Goal: Feedback & Contribution: Contribute content

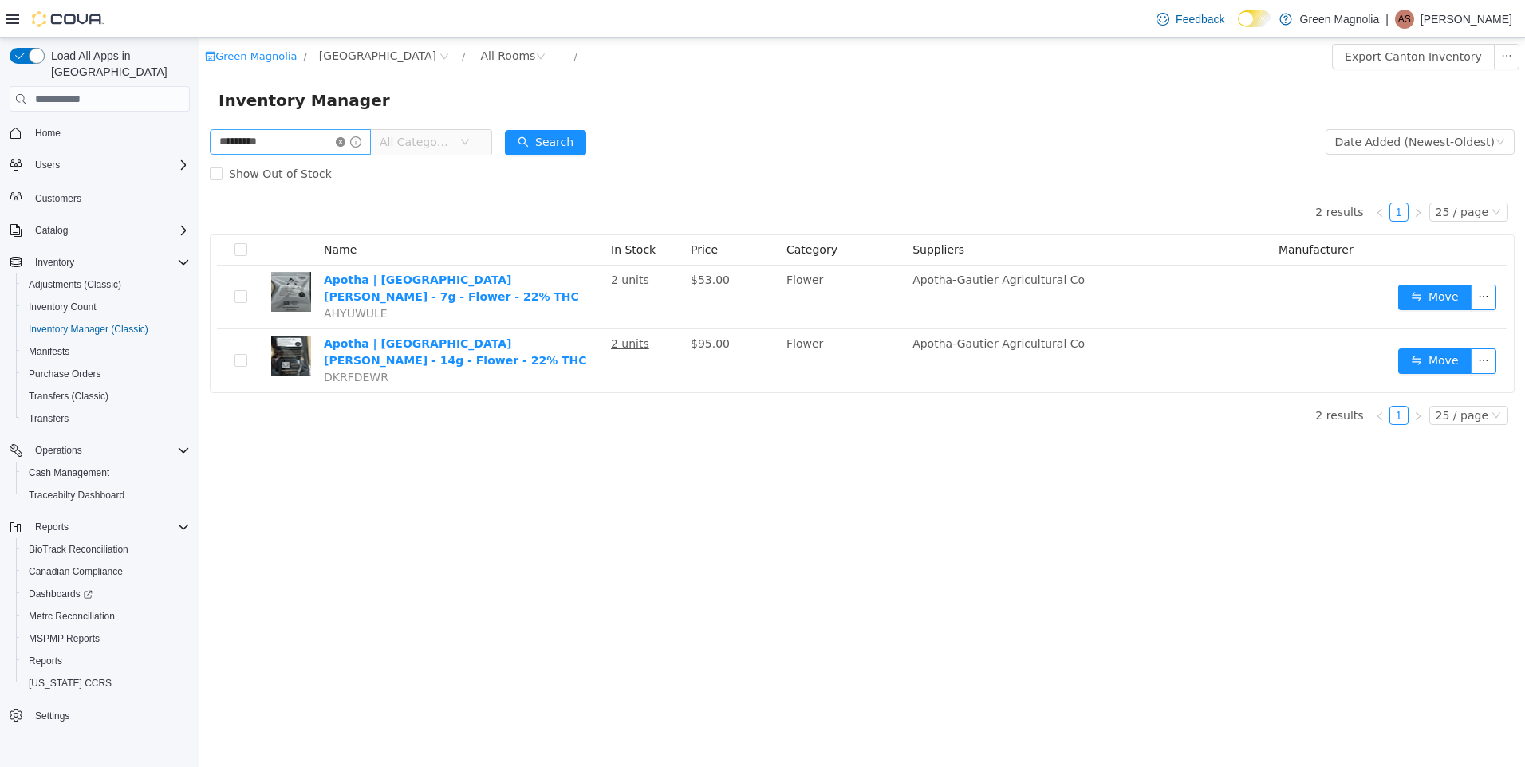
type input "*****"
click at [345, 141] on icon "icon: close-circle" at bounding box center [341, 142] width 10 height 10
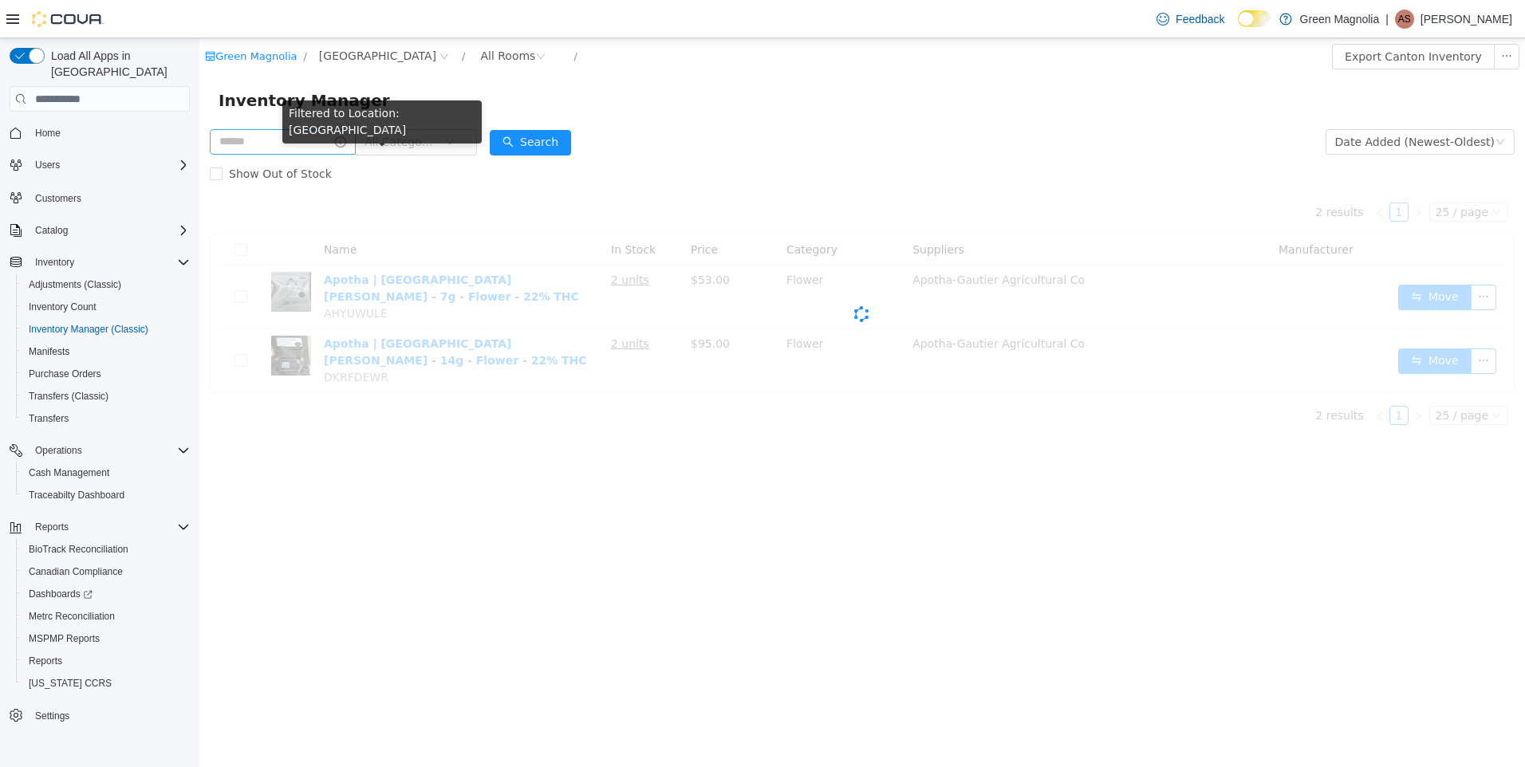
click at [433, 143] on span "All Categories" at bounding box center [401, 142] width 73 height 16
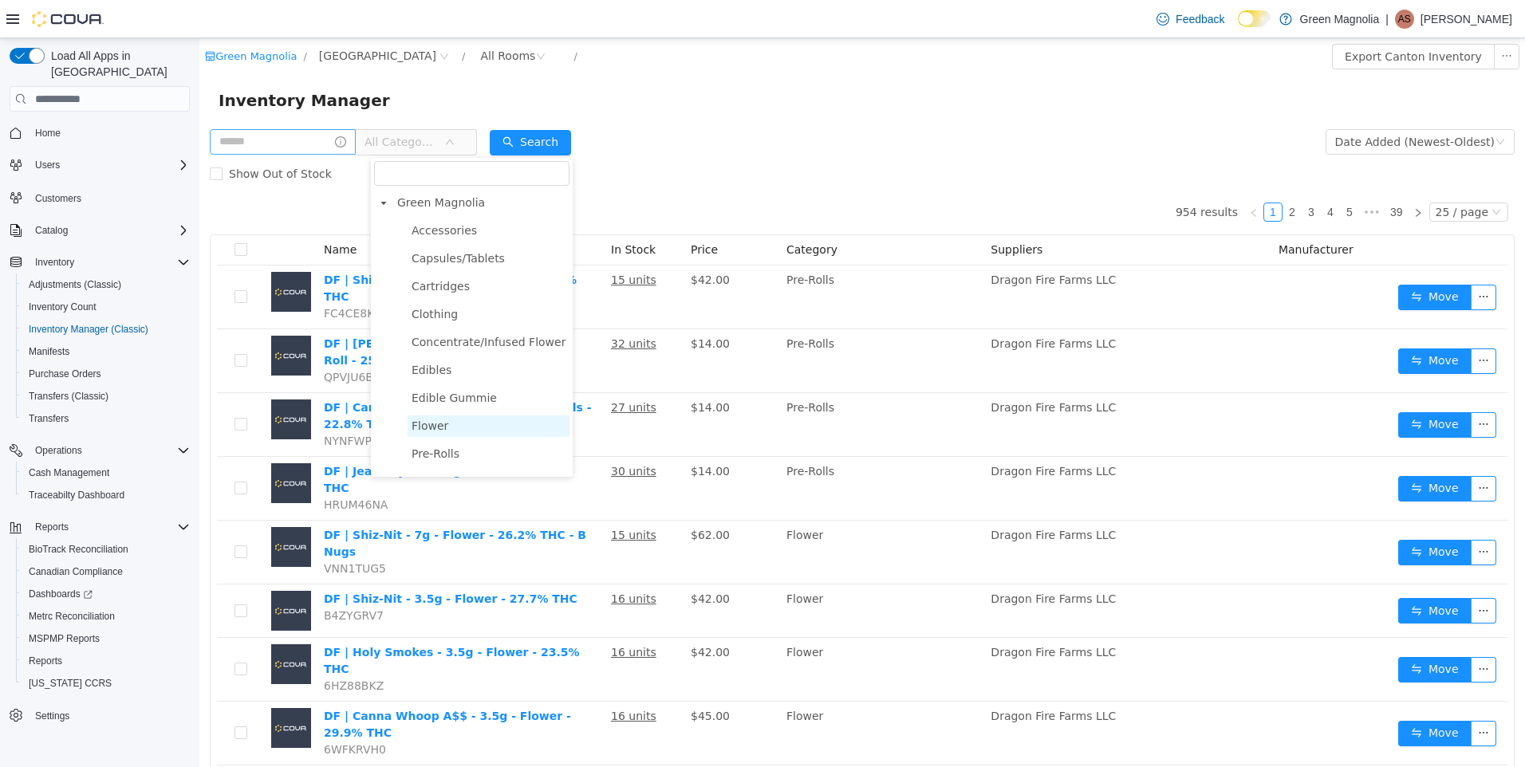
click at [413, 428] on span "Flower" at bounding box center [430, 426] width 37 height 13
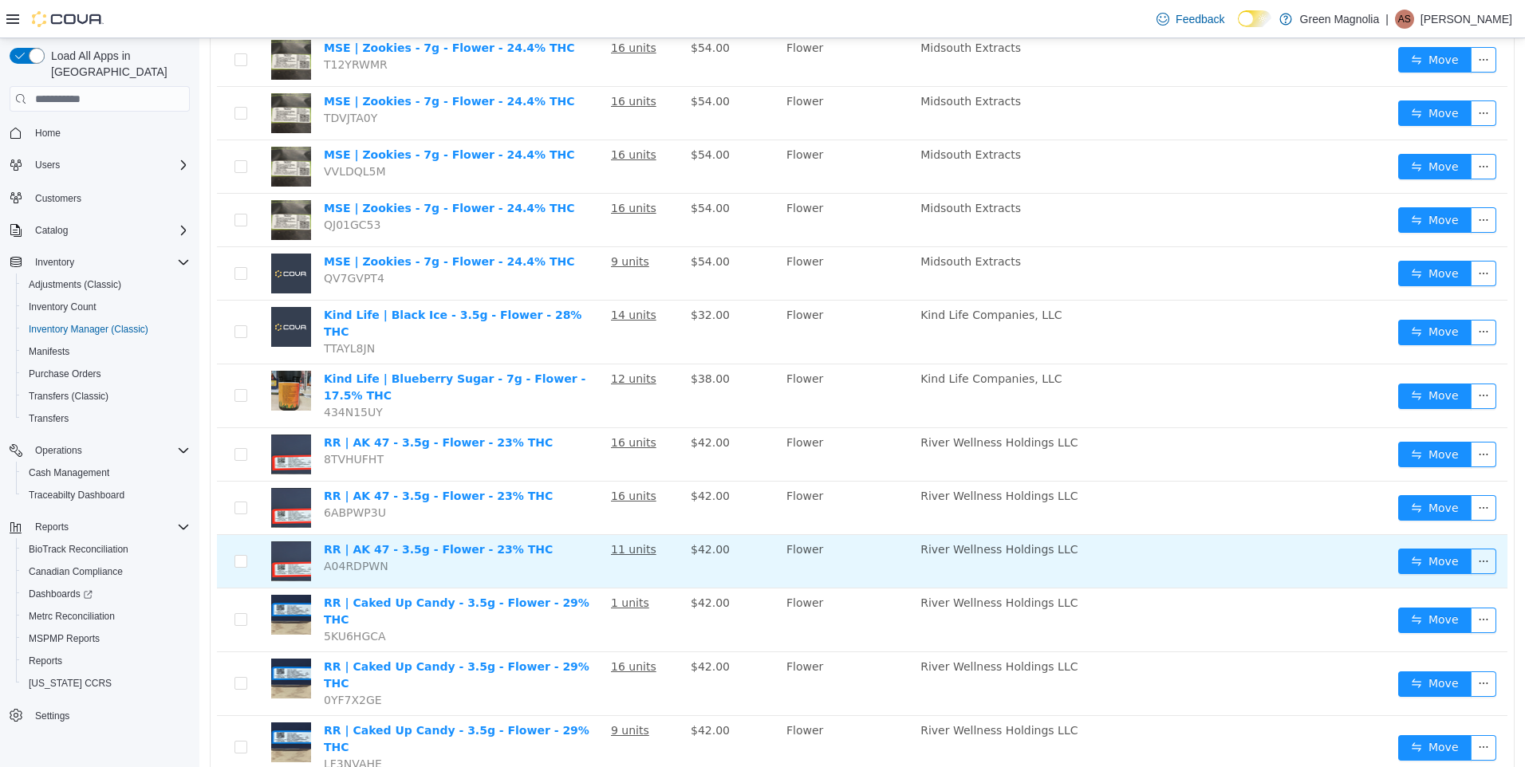
scroll to position [932, 0]
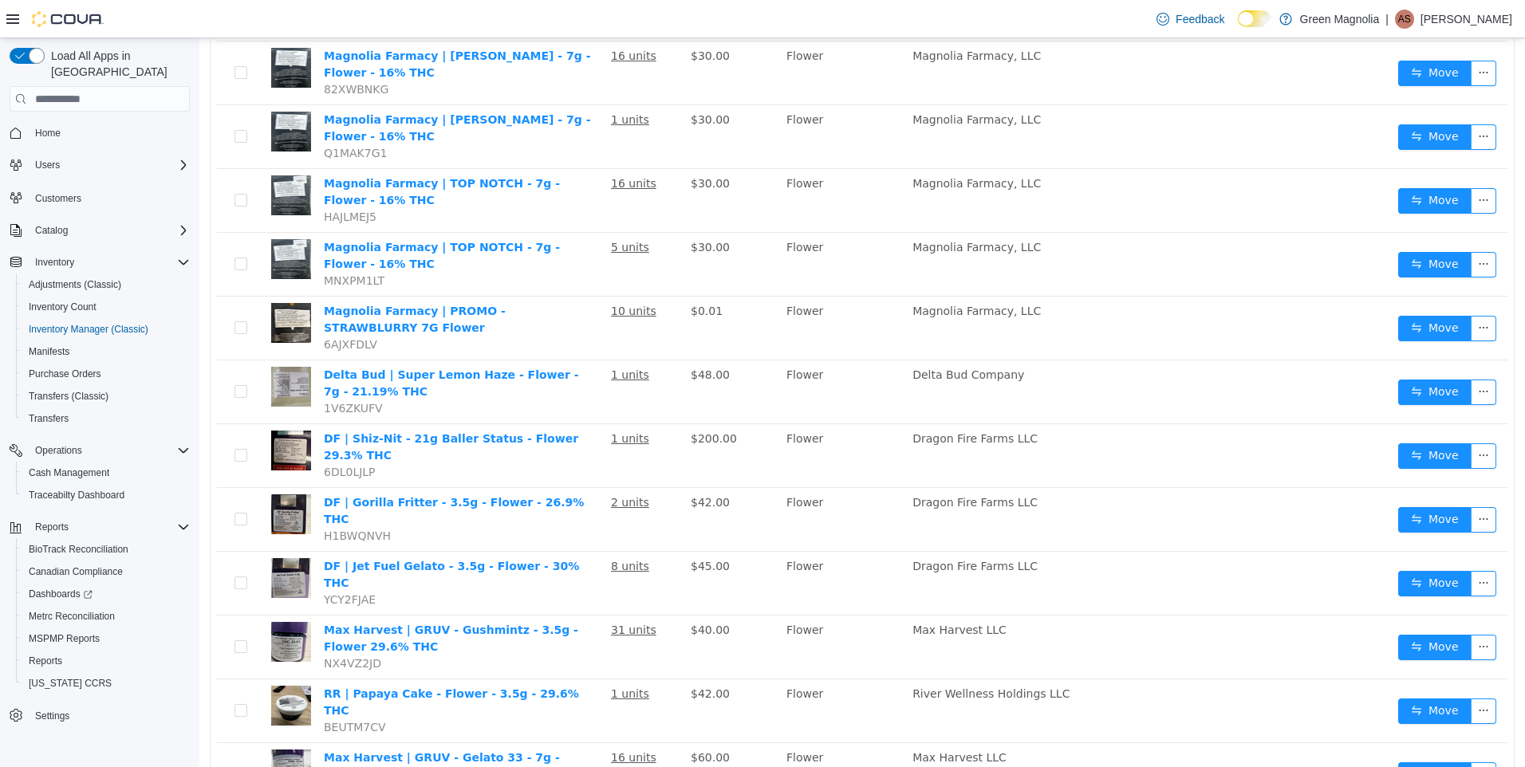
scroll to position [9, 0]
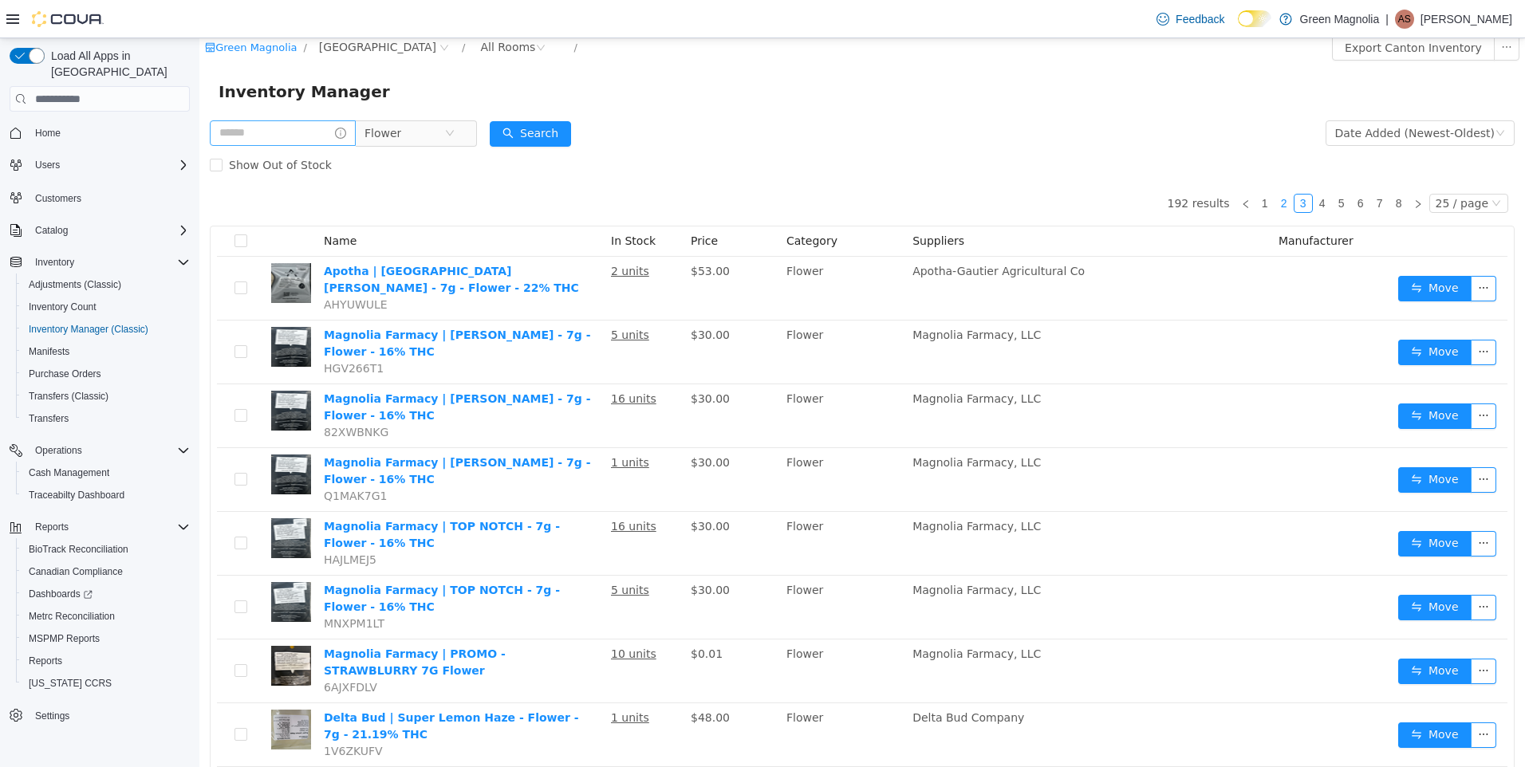
click at [1276, 203] on link "2" at bounding box center [1284, 204] width 18 height 18
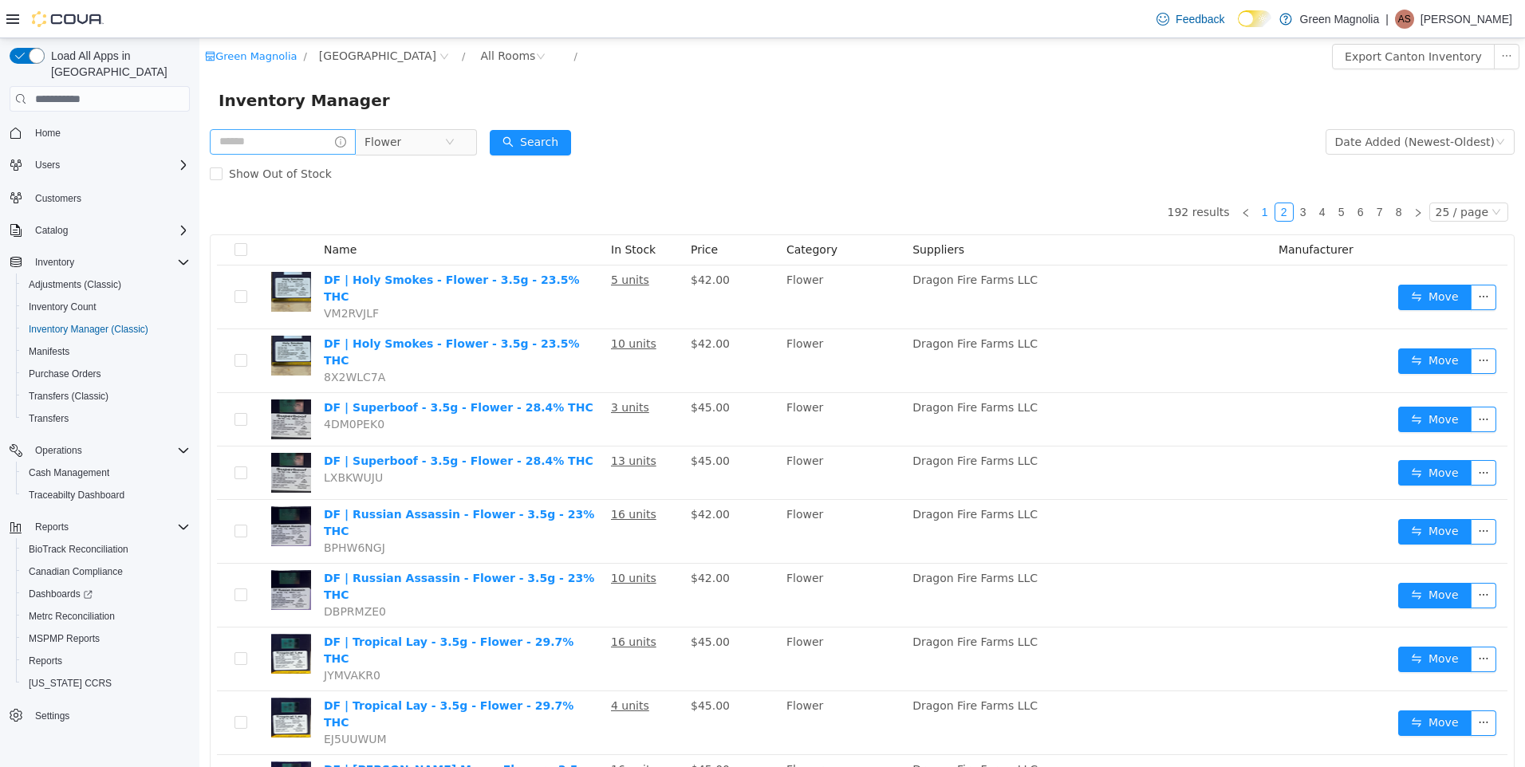
click at [1262, 211] on link "1" at bounding box center [1265, 212] width 18 height 18
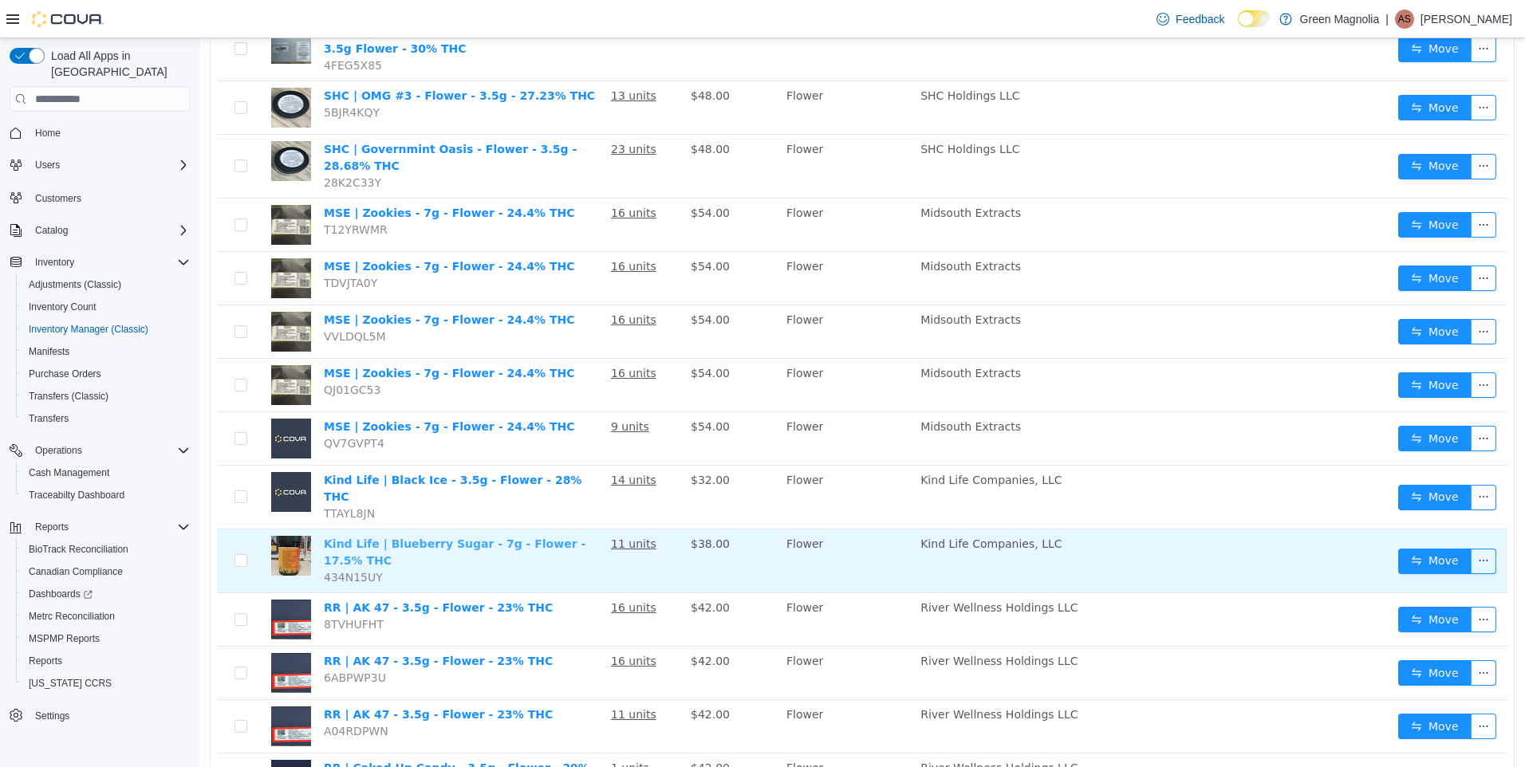
scroll to position [772, 0]
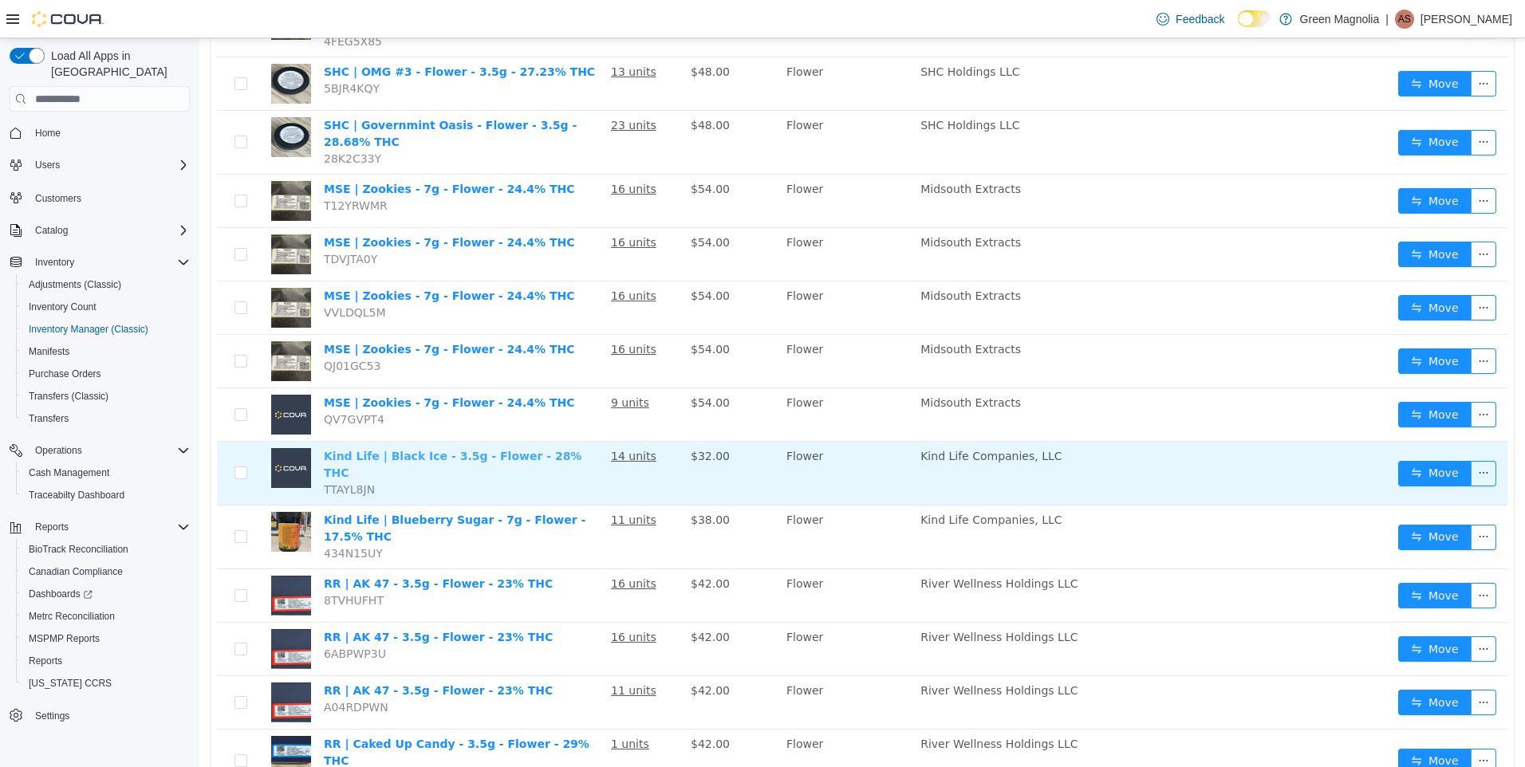
click at [404, 450] on link "Kind Life | Black Ice - 3.5g - Flower - 28% THC" at bounding box center [453, 465] width 258 height 30
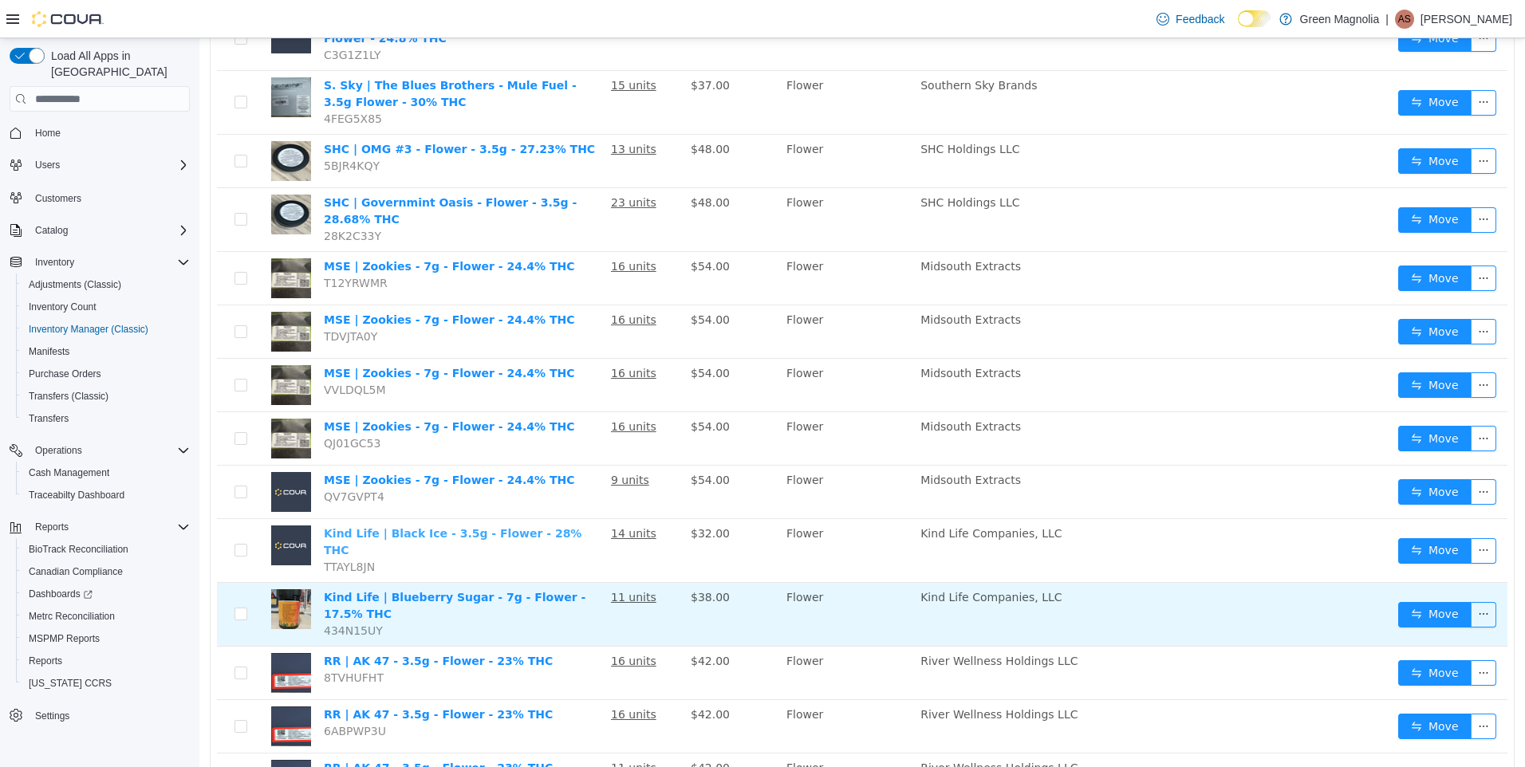
scroll to position [692, 0]
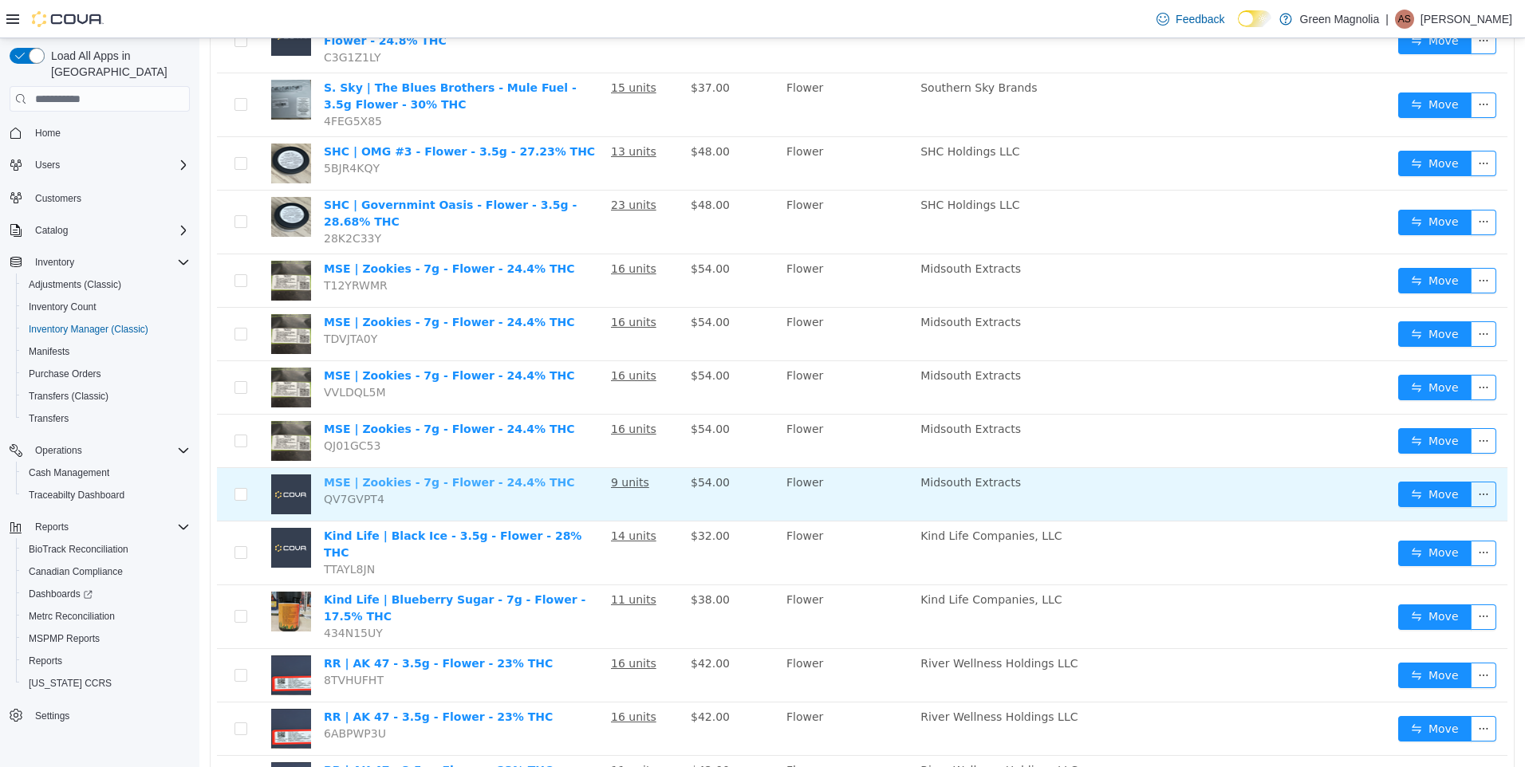
click at [404, 476] on link "MSE | Zookies - 7g - Flower - 24.4% THC" at bounding box center [449, 482] width 251 height 13
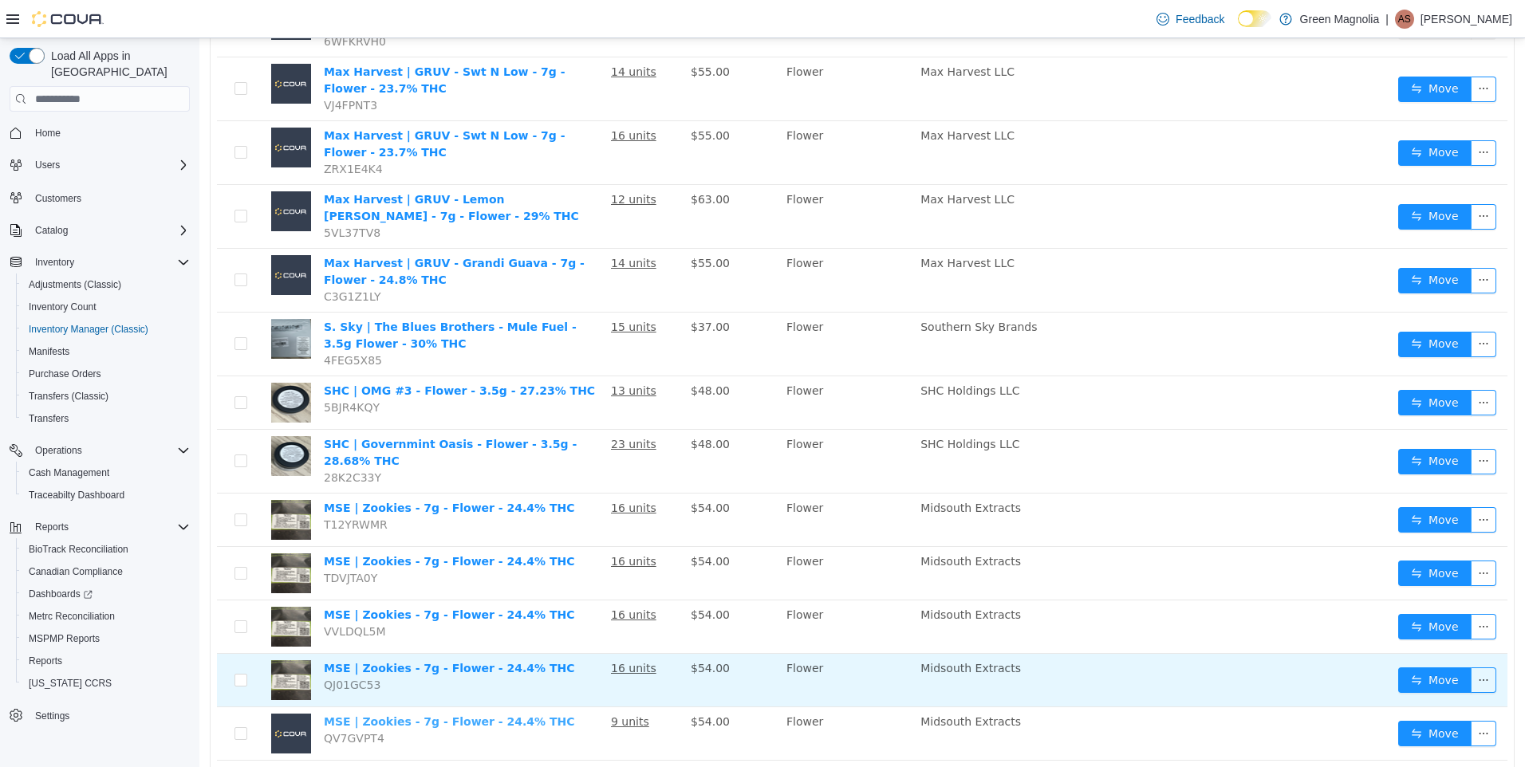
scroll to position [373, 0]
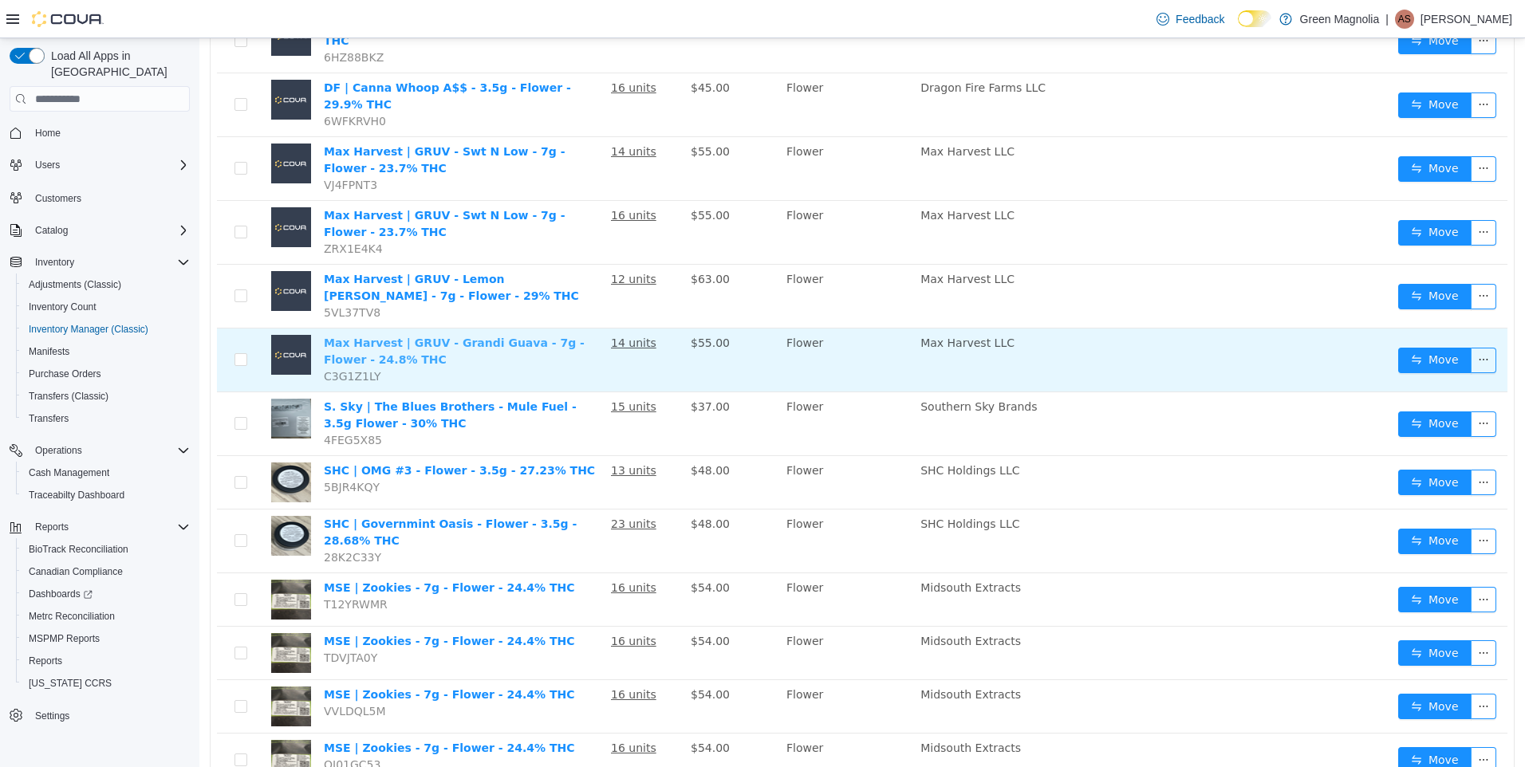
click at [464, 337] on link "Max Harvest | GRUV - Grandi Guava - 7g - Flower - 24.8% THC" at bounding box center [454, 352] width 261 height 30
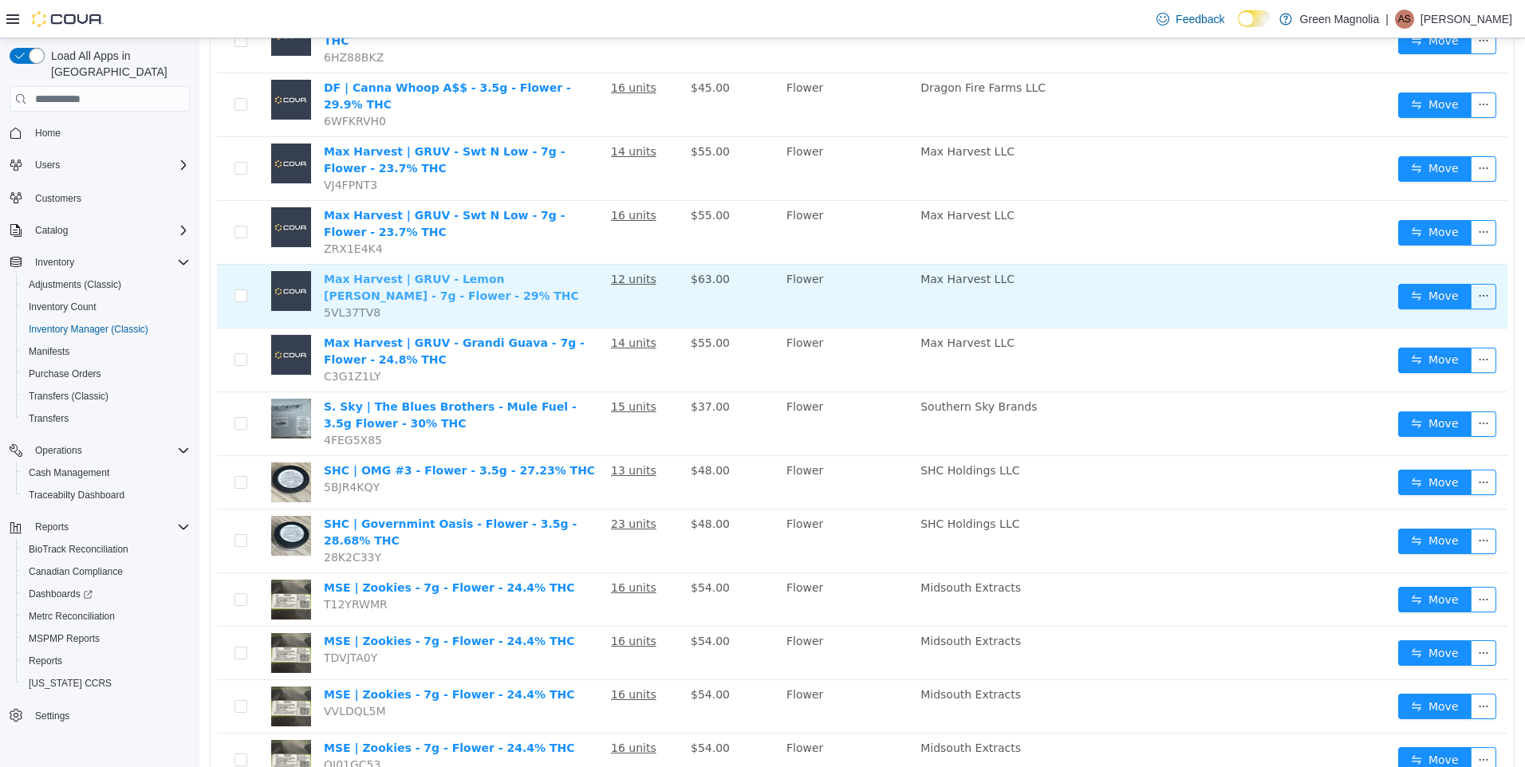
click at [495, 273] on link "Max Harvest | GRUV - Lemon [PERSON_NAME] - 7g - Flower - 29% THC" at bounding box center [451, 288] width 255 height 30
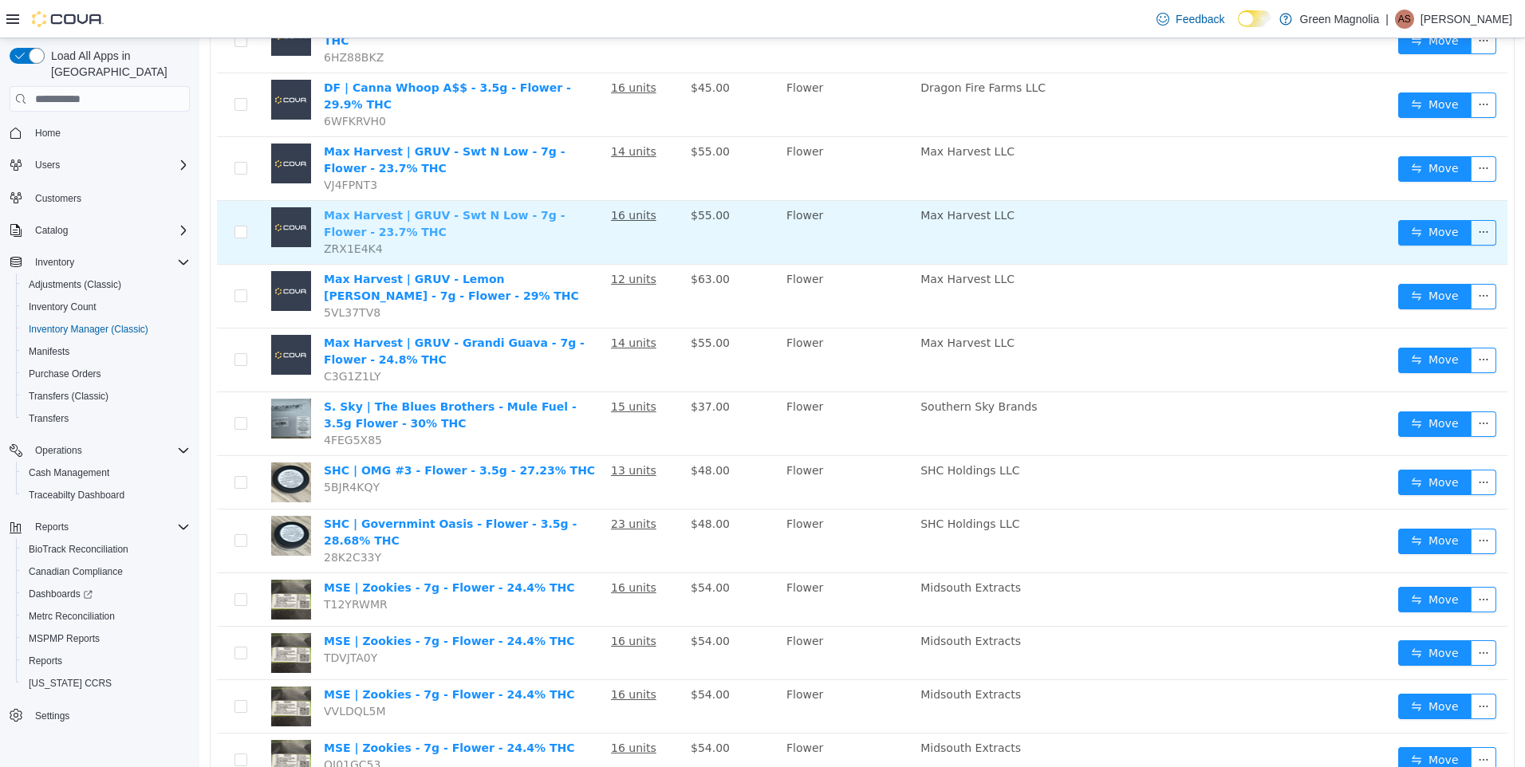
click at [480, 209] on link "Max Harvest | GRUV - Swt N Low - 7g - Flower - 23.7% THC" at bounding box center [445, 224] width 242 height 30
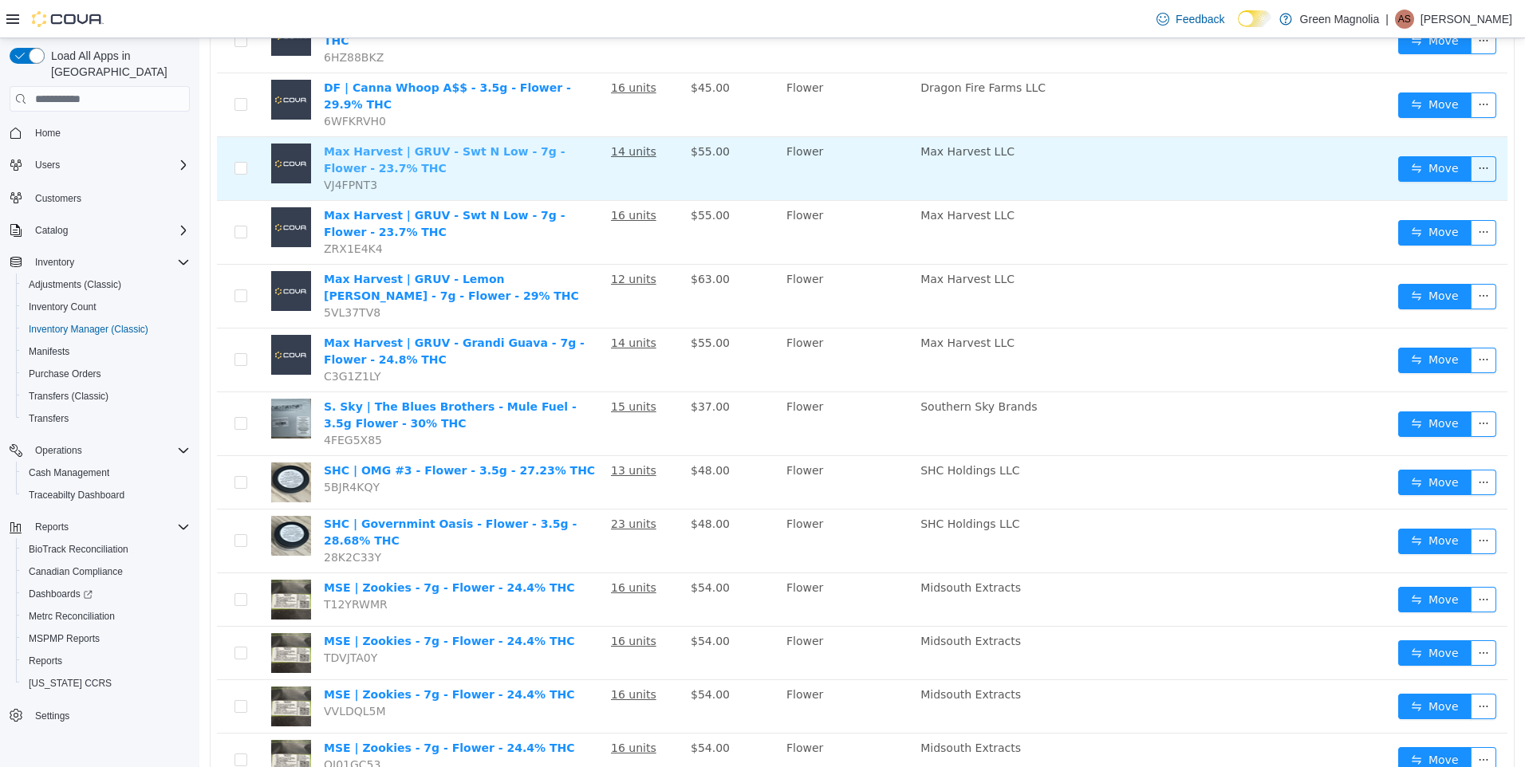
click at [467, 145] on link "Max Harvest | GRUV - Swt N Low - 7g - Flower - 23.7% THC" at bounding box center [445, 160] width 242 height 30
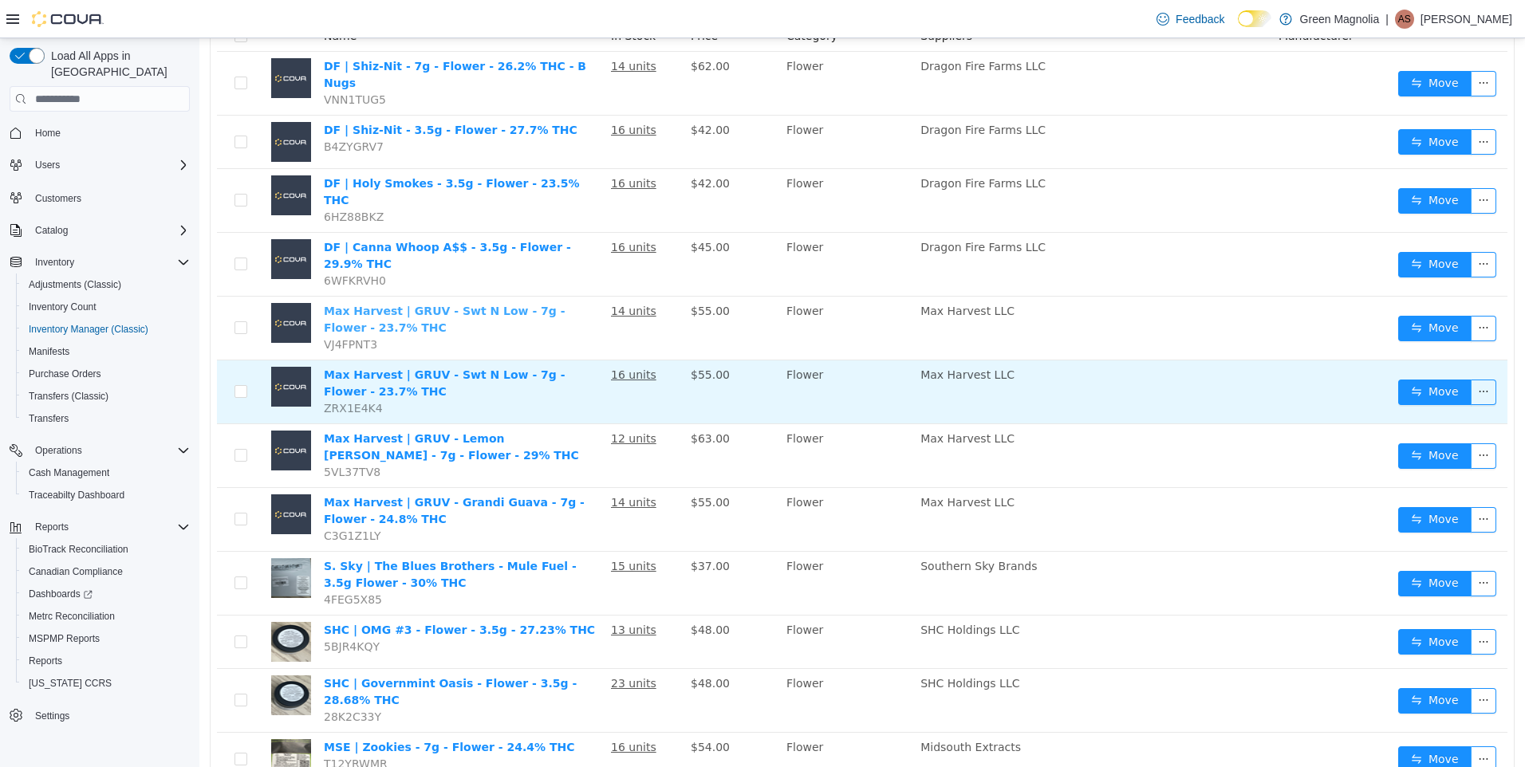
scroll to position [0, 0]
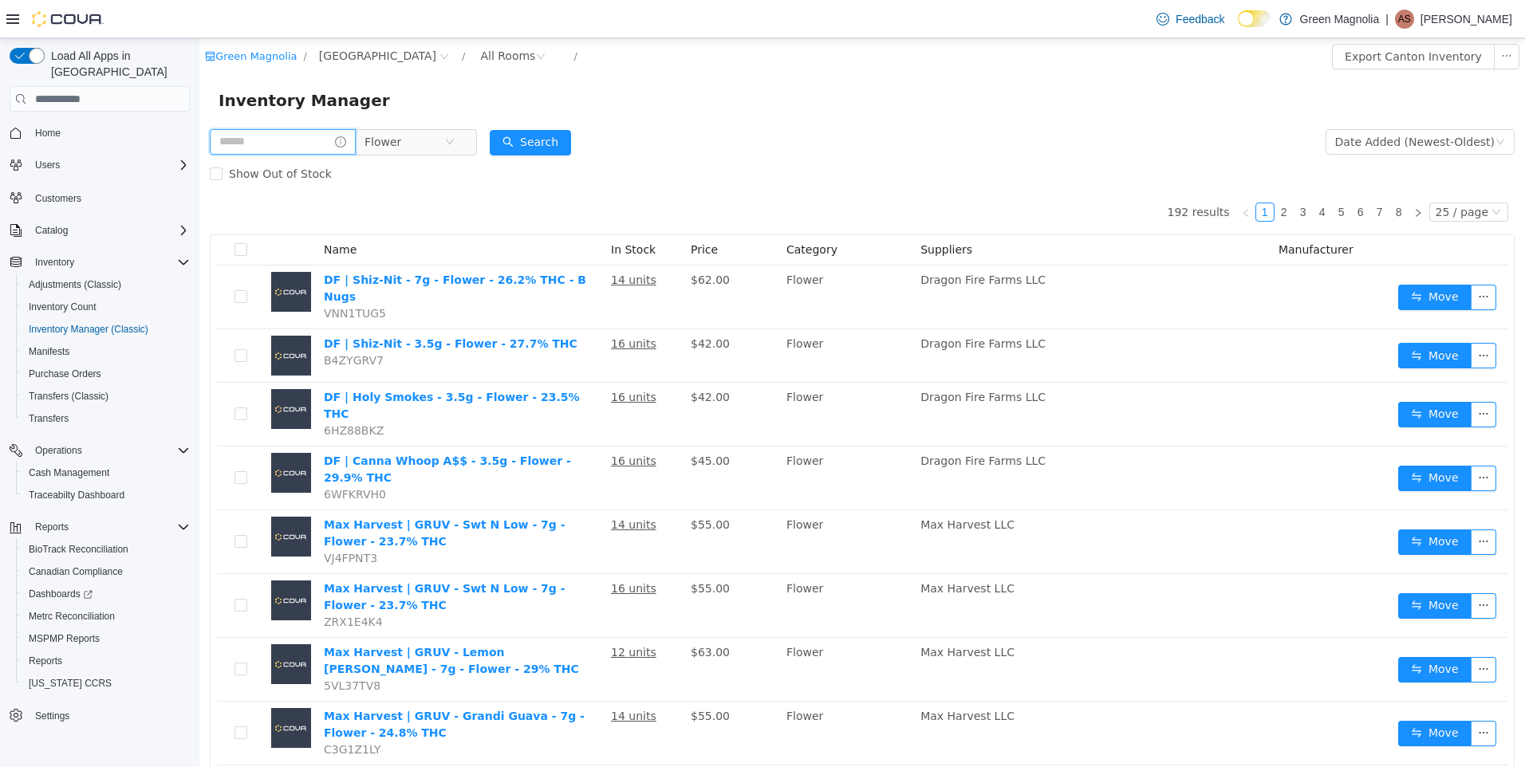
click at [330, 145] on input "text" at bounding box center [283, 142] width 146 height 26
type input "******"
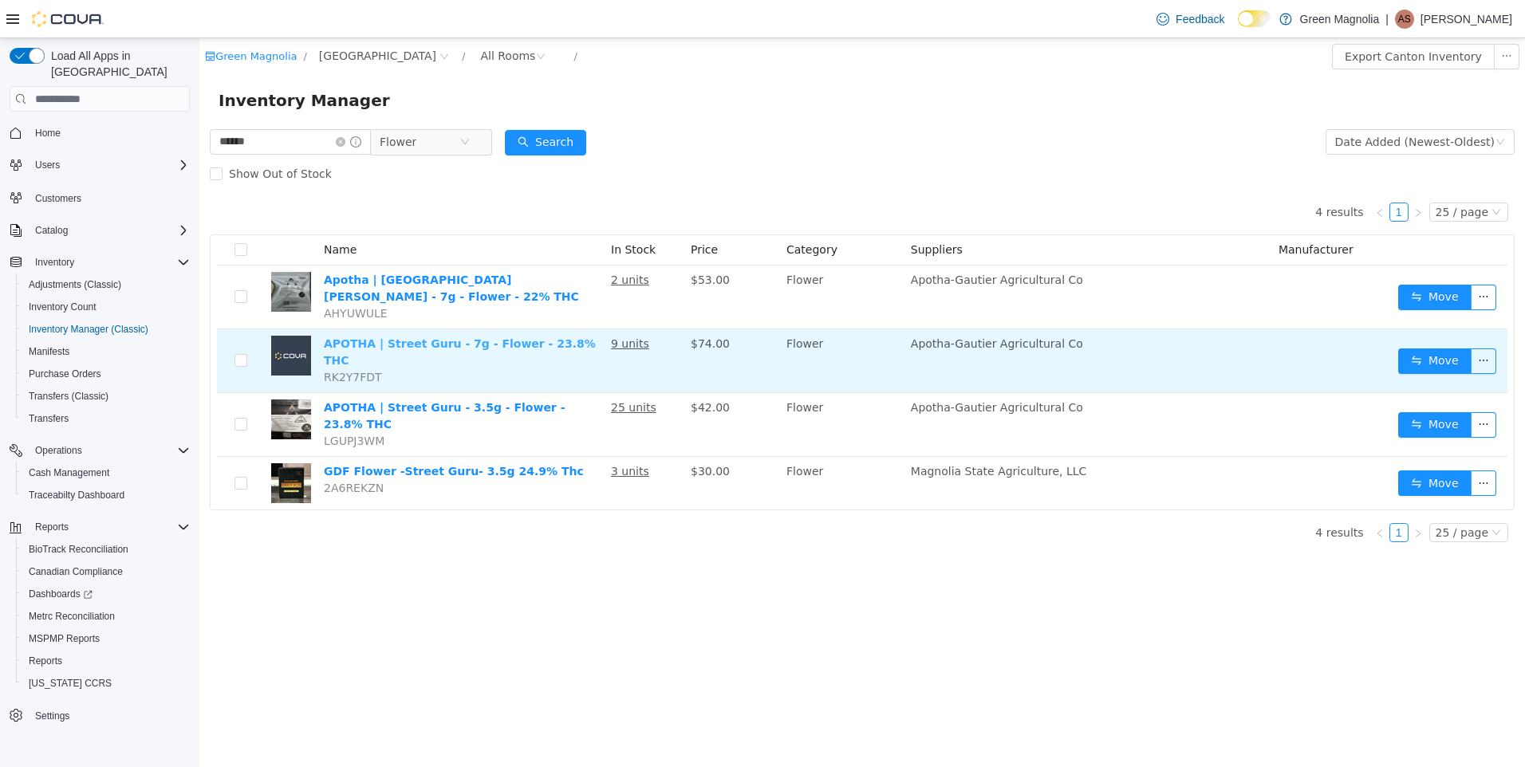
click at [448, 337] on link "APOTHA | Street Guru - 7g - Flower - 23.8% THC" at bounding box center [460, 352] width 272 height 30
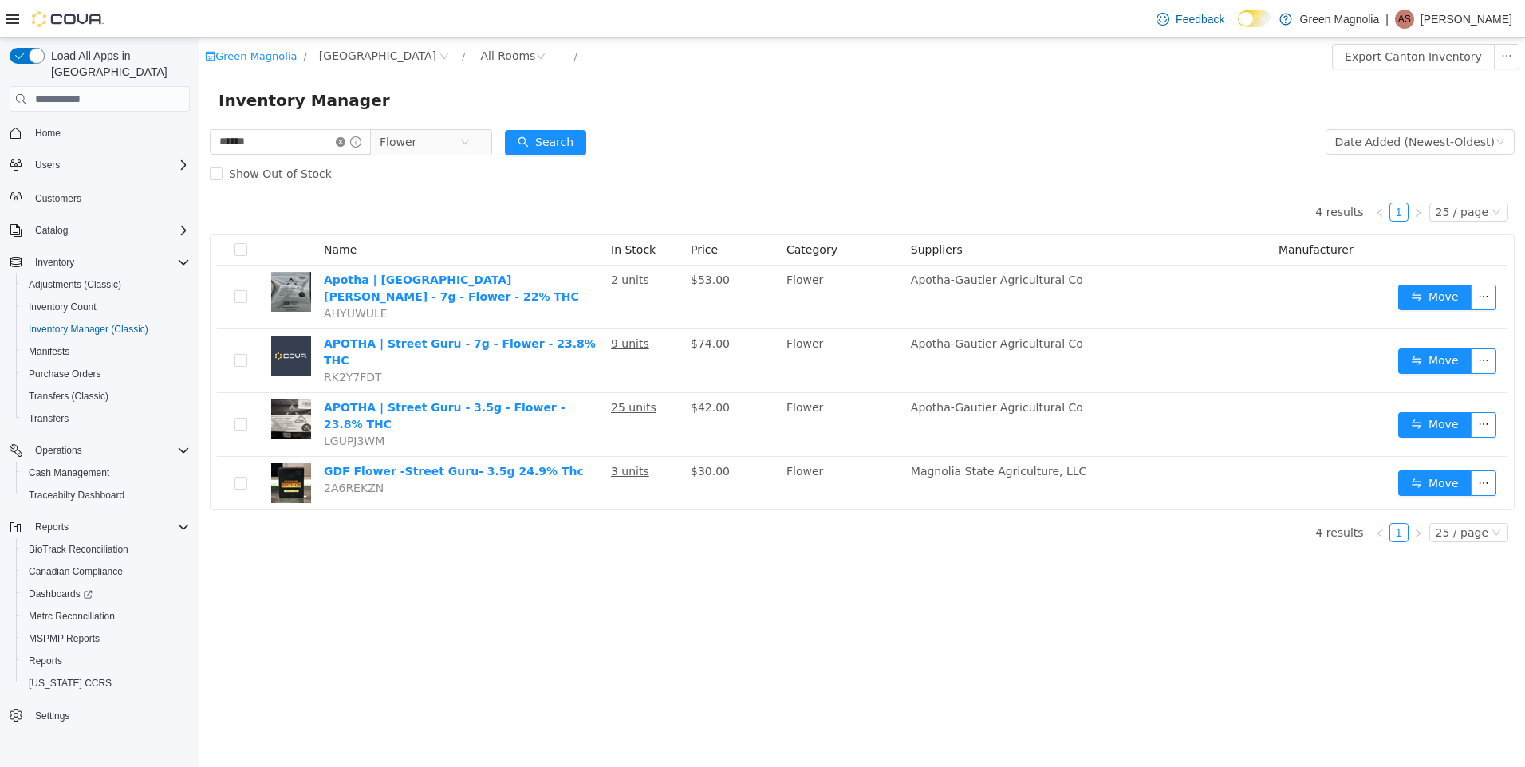
click at [345, 142] on icon "icon: close-circle" at bounding box center [341, 142] width 10 height 10
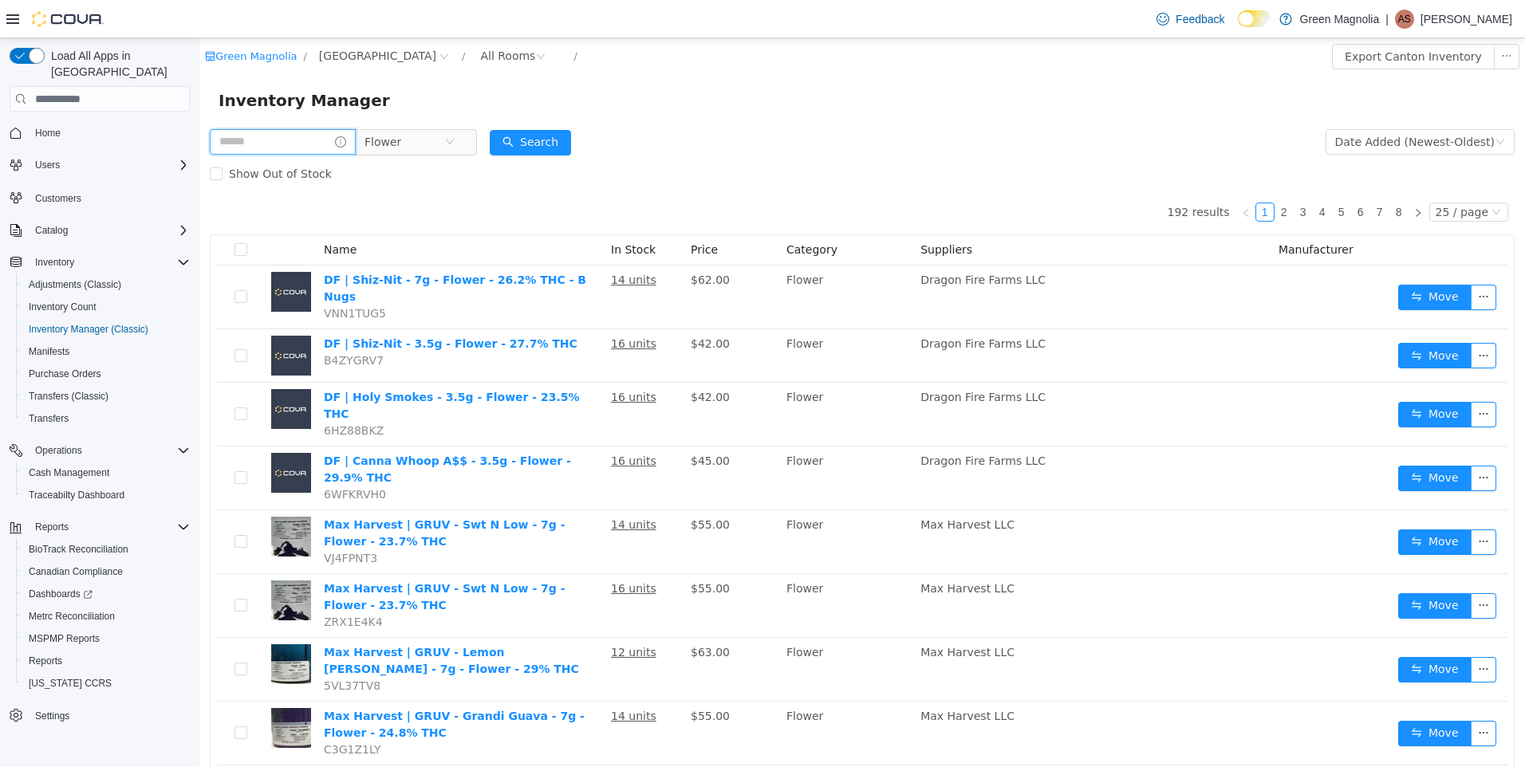
click at [325, 138] on input "text" at bounding box center [283, 142] width 146 height 26
type input "********"
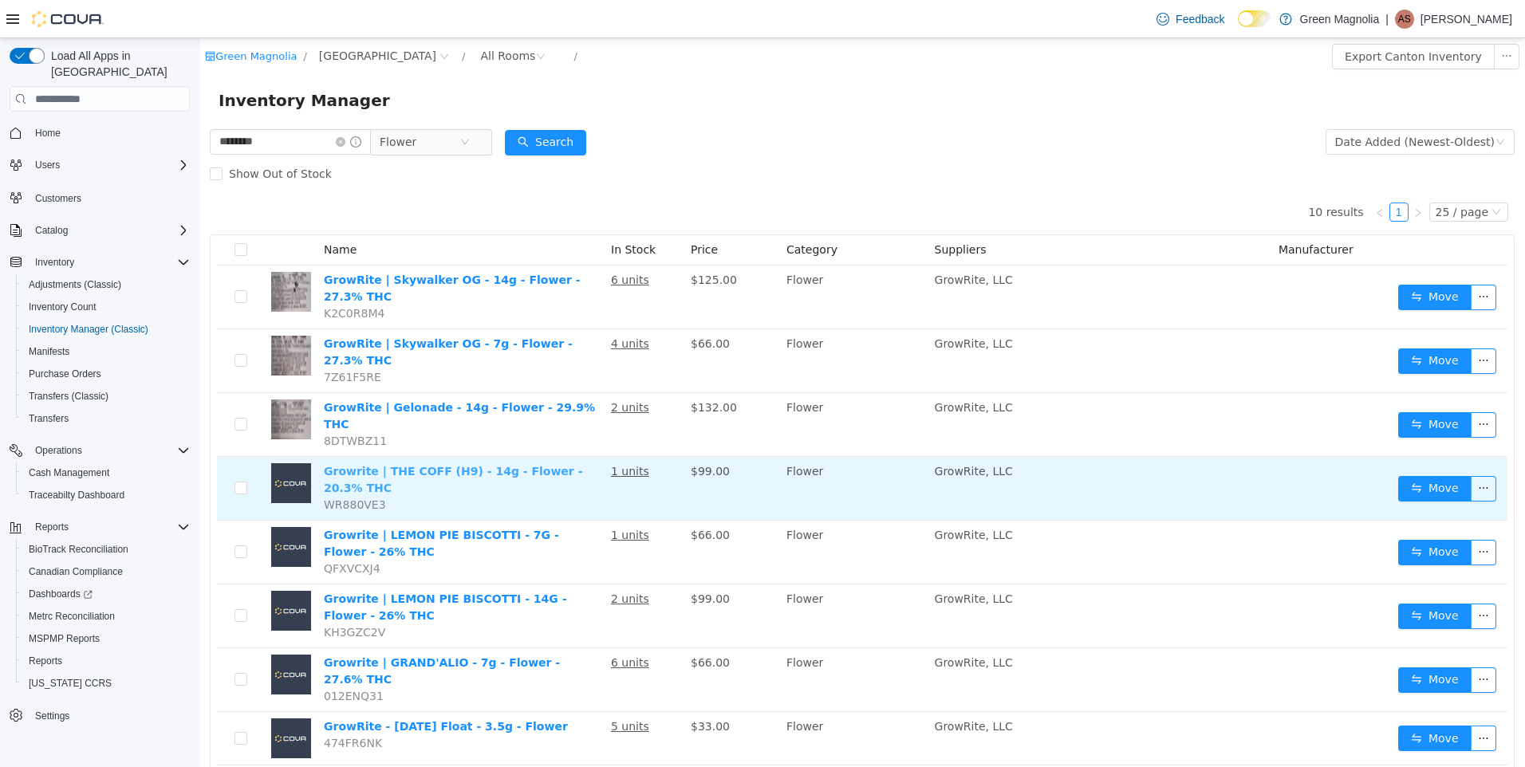
click at [412, 465] on link "Growrite | THE COFF (H9) - 14g - Flower - 20.3% THC" at bounding box center [453, 480] width 258 height 30
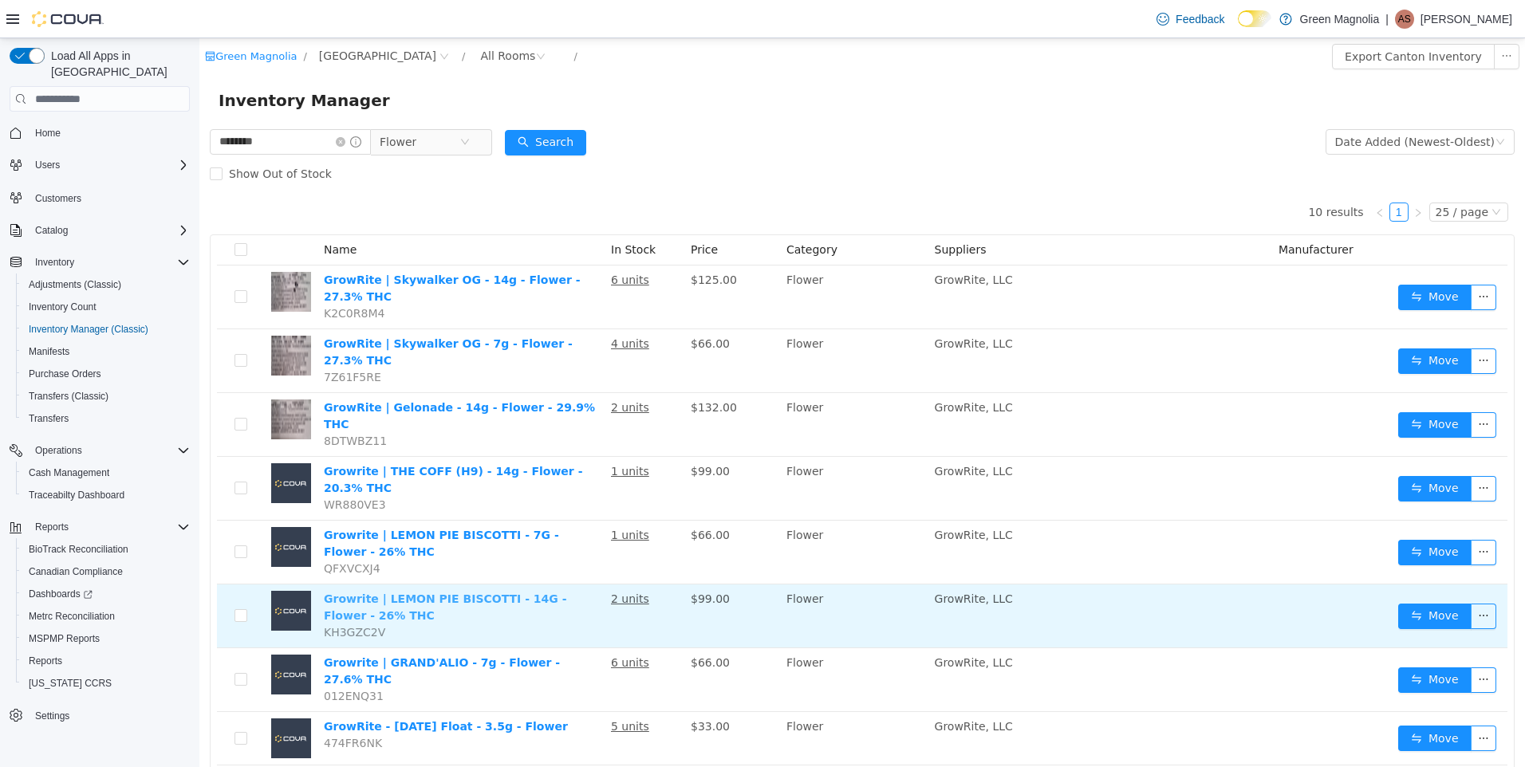
click at [399, 593] on link "Growrite | LEMON PIE BISCOTTI - 14G - Flower - 26% THC" at bounding box center [445, 608] width 243 height 30
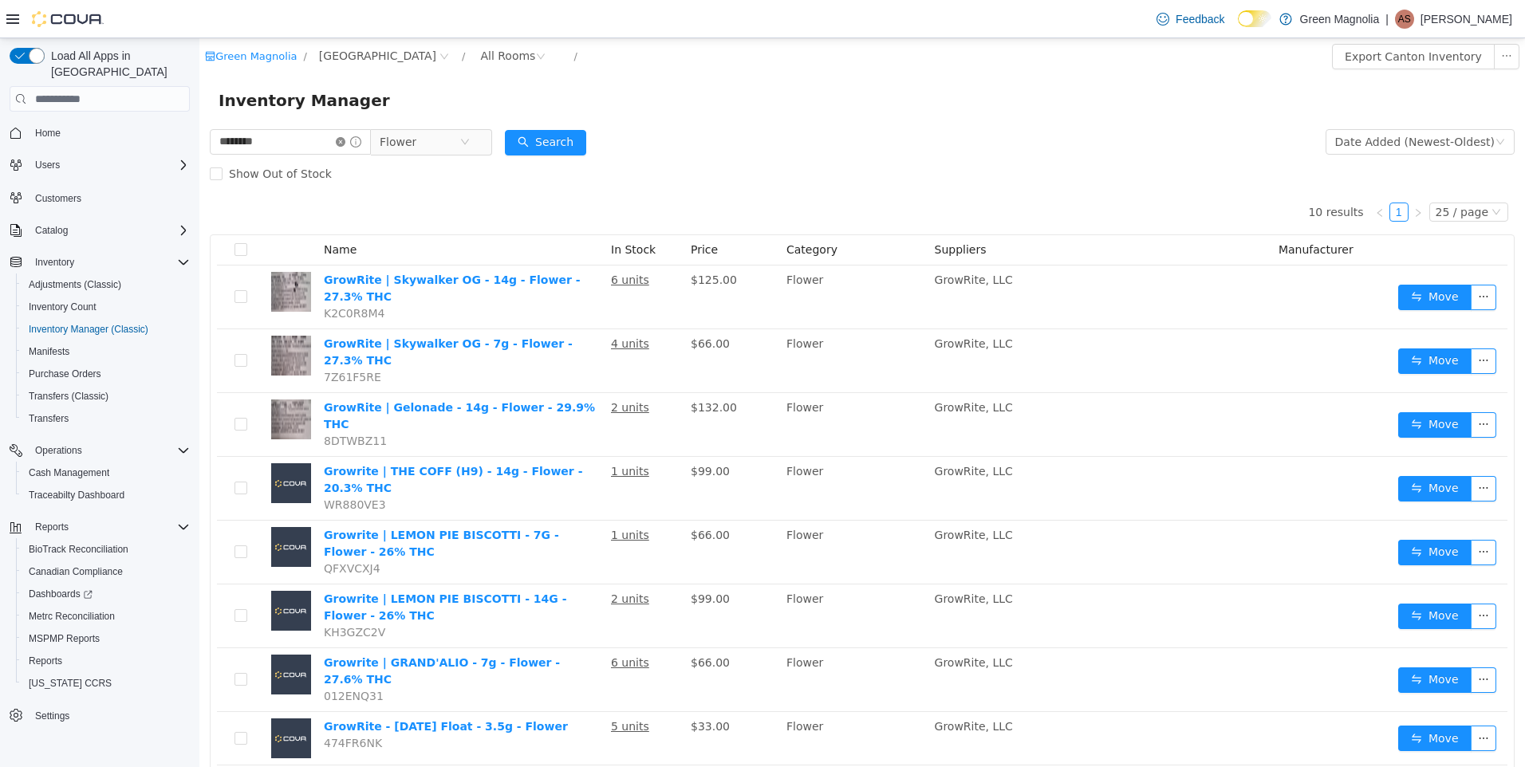
click at [345, 141] on icon "icon: close-circle" at bounding box center [341, 142] width 10 height 10
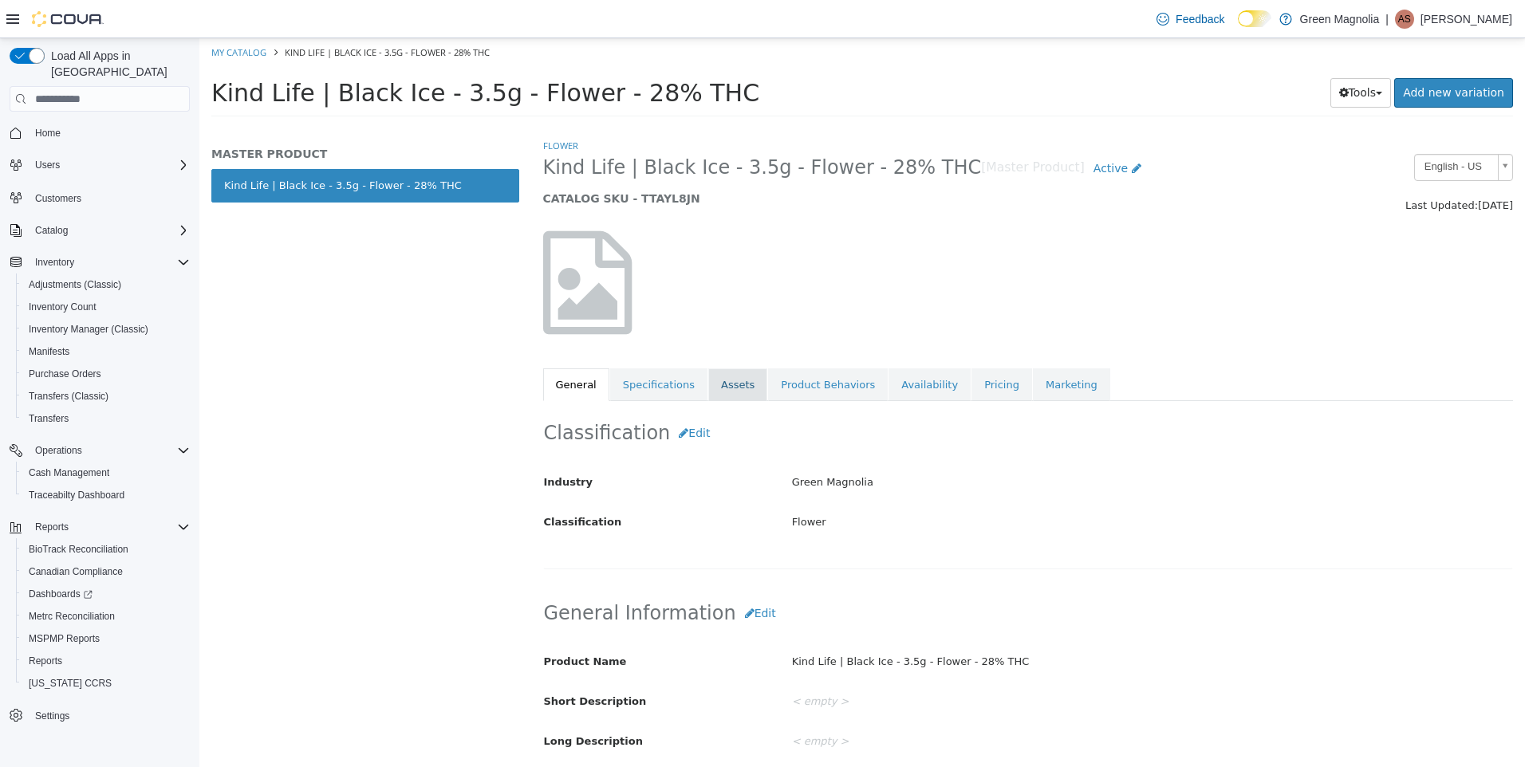
click at [724, 377] on link "Assets" at bounding box center [737, 386] width 59 height 34
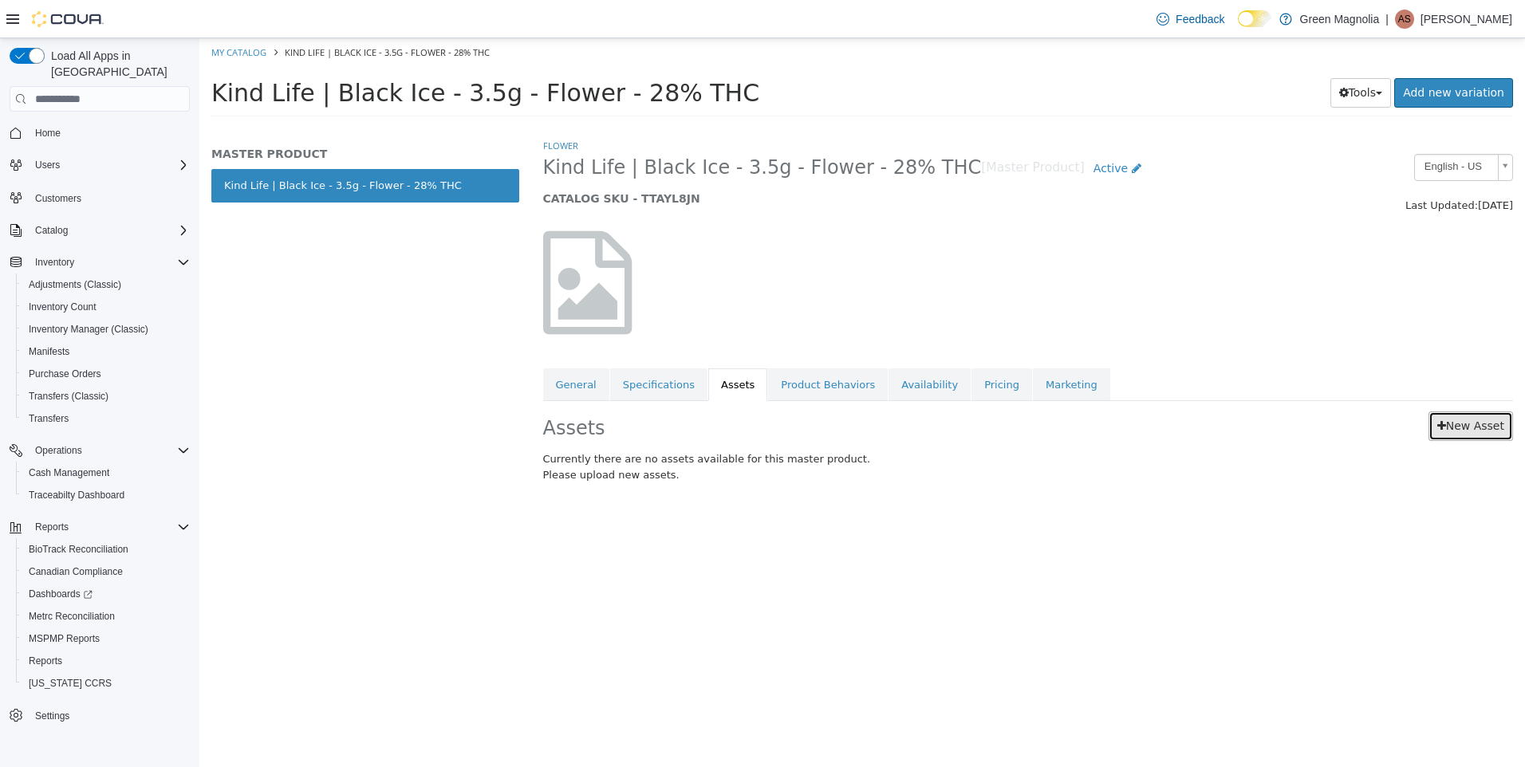
click at [1486, 423] on link "New Asset" at bounding box center [1471, 427] width 85 height 30
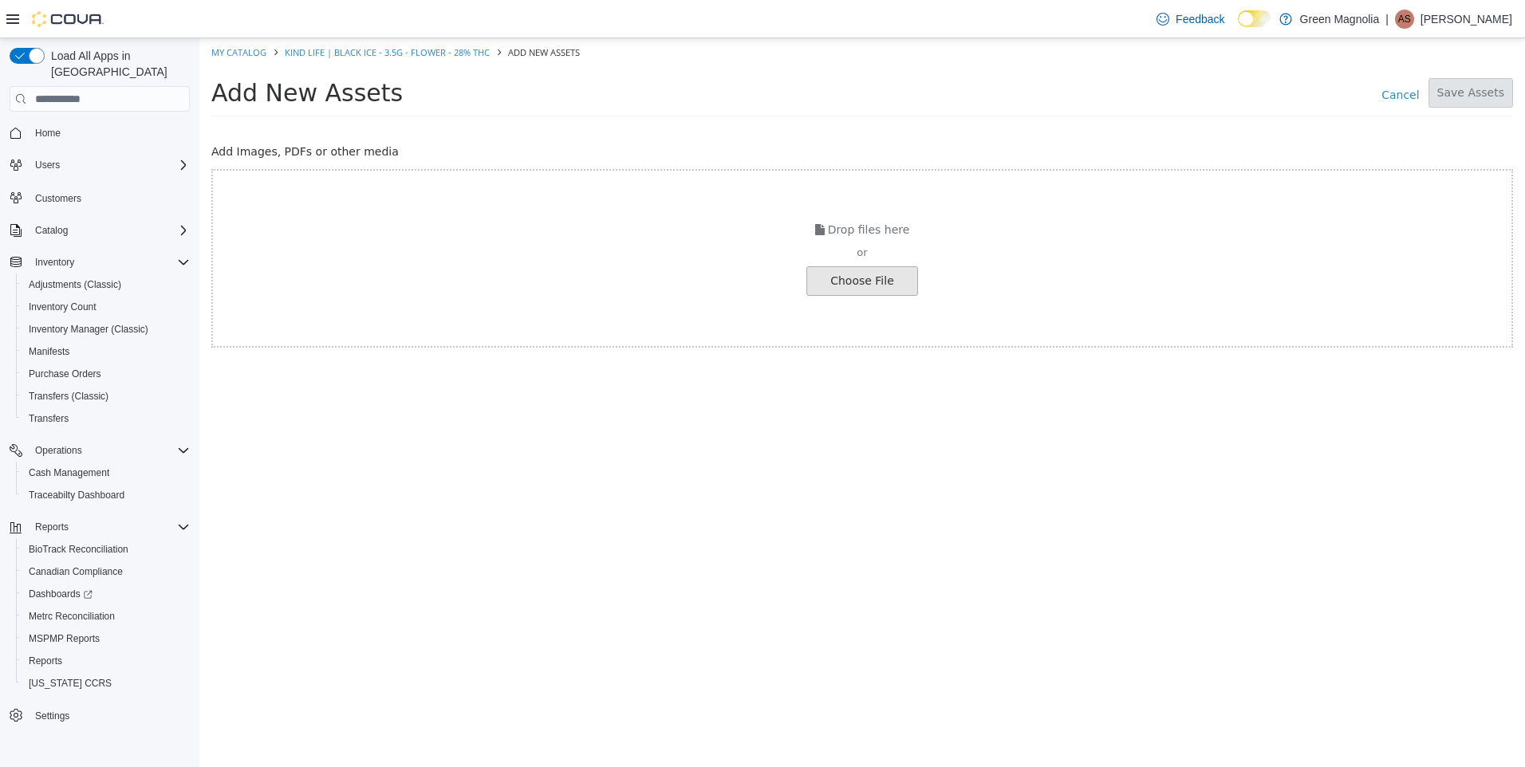
click at [839, 272] on input "file" at bounding box center [27, 281] width 1780 height 28
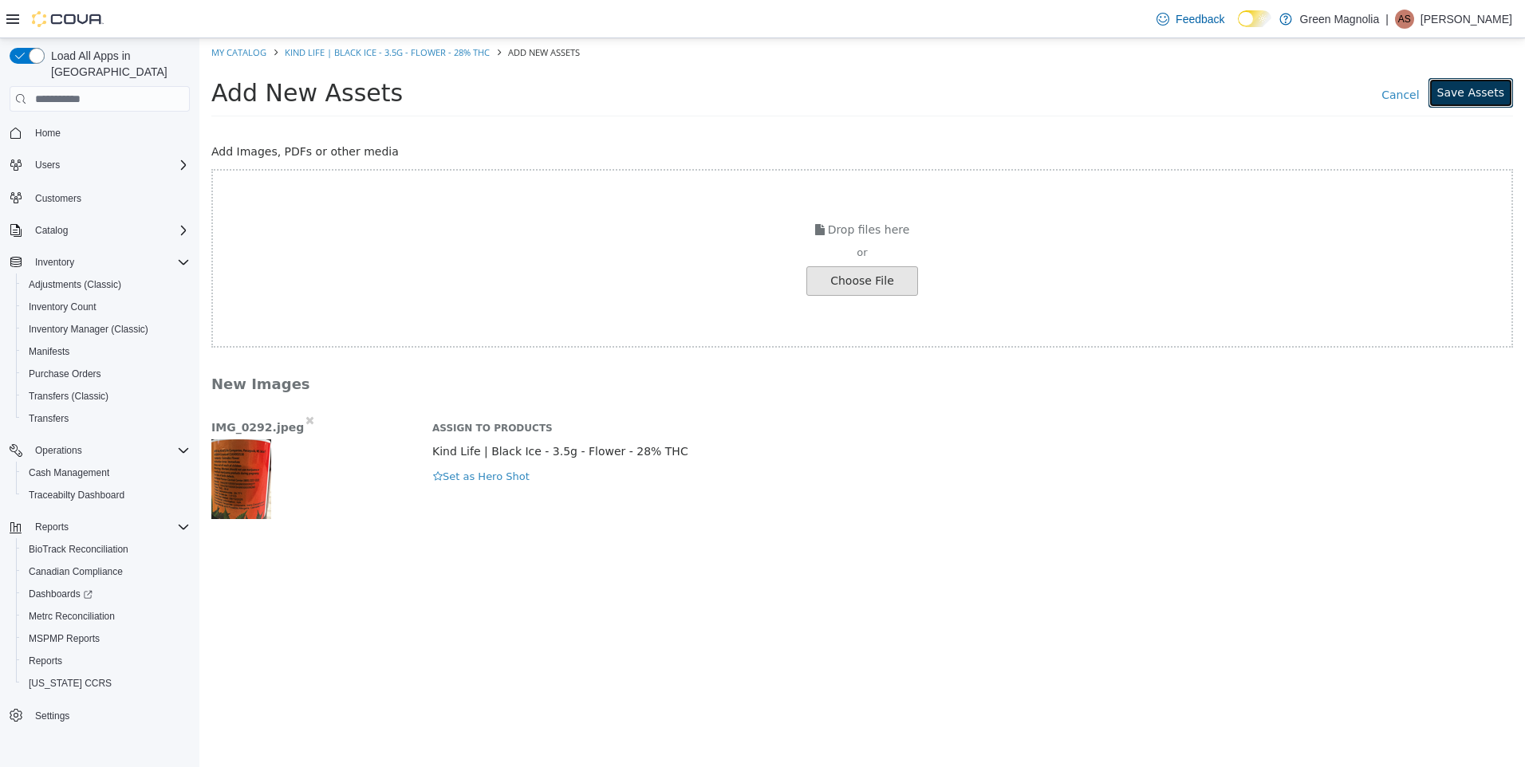
click at [1468, 94] on button "Save Assets" at bounding box center [1471, 93] width 85 height 30
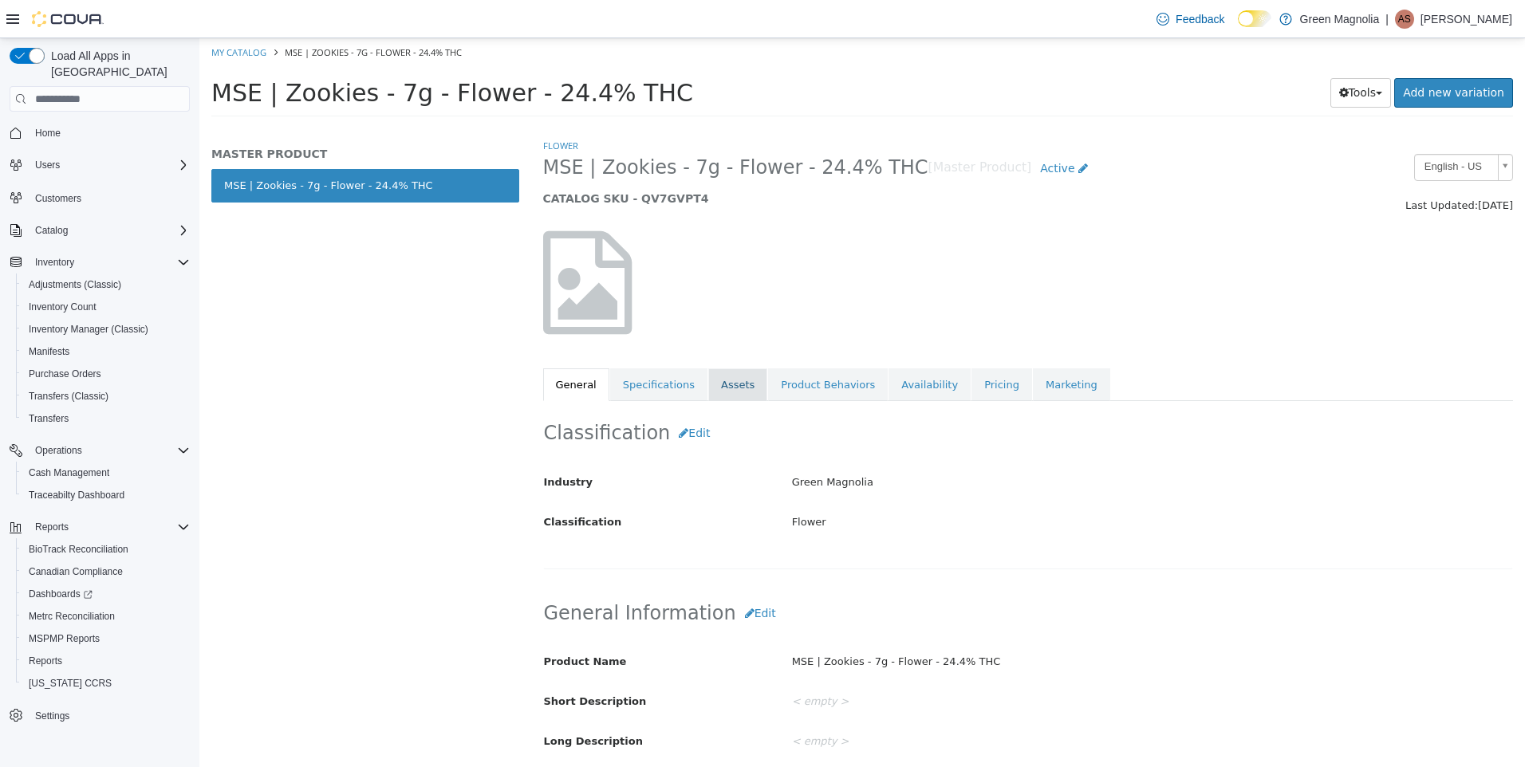
click at [719, 380] on link "Assets" at bounding box center [737, 386] width 59 height 34
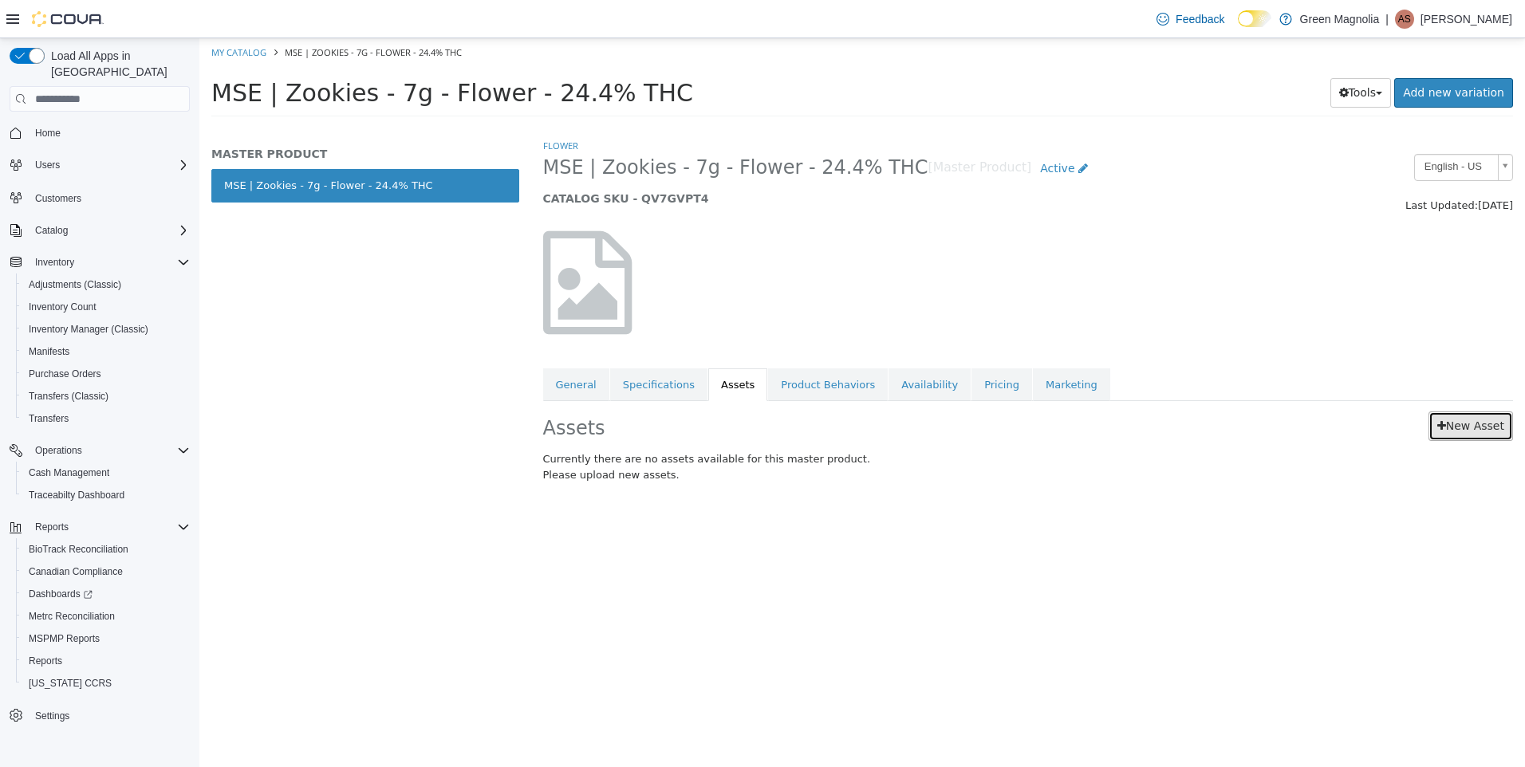
click at [1464, 424] on link "New Asset" at bounding box center [1471, 427] width 85 height 30
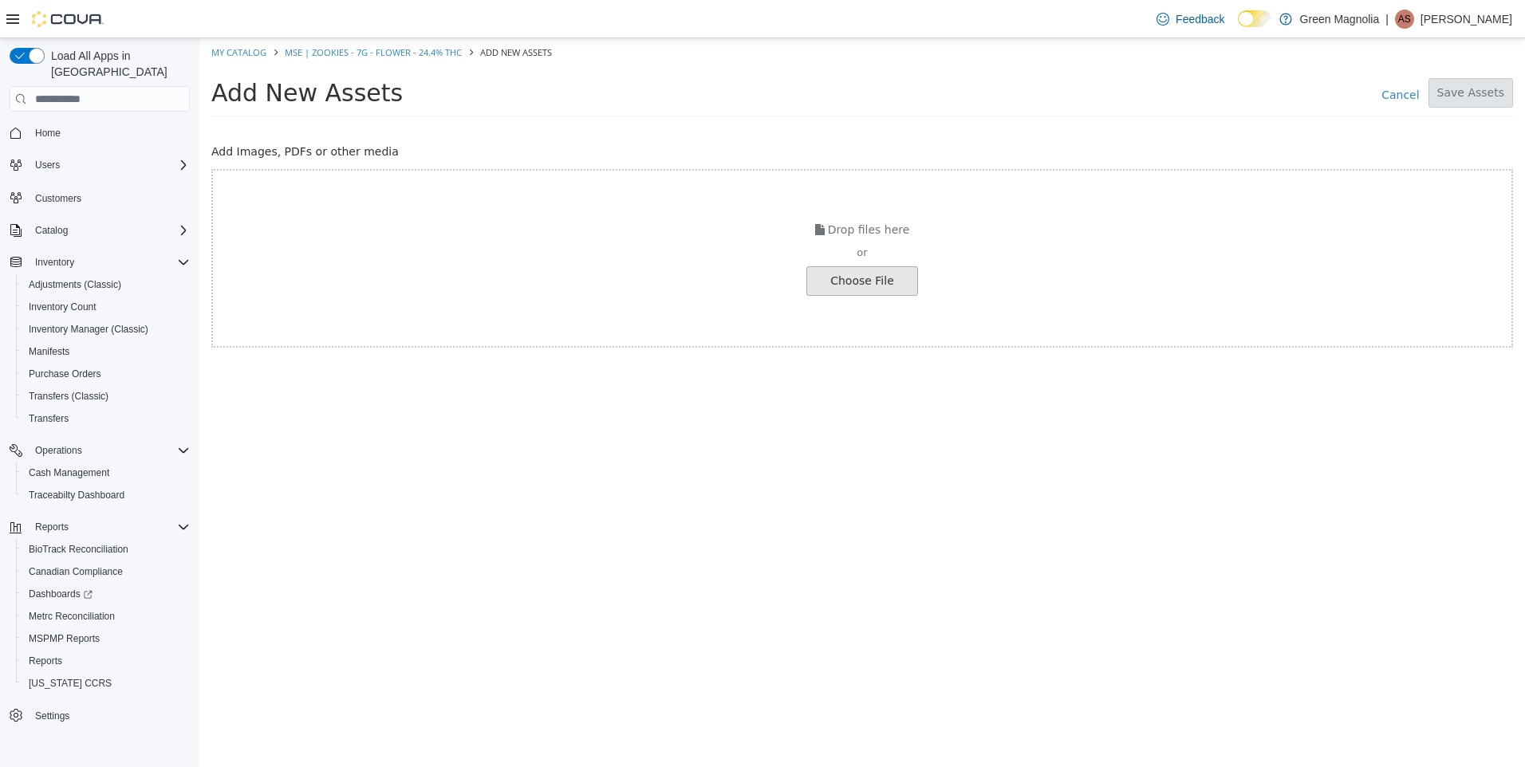
click at [855, 274] on input "file" at bounding box center [27, 281] width 1780 height 28
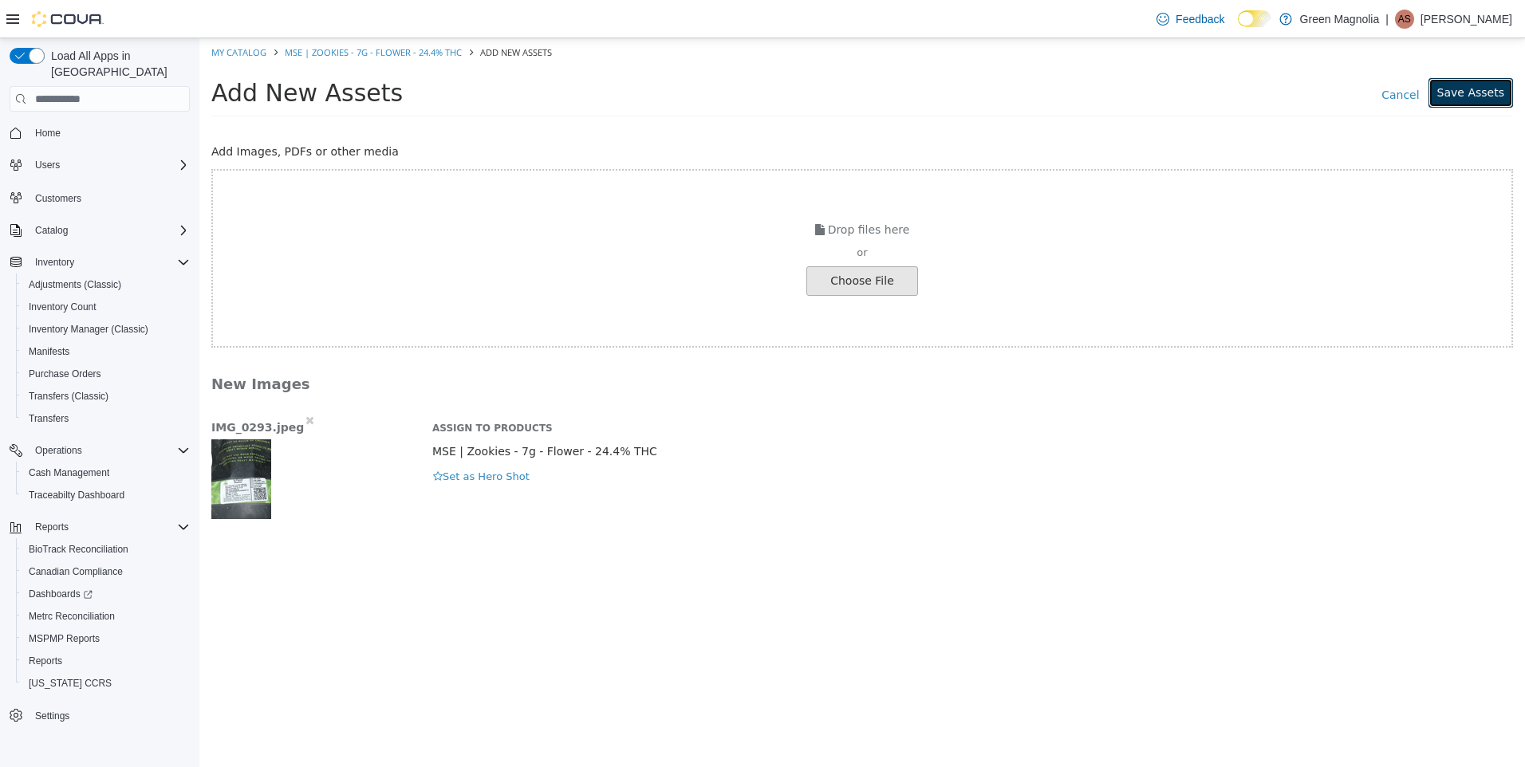
click at [1475, 82] on button "Save Assets" at bounding box center [1471, 93] width 85 height 30
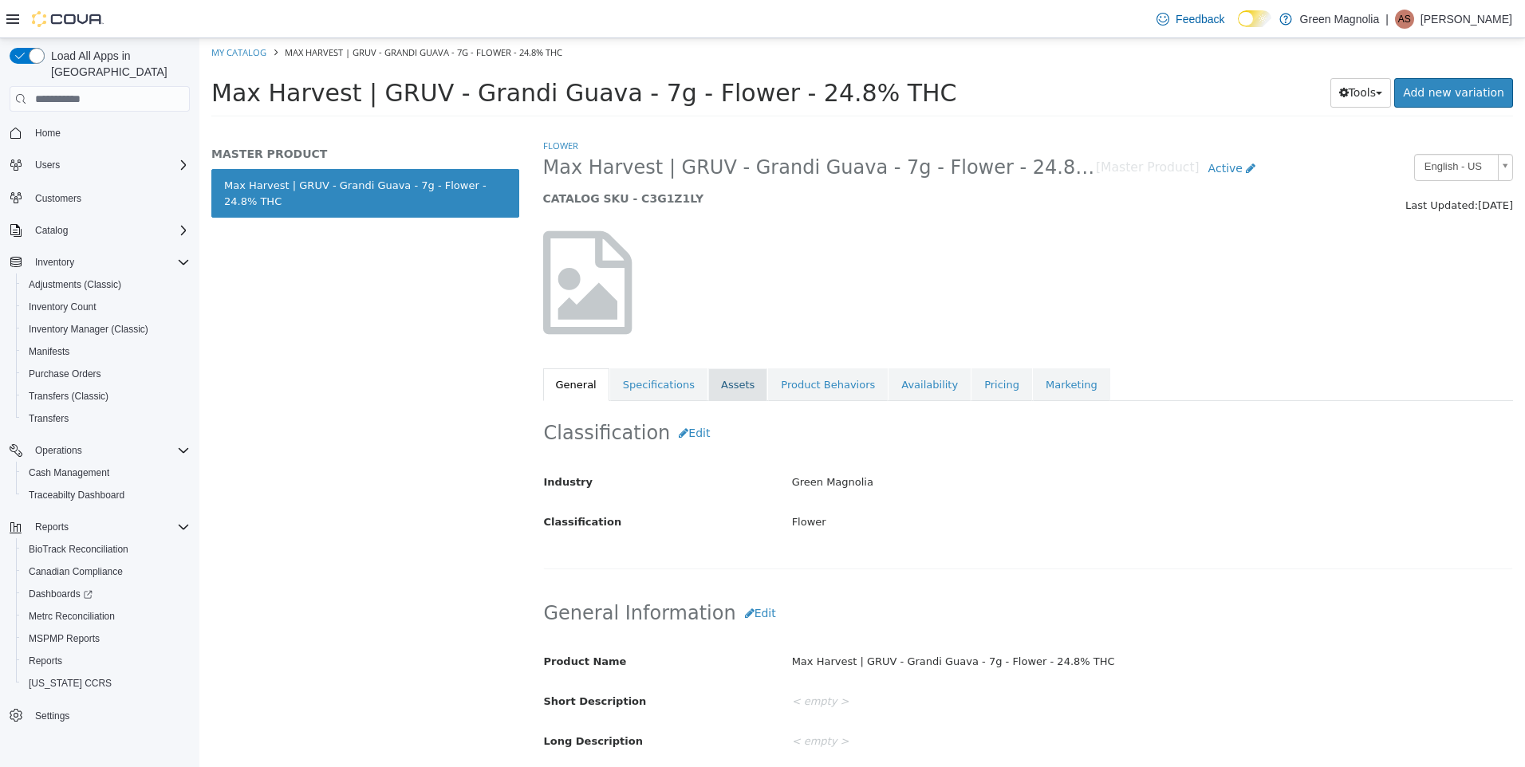
click at [730, 386] on link "Assets" at bounding box center [737, 386] width 59 height 34
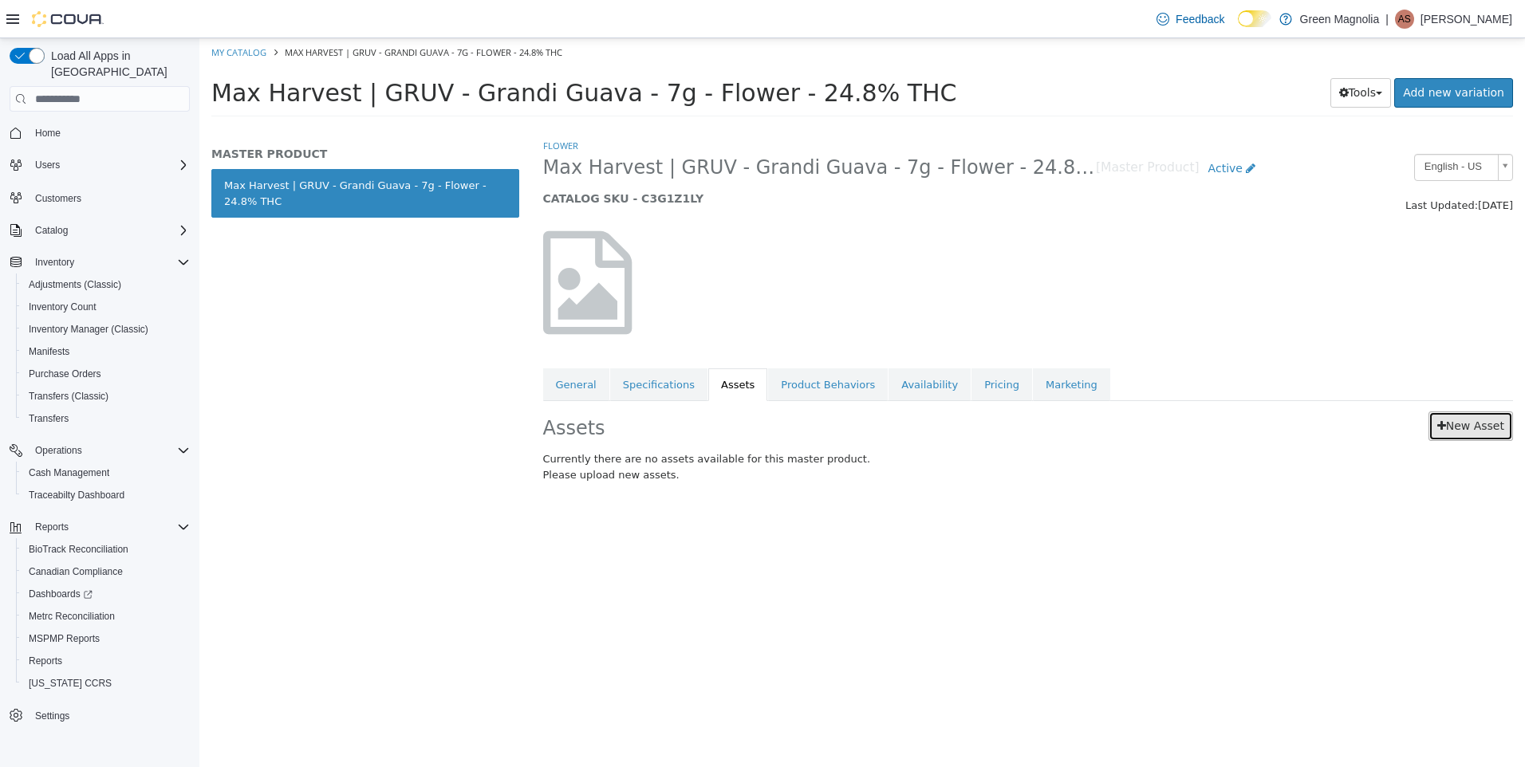
click at [1454, 416] on link "New Asset" at bounding box center [1471, 427] width 85 height 30
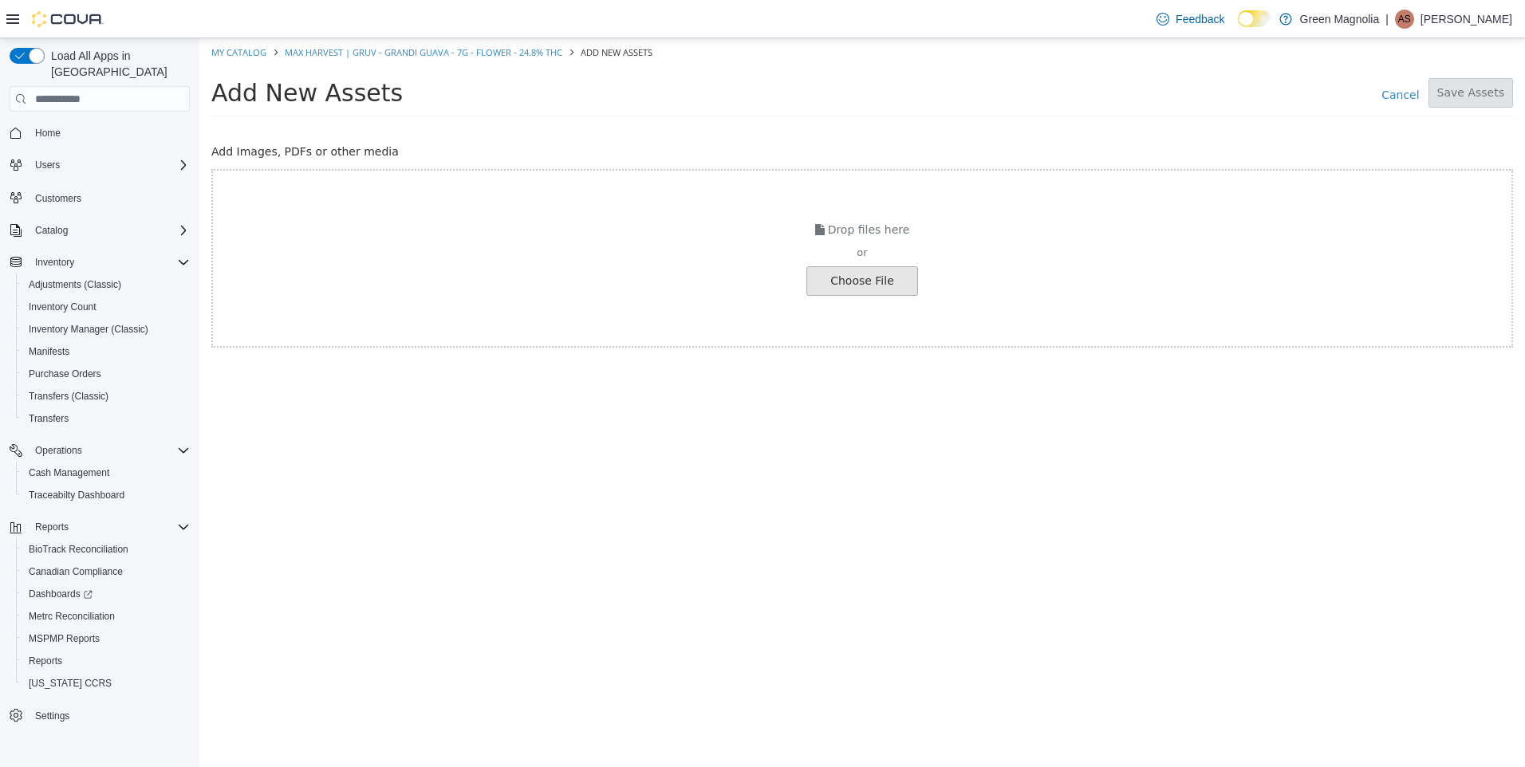
click at [860, 267] on input "file" at bounding box center [27, 281] width 1780 height 28
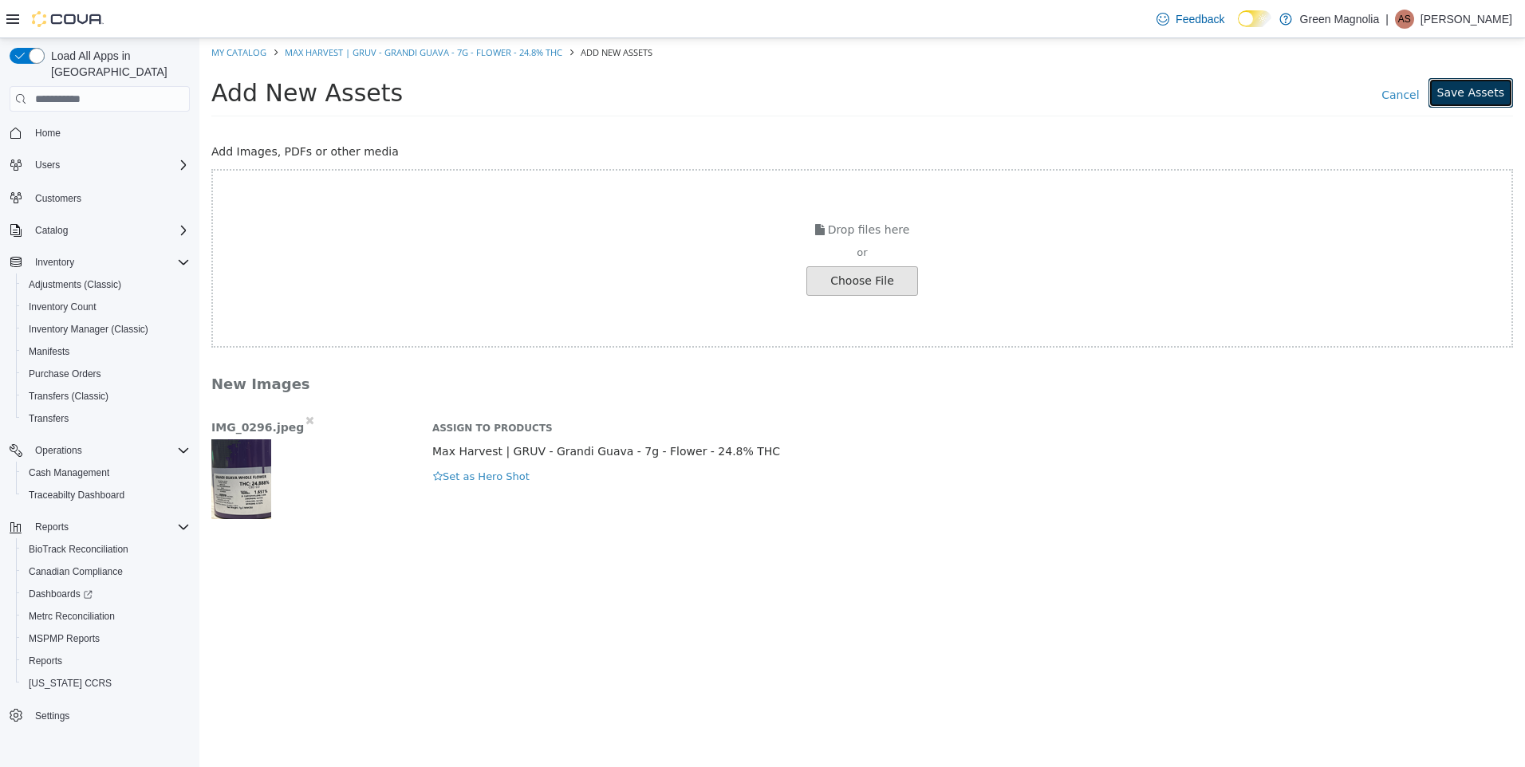
click at [1476, 91] on button "Save Assets" at bounding box center [1471, 93] width 85 height 30
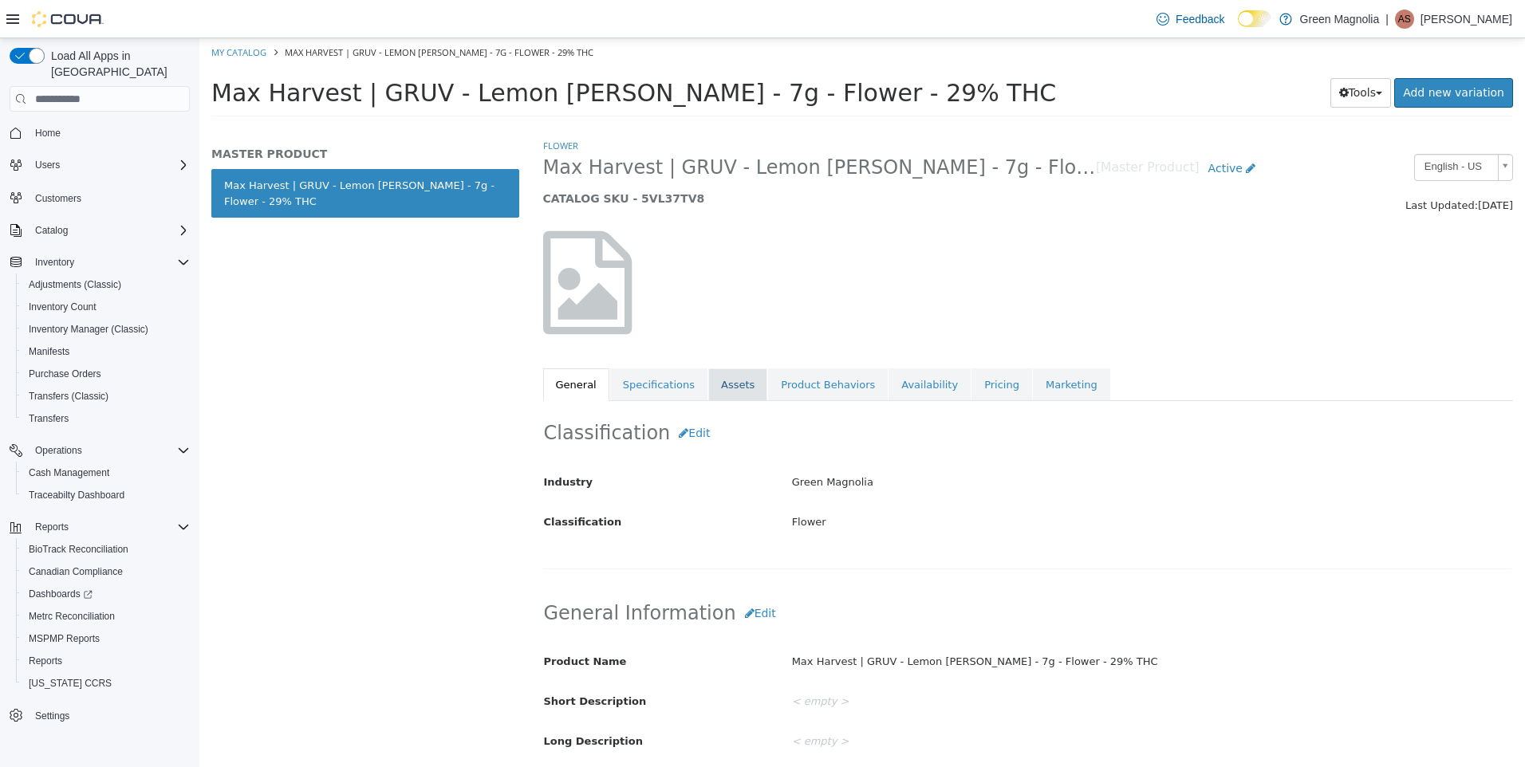
click at [723, 387] on link "Assets" at bounding box center [737, 386] width 59 height 34
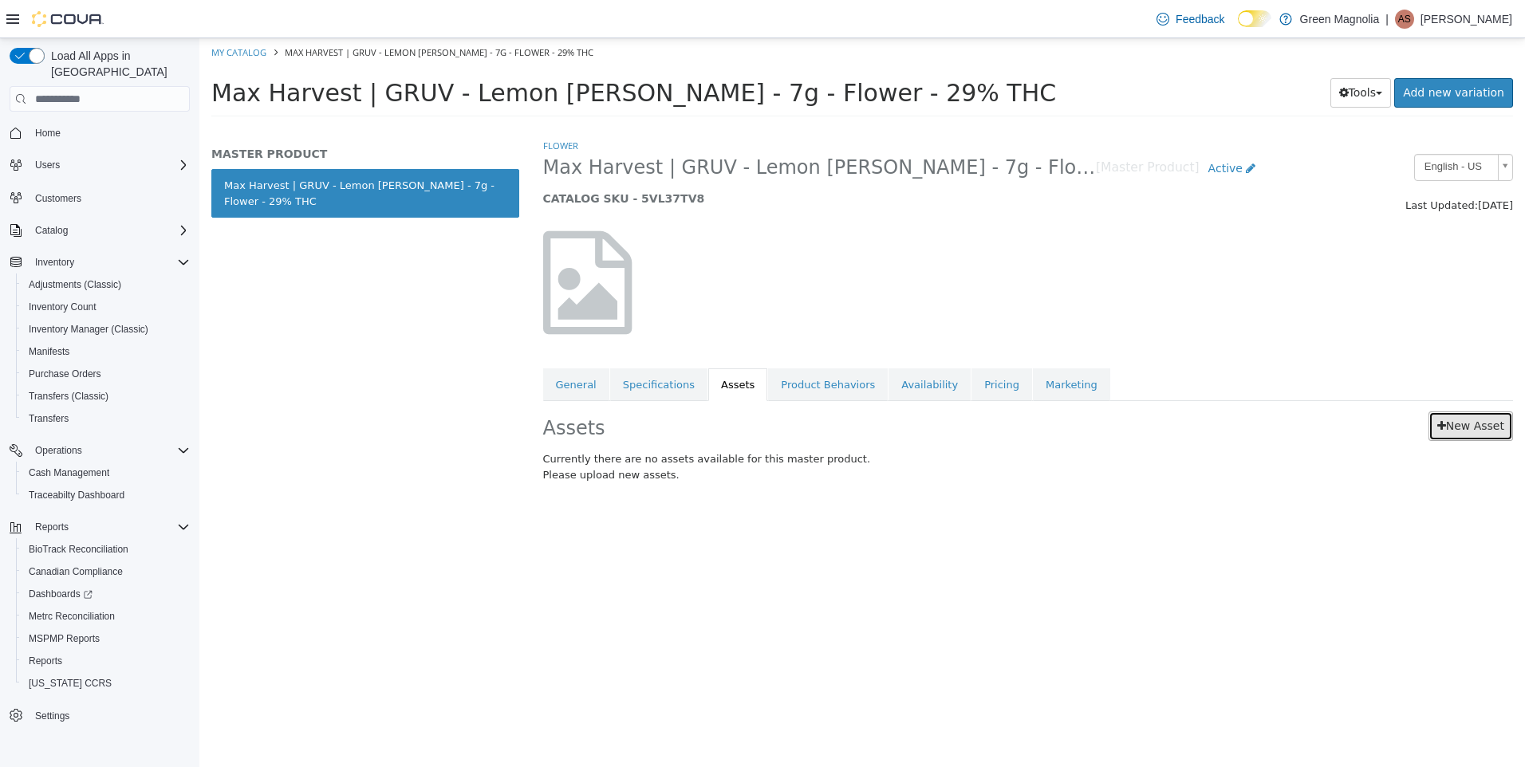
click at [1491, 412] on link "New Asset" at bounding box center [1471, 427] width 85 height 30
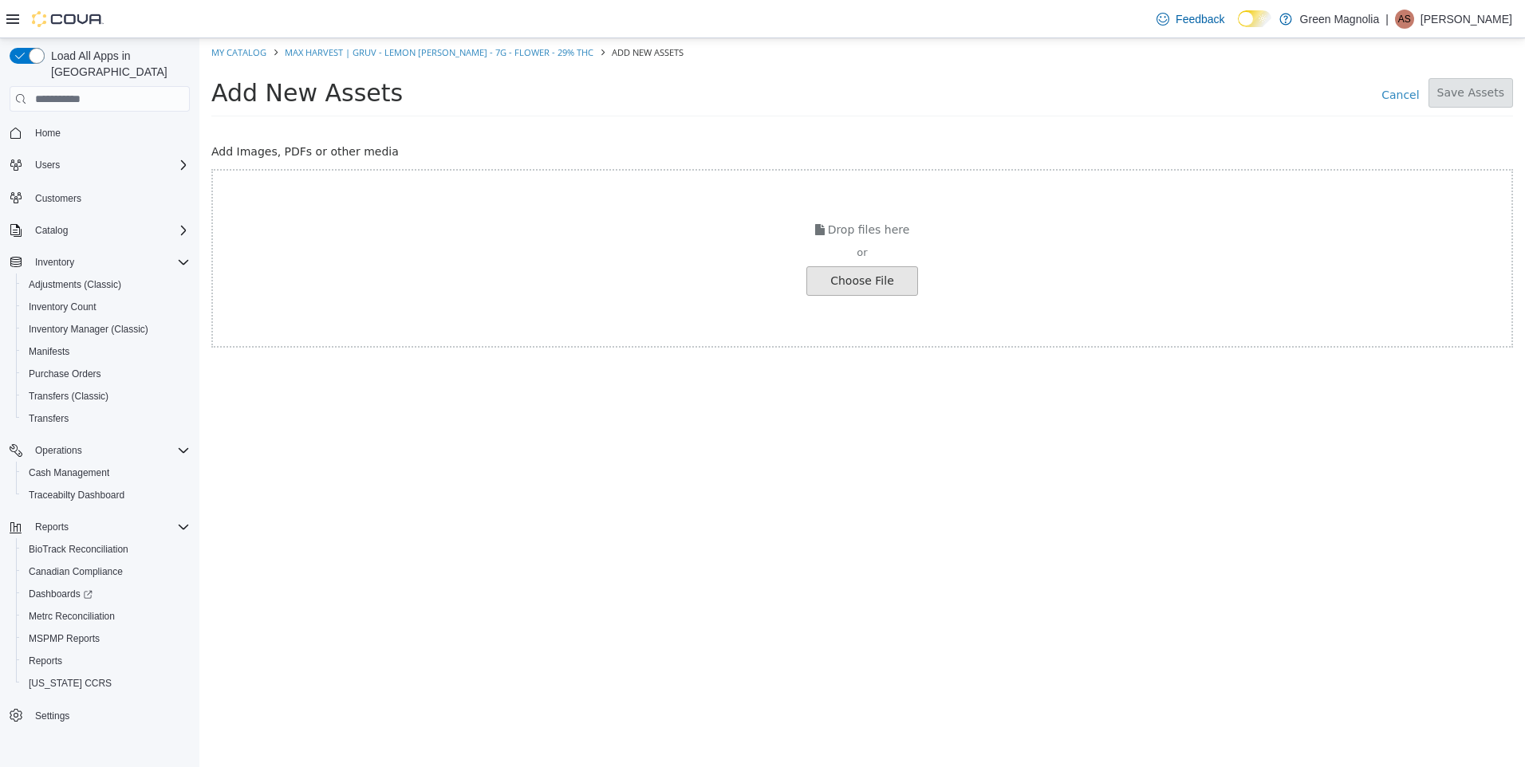
click at [901, 282] on input "file" at bounding box center [27, 281] width 1780 height 28
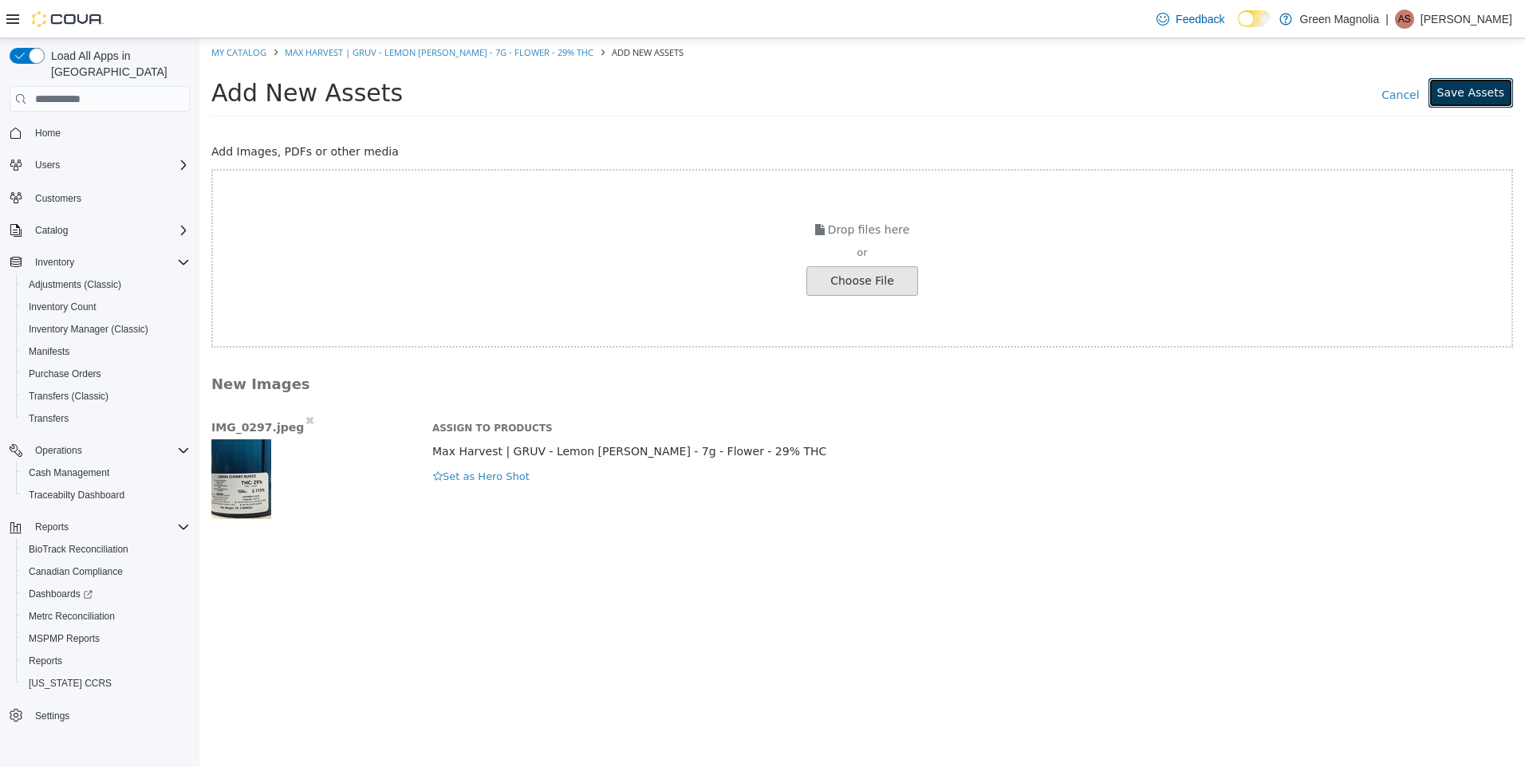
click at [1496, 97] on button "Save Assets" at bounding box center [1471, 93] width 85 height 30
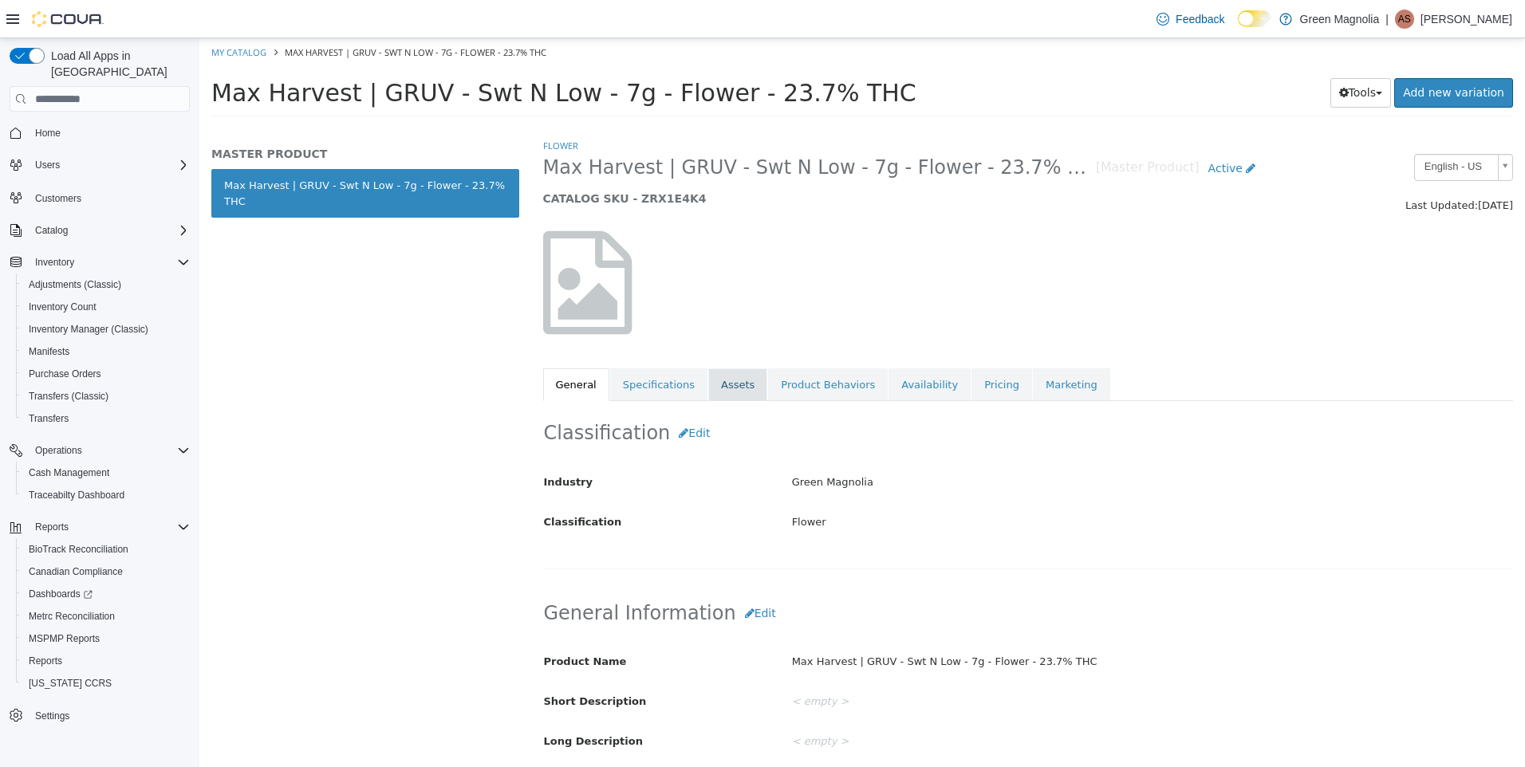
click at [716, 384] on link "Assets" at bounding box center [737, 386] width 59 height 34
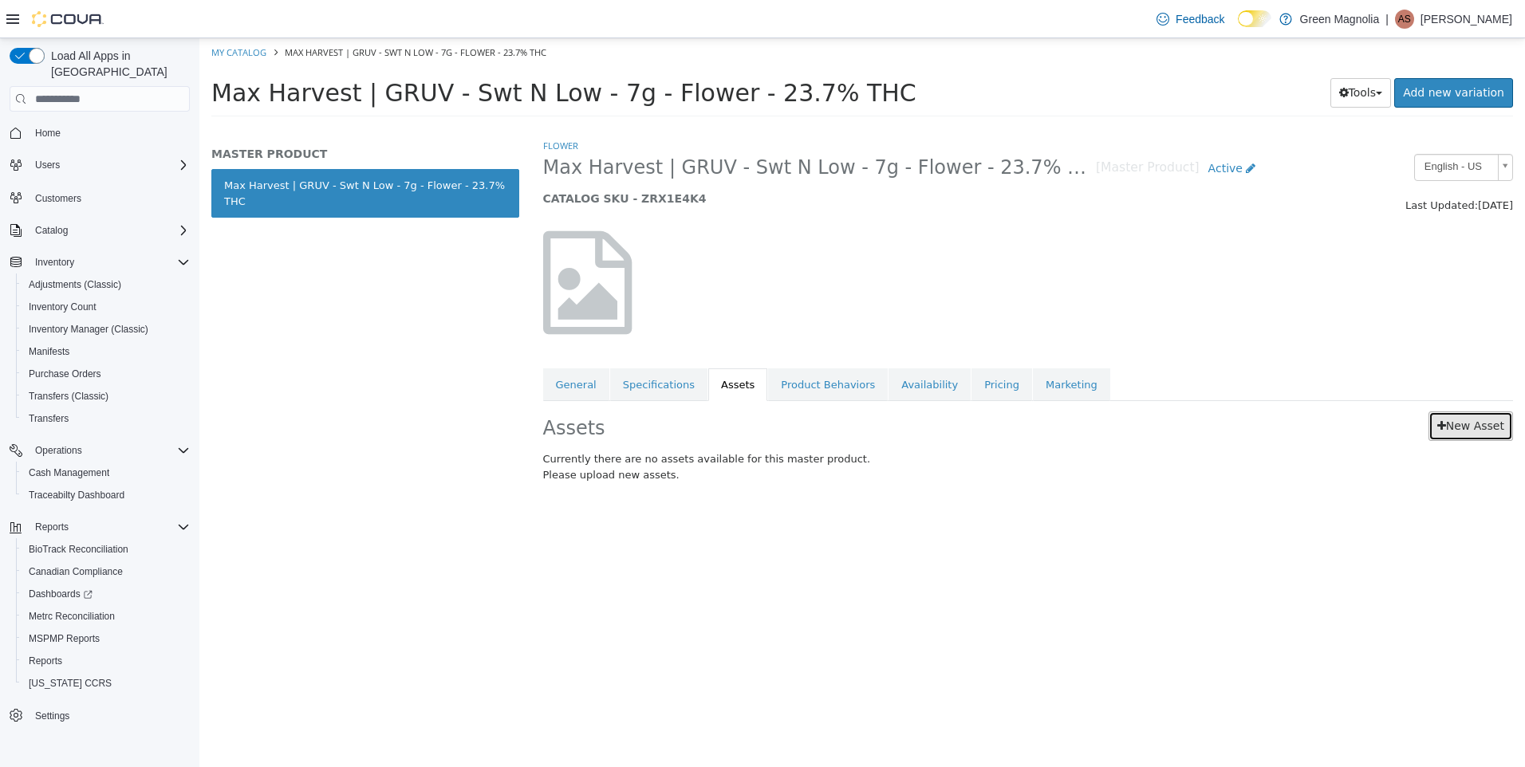
click at [1470, 424] on link "New Asset" at bounding box center [1471, 427] width 85 height 30
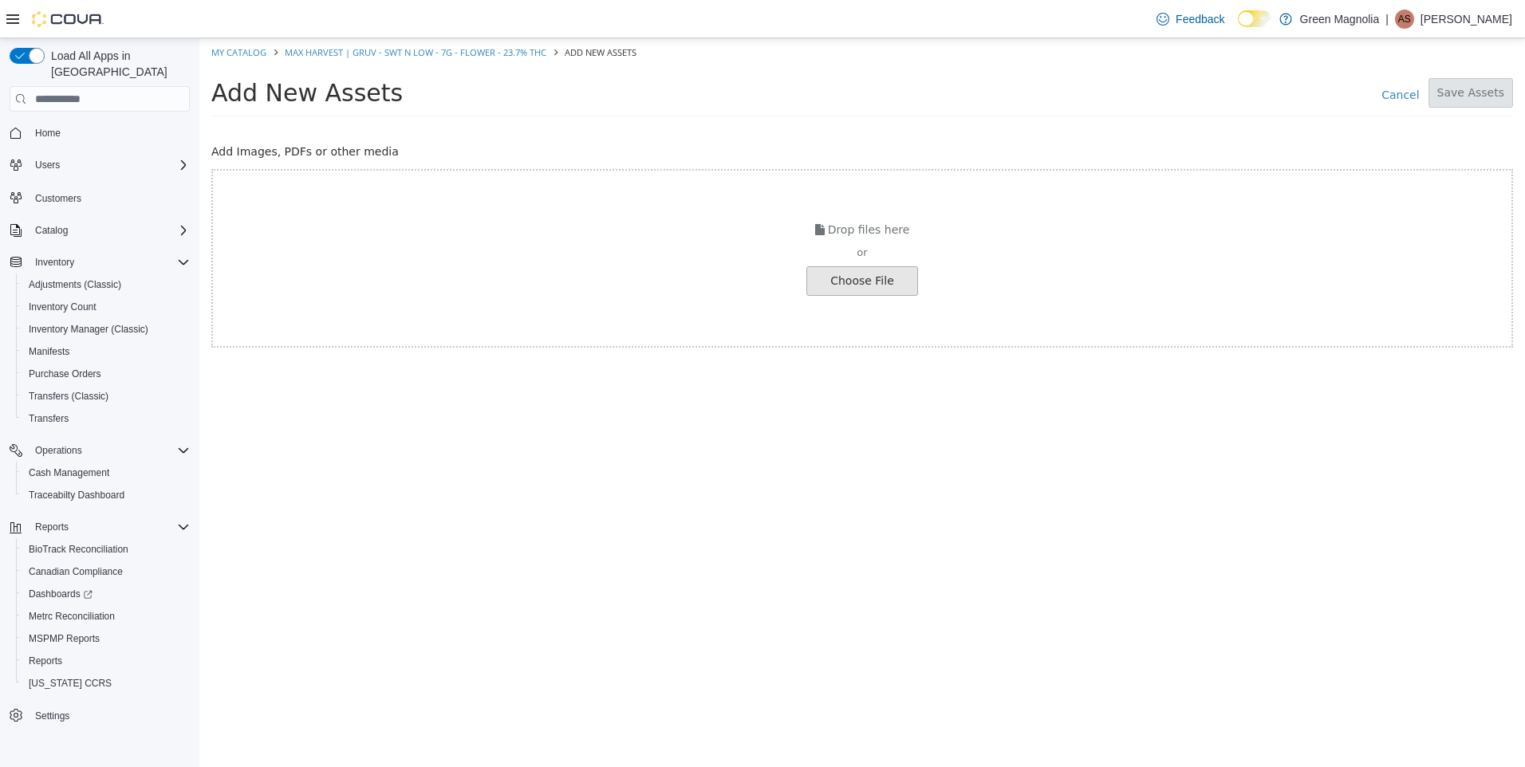
click at [883, 270] on input "file" at bounding box center [27, 281] width 1780 height 28
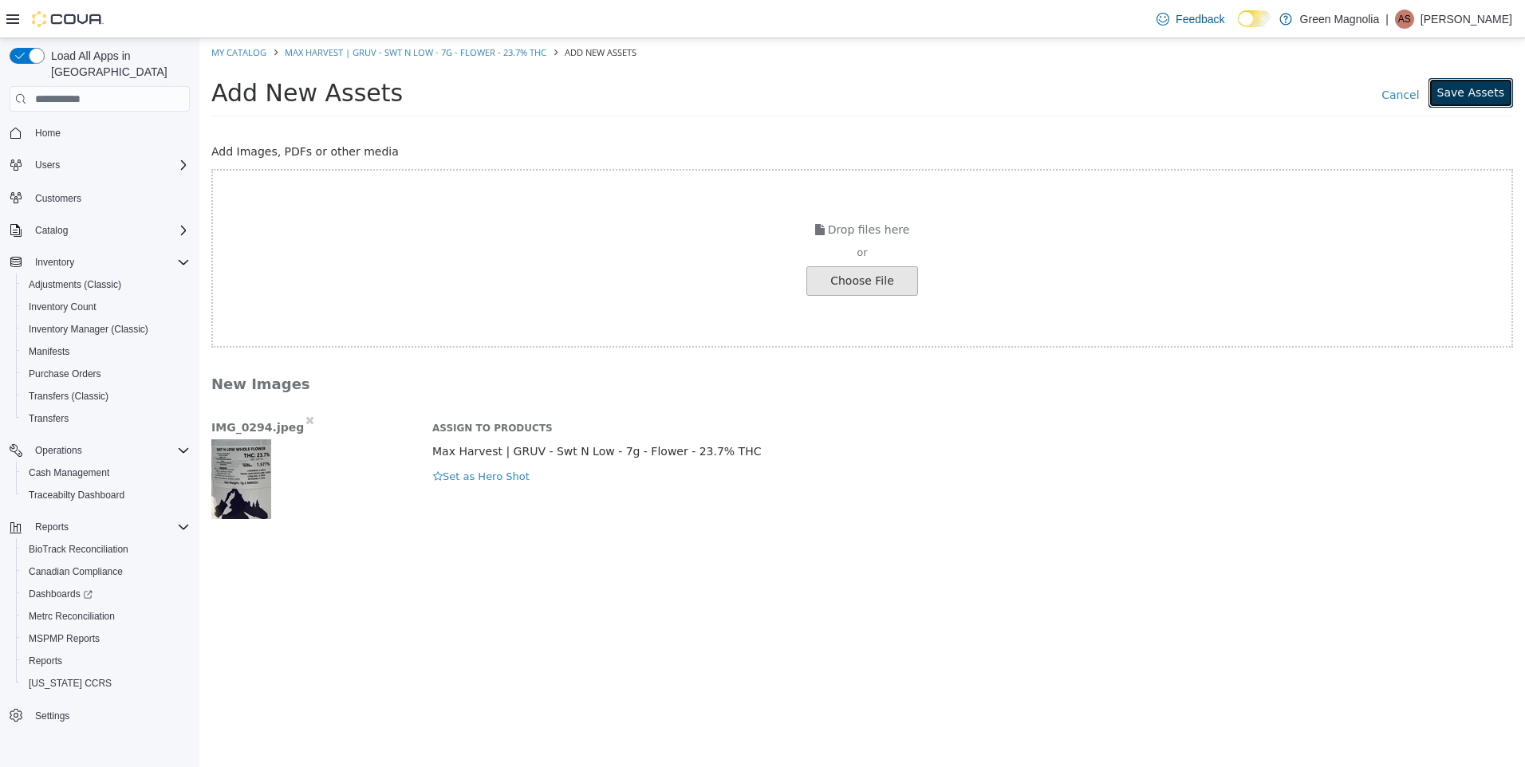
click at [1478, 93] on button "Save Assets" at bounding box center [1471, 93] width 85 height 30
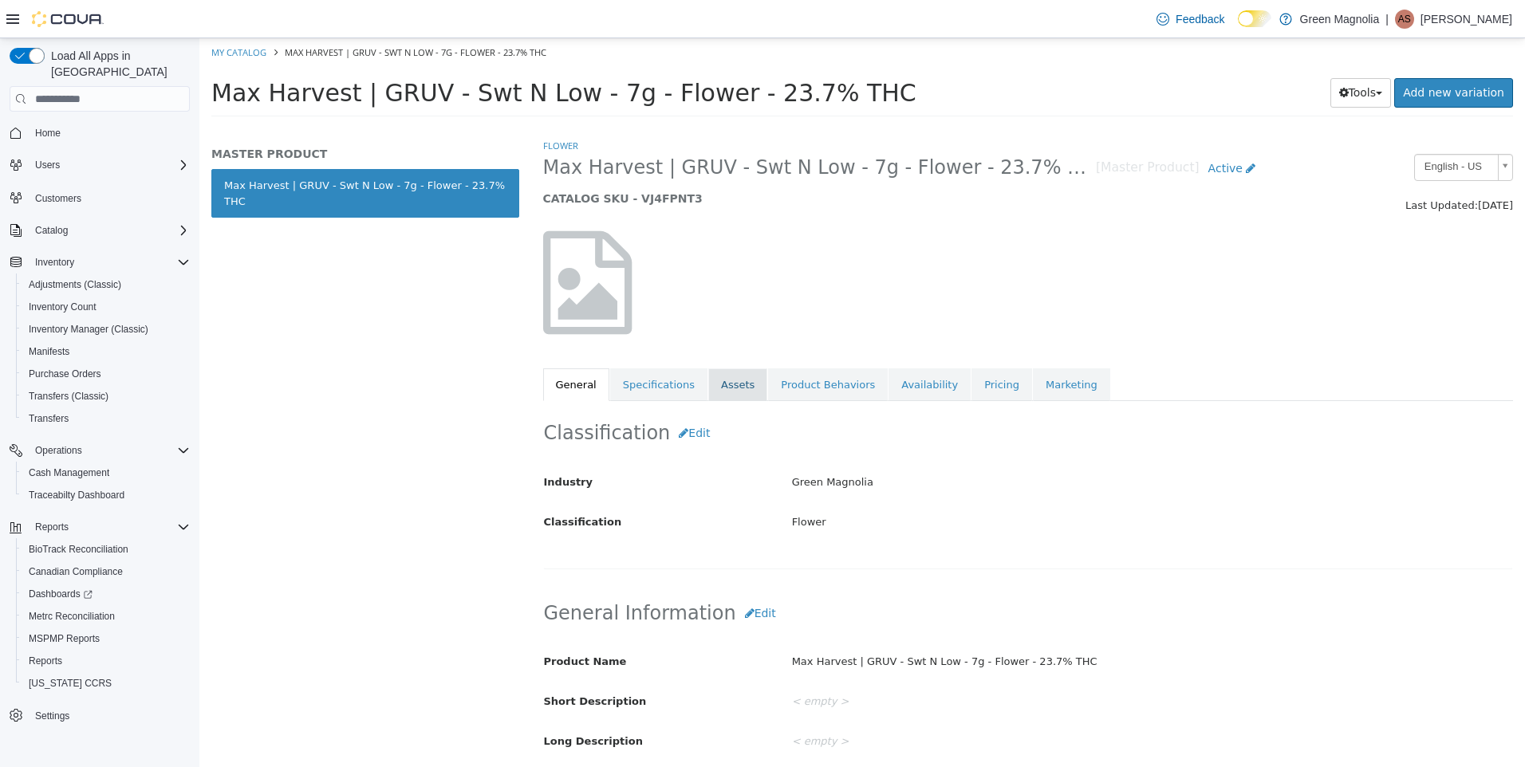
click at [709, 376] on link "Assets" at bounding box center [737, 386] width 59 height 34
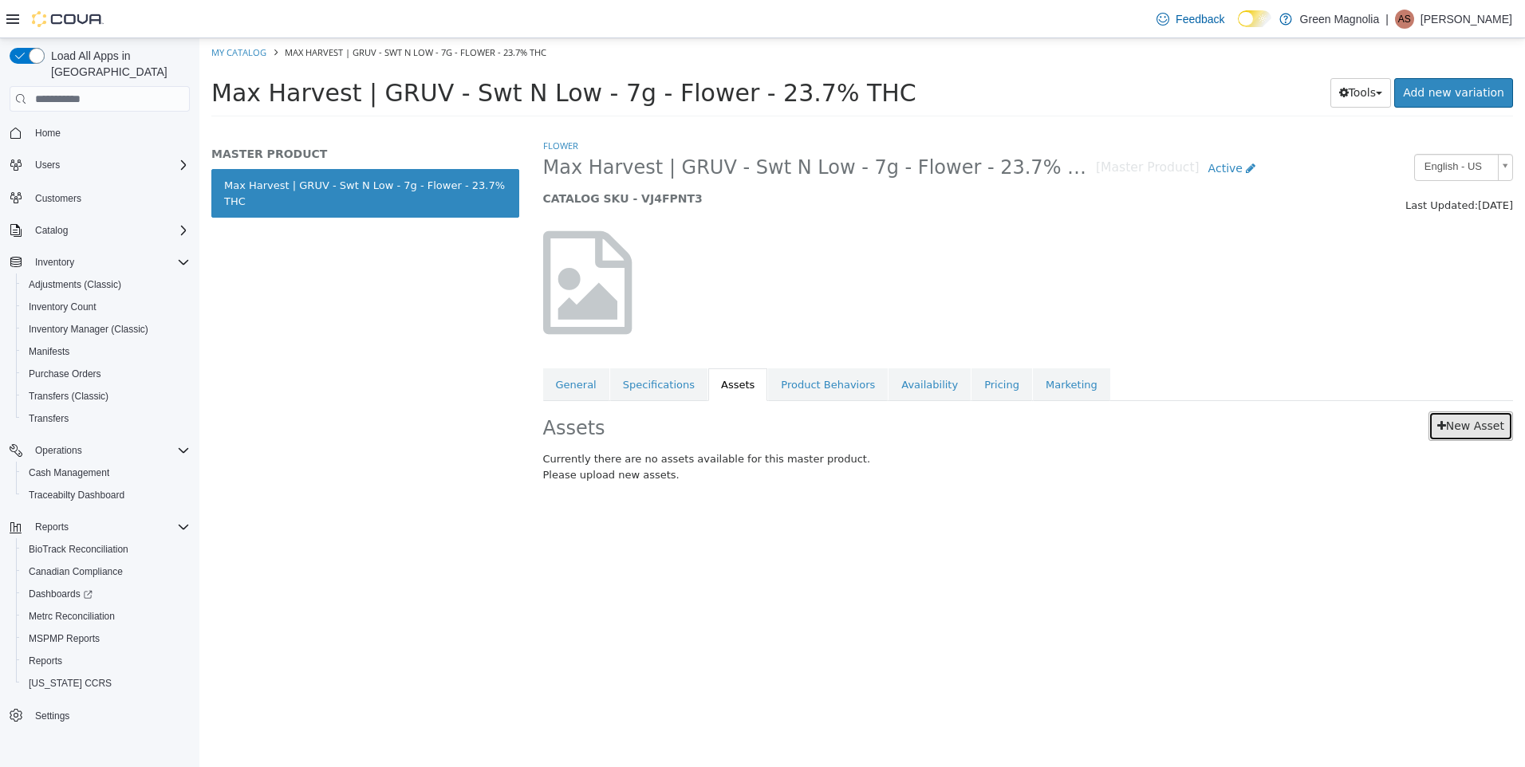
click at [1472, 419] on link "New Asset" at bounding box center [1471, 427] width 85 height 30
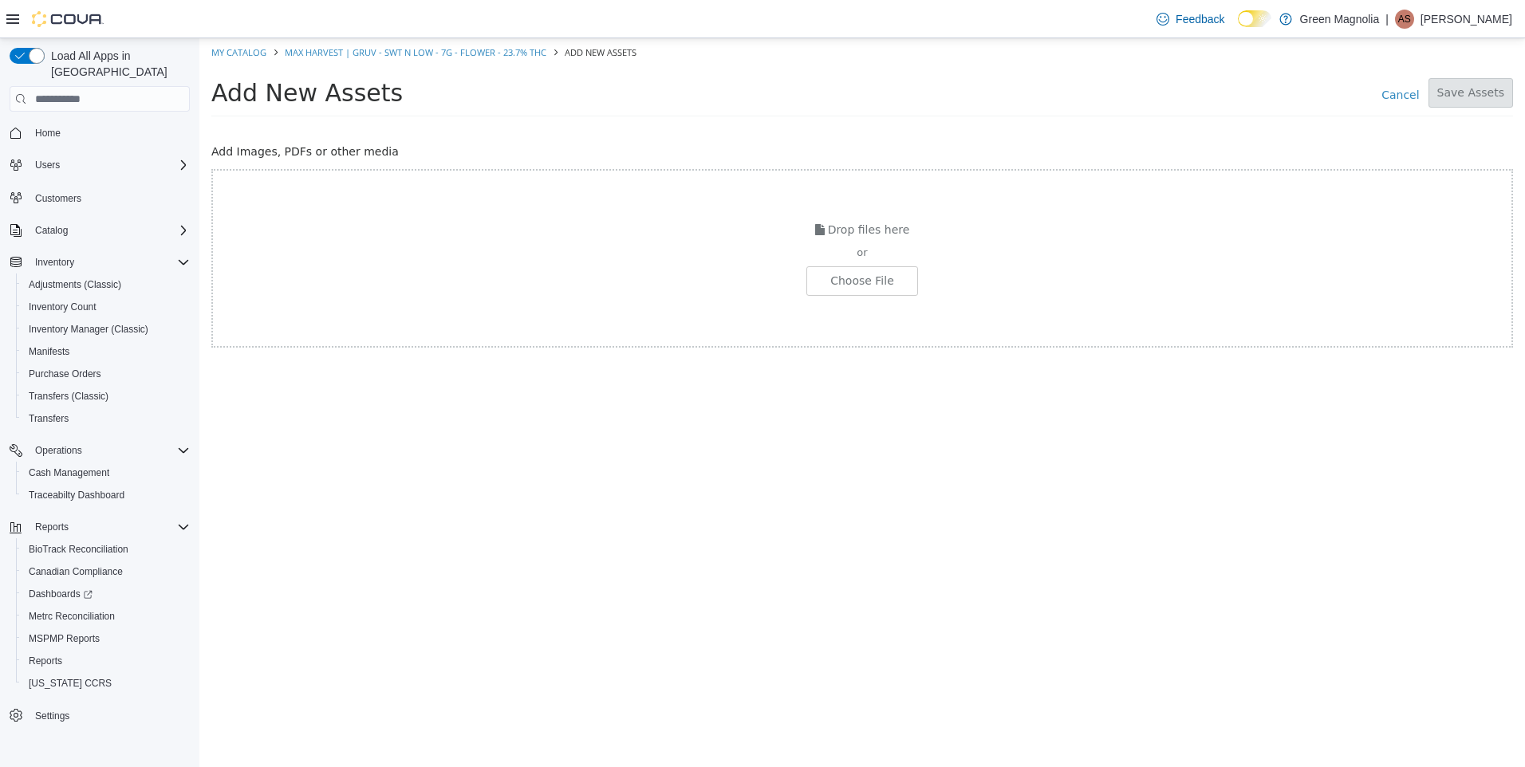
click at [850, 295] on div "Drop files here or Choose File" at bounding box center [862, 258] width 1302 height 179
click at [865, 273] on input "file" at bounding box center [27, 281] width 1780 height 28
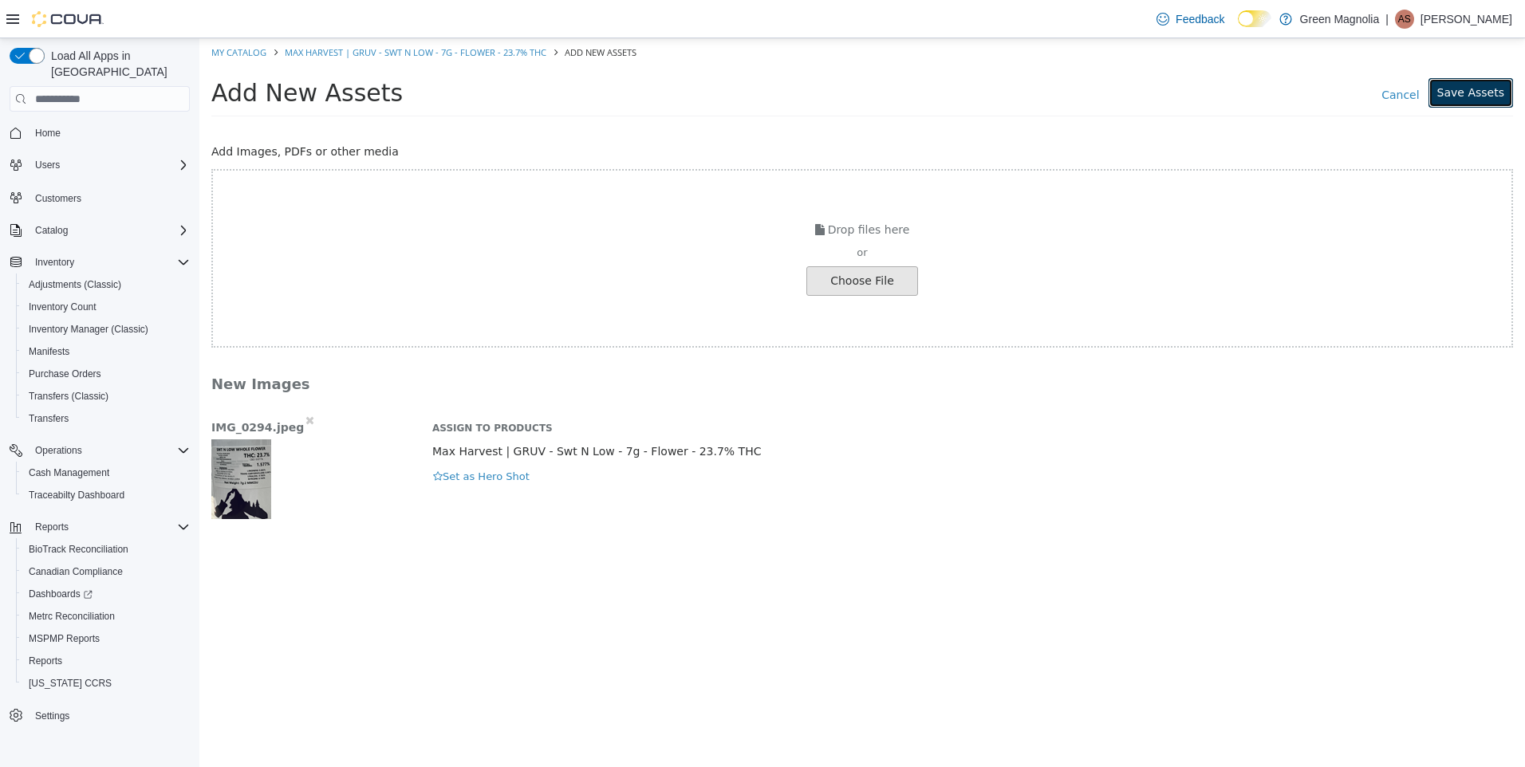
click at [1497, 90] on button "Save Assets" at bounding box center [1471, 93] width 85 height 30
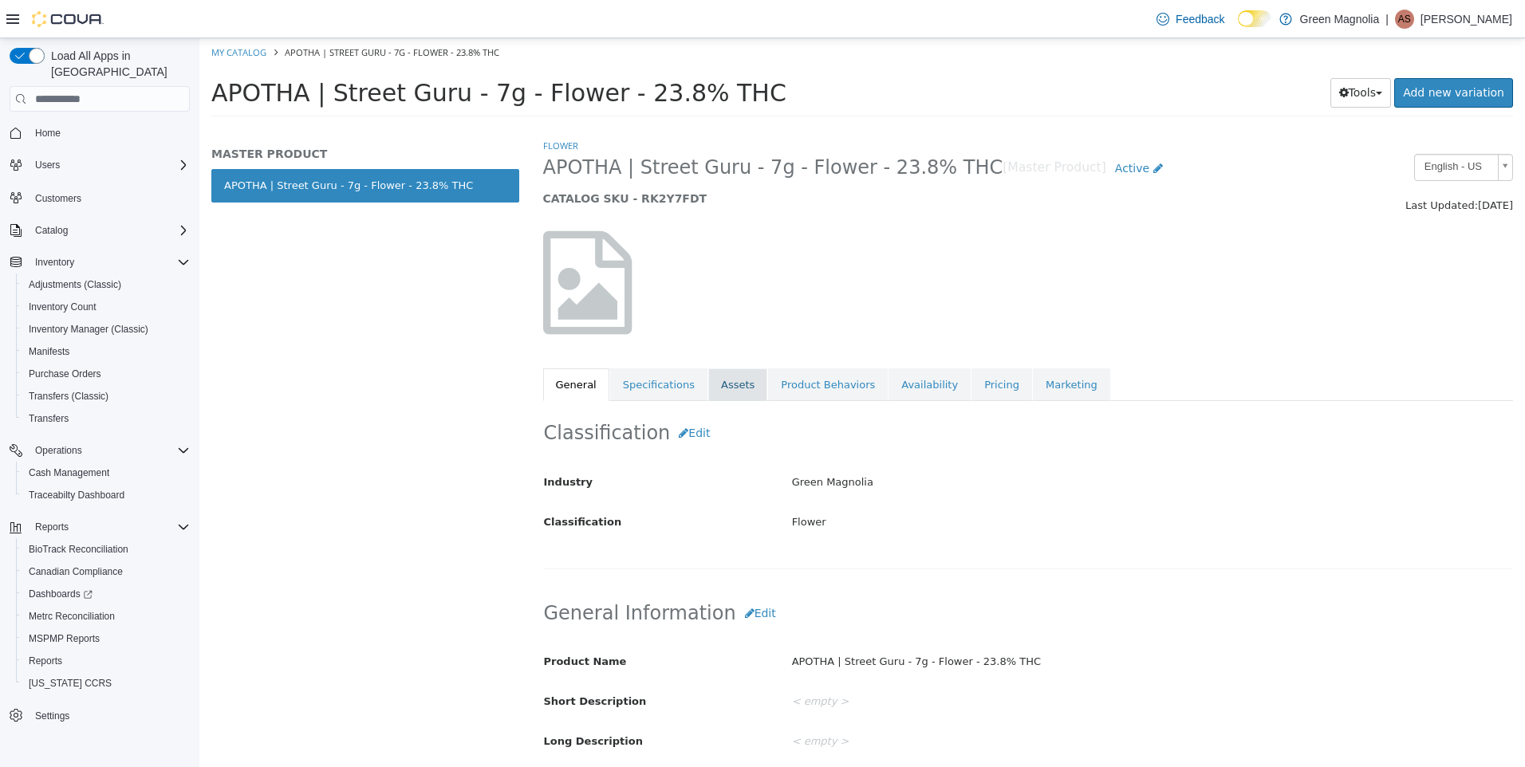
click at [729, 393] on link "Assets" at bounding box center [737, 386] width 59 height 34
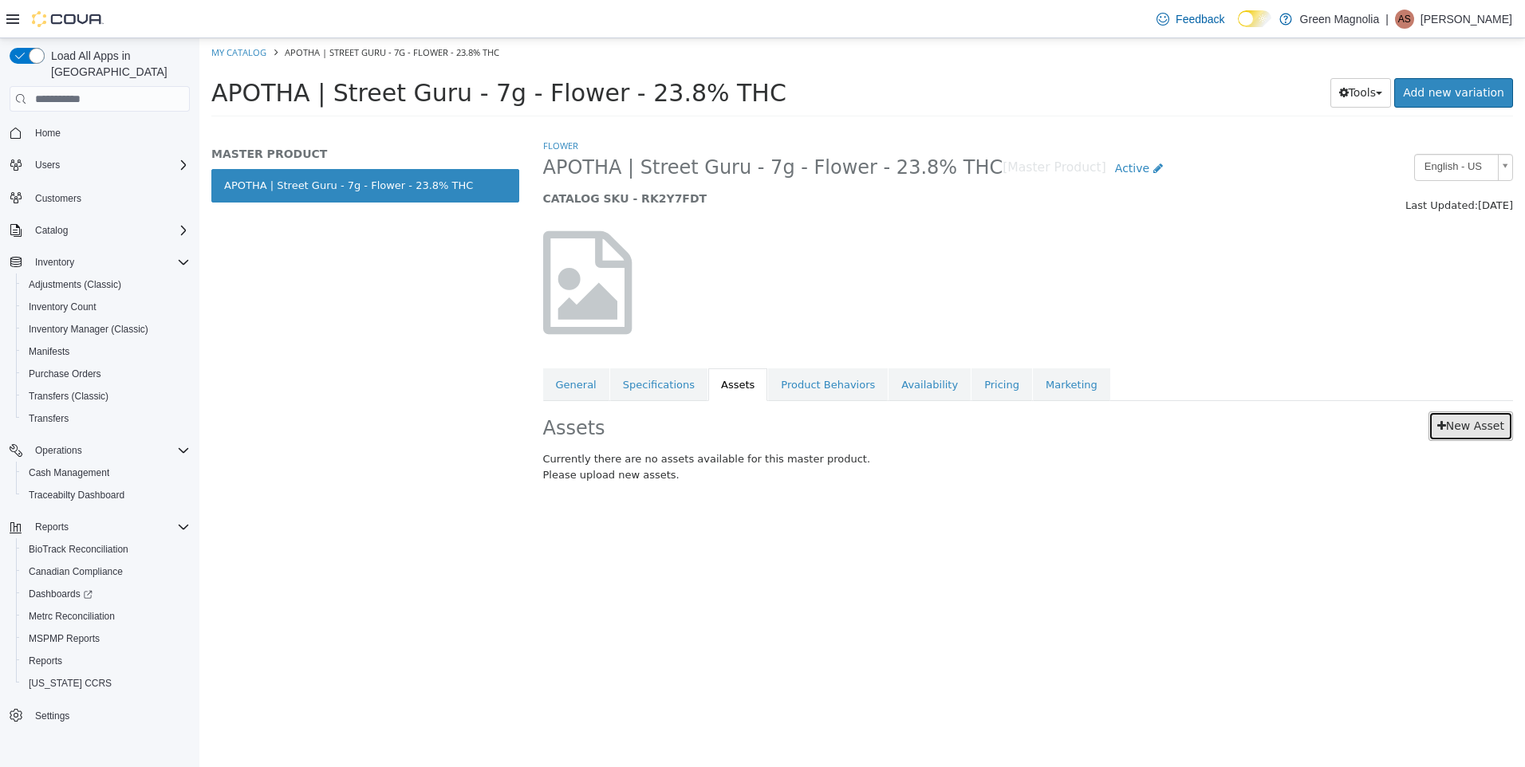
click at [1475, 429] on link "New Asset" at bounding box center [1471, 427] width 85 height 30
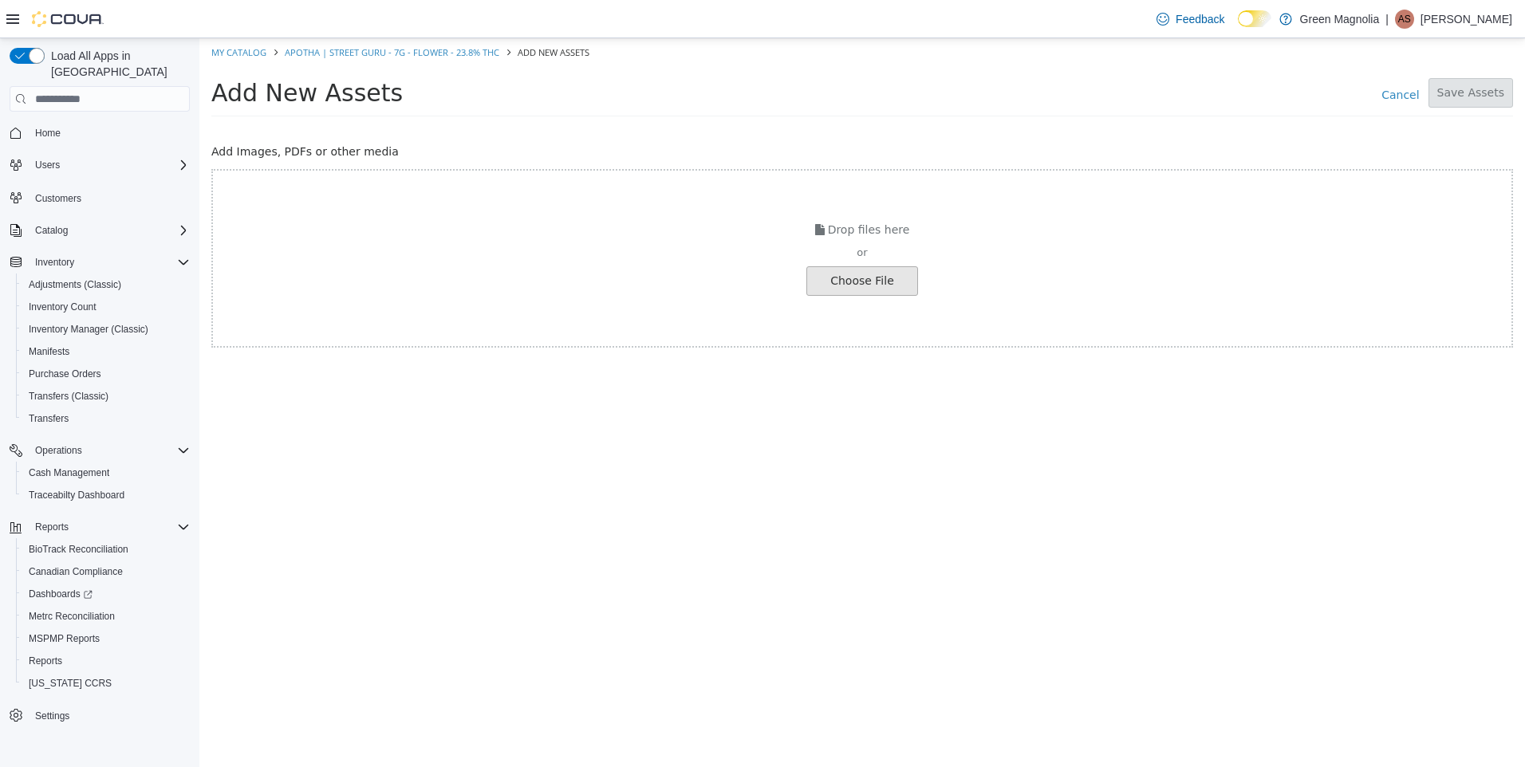
click at [873, 281] on input "file" at bounding box center [27, 281] width 1780 height 28
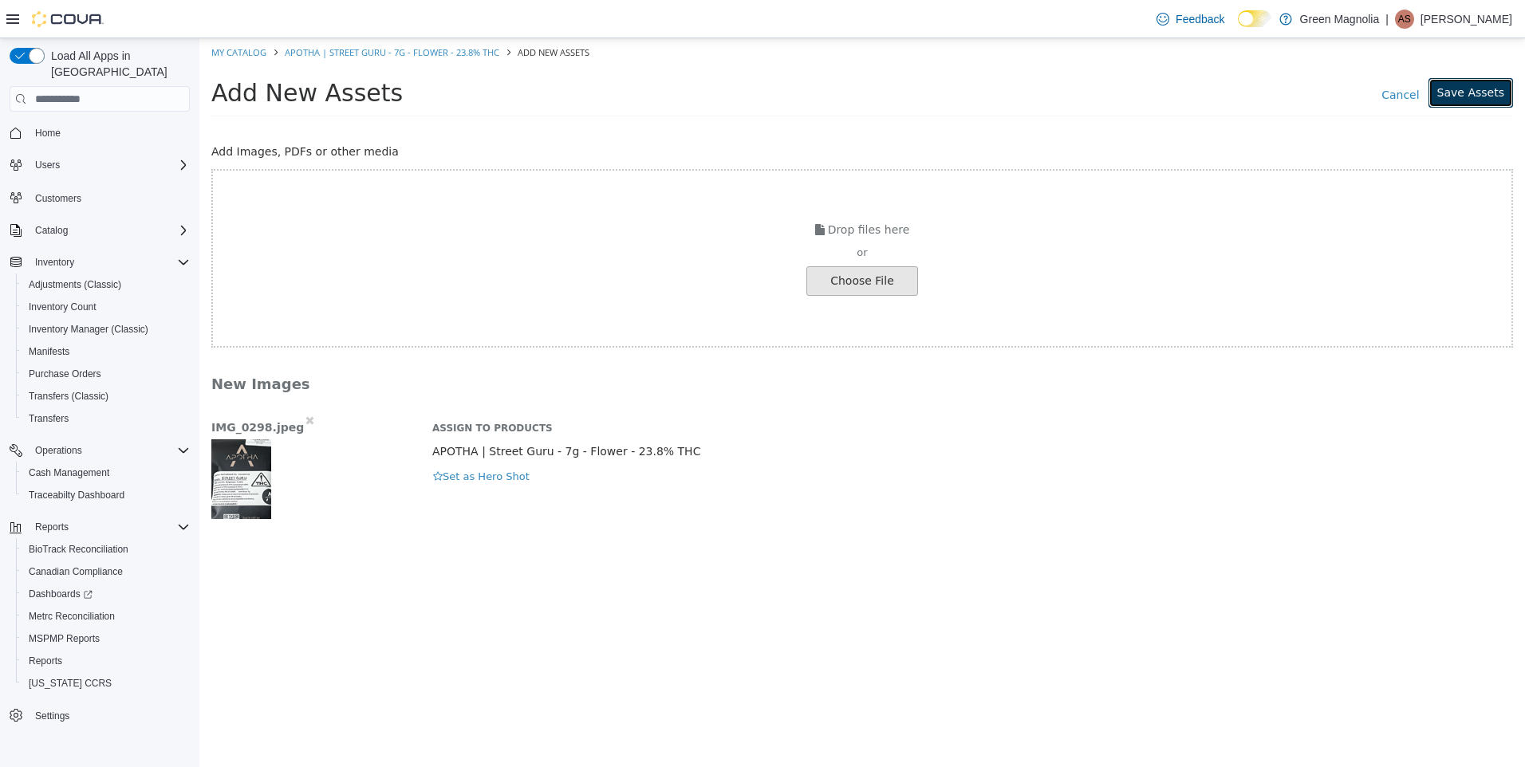
click at [1478, 97] on button "Save Assets" at bounding box center [1471, 93] width 85 height 30
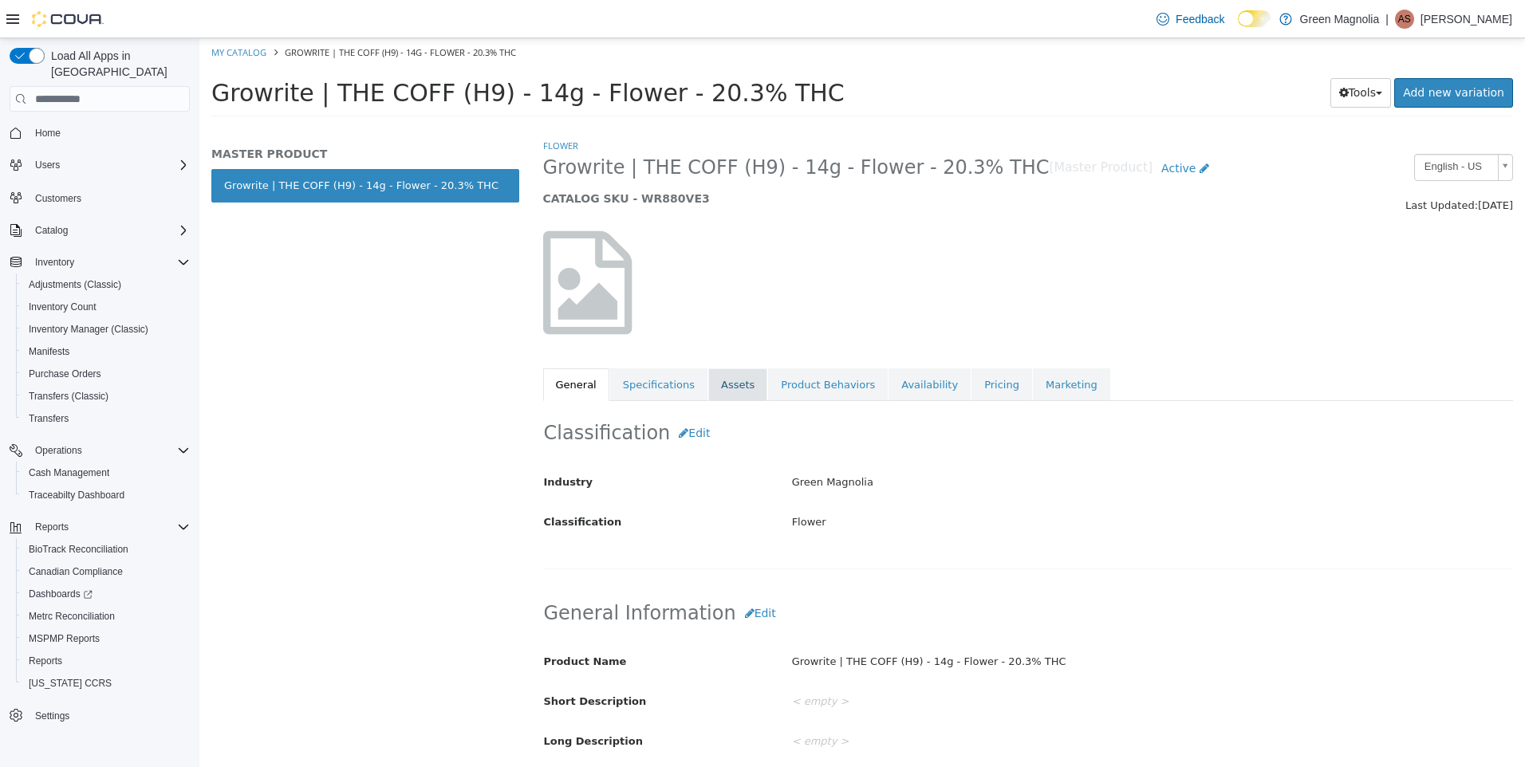
click at [716, 388] on link "Assets" at bounding box center [737, 386] width 59 height 34
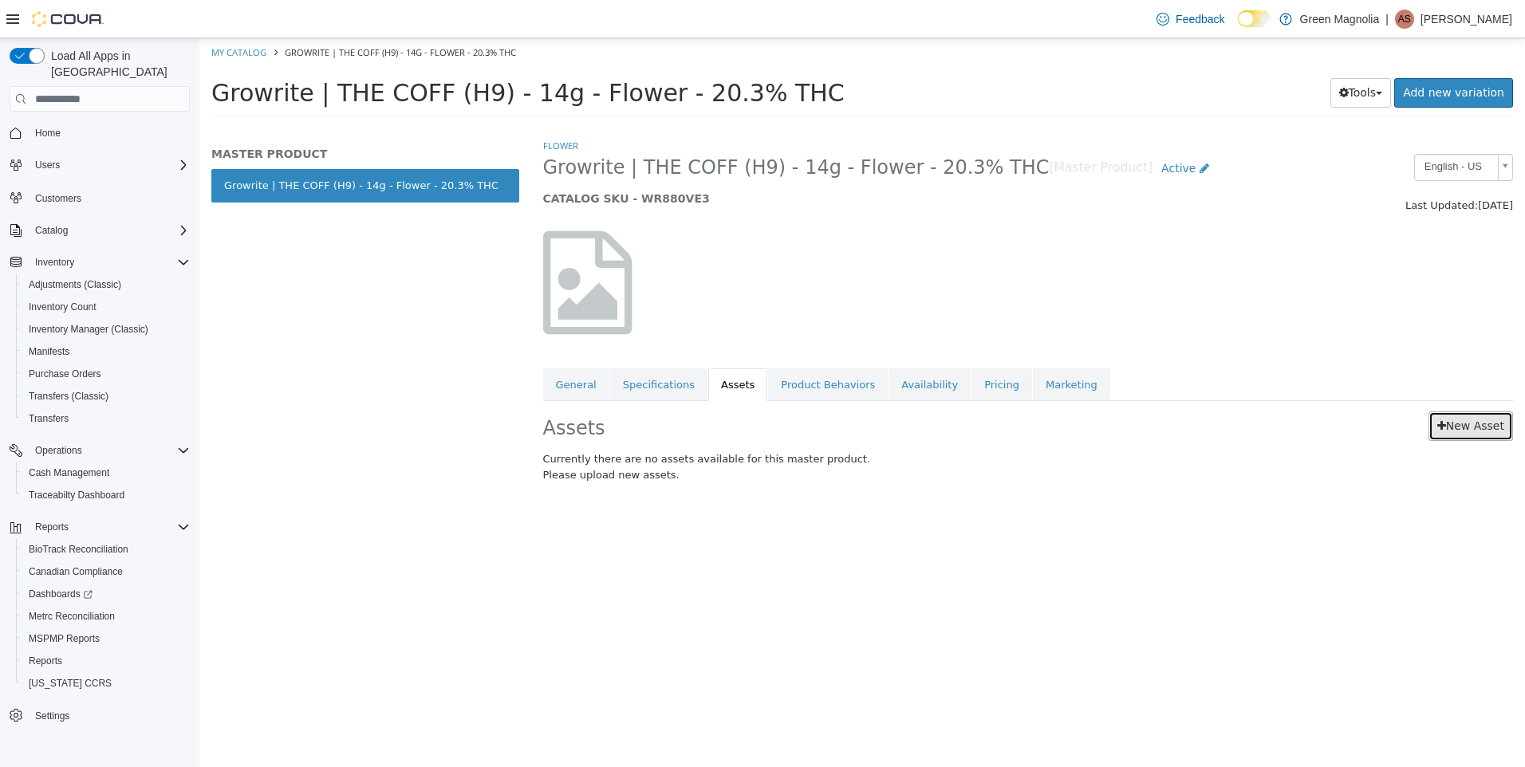
click at [1467, 433] on link "New Asset" at bounding box center [1471, 427] width 85 height 30
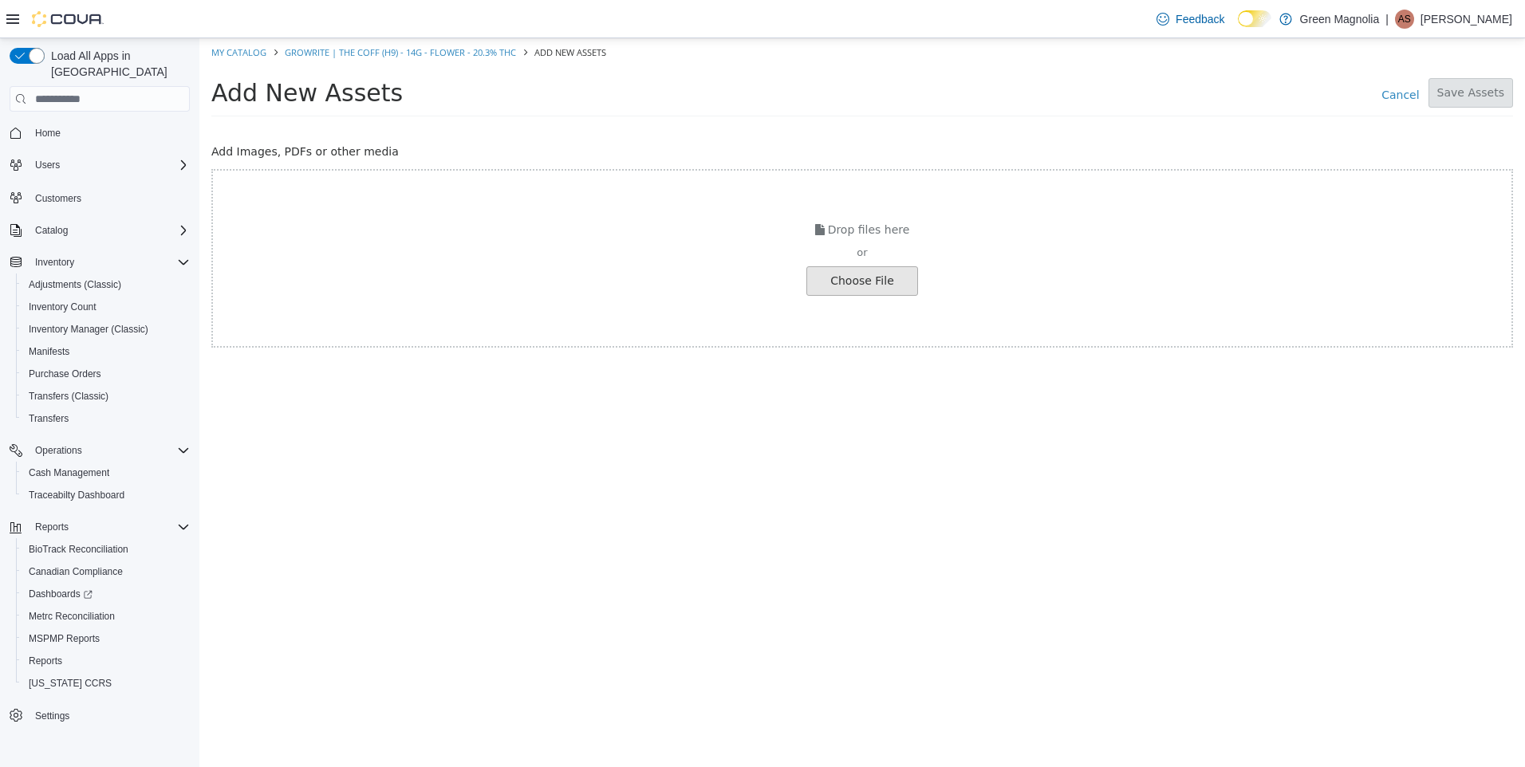
click at [849, 273] on input "file" at bounding box center [27, 281] width 1780 height 28
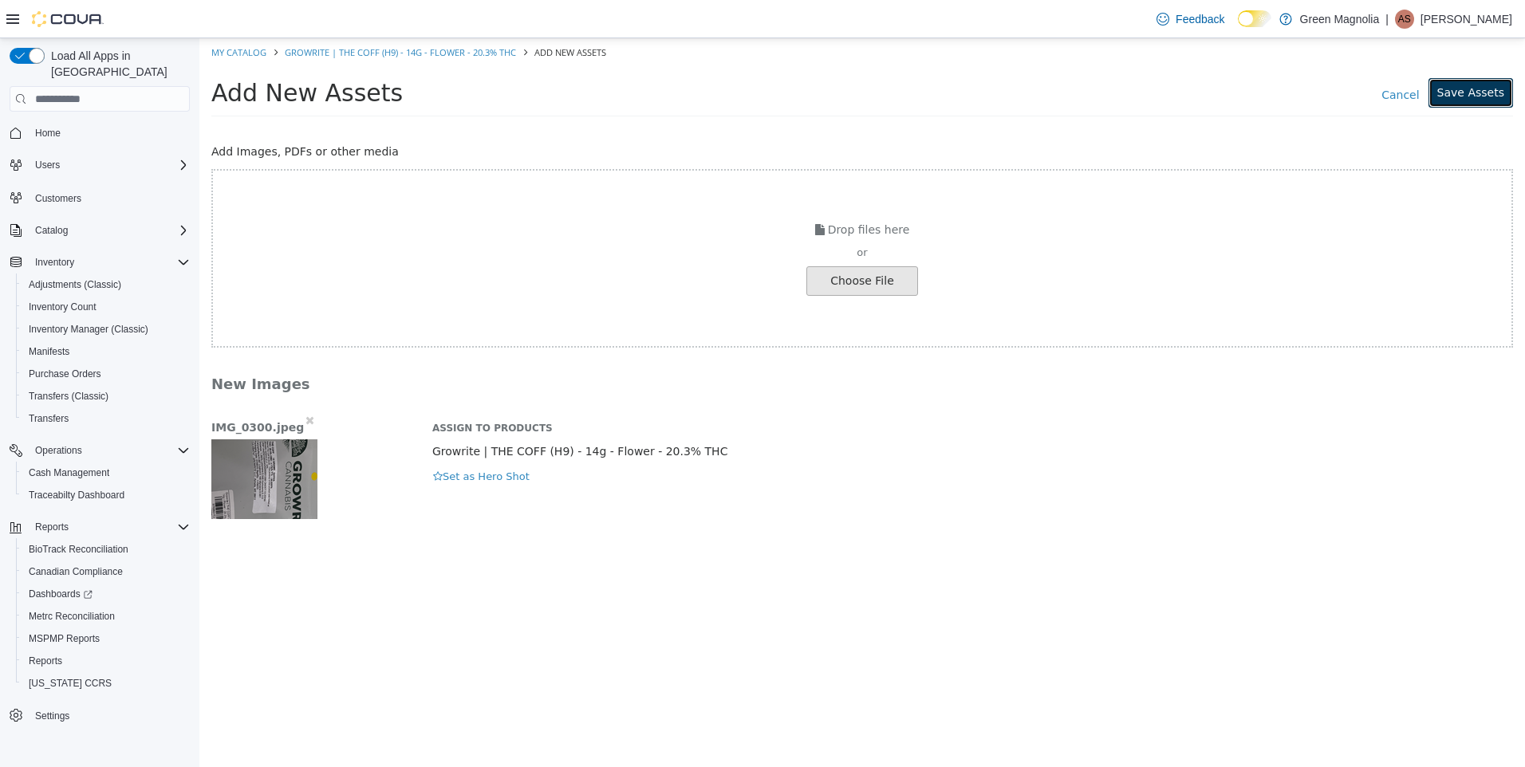
click at [1466, 86] on button "Save Assets" at bounding box center [1471, 93] width 85 height 30
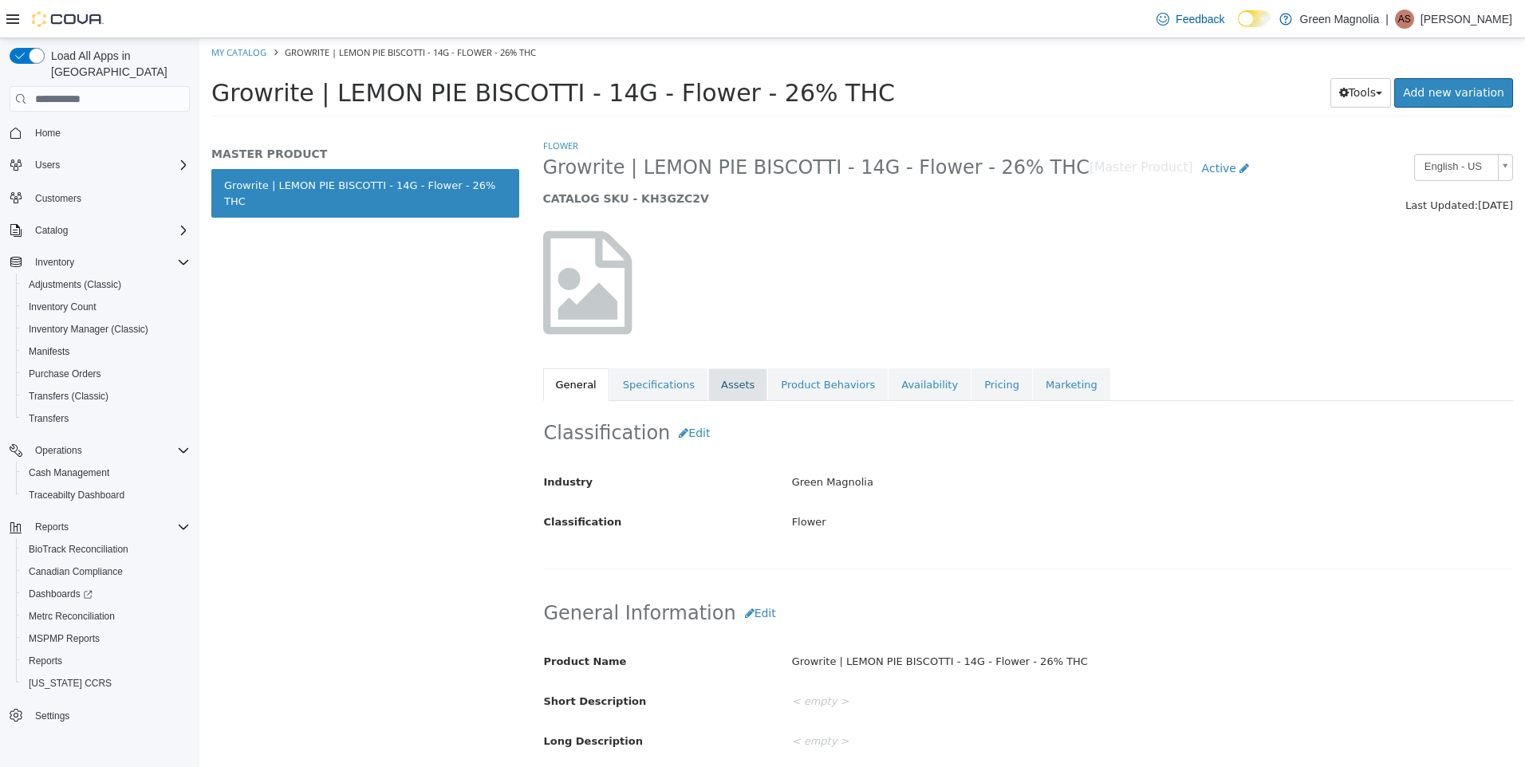
click at [723, 391] on link "Assets" at bounding box center [737, 386] width 59 height 34
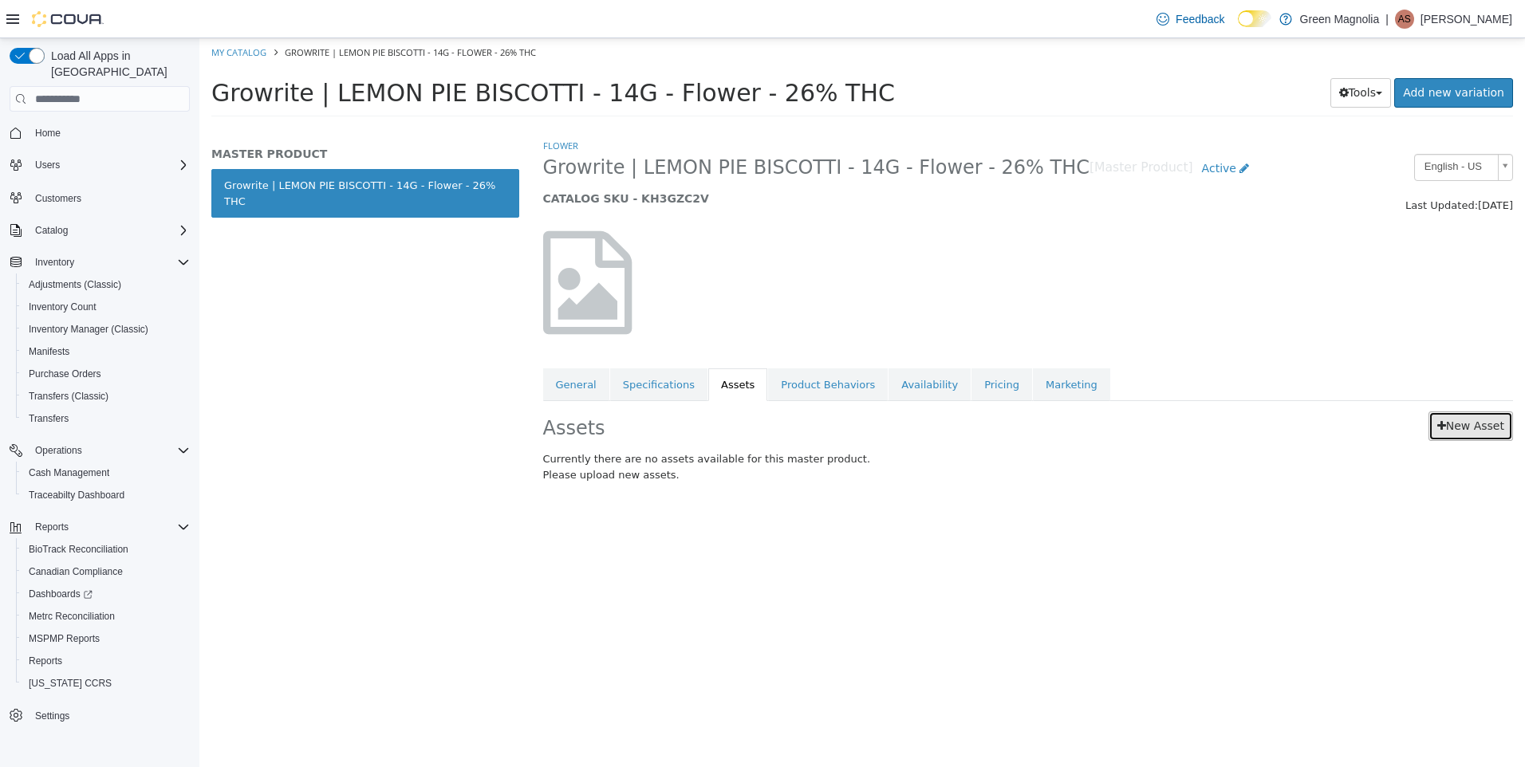
click at [1457, 427] on link "New Asset" at bounding box center [1471, 427] width 85 height 30
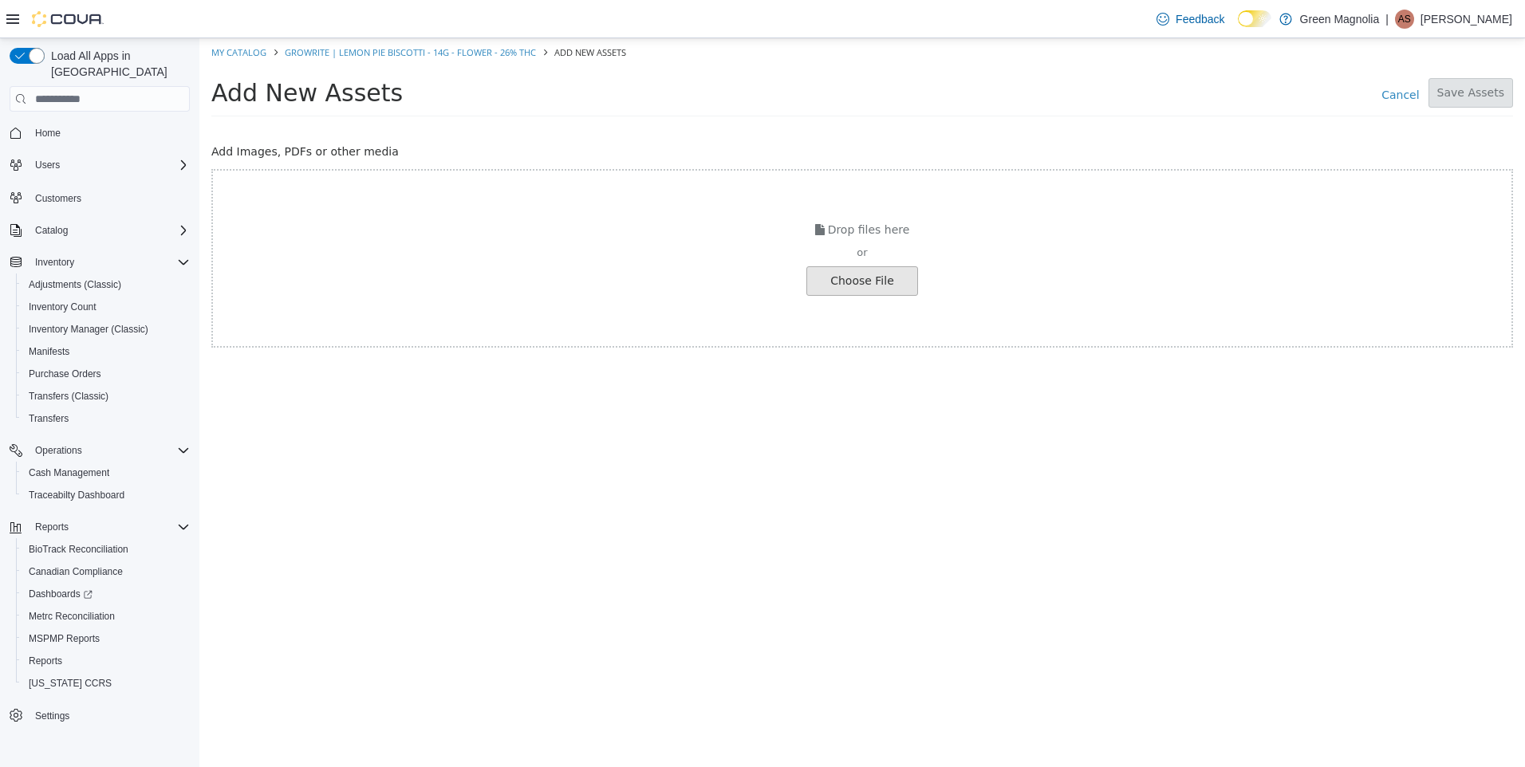
click at [873, 282] on input "file" at bounding box center [27, 281] width 1780 height 28
click at [911, 276] on input "file" at bounding box center [27, 281] width 1780 height 28
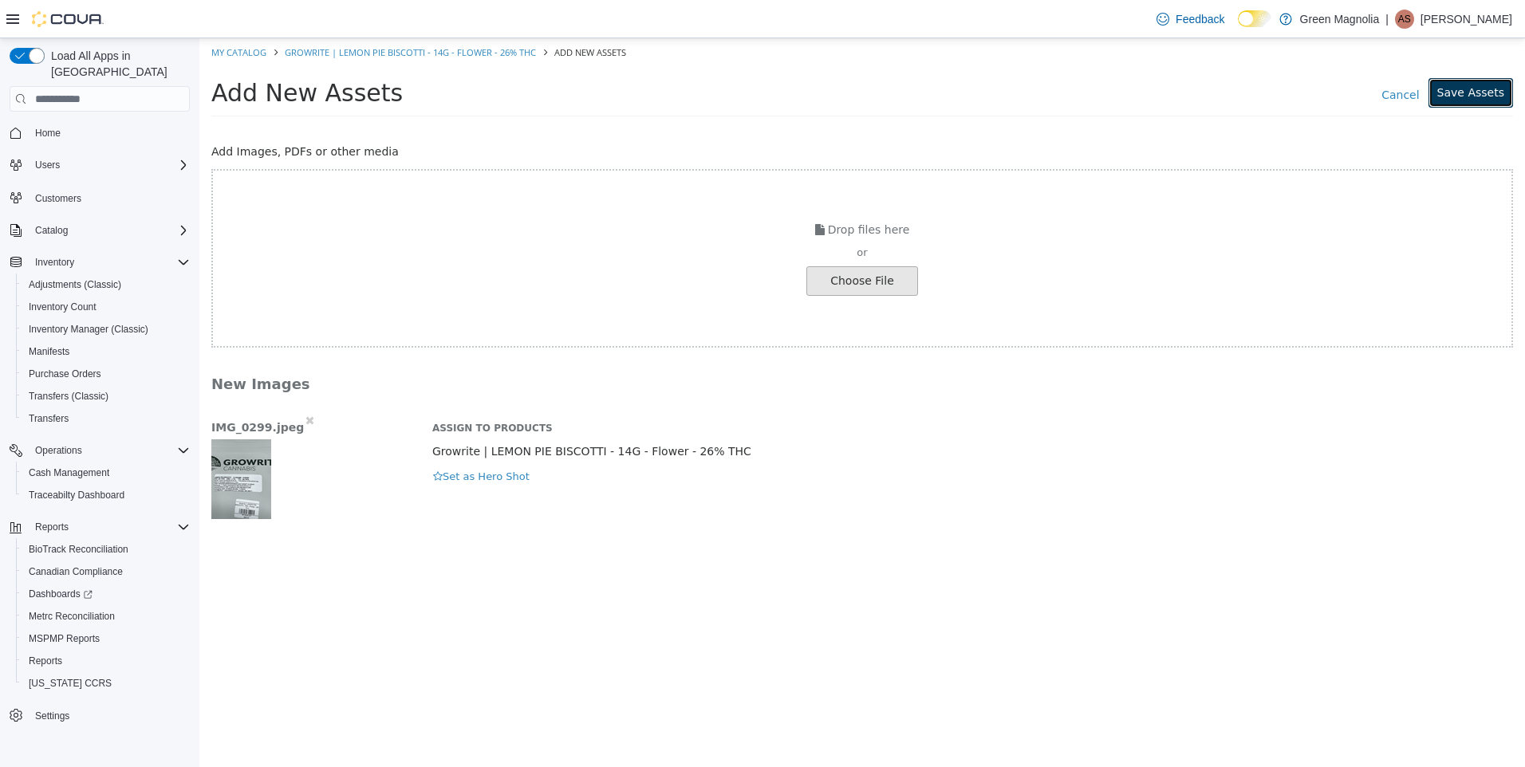
click at [1470, 101] on button "Save Assets" at bounding box center [1471, 93] width 85 height 30
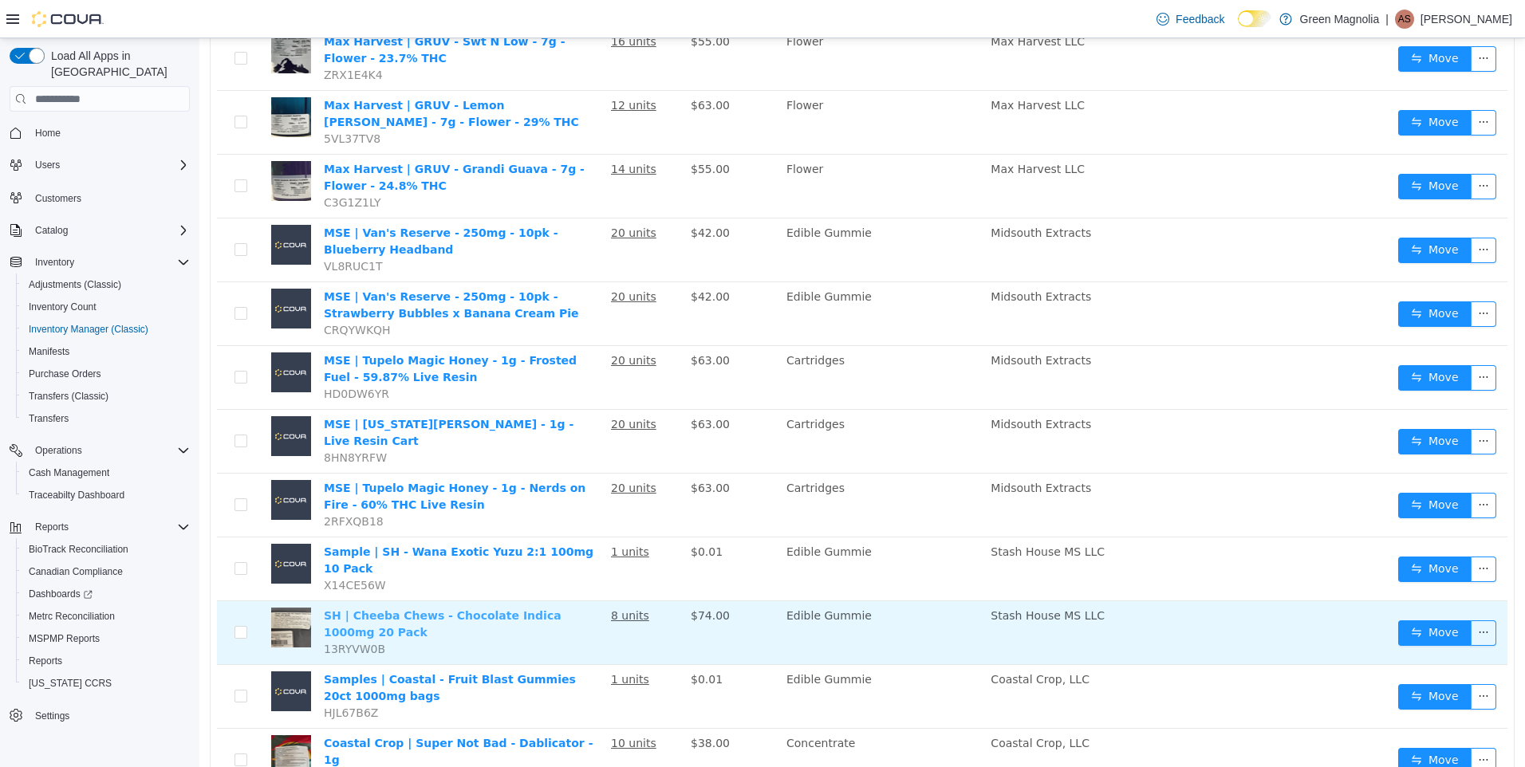
scroll to position [786, 0]
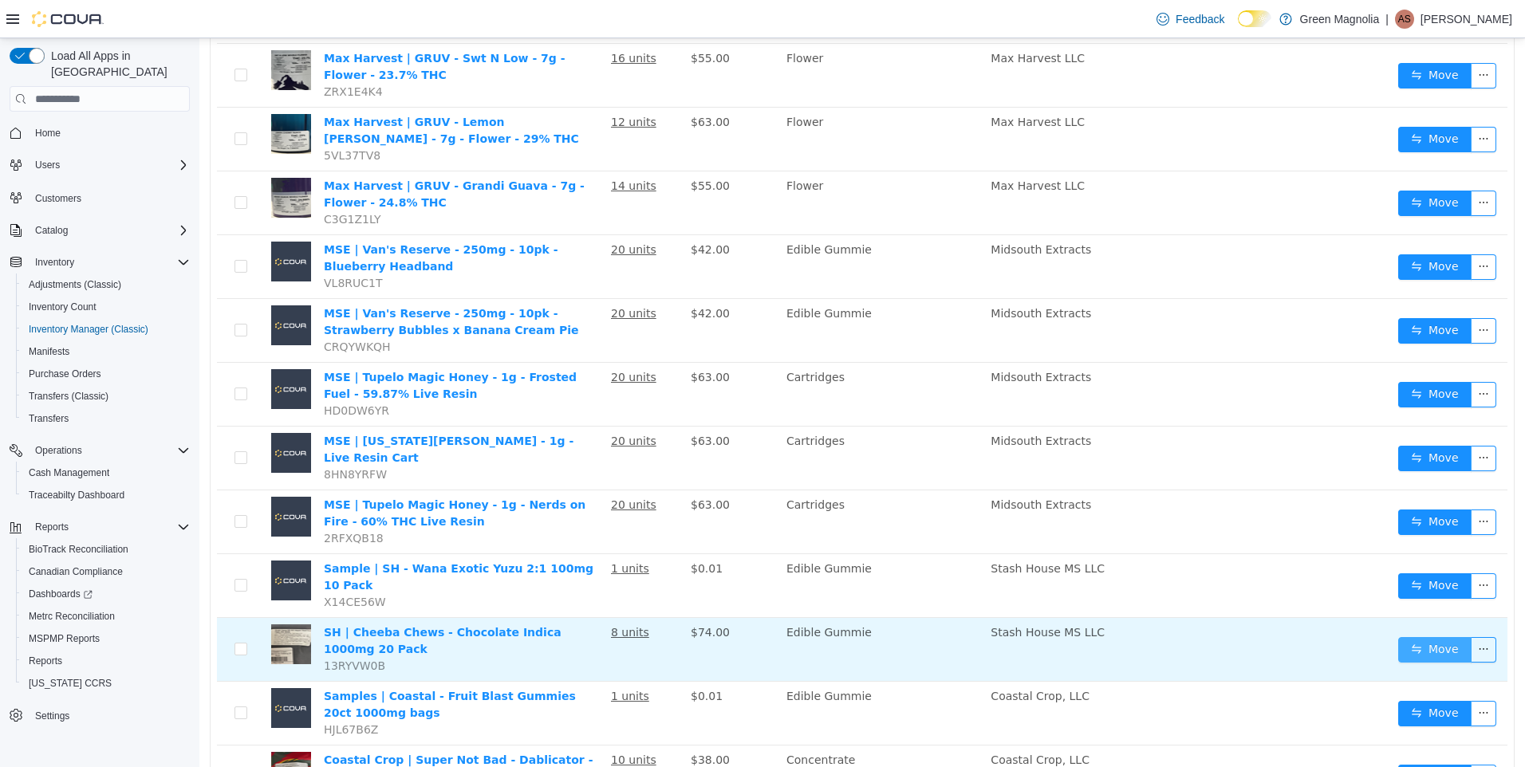
click at [1423, 637] on button "Move" at bounding box center [1434, 650] width 73 height 26
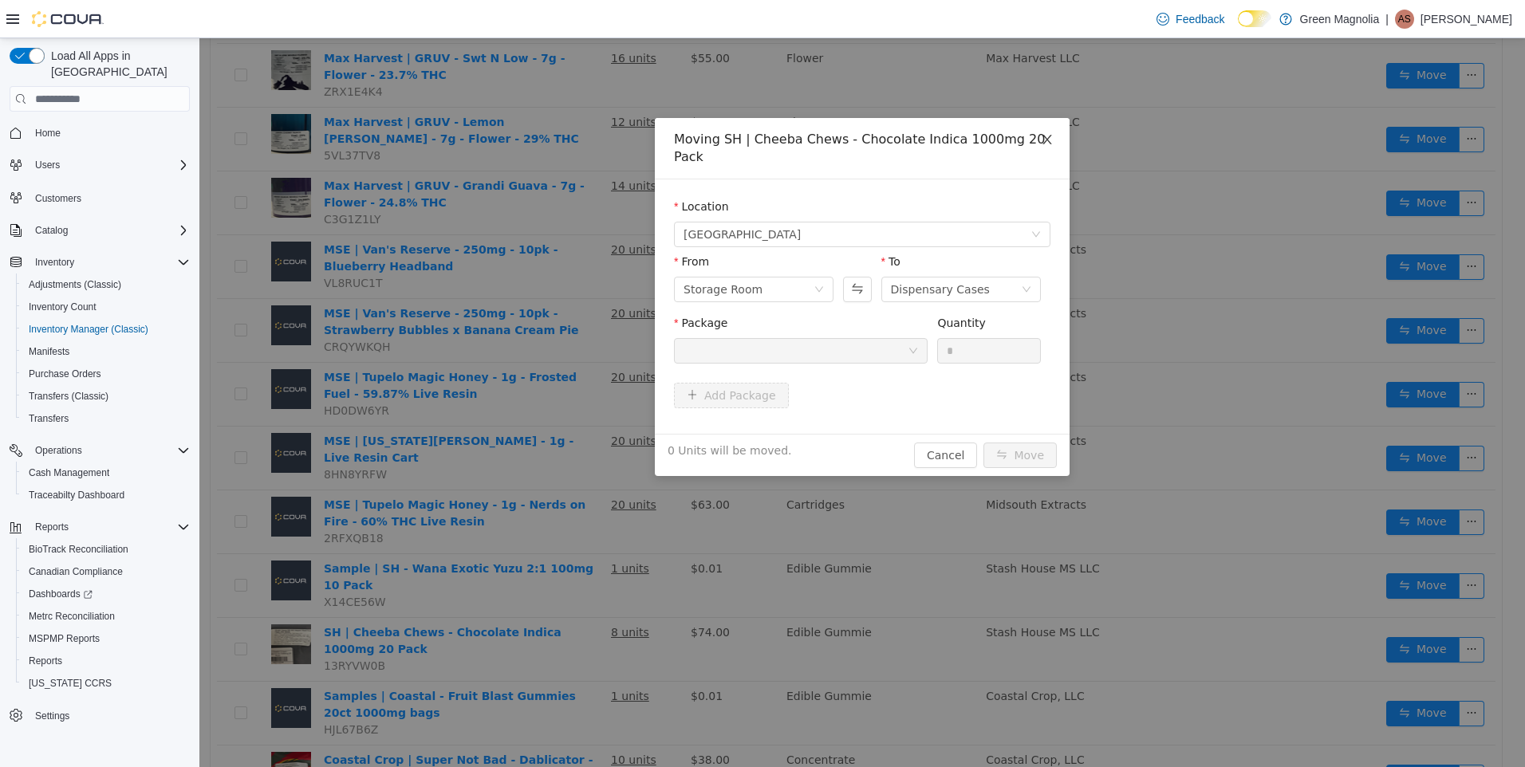
click at [1048, 138] on icon "icon: close" at bounding box center [1047, 140] width 9 height 10
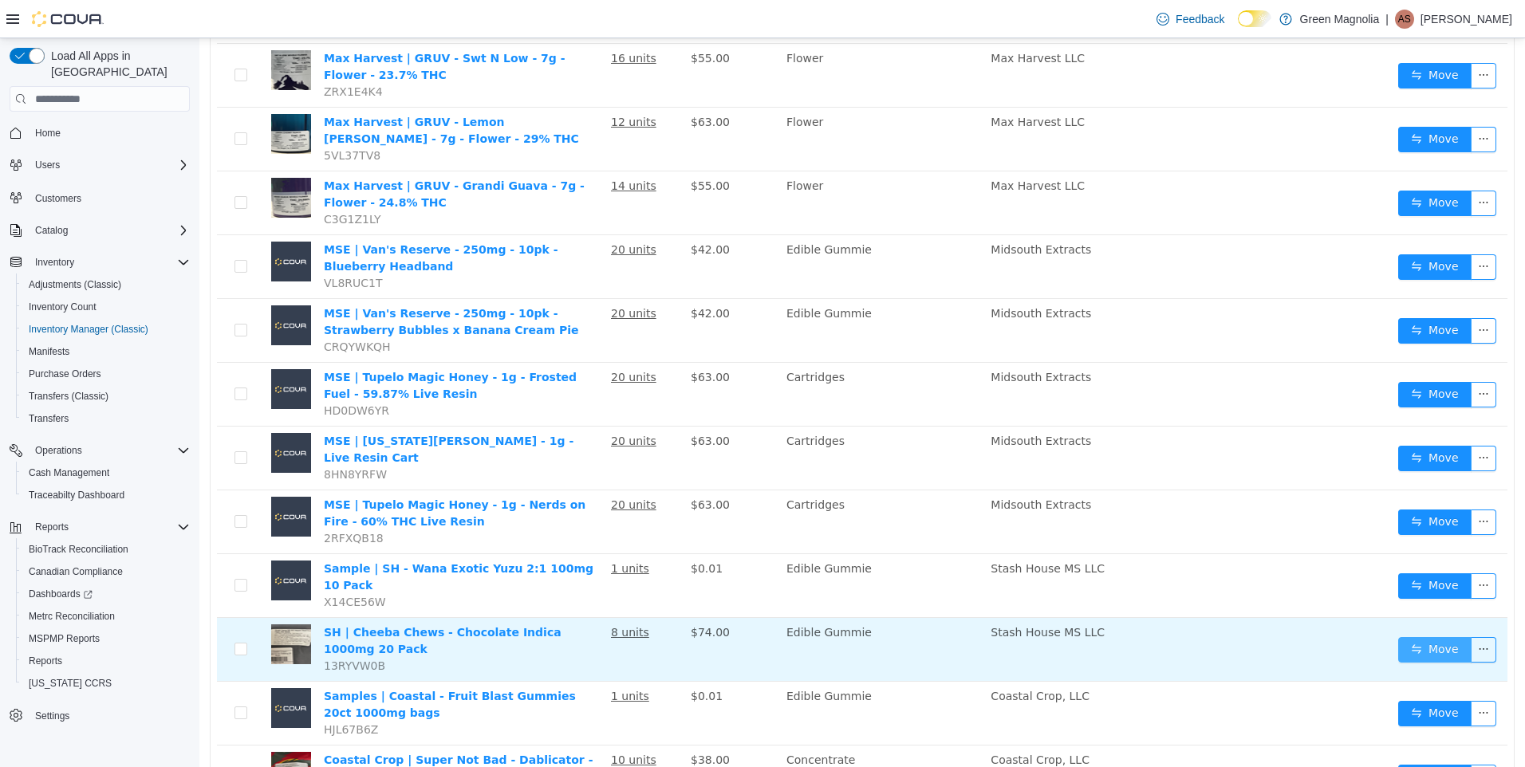
click at [1434, 637] on button "Move" at bounding box center [1434, 650] width 73 height 26
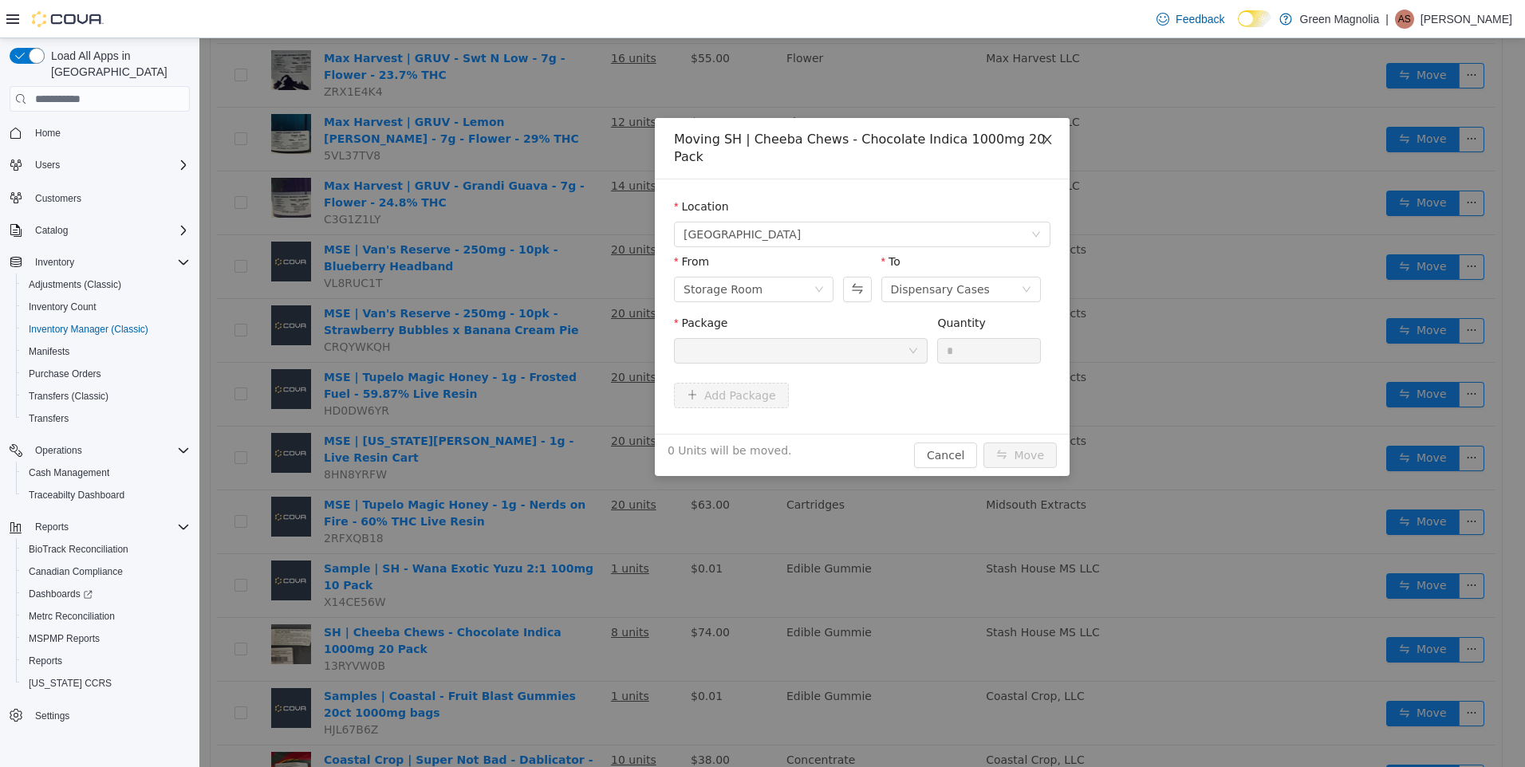
click at [1045, 140] on icon "icon: close" at bounding box center [1047, 139] width 13 height 13
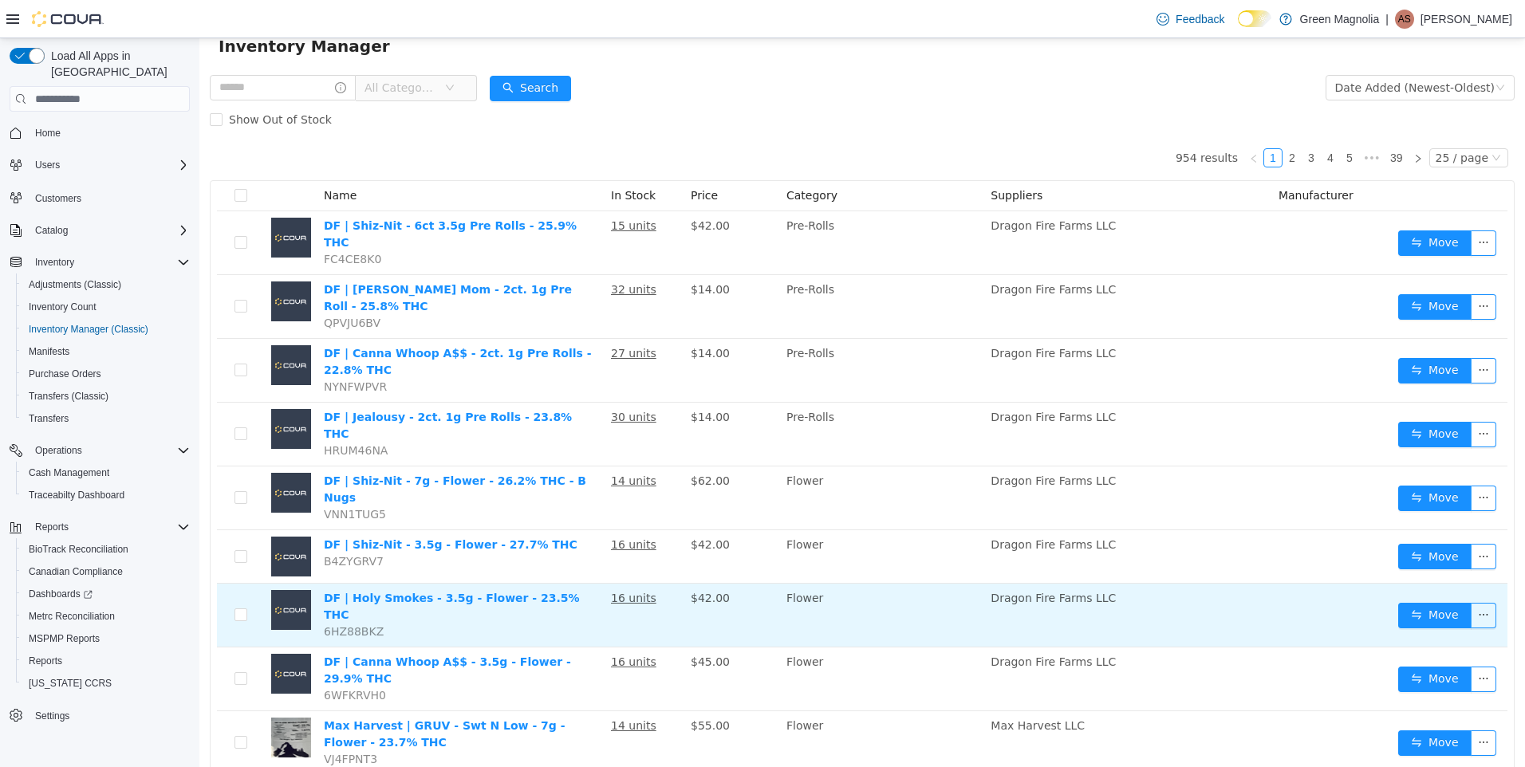
scroll to position [0, 0]
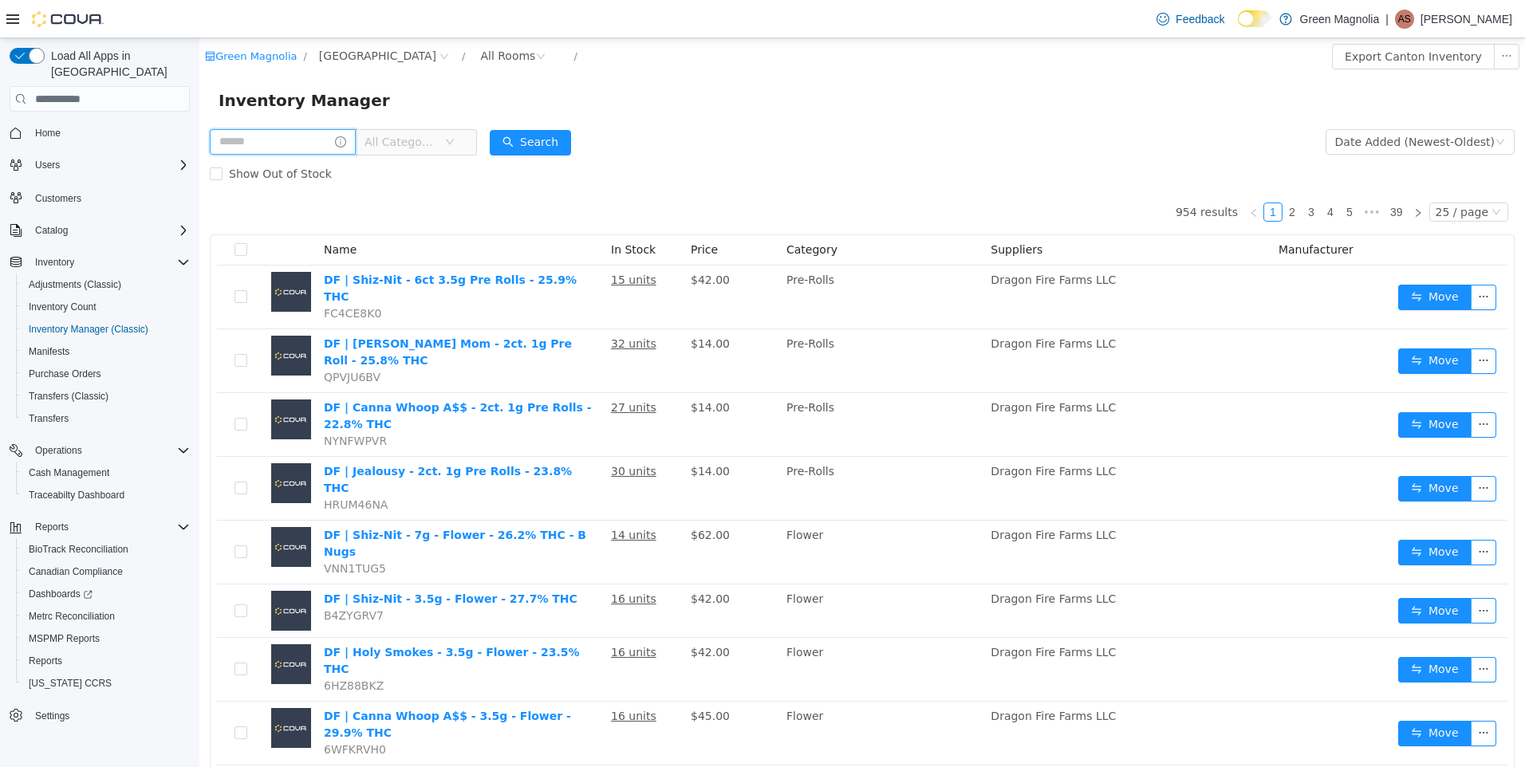
click at [326, 134] on input "text" at bounding box center [283, 142] width 146 height 26
type input "******"
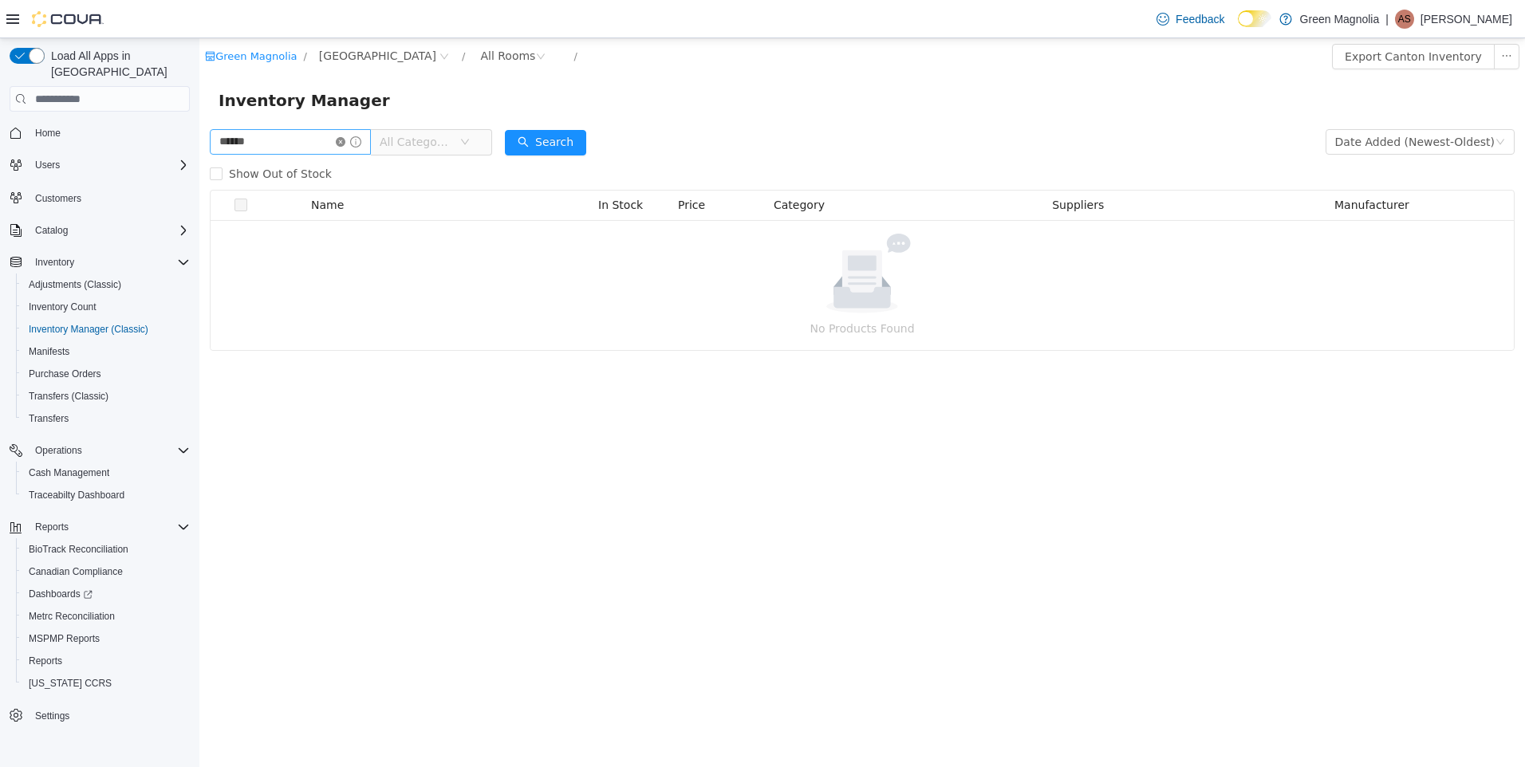
click at [345, 140] on icon "icon: close-circle" at bounding box center [341, 142] width 10 height 10
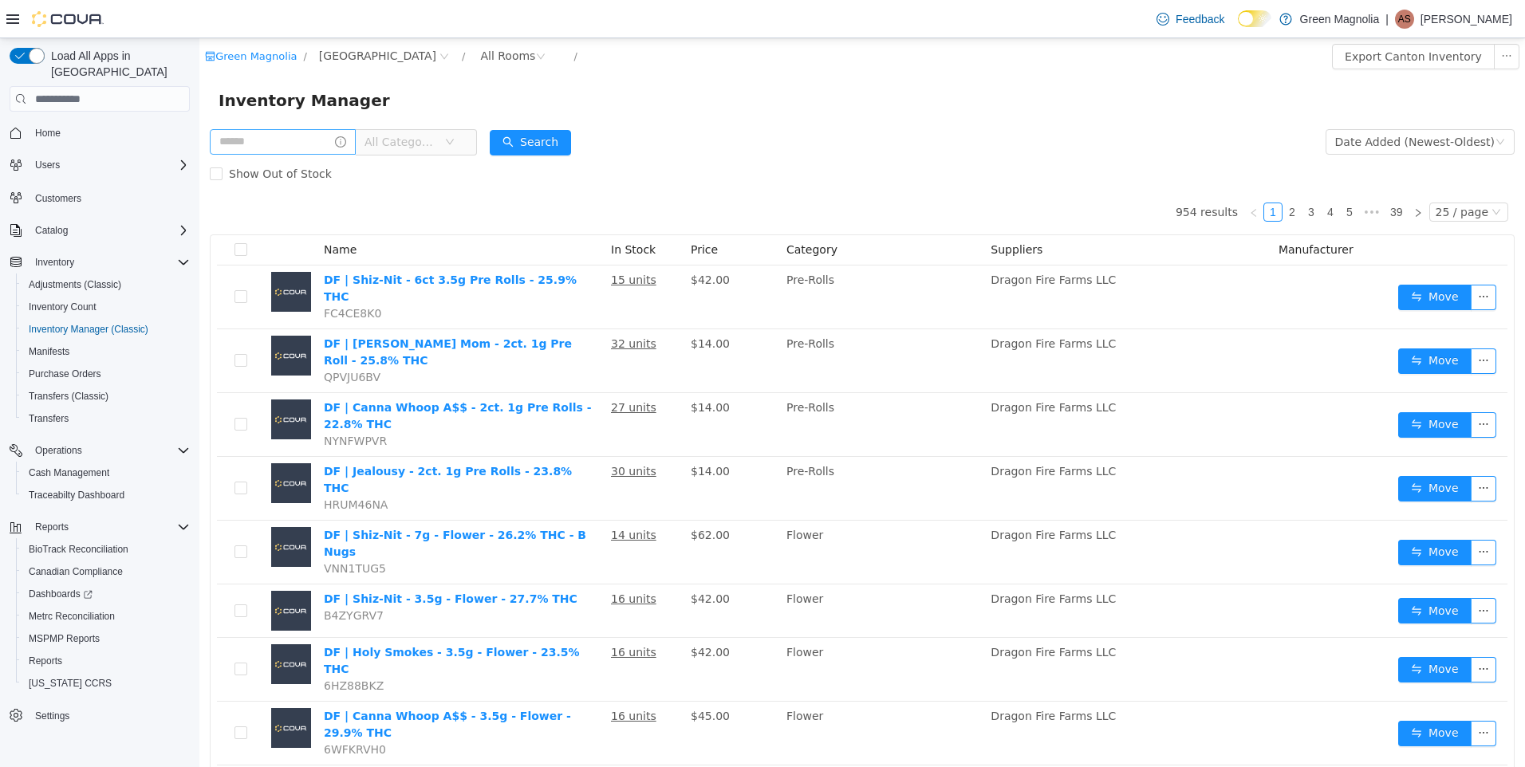
click at [309, 126] on div "All Categories" at bounding box center [343, 142] width 267 height 32
click at [305, 138] on input "text" at bounding box center [283, 142] width 146 height 26
type input "*****"
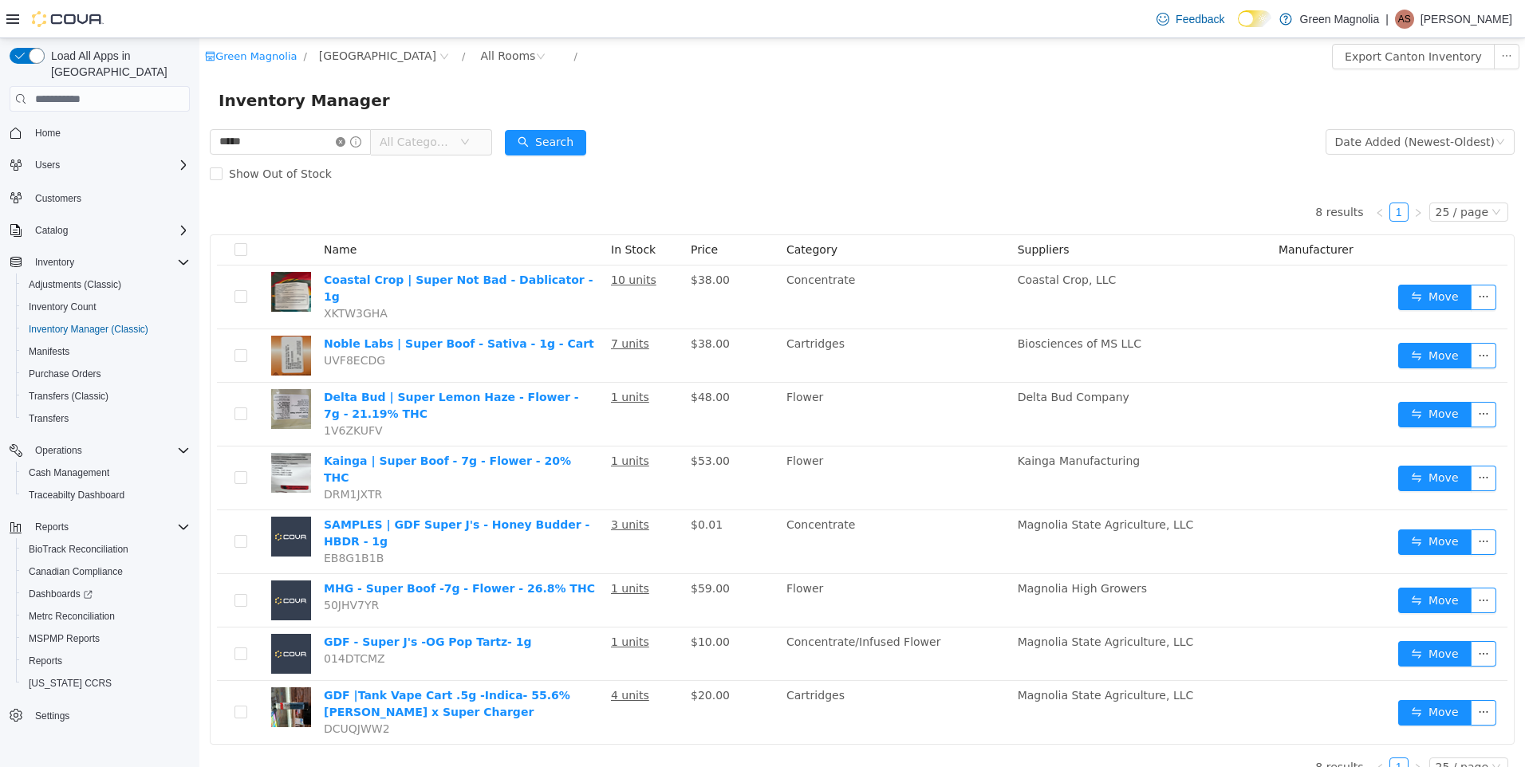
click at [345, 143] on icon "icon: close-circle" at bounding box center [341, 142] width 10 height 10
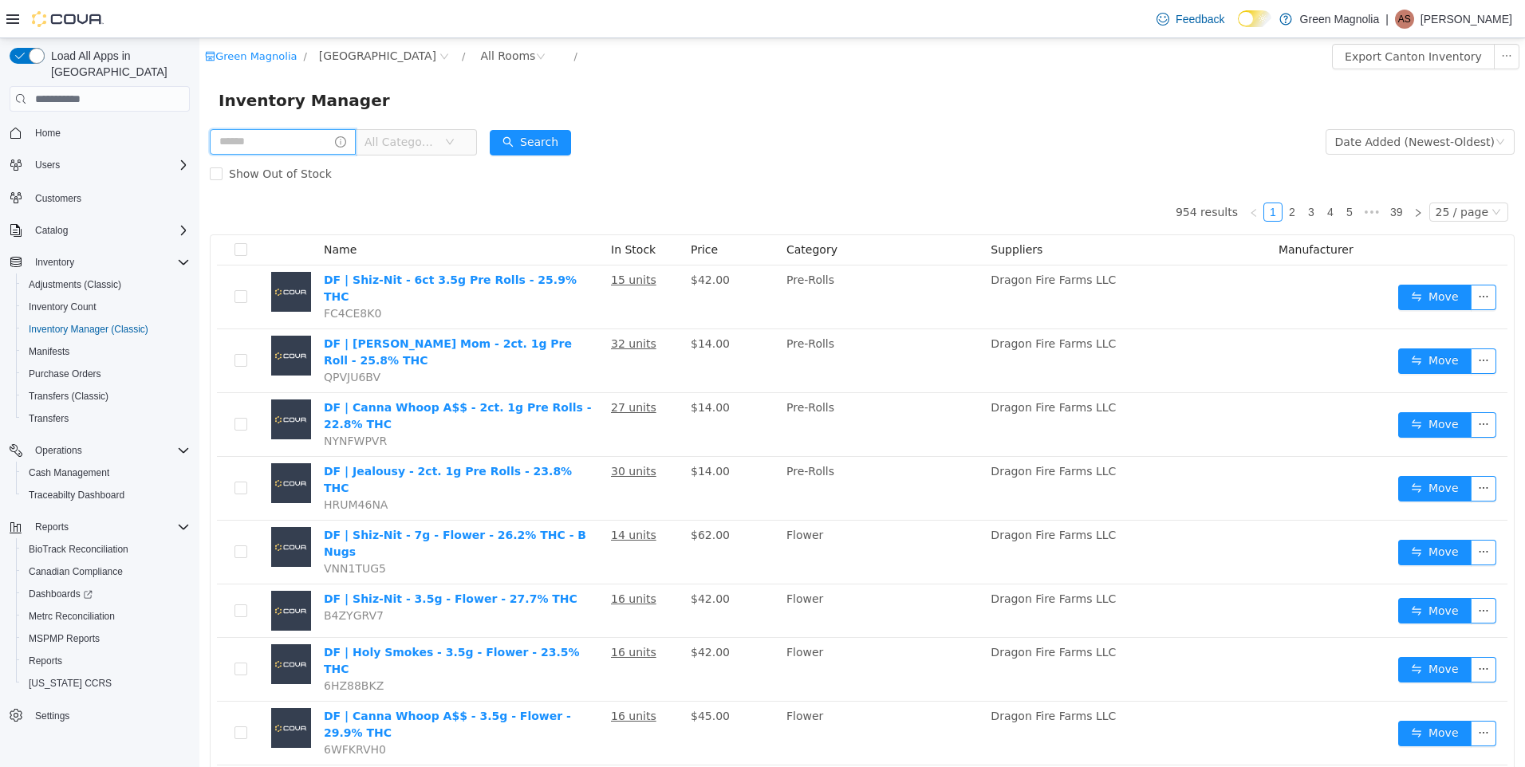
click at [287, 144] on input "text" at bounding box center [283, 142] width 146 height 26
type input "*********"
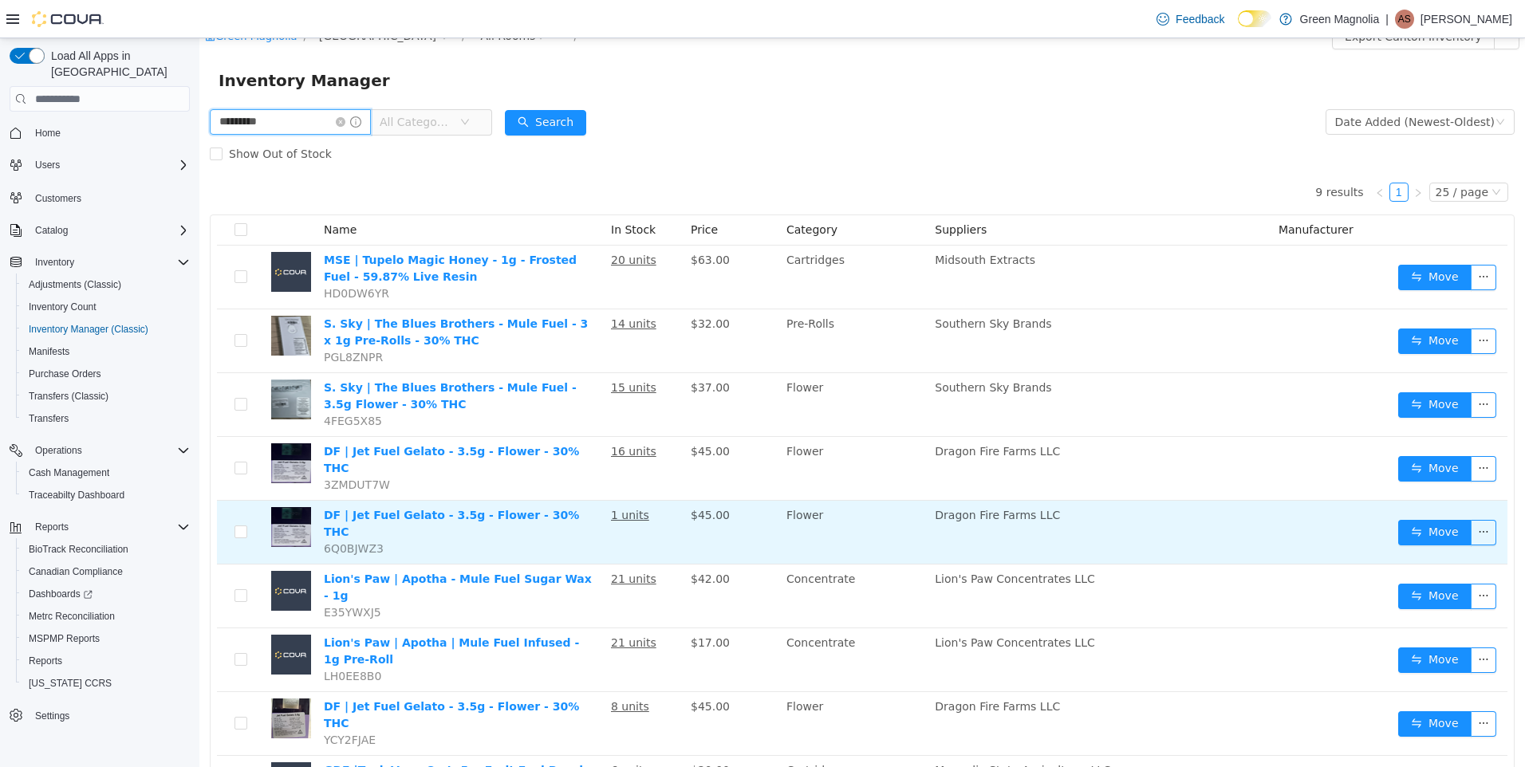
scroll to position [56, 0]
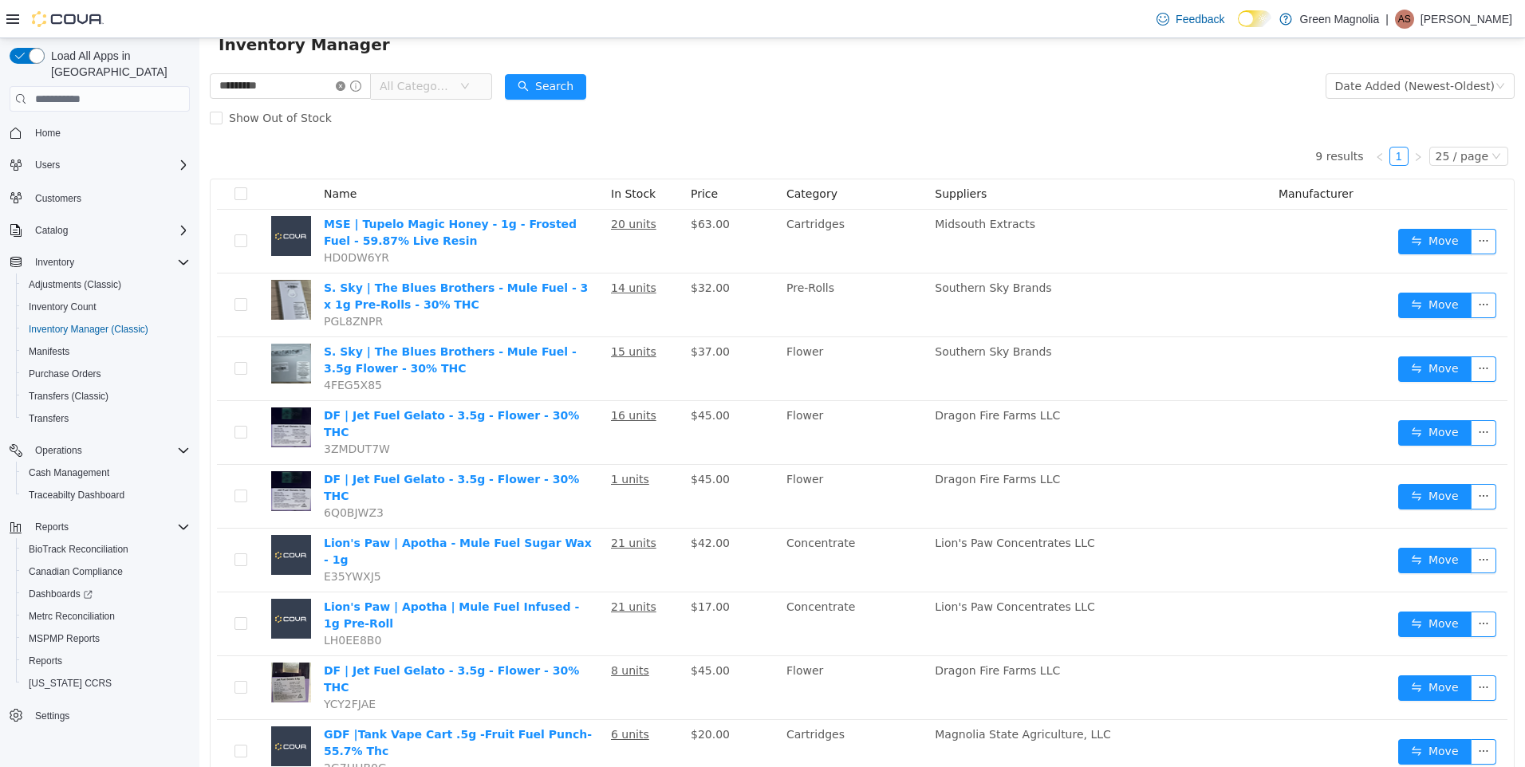
click at [345, 88] on icon "icon: close-circle" at bounding box center [341, 86] width 10 height 10
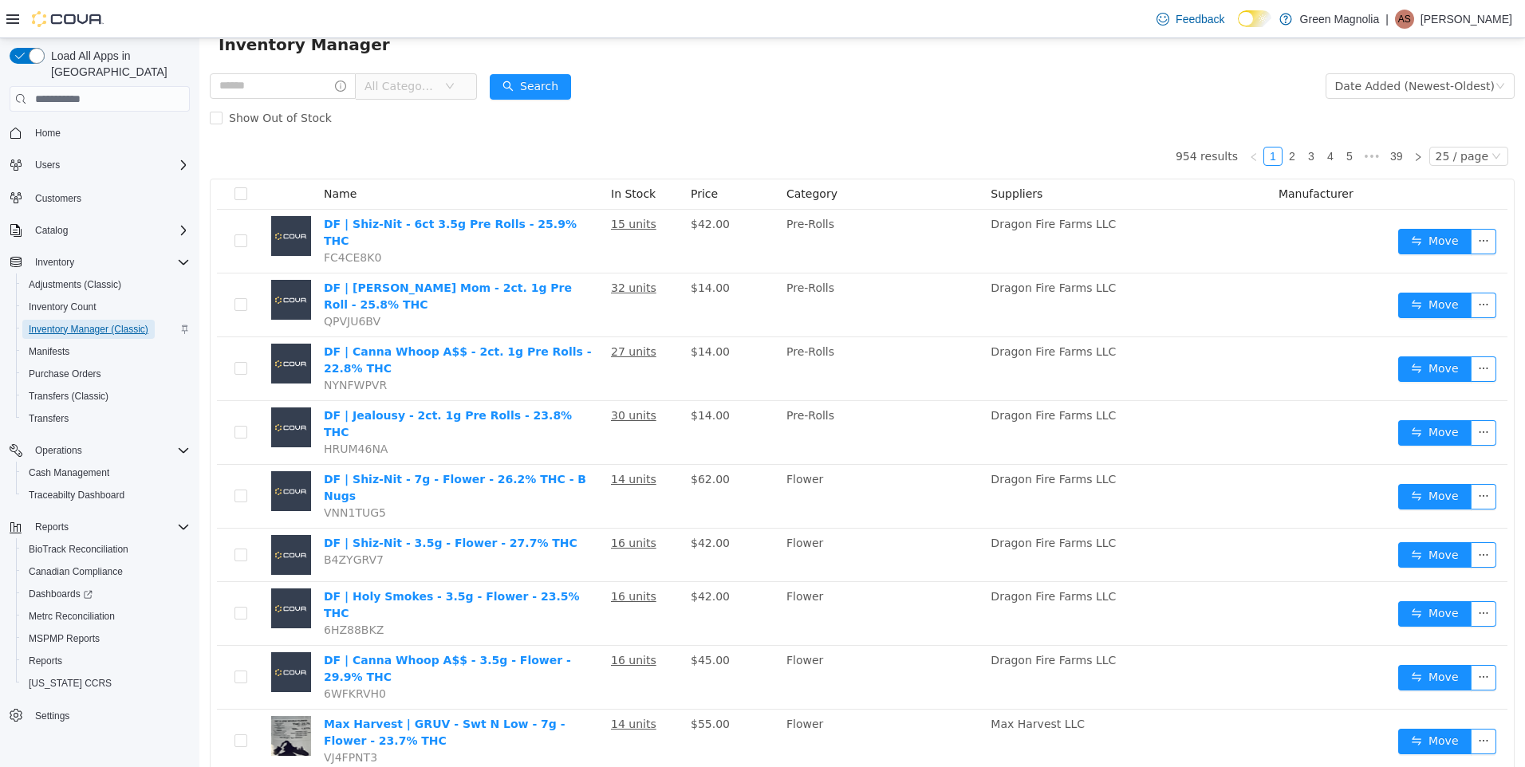
click at [136, 323] on span "Inventory Manager (Classic)" at bounding box center [89, 329] width 120 height 13
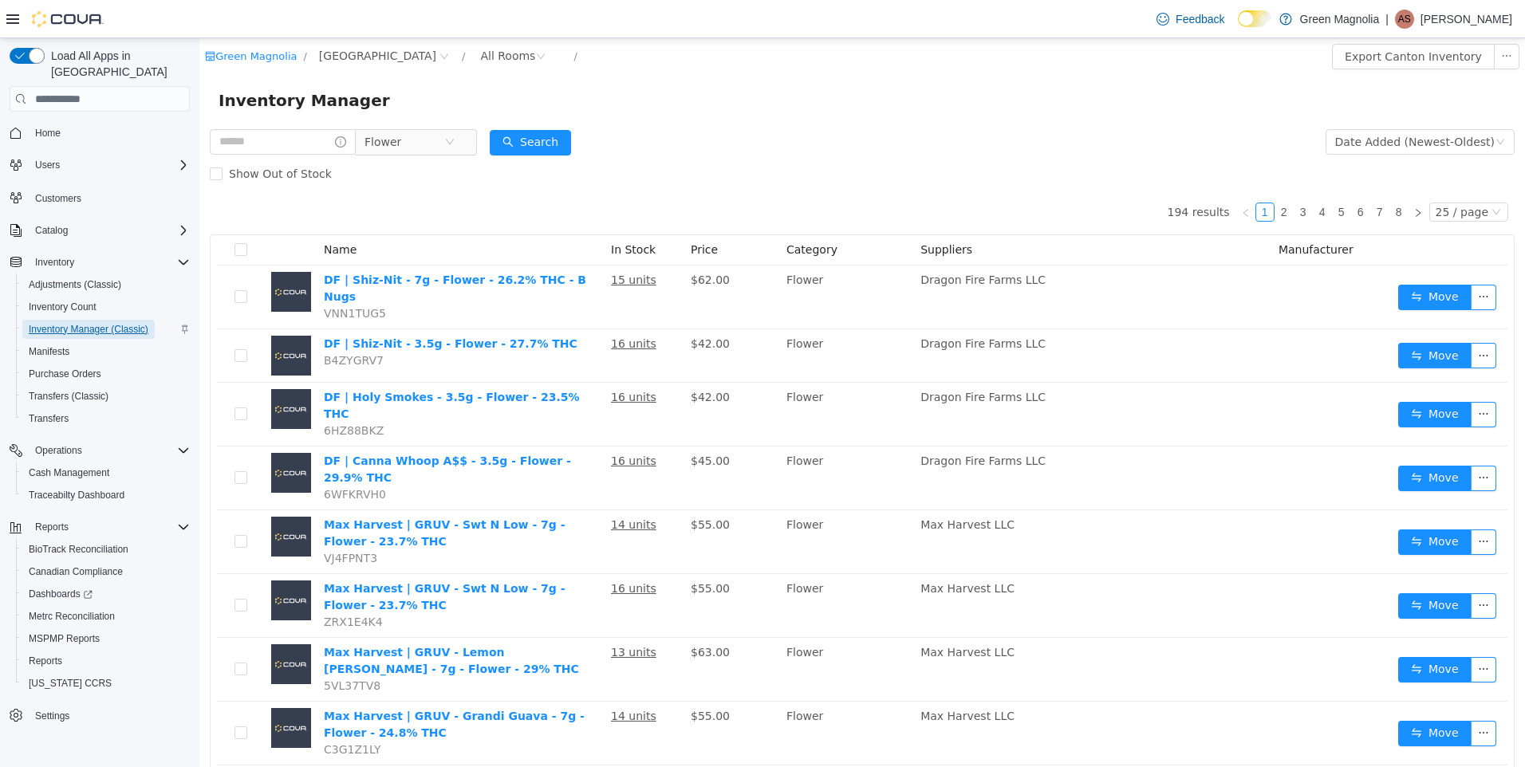
click at [77, 320] on span "Inventory Manager (Classic)" at bounding box center [89, 329] width 120 height 19
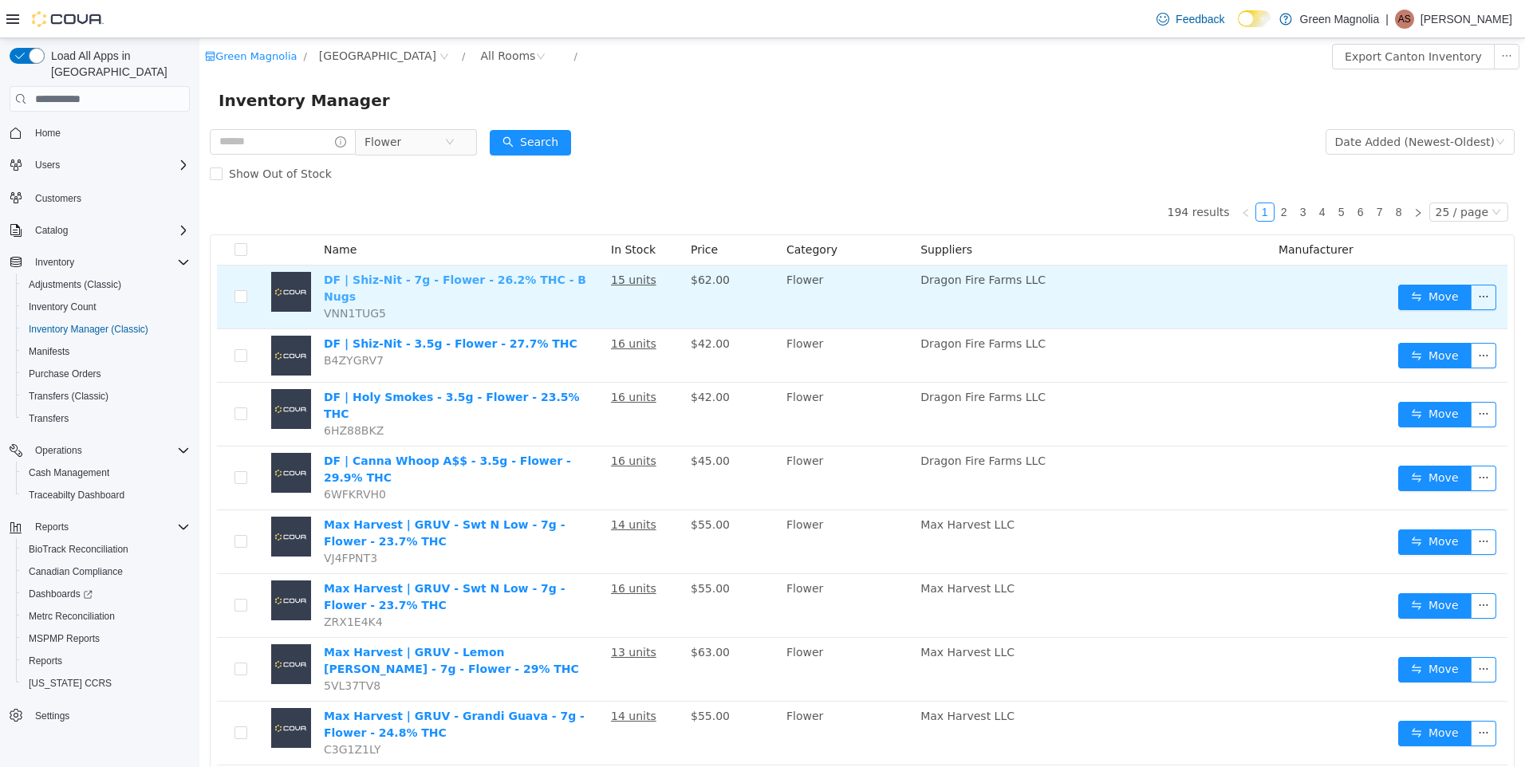
click at [410, 280] on link "DF | Shiz-Nit - 7g - Flower - 26.2% THC - B Nugs" at bounding box center [455, 289] width 262 height 30
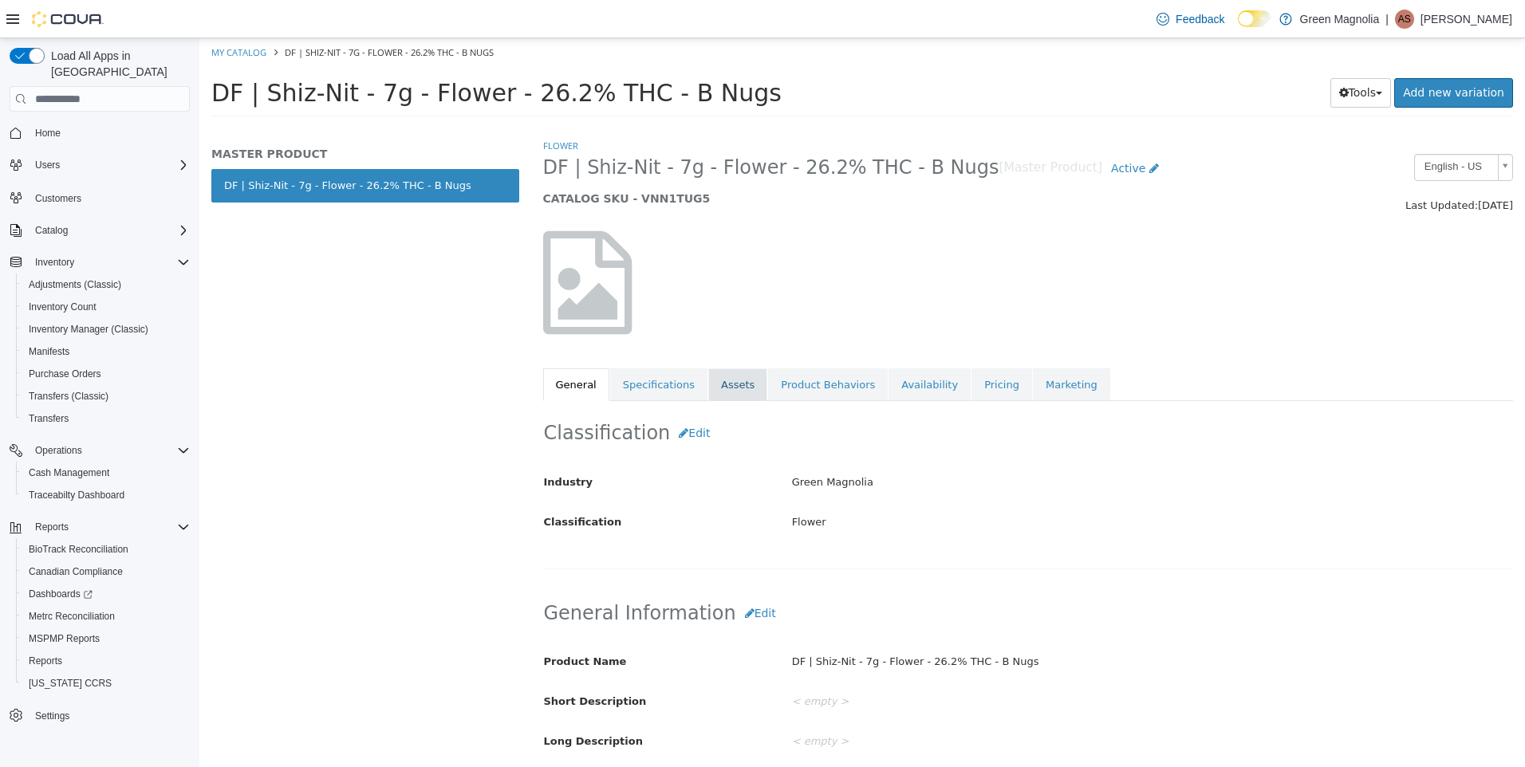
click at [718, 376] on link "Assets" at bounding box center [737, 386] width 59 height 34
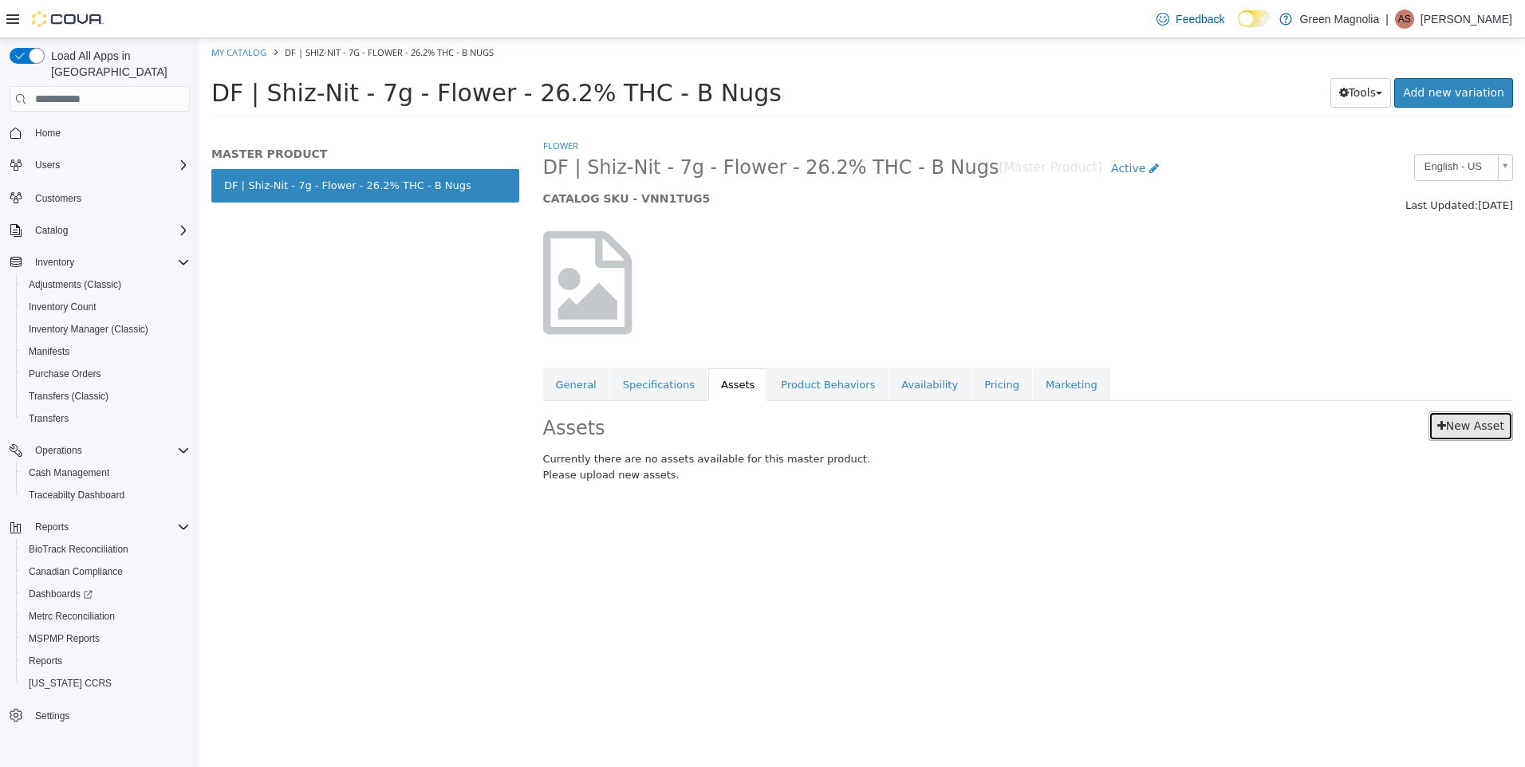
click at [1465, 428] on link "New Asset" at bounding box center [1471, 427] width 85 height 30
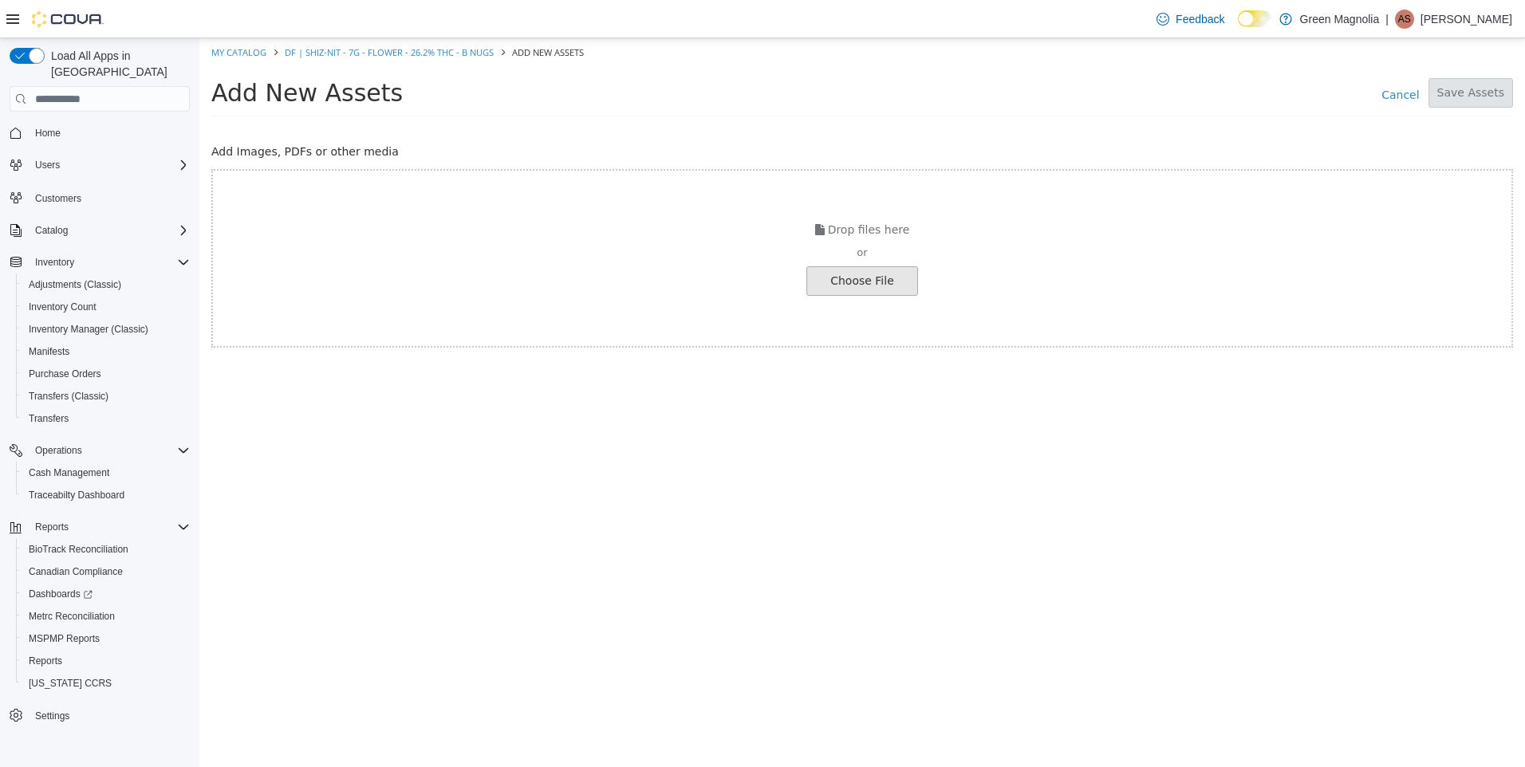
click at [900, 283] on input "file" at bounding box center [27, 281] width 1780 height 28
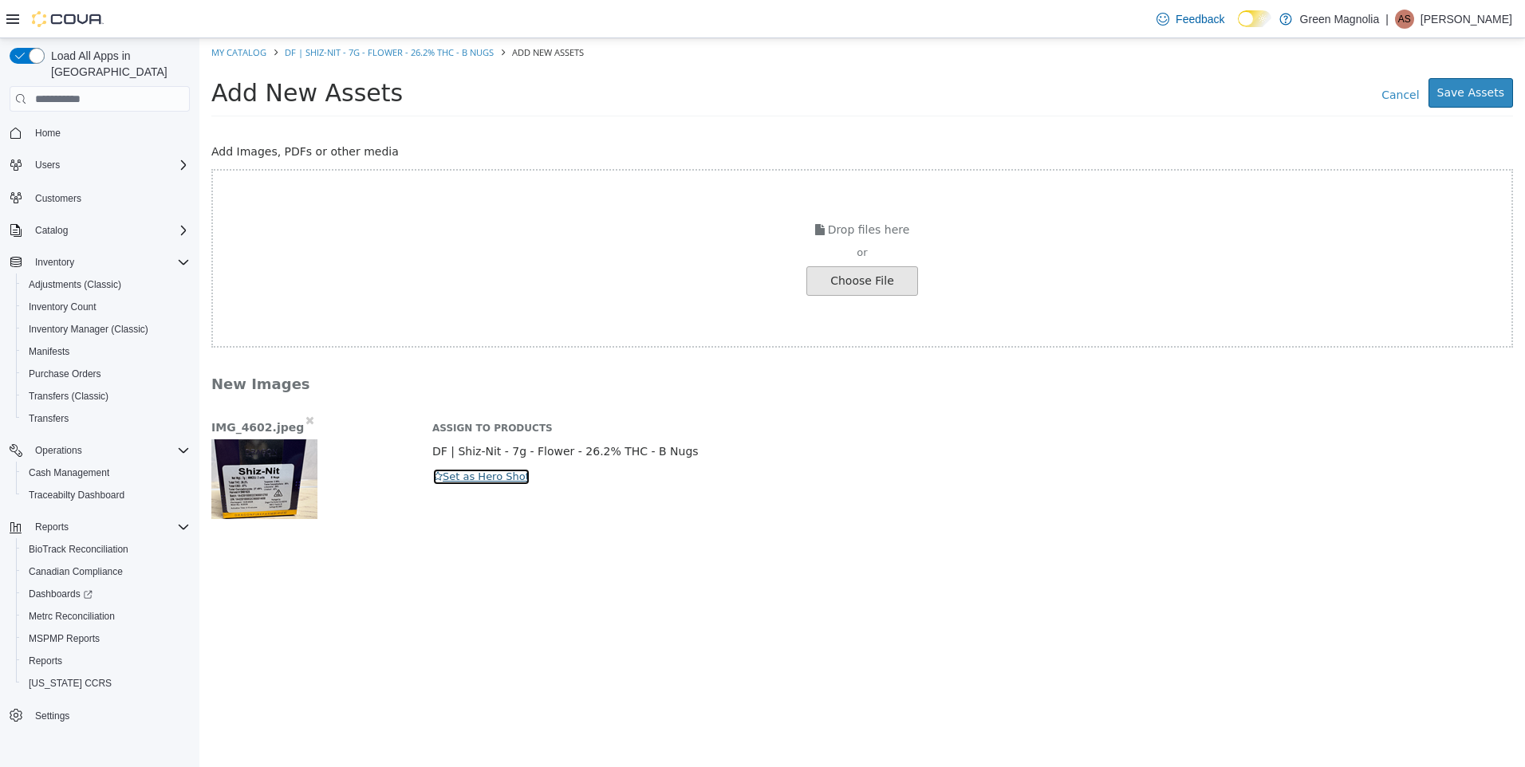
click at [433, 475] on icon "button" at bounding box center [438, 476] width 10 height 10
click at [1492, 96] on button "Save Assets" at bounding box center [1471, 93] width 85 height 30
click at [1003, 472] on p "Hero Shot" at bounding box center [972, 476] width 1081 height 17
click at [585, 495] on div "IMG_4602.jpeg Assign to Products DF | Shiz-Nit - 7g - Flower - 26.2% THC - B Nu…" at bounding box center [862, 465] width 1326 height 107
click at [406, 553] on html "Saving Bulk Changes... × My Catalog DF | Shiz-Nit - 7g - Flower - 26.2% THC - B…" at bounding box center [862, 295] width 1326 height 514
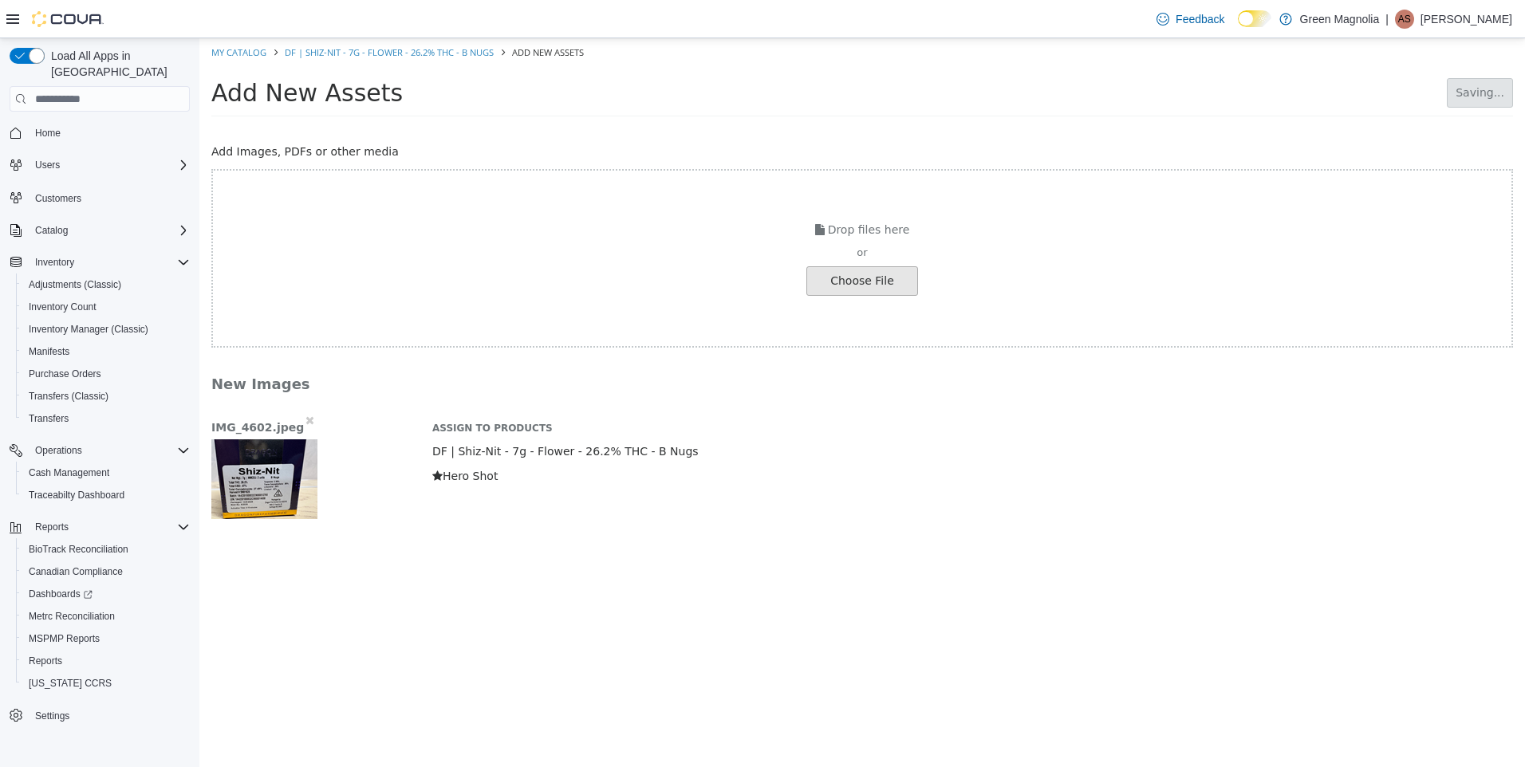
click at [553, 375] on h3 "New Images" at bounding box center [800, 384] width 1178 height 18
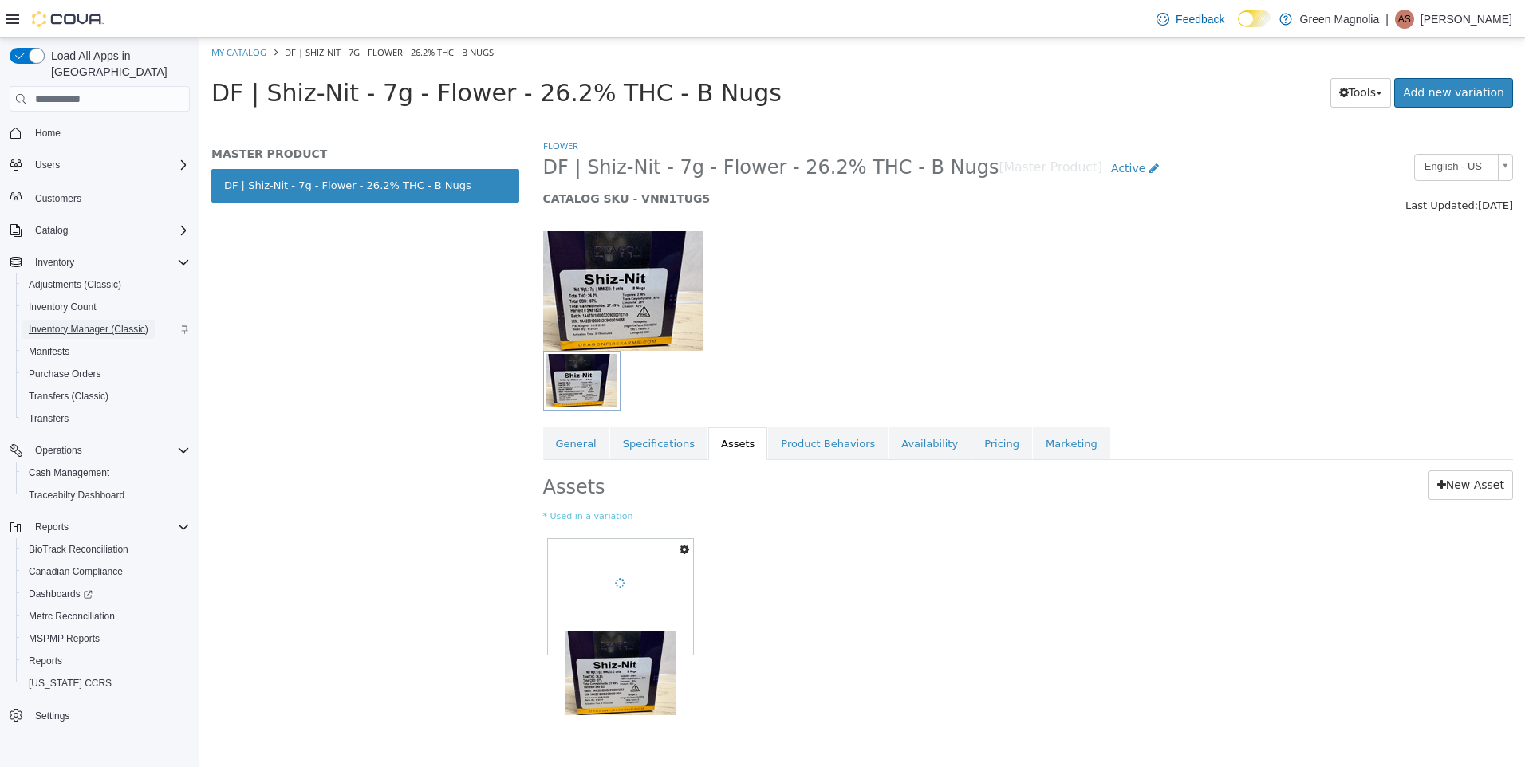
click at [99, 323] on span "Inventory Manager (Classic)" at bounding box center [89, 329] width 120 height 13
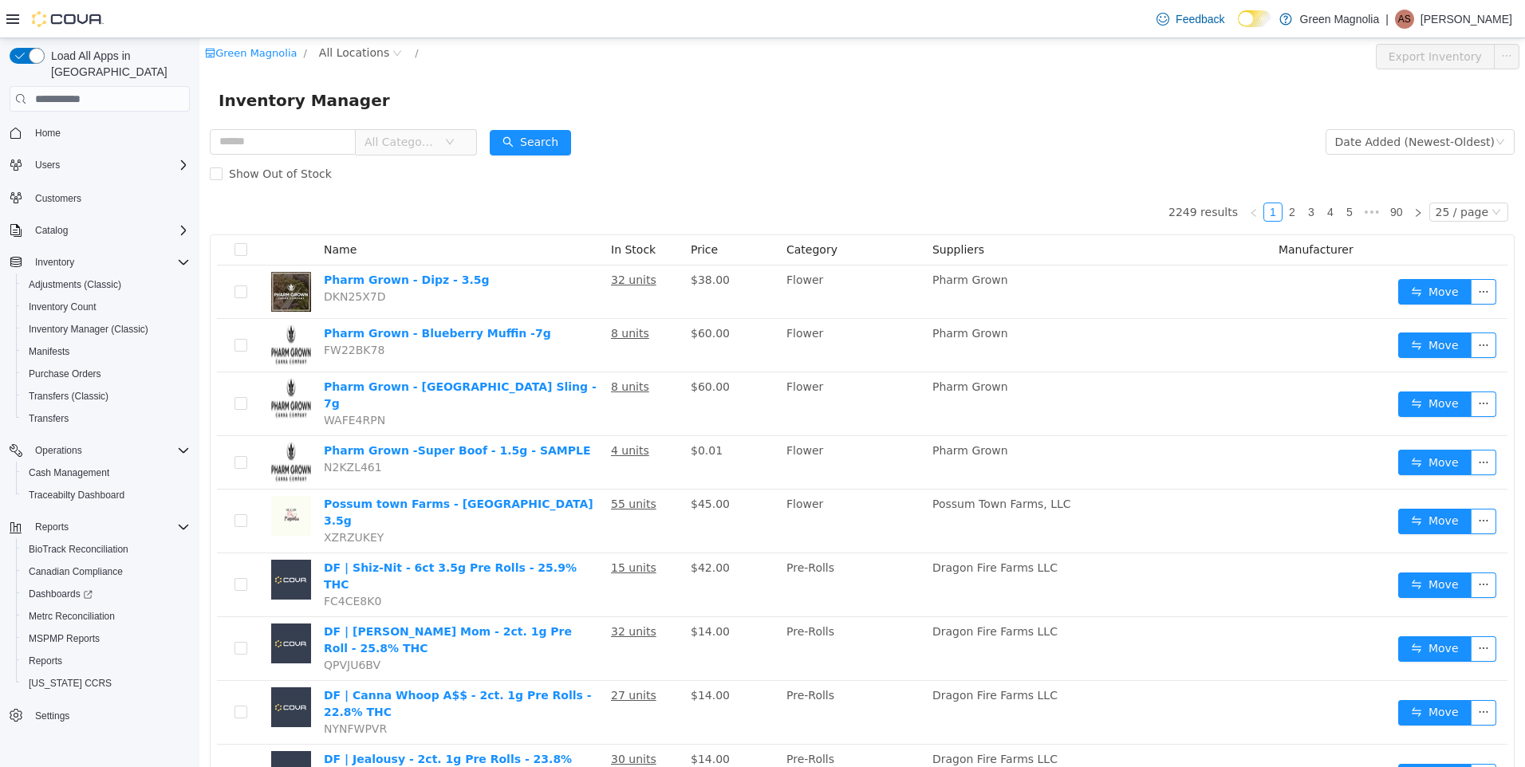
click at [409, 136] on span "All Categories" at bounding box center [401, 142] width 73 height 16
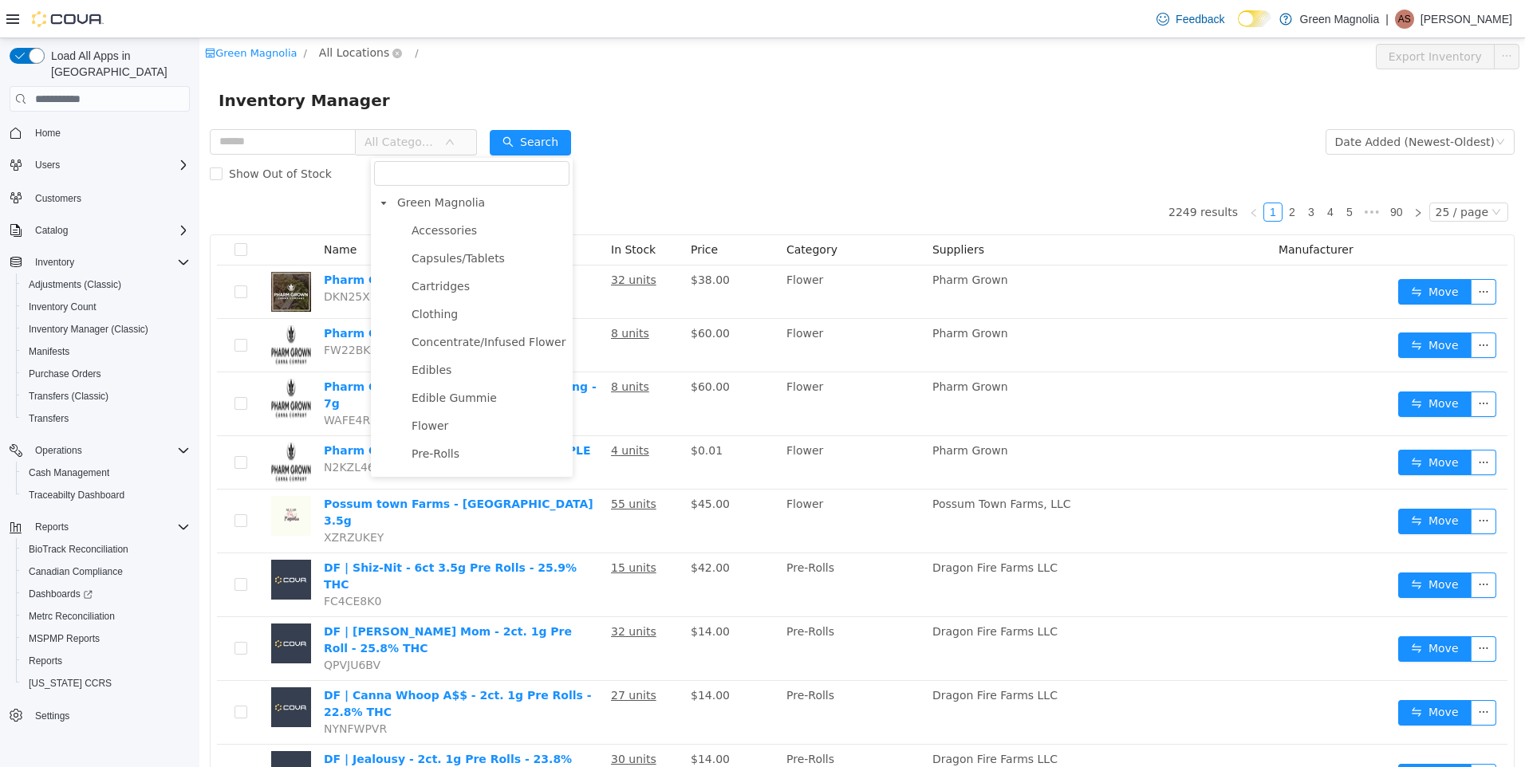
click at [348, 47] on span "All Locations" at bounding box center [354, 53] width 70 height 18
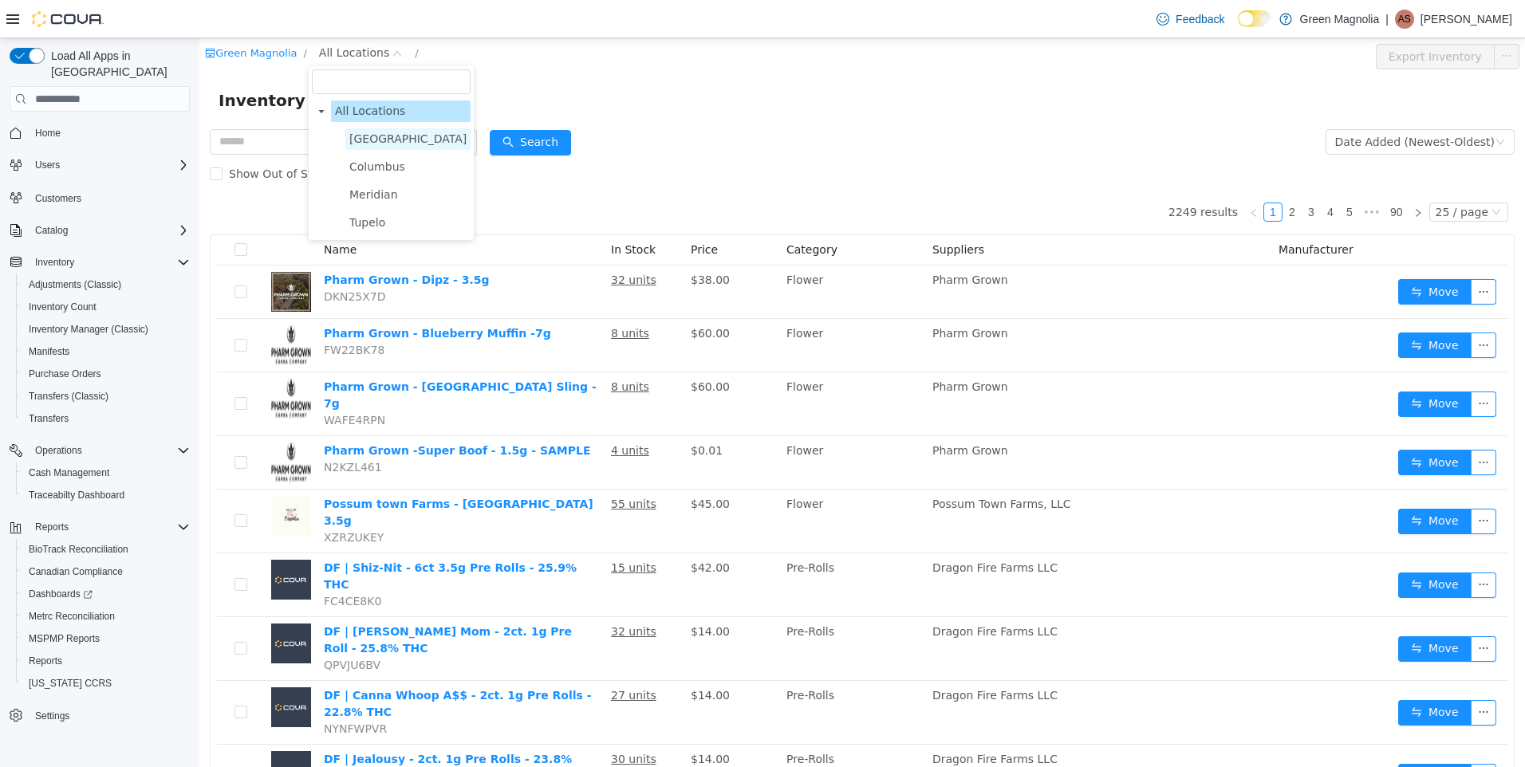
click at [351, 140] on span "[GEOGRAPHIC_DATA]" at bounding box center [407, 138] width 117 height 13
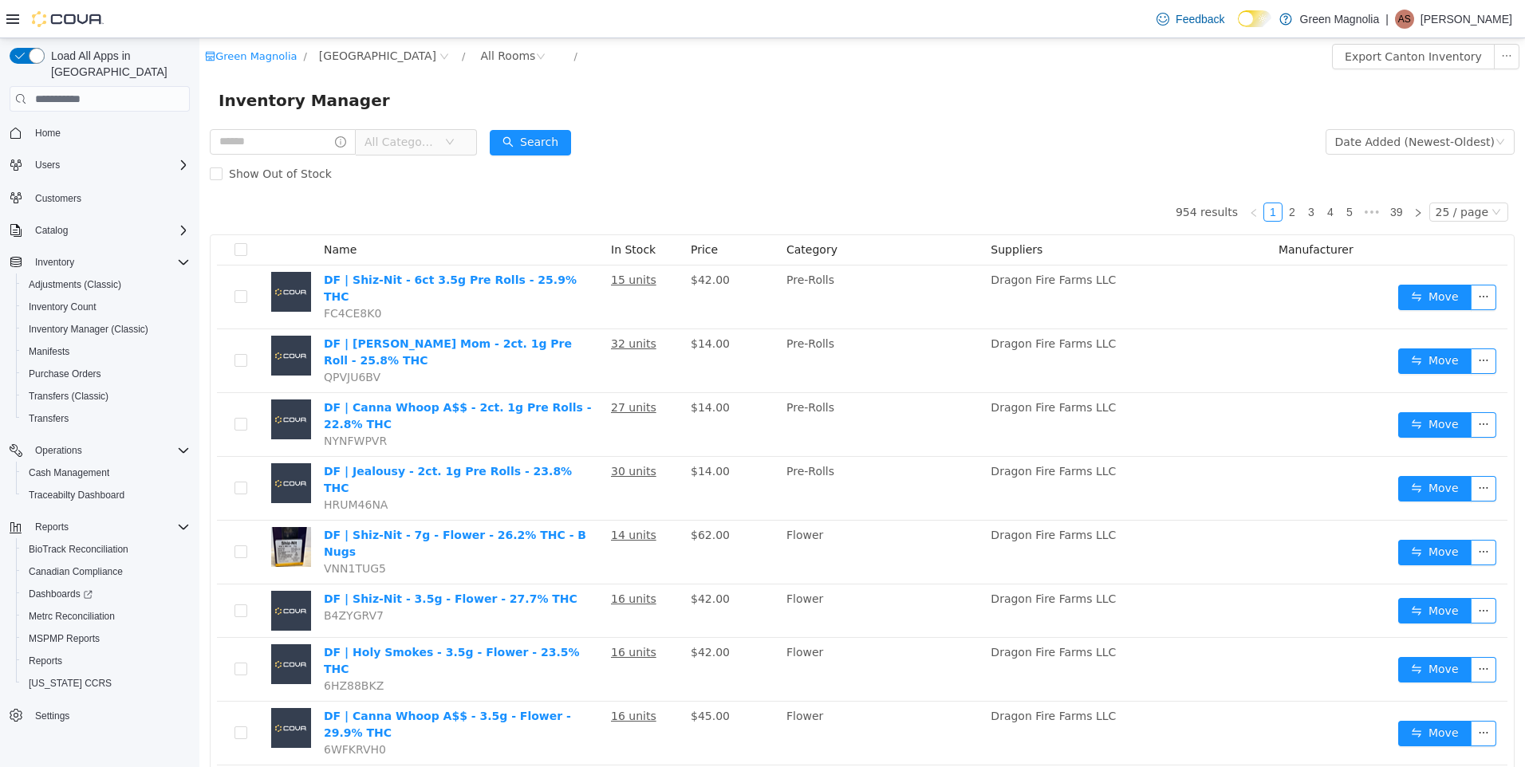
click at [437, 144] on span "All Categories" at bounding box center [401, 142] width 73 height 16
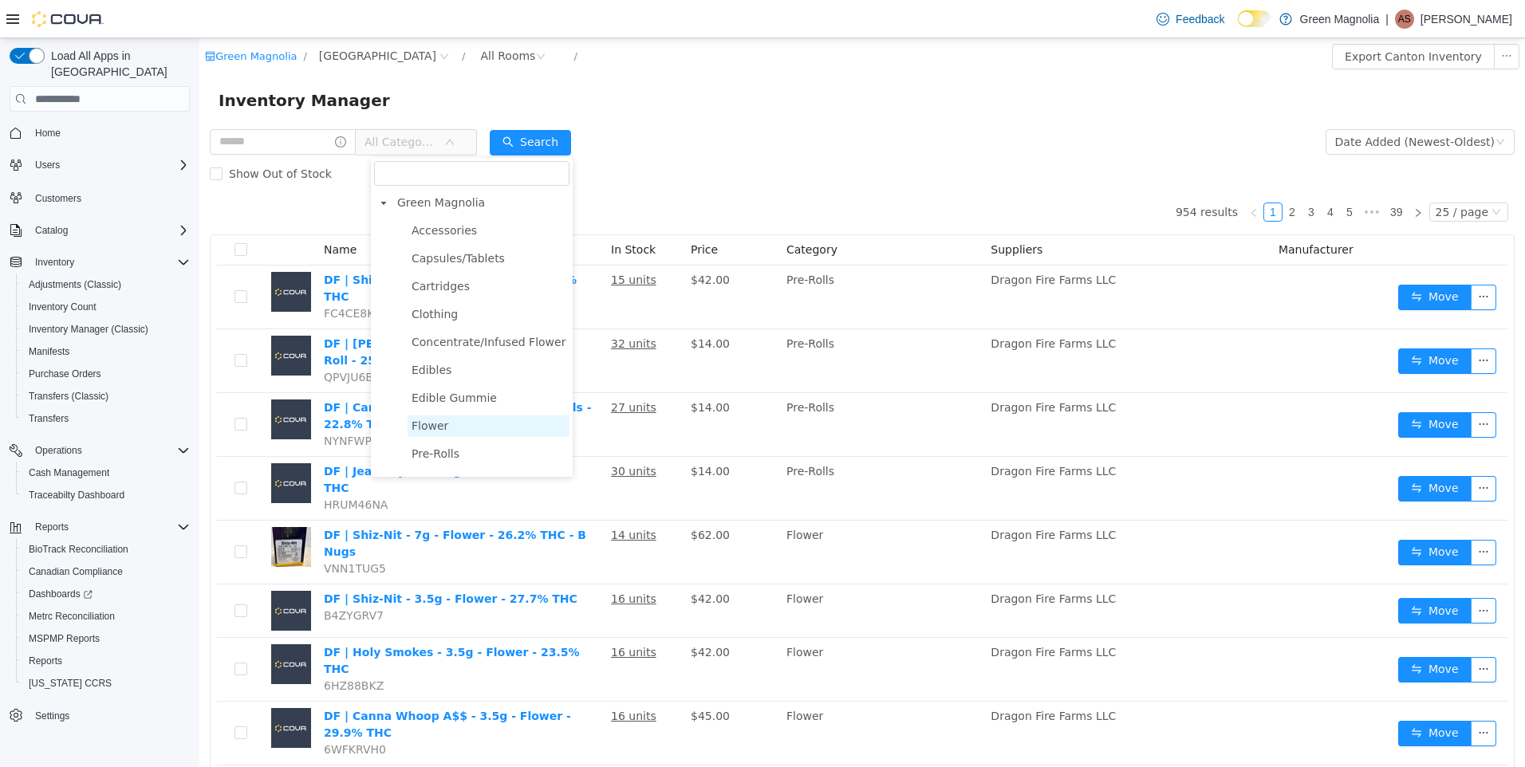
click at [439, 423] on span "Flower" at bounding box center [430, 426] width 37 height 13
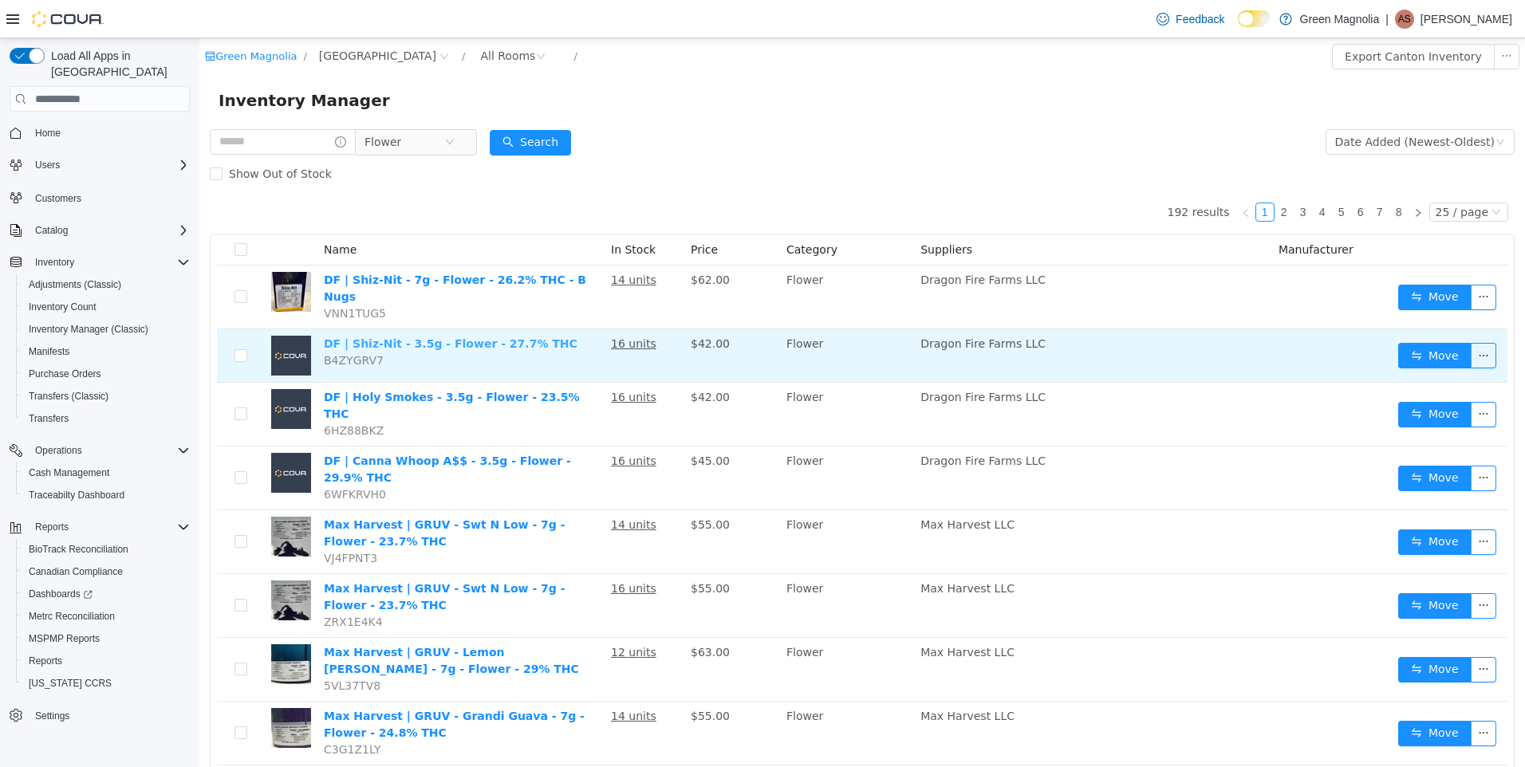
click at [392, 337] on link "DF | Shiz-Nit - 3.5g - Flower - 27.7% THC" at bounding box center [451, 343] width 254 height 13
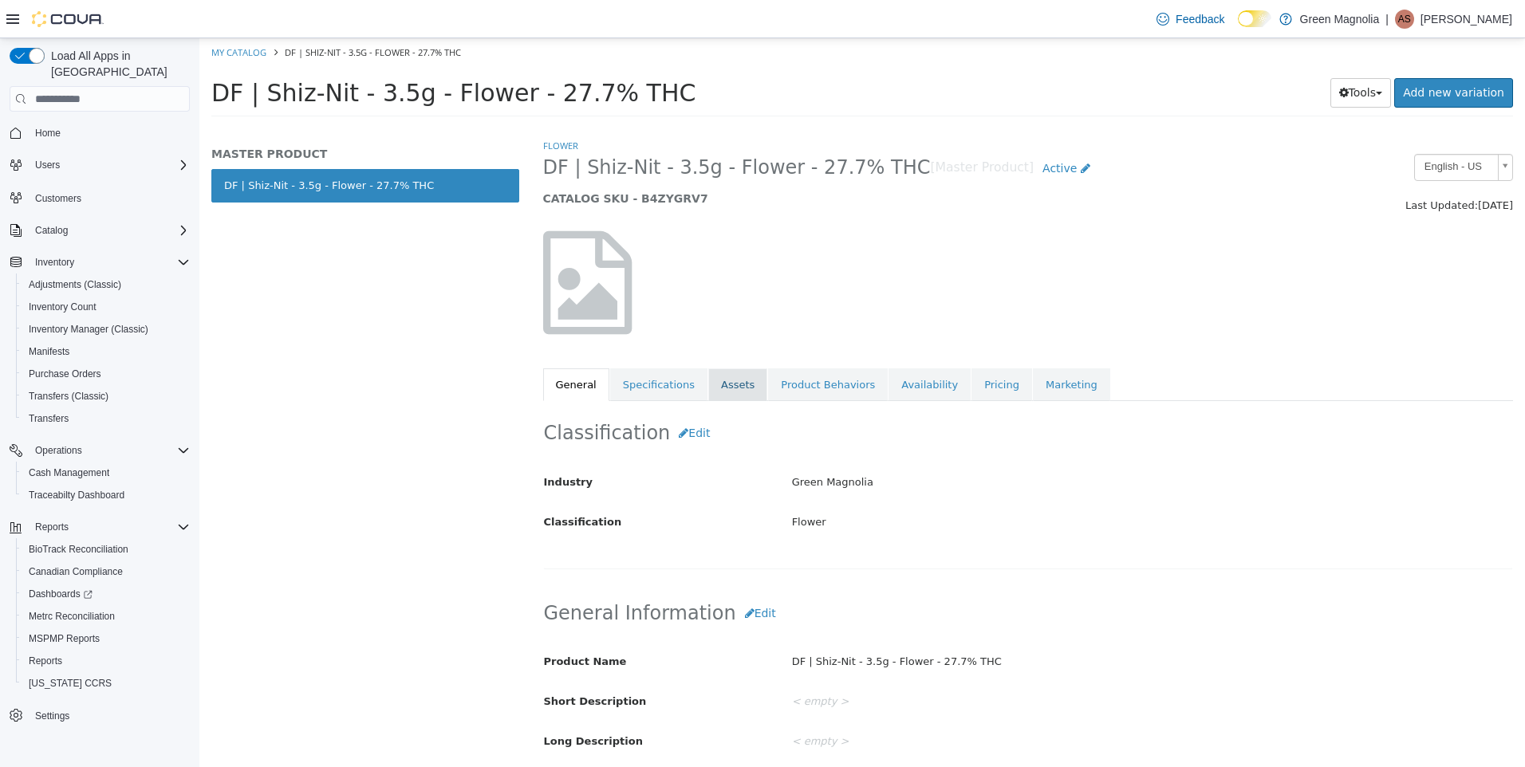
click at [708, 386] on link "Assets" at bounding box center [737, 386] width 59 height 34
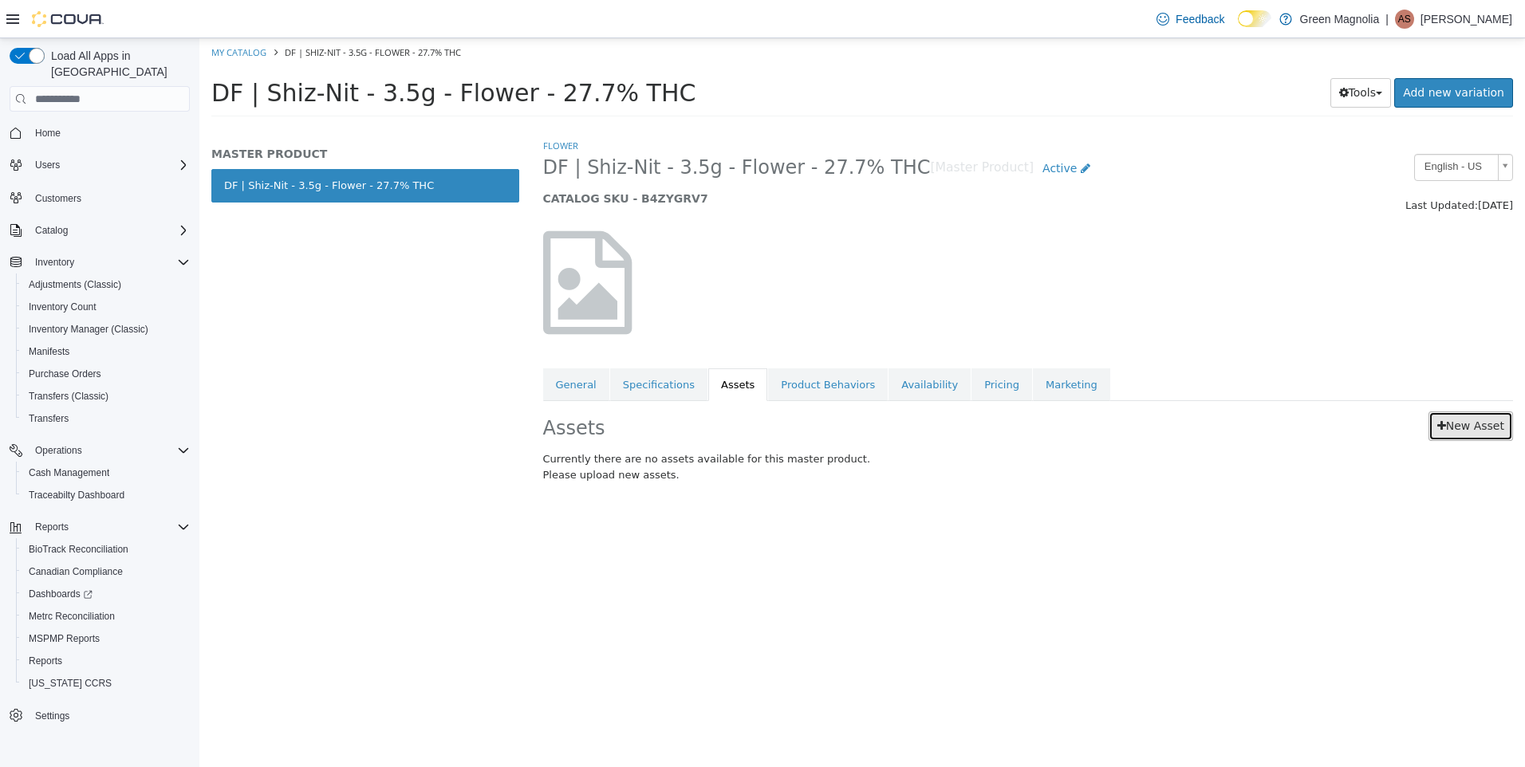
click at [1487, 431] on link "New Asset" at bounding box center [1471, 427] width 85 height 30
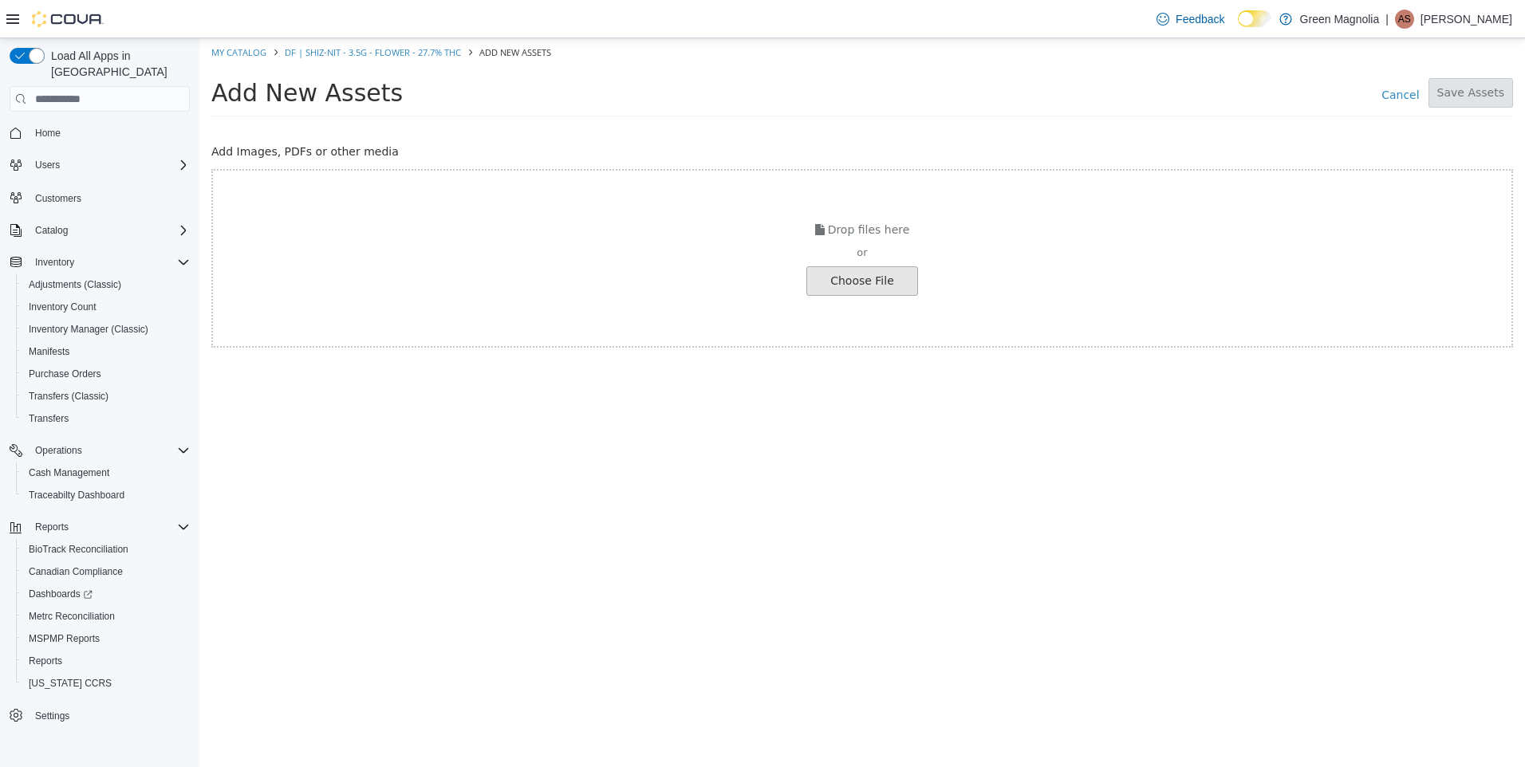
click at [817, 270] on input "file" at bounding box center [27, 281] width 1780 height 28
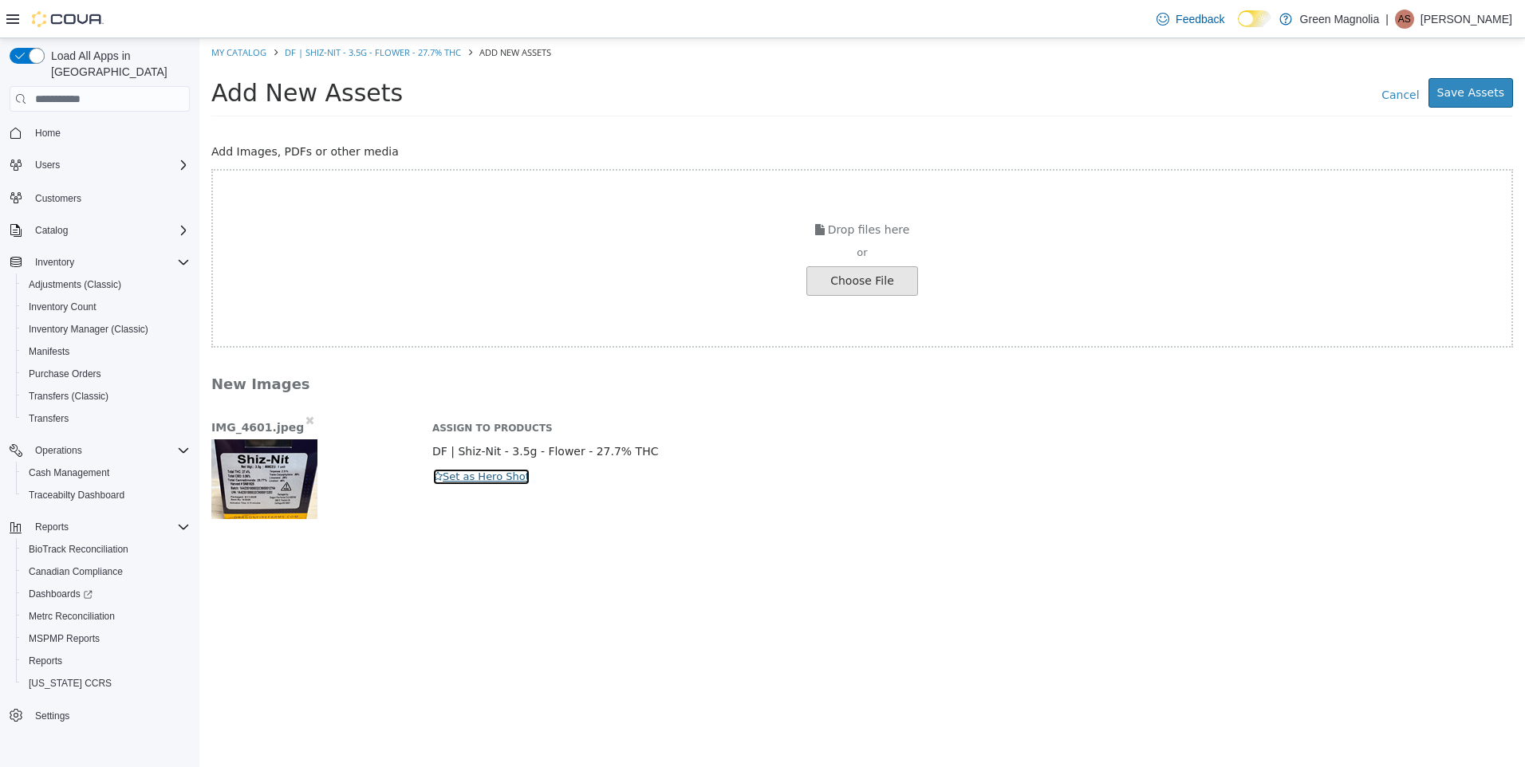
click at [440, 477] on icon "button" at bounding box center [438, 476] width 10 height 10
click at [1482, 100] on button "Save Assets" at bounding box center [1471, 93] width 85 height 30
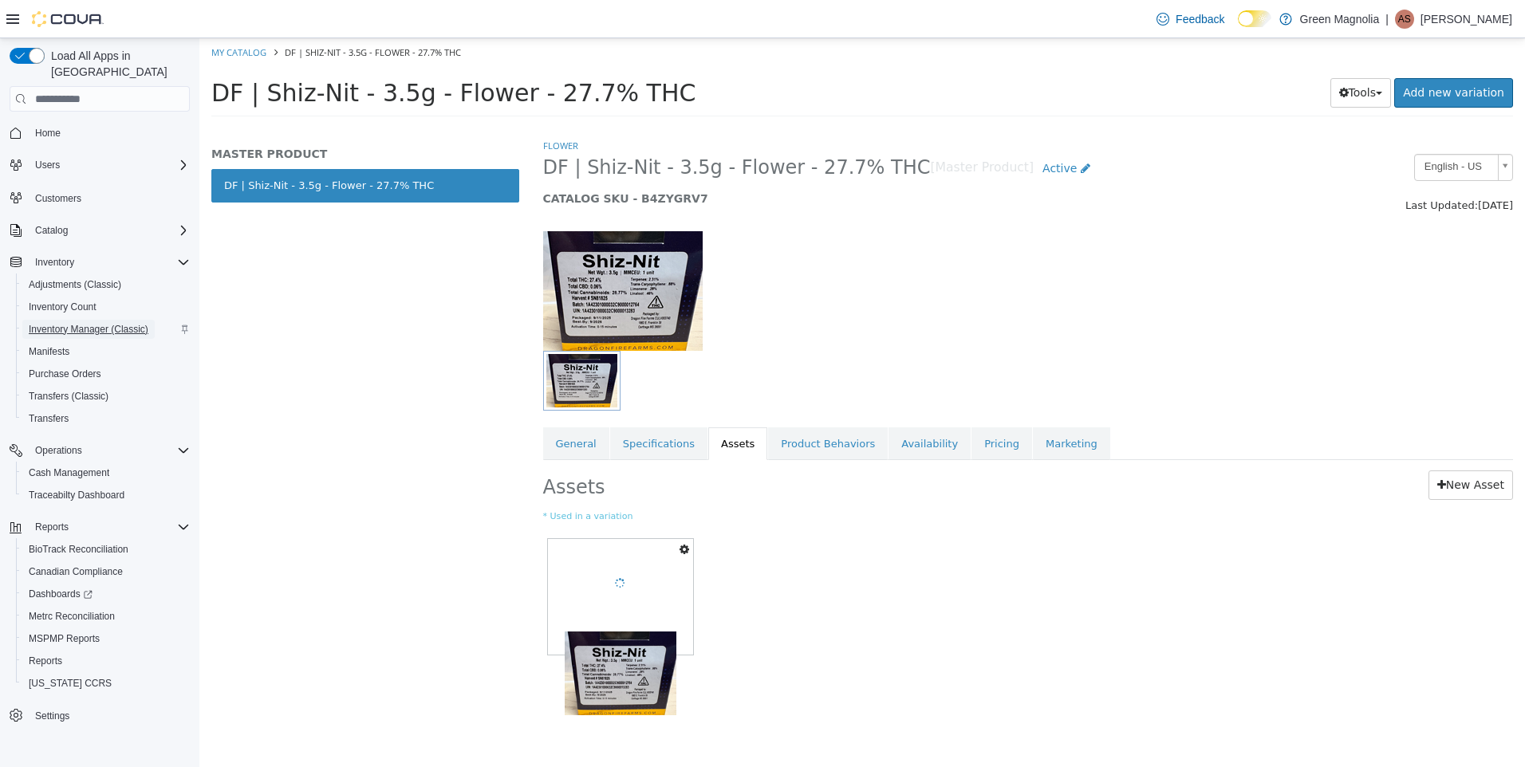
click at [112, 323] on span "Inventory Manager (Classic)" at bounding box center [89, 329] width 120 height 13
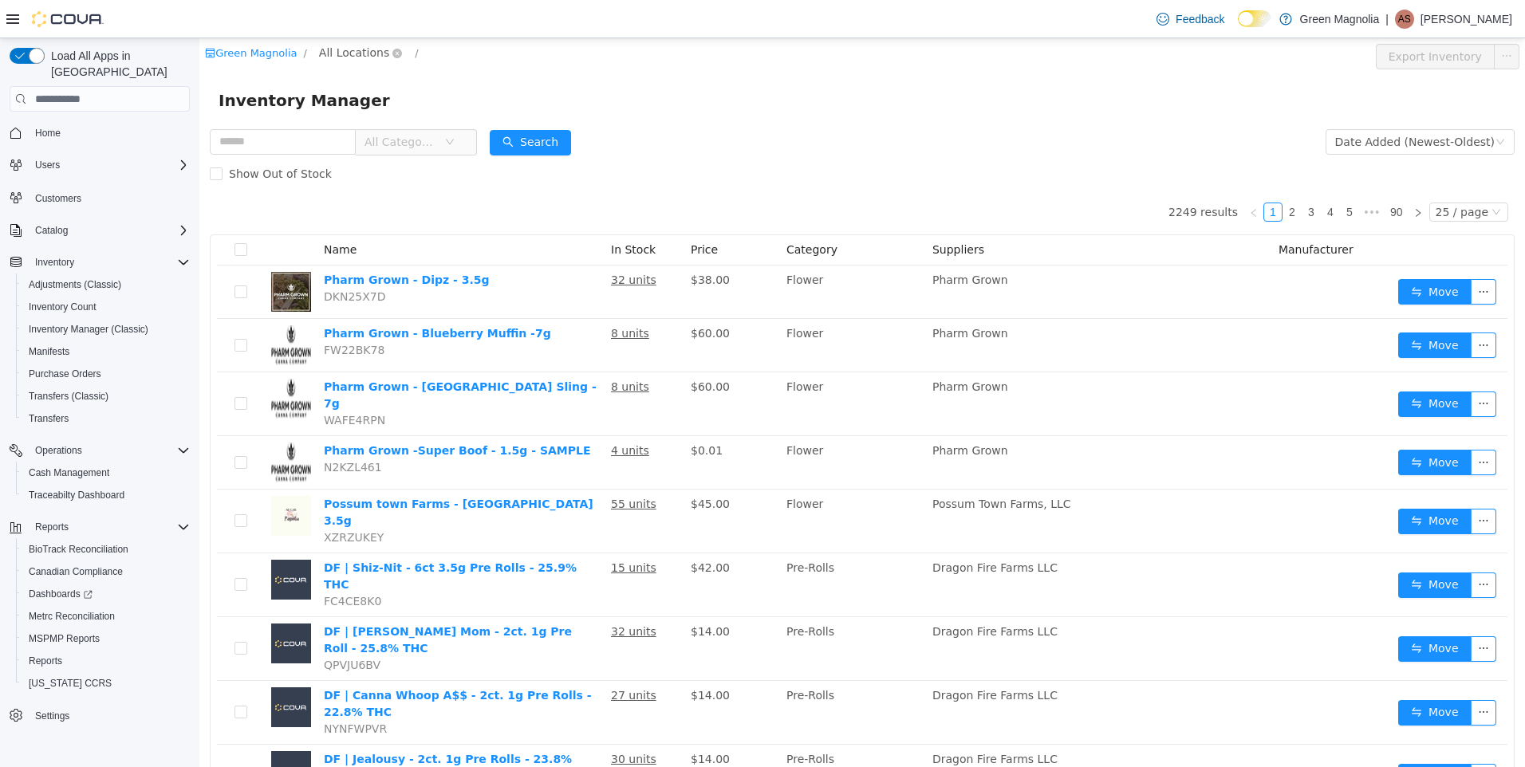
click at [324, 47] on span "All Locations" at bounding box center [354, 53] width 70 height 18
click at [344, 139] on span at bounding box center [335, 139] width 19 height 19
click at [362, 133] on span "[GEOGRAPHIC_DATA]" at bounding box center [407, 138] width 117 height 13
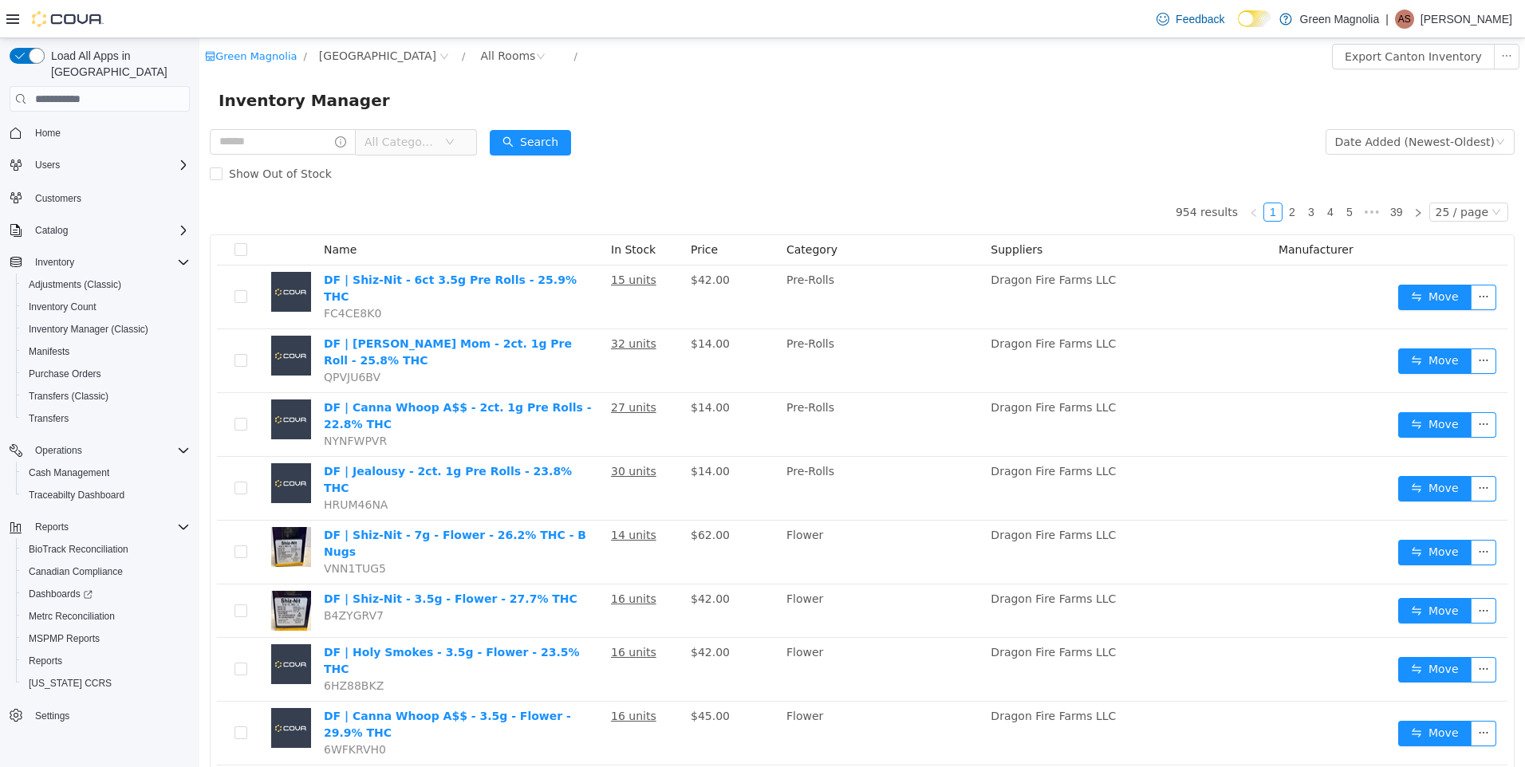
click at [404, 142] on span "All Categories" at bounding box center [401, 142] width 73 height 16
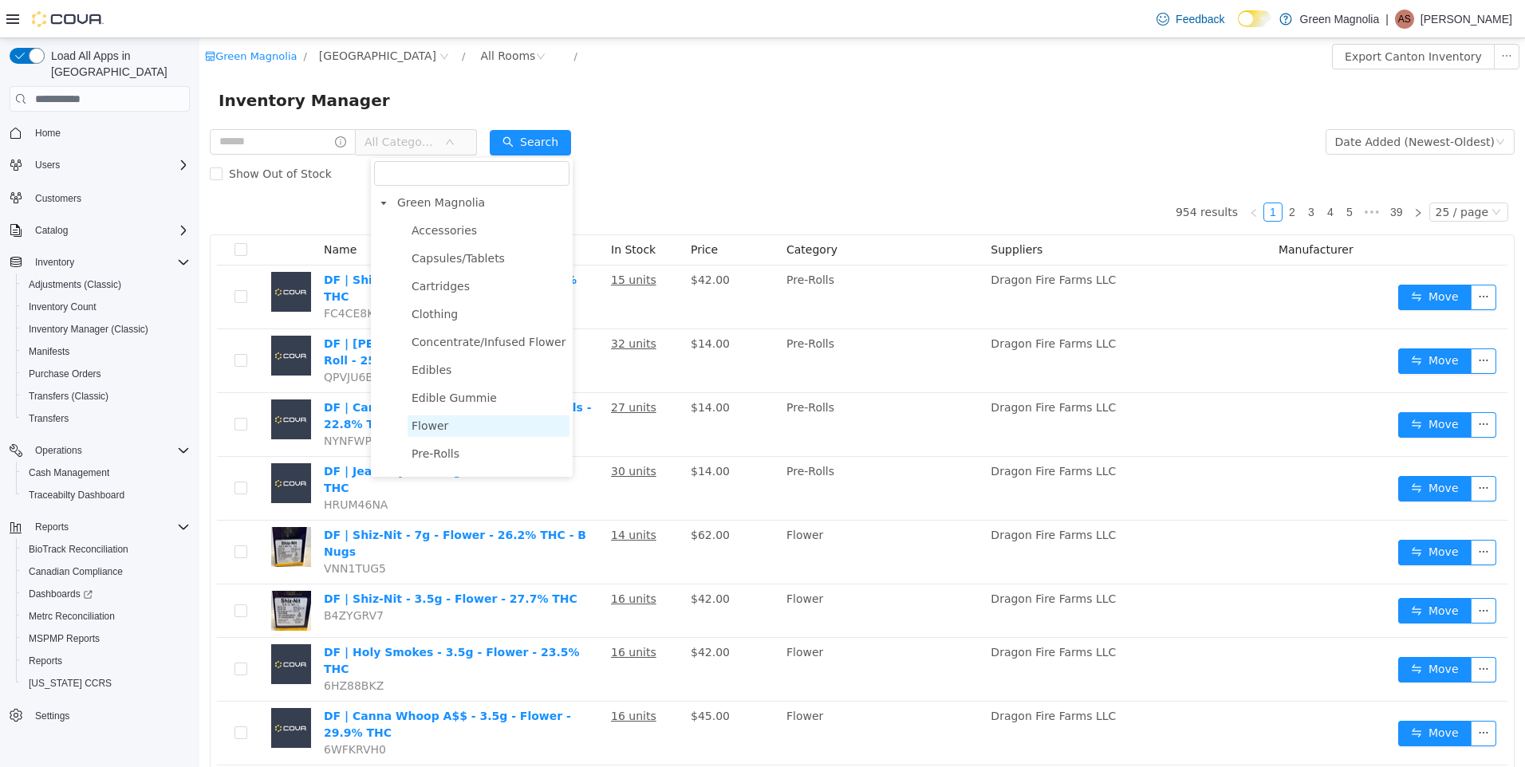
click at [438, 429] on span "Flower" at bounding box center [430, 426] width 37 height 13
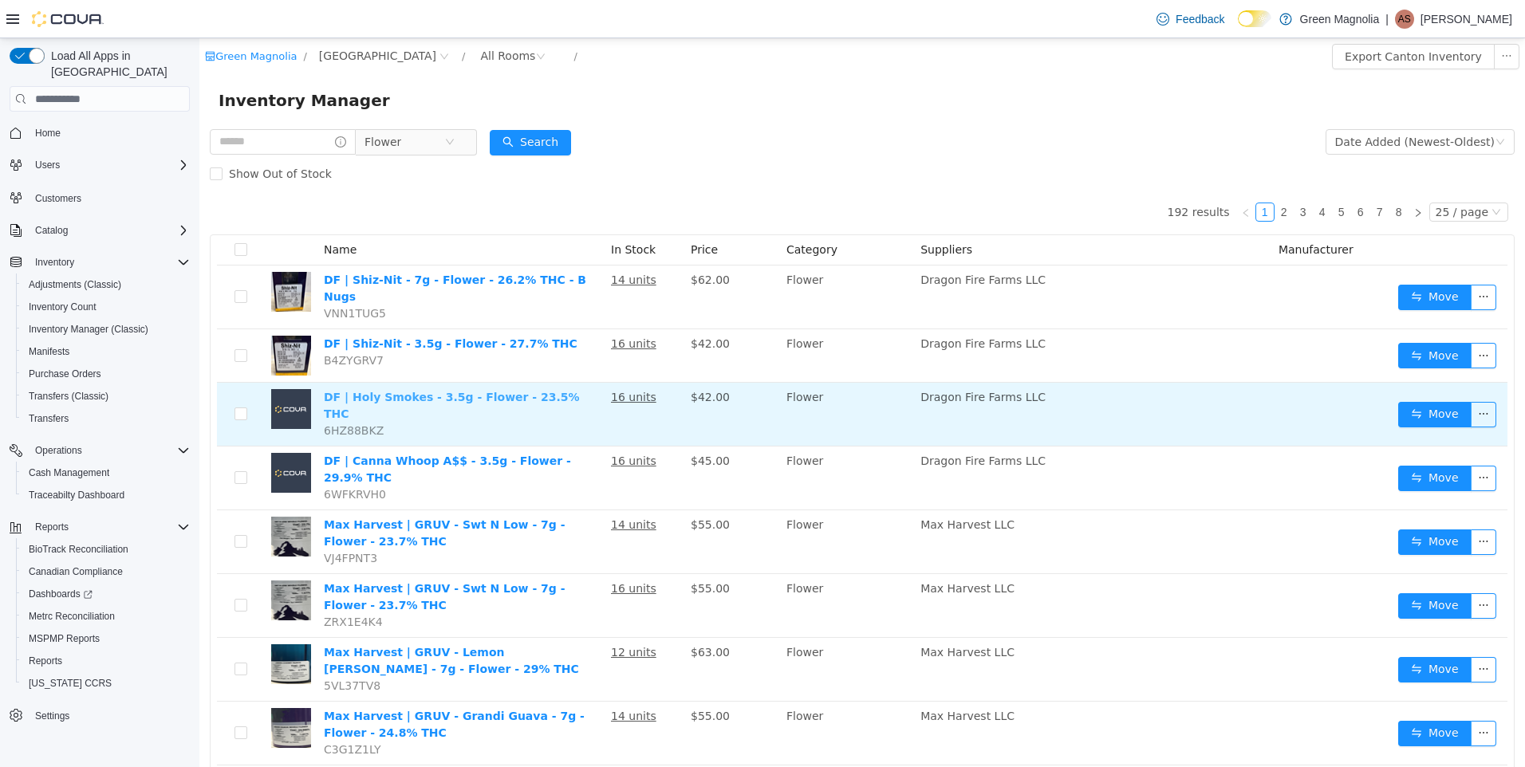
click at [384, 391] on link "DF | Holy Smokes - 3.5g - Flower - 23.5% THC" at bounding box center [452, 406] width 256 height 30
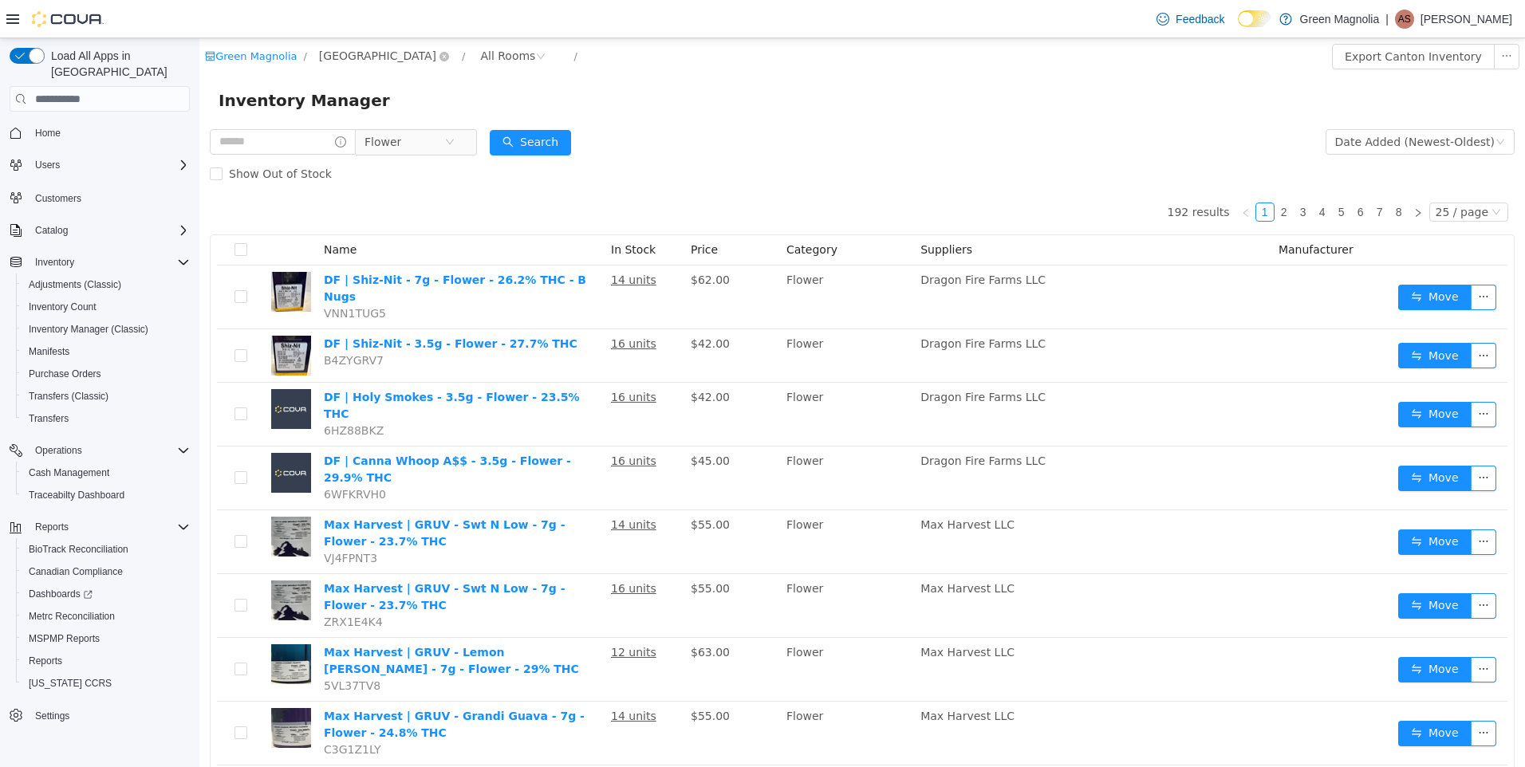
click at [329, 57] on span "[GEOGRAPHIC_DATA]" at bounding box center [377, 56] width 117 height 18
click at [370, 139] on span "[GEOGRAPHIC_DATA]" at bounding box center [407, 142] width 117 height 13
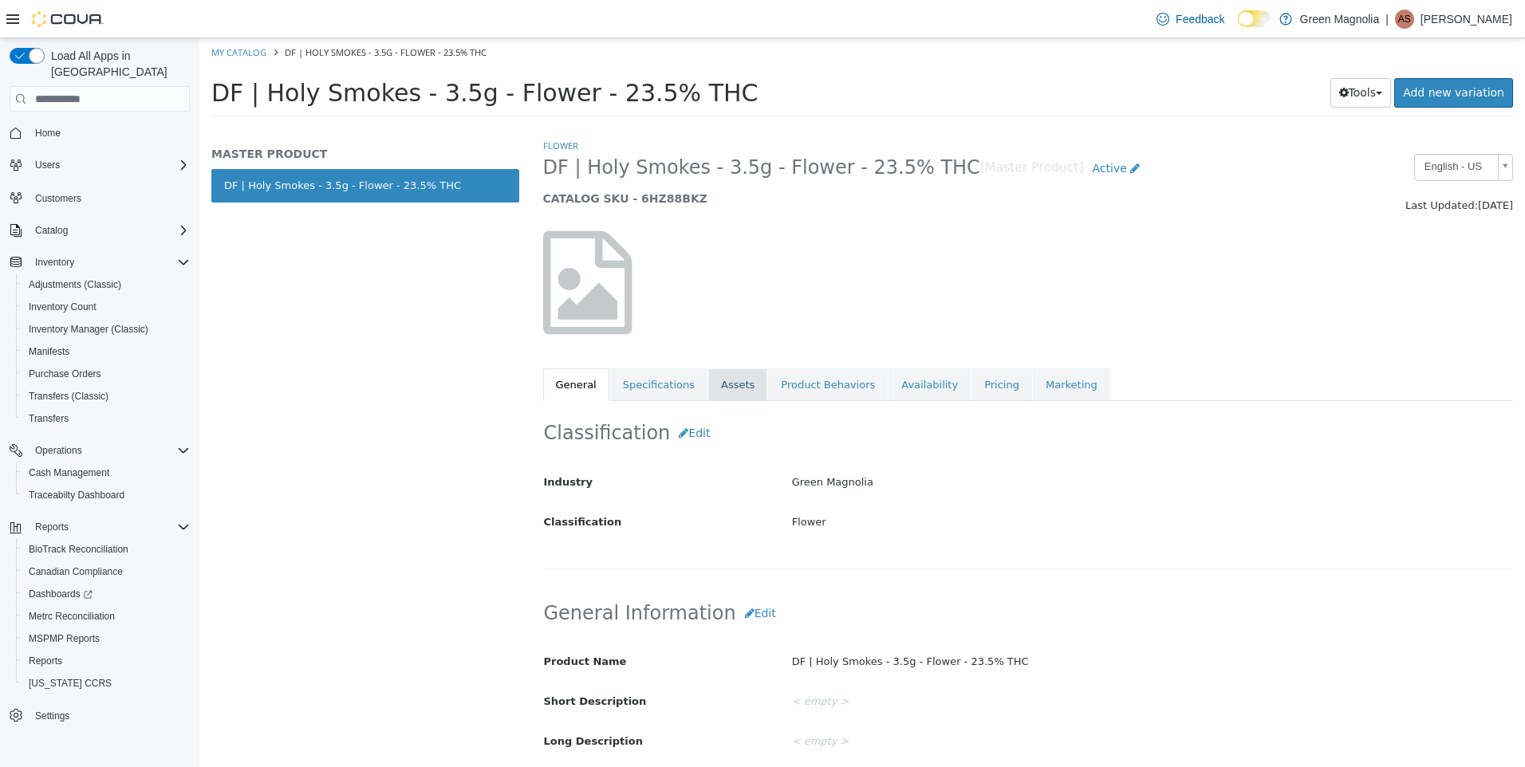
click at [719, 386] on link "Assets" at bounding box center [737, 386] width 59 height 34
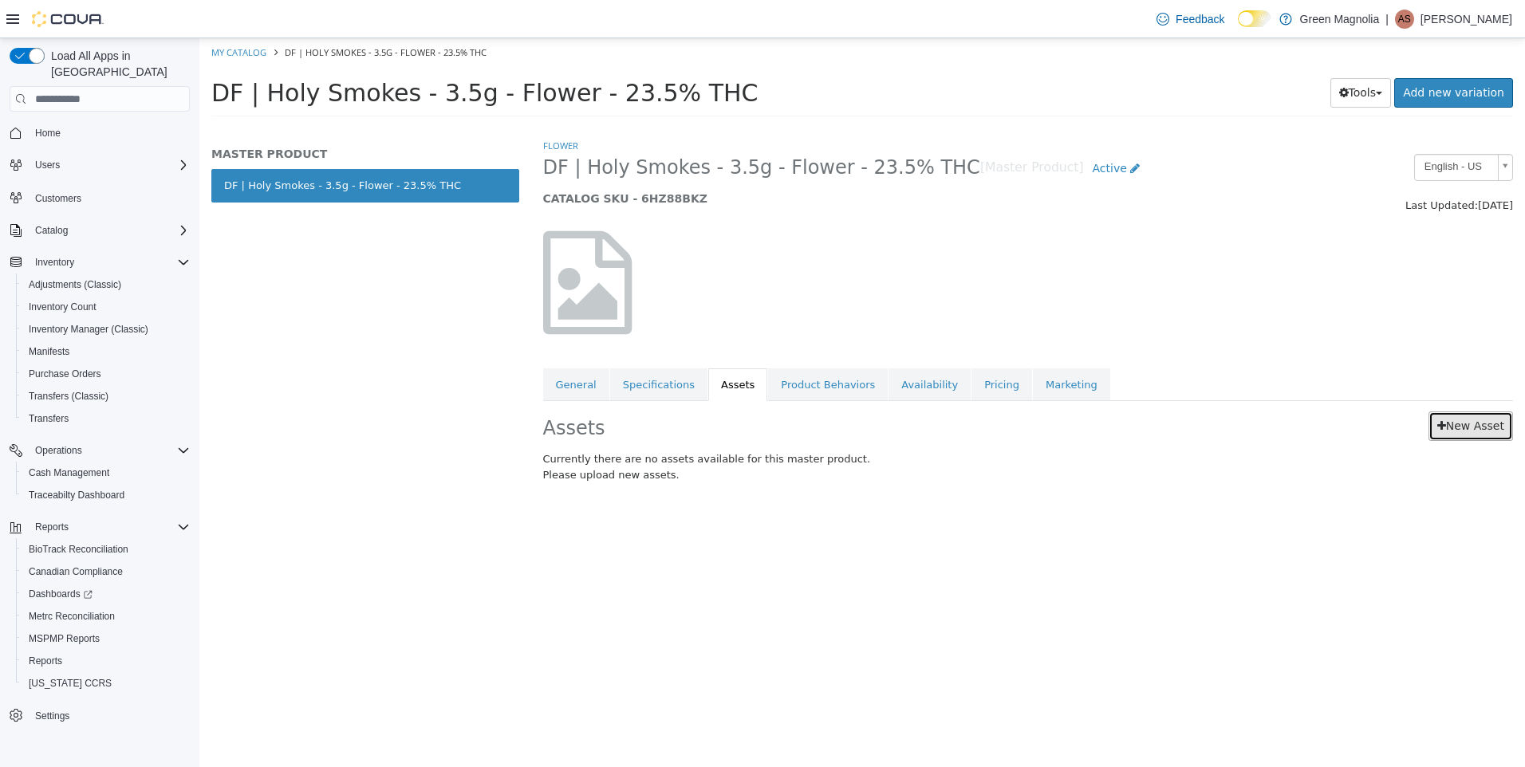
click at [1457, 417] on link "New Asset" at bounding box center [1471, 427] width 85 height 30
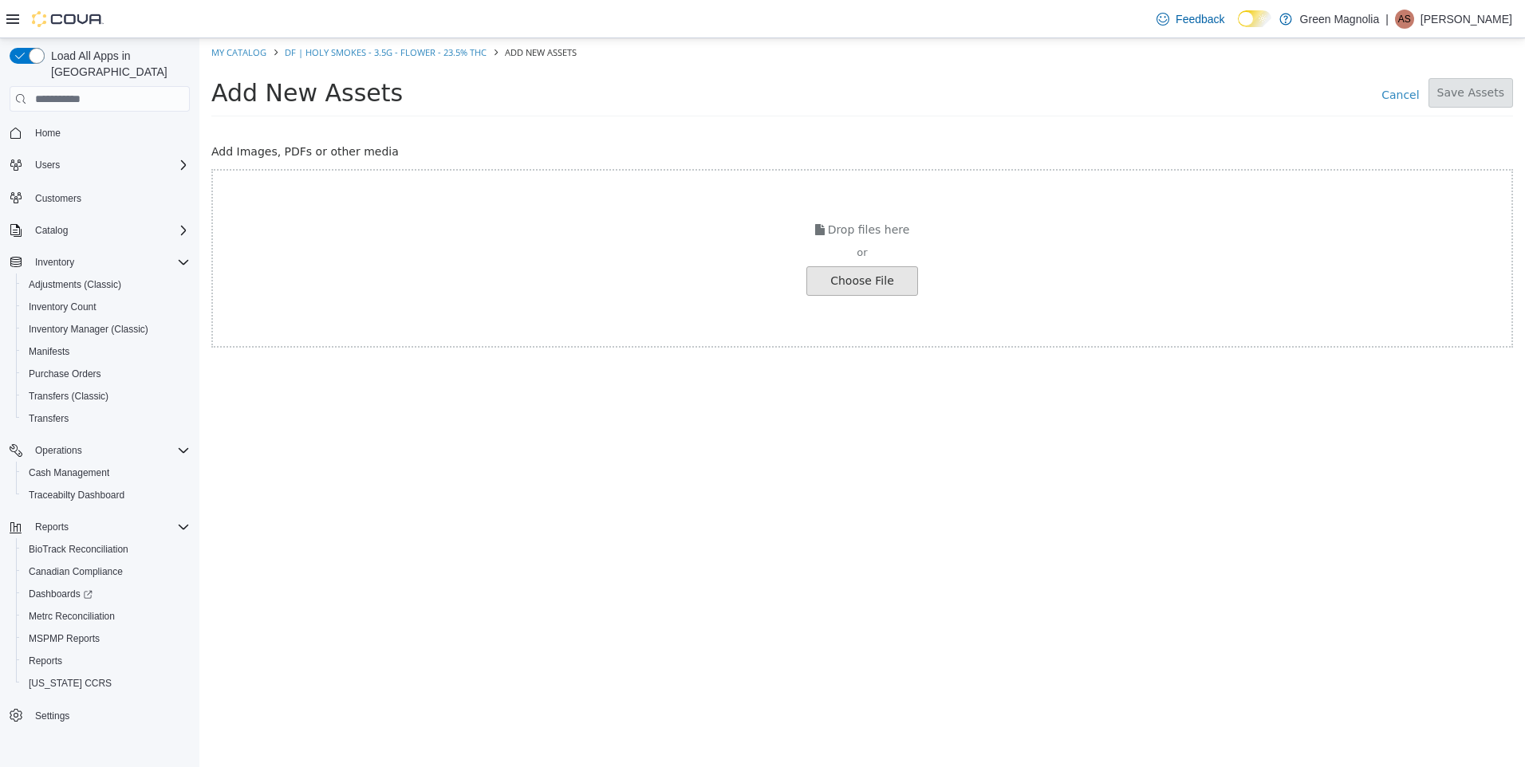
click at [834, 274] on input "file" at bounding box center [27, 281] width 1780 height 28
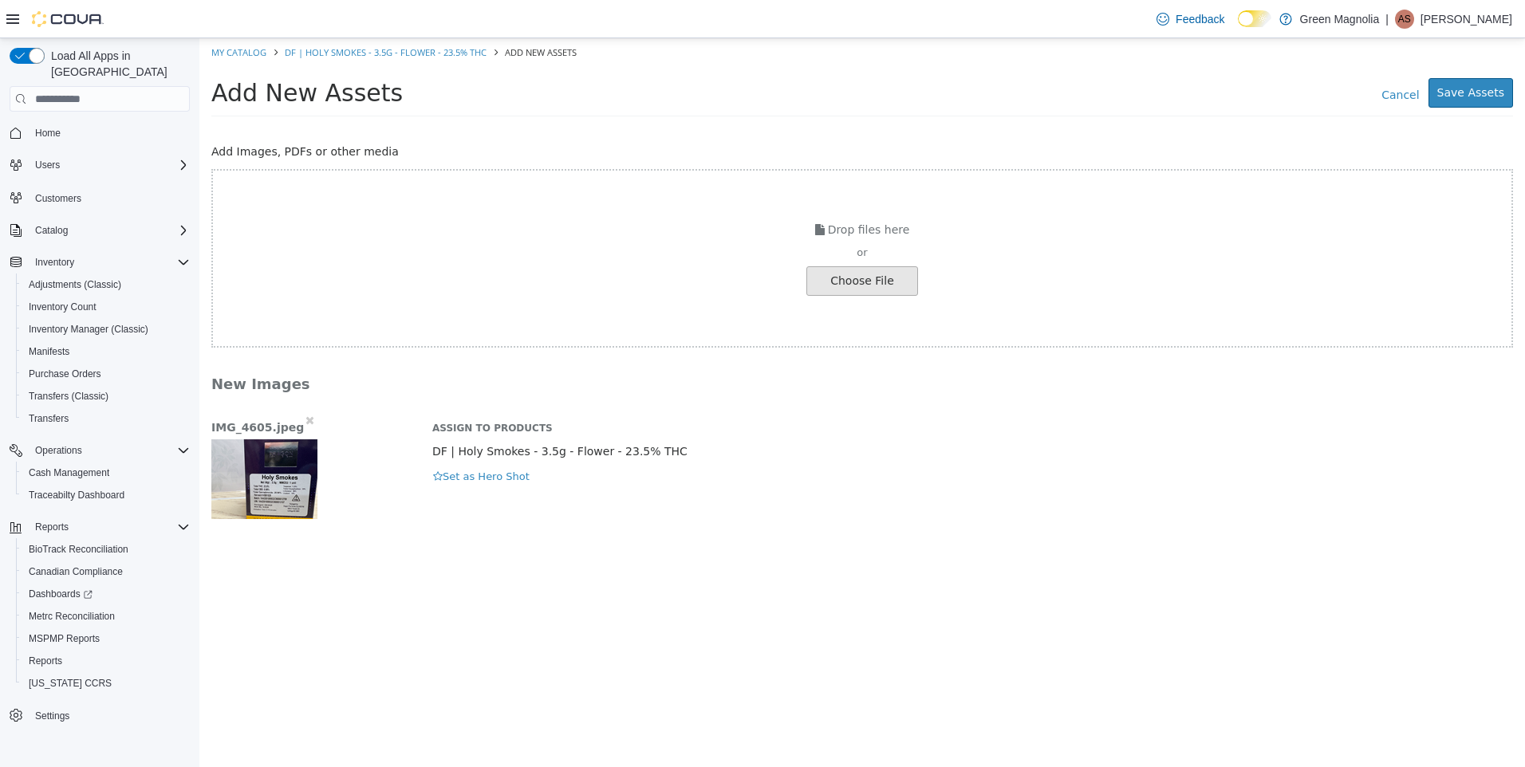
click at [270, 492] on img "button" at bounding box center [264, 480] width 106 height 80
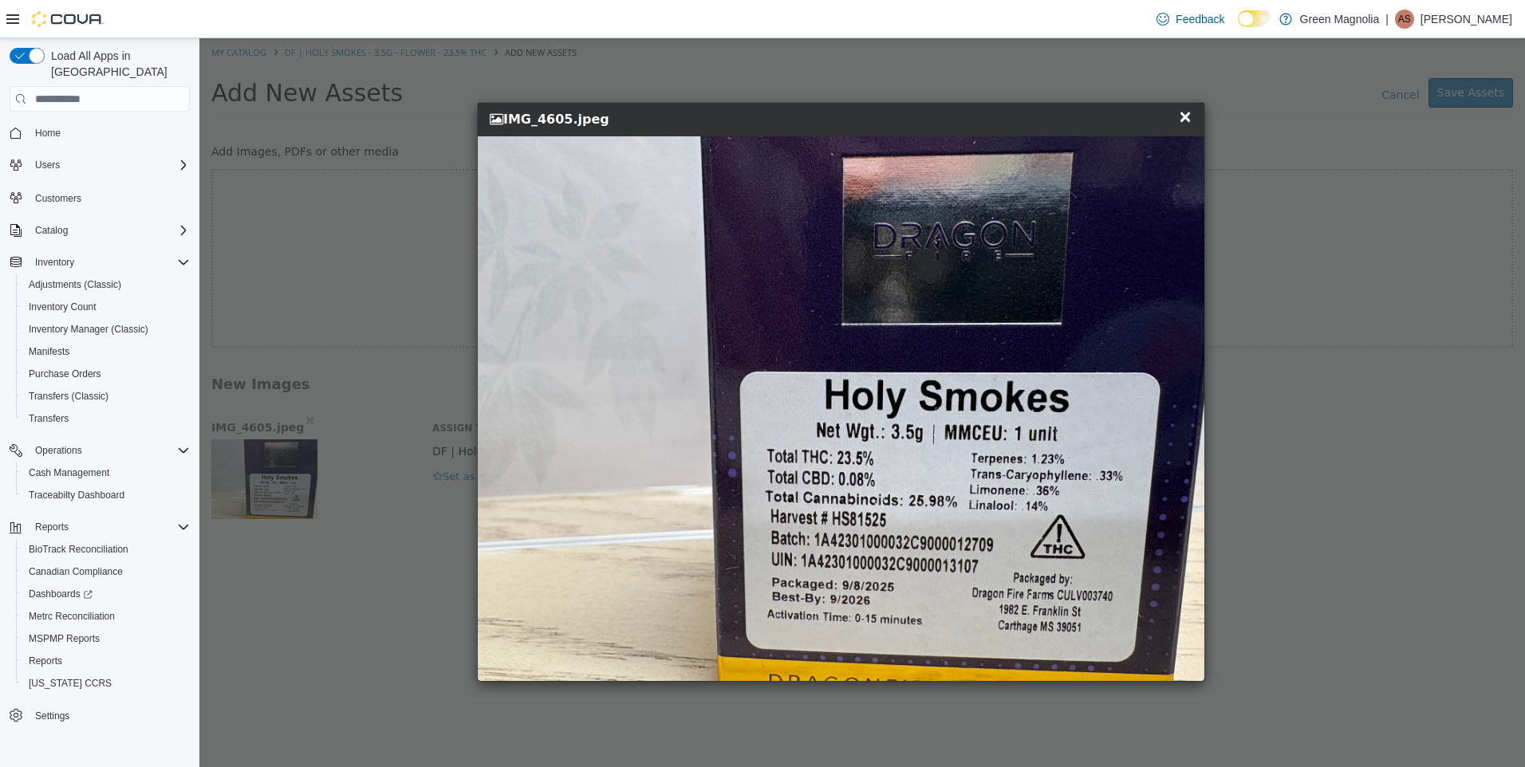
click at [1191, 118] on span "×" at bounding box center [1185, 116] width 14 height 19
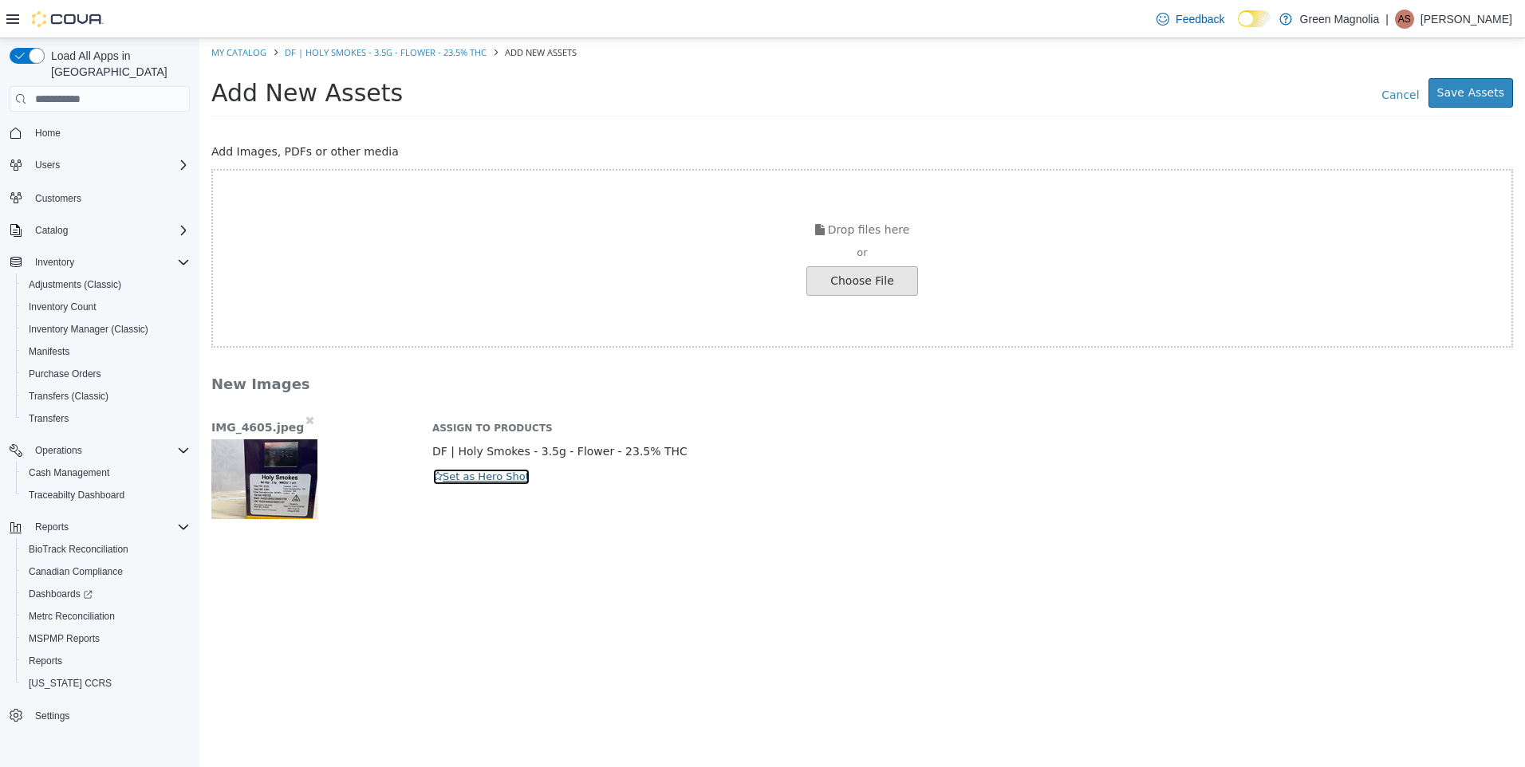
click at [436, 475] on icon "button" at bounding box center [438, 476] width 10 height 10
click at [1476, 94] on button "Save Assets" at bounding box center [1471, 93] width 85 height 30
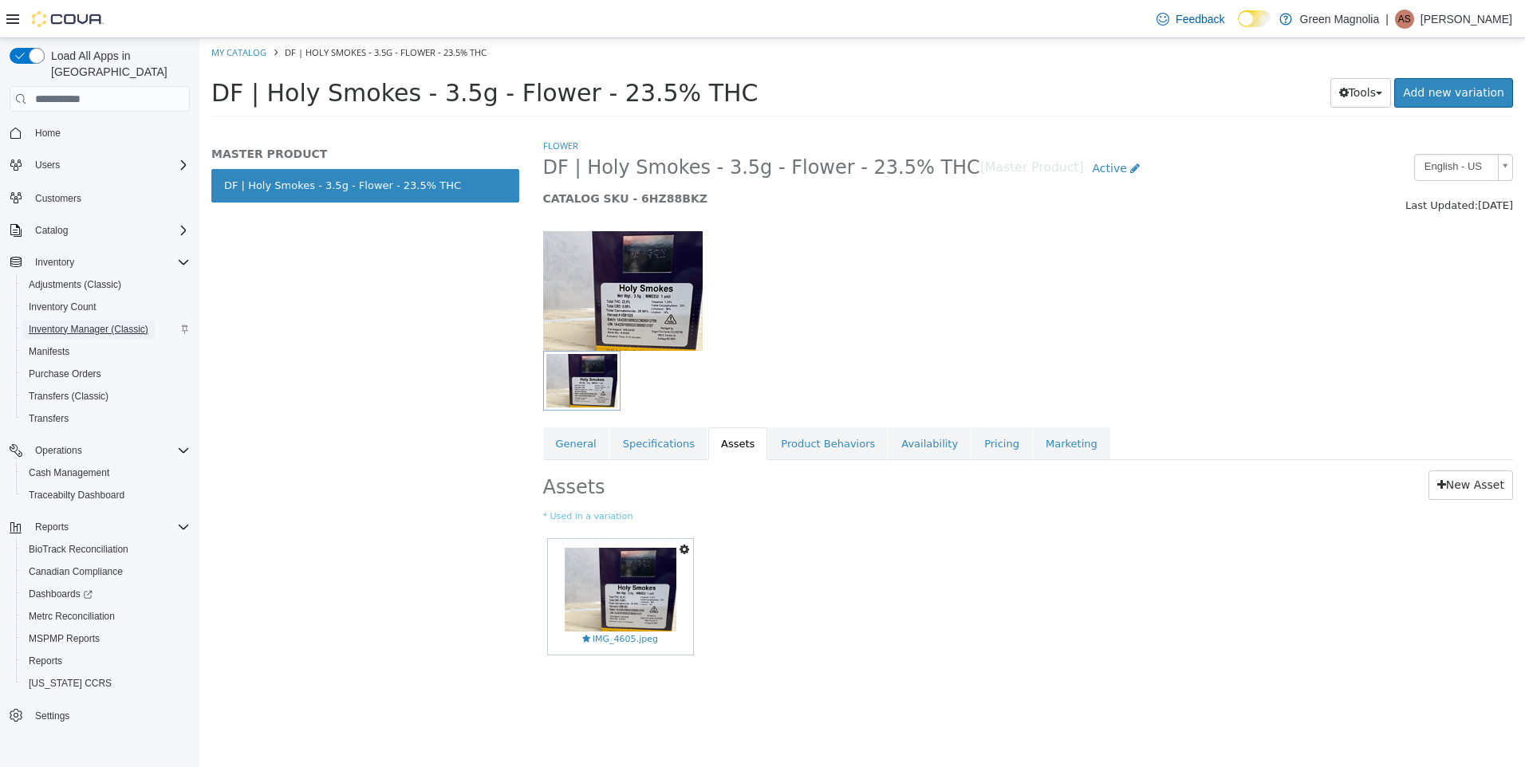
click at [65, 323] on span "Inventory Manager (Classic)" at bounding box center [89, 329] width 120 height 13
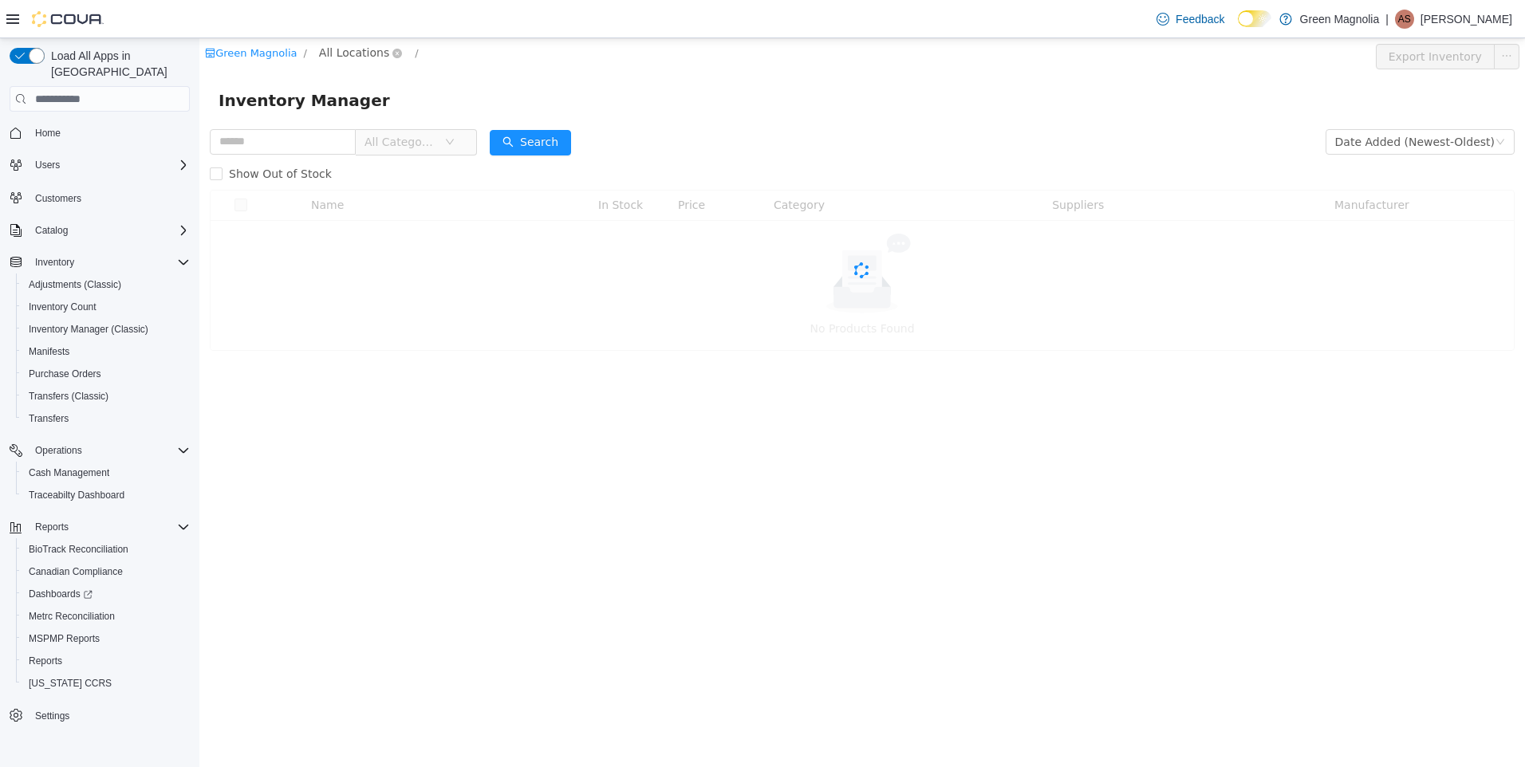
click at [357, 53] on span "All Locations" at bounding box center [354, 53] width 70 height 18
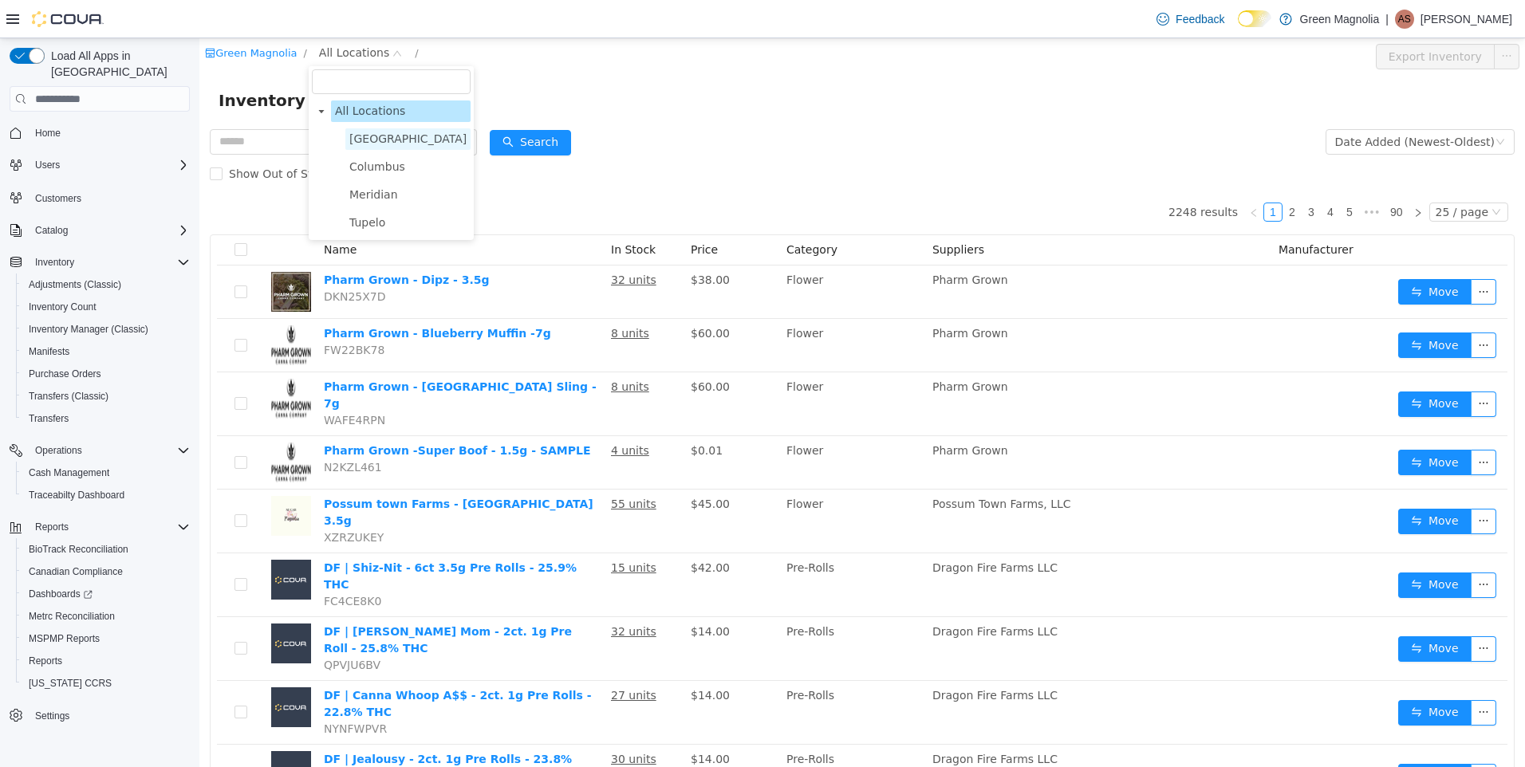
click at [376, 141] on span "[GEOGRAPHIC_DATA]" at bounding box center [407, 138] width 117 height 13
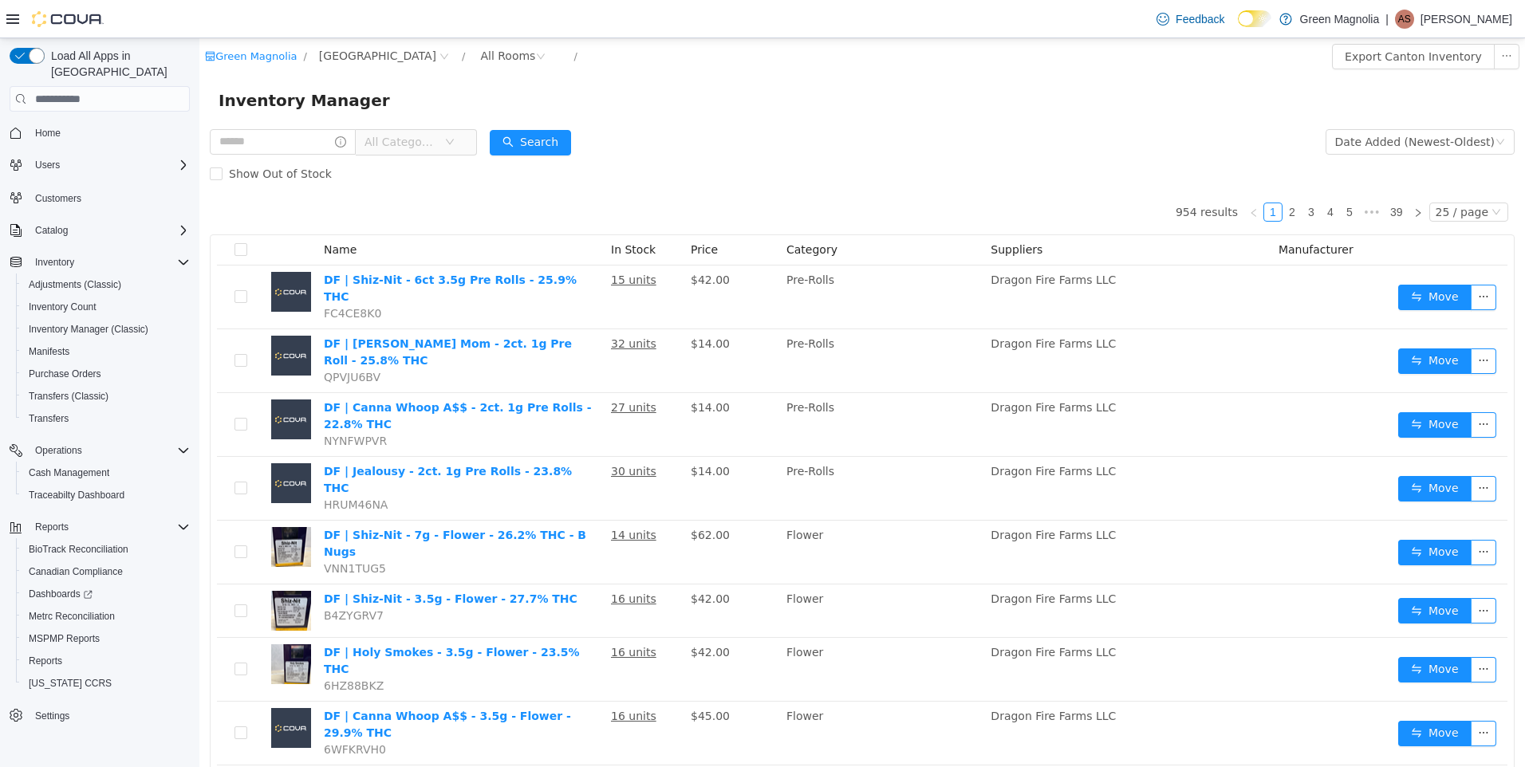
click at [437, 141] on span "All Categories" at bounding box center [401, 142] width 73 height 16
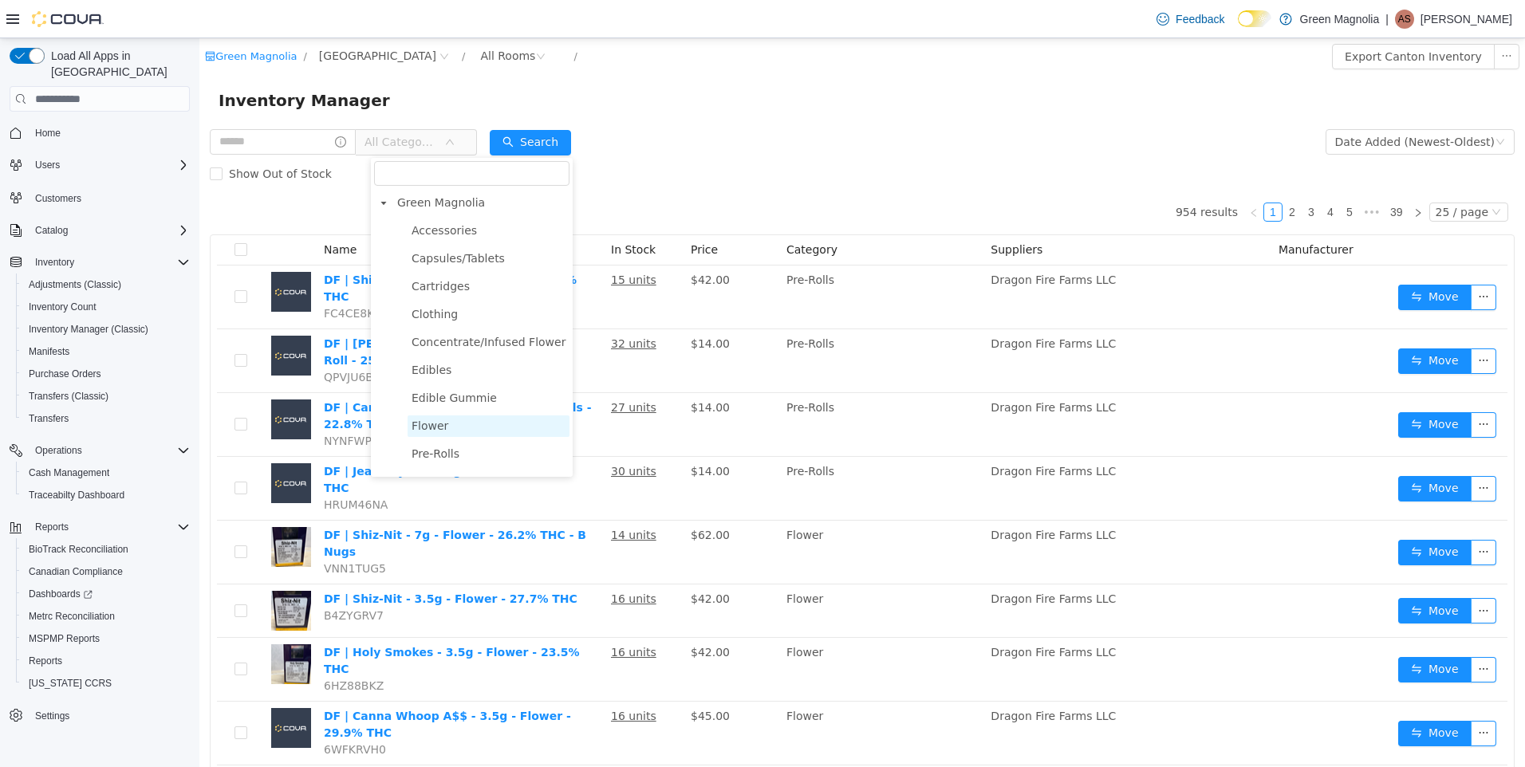
click at [427, 424] on span "Flower" at bounding box center [430, 426] width 37 height 13
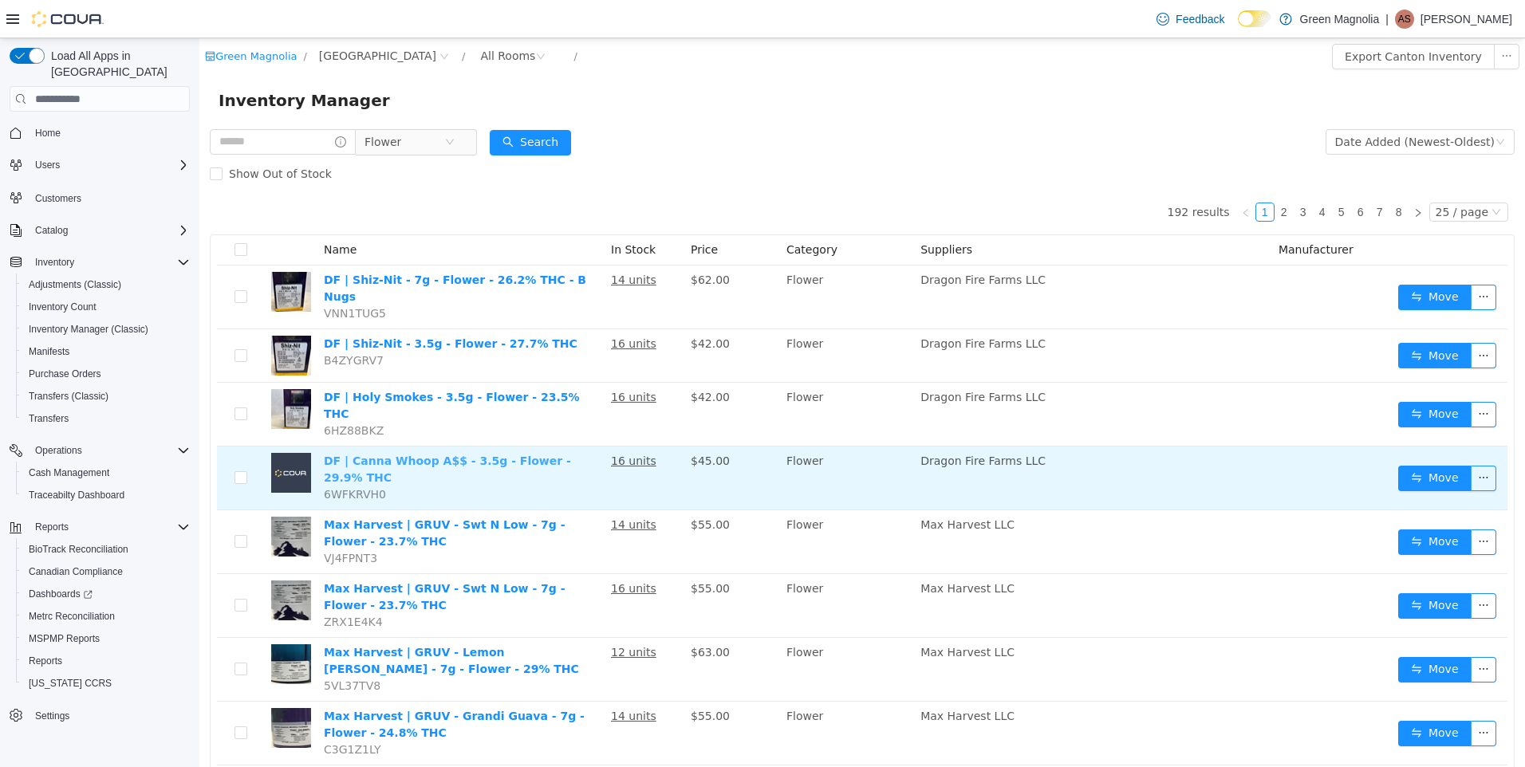
click at [410, 455] on link "DF | Canna Whoop A$$ - 3.5g - Flower - 29.9% THC" at bounding box center [447, 470] width 247 height 30
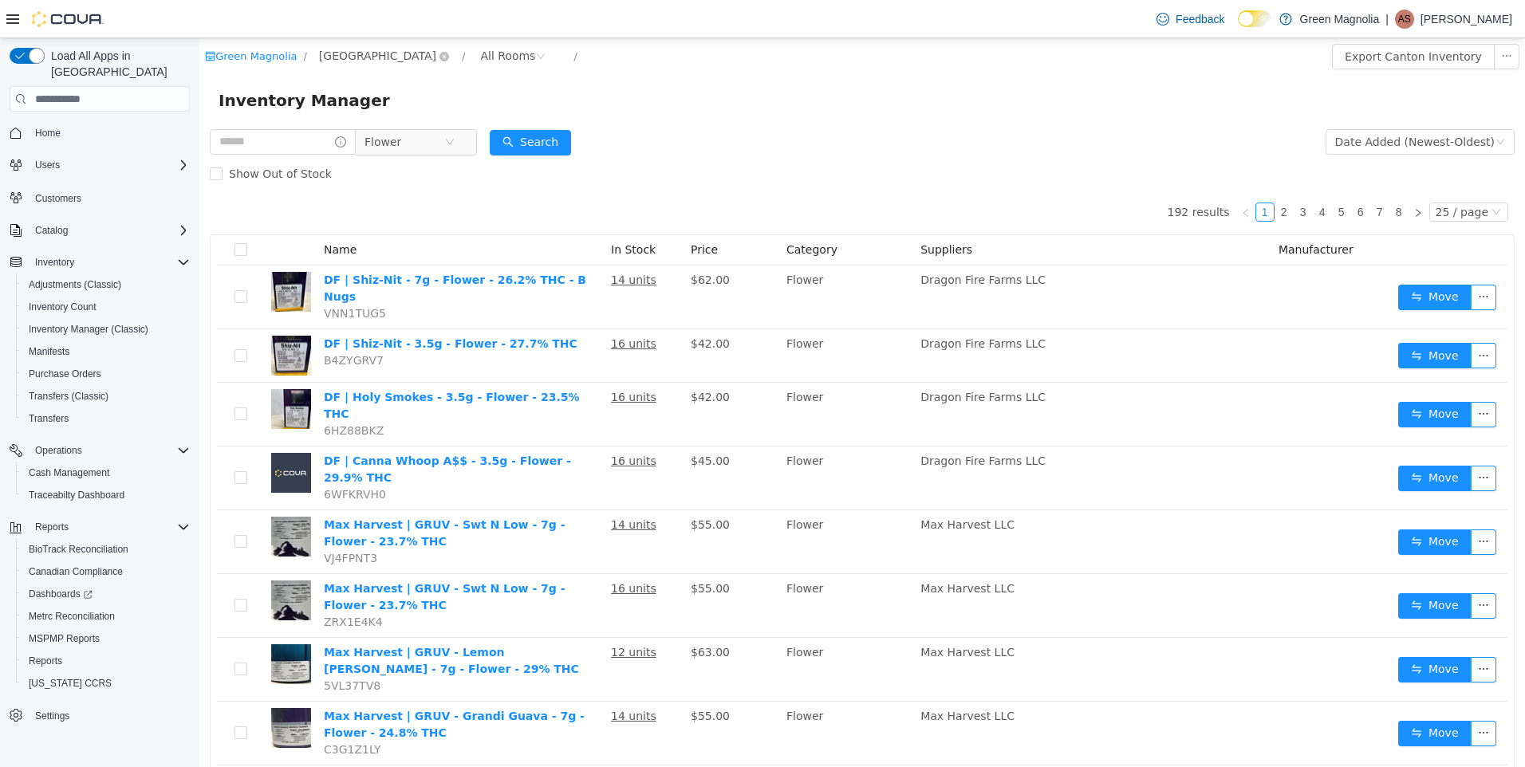
click at [325, 55] on span "[GEOGRAPHIC_DATA]" at bounding box center [377, 56] width 117 height 18
click at [362, 136] on span "[GEOGRAPHIC_DATA]" at bounding box center [407, 142] width 117 height 13
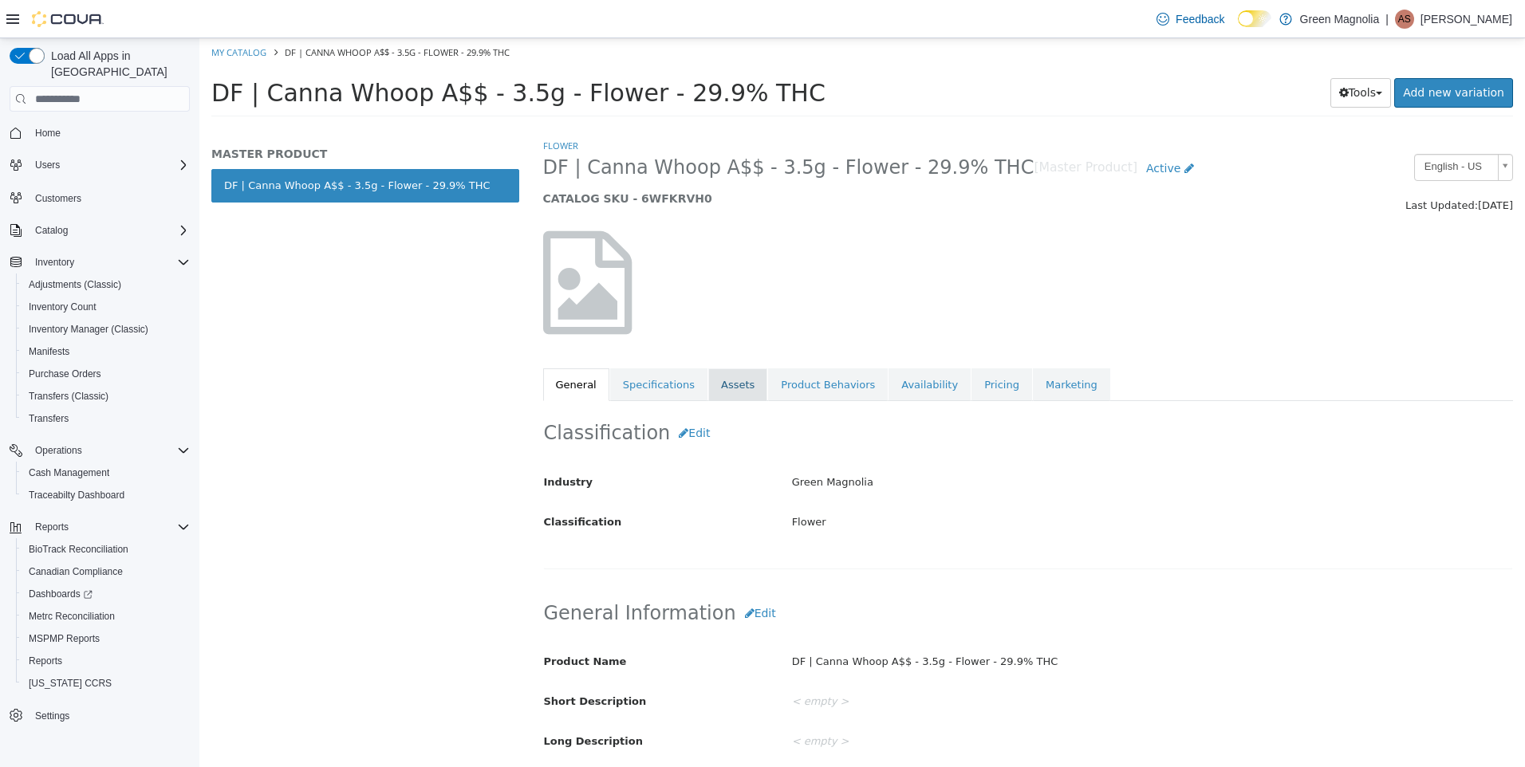
click at [727, 388] on link "Assets" at bounding box center [737, 386] width 59 height 34
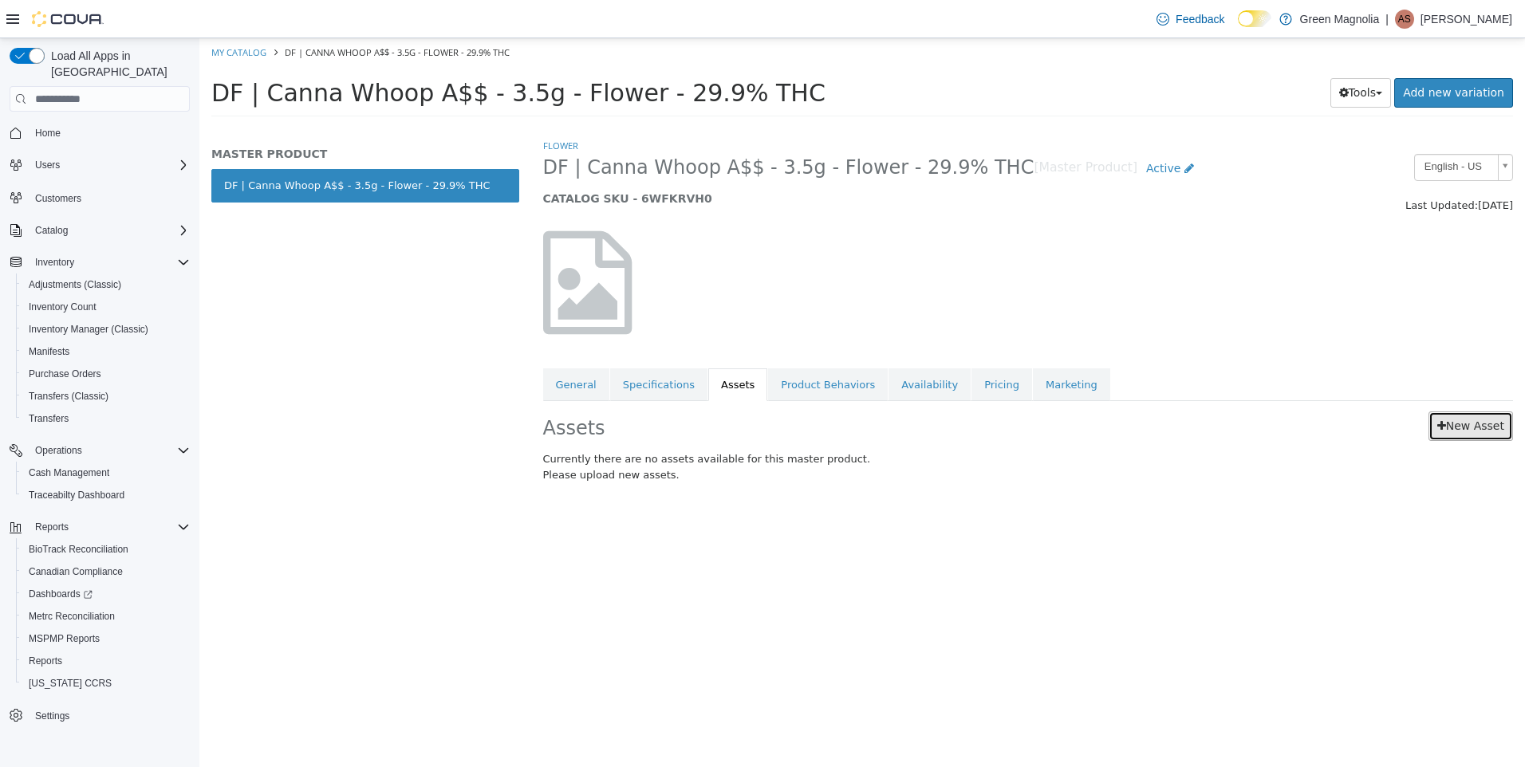
click at [1479, 428] on link "New Asset" at bounding box center [1471, 427] width 85 height 30
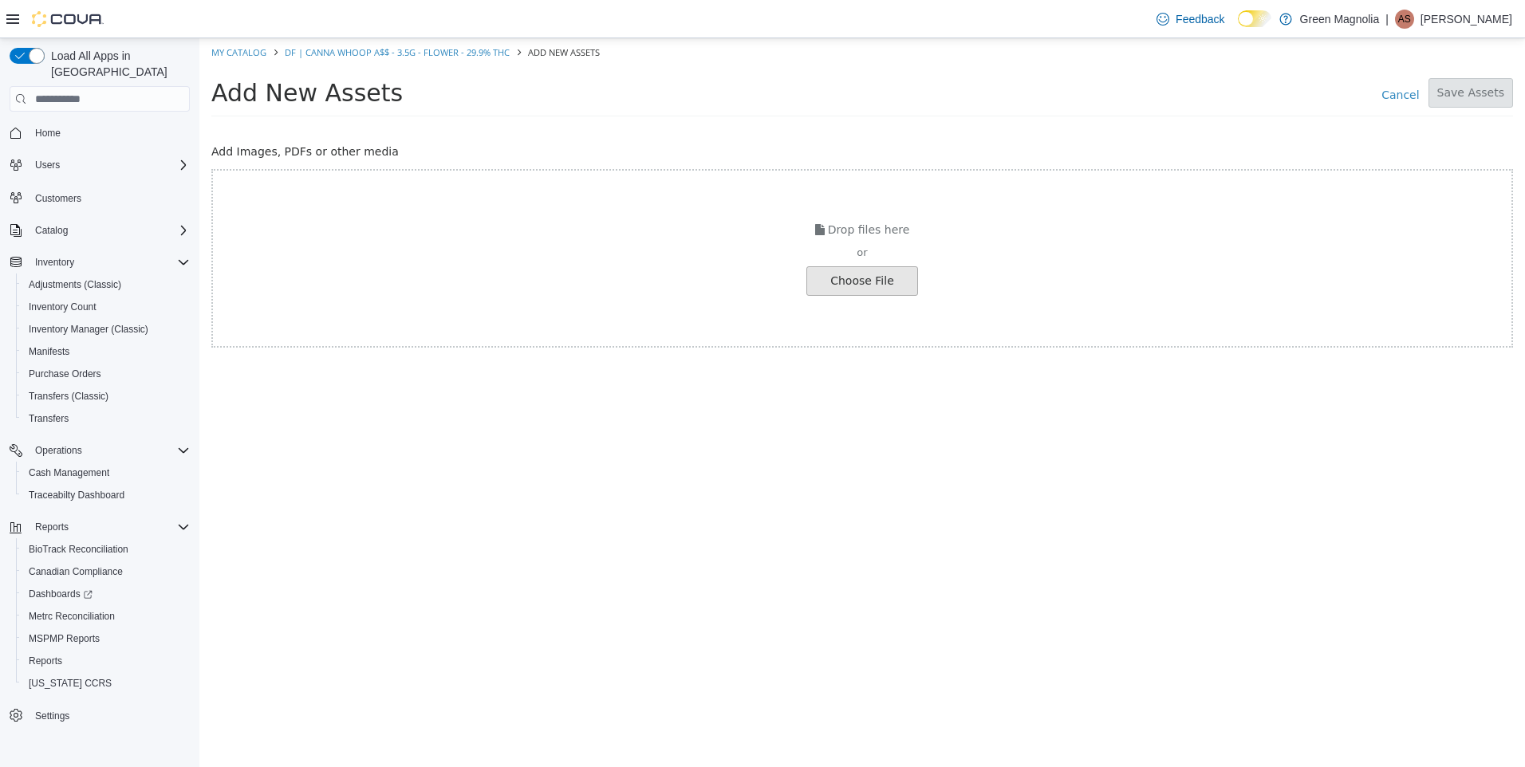
click at [876, 288] on input "file" at bounding box center [27, 281] width 1780 height 28
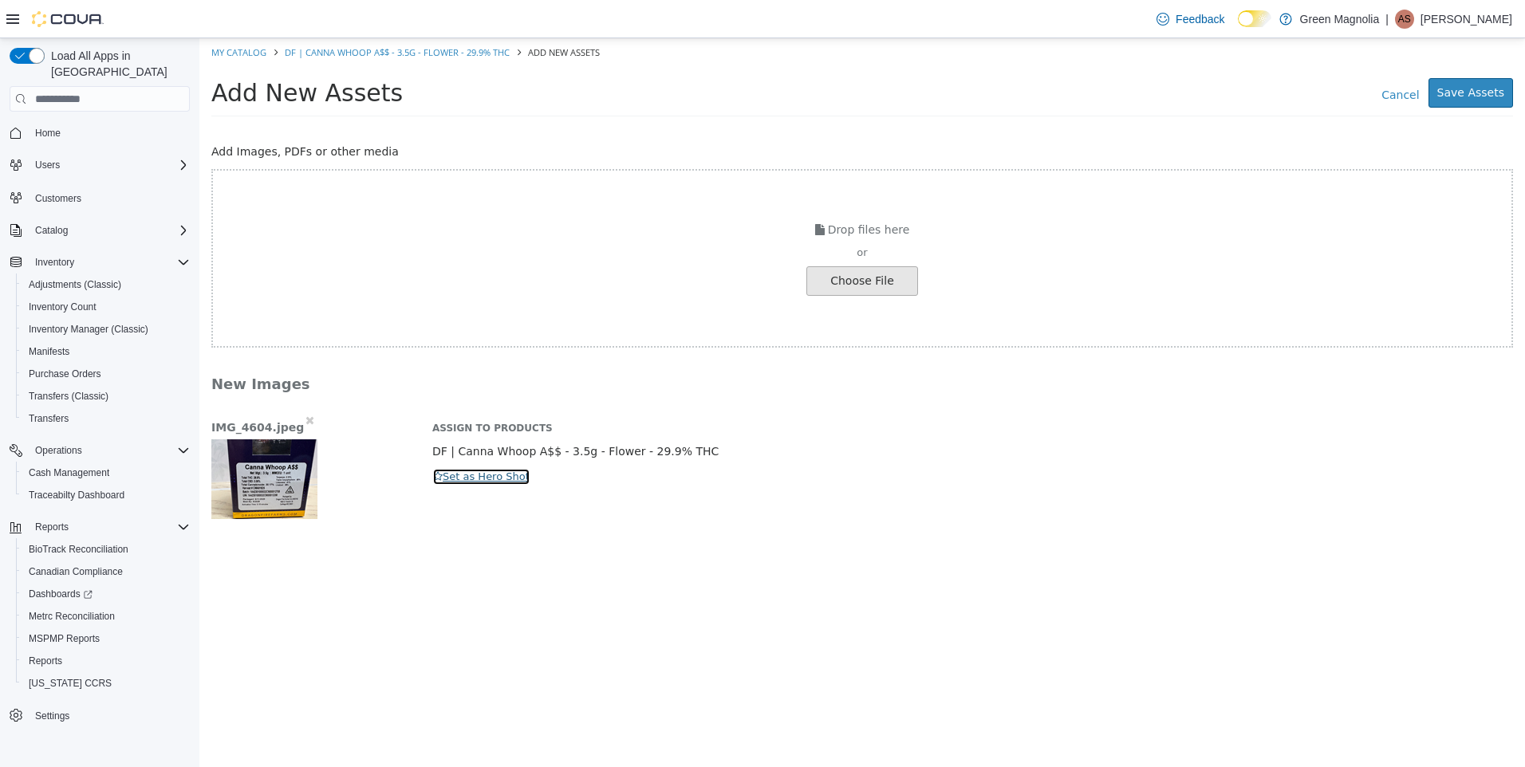
click at [497, 477] on button "Set as Hero Shot" at bounding box center [481, 477] width 98 height 18
click at [1485, 90] on button "Save Assets" at bounding box center [1471, 93] width 85 height 30
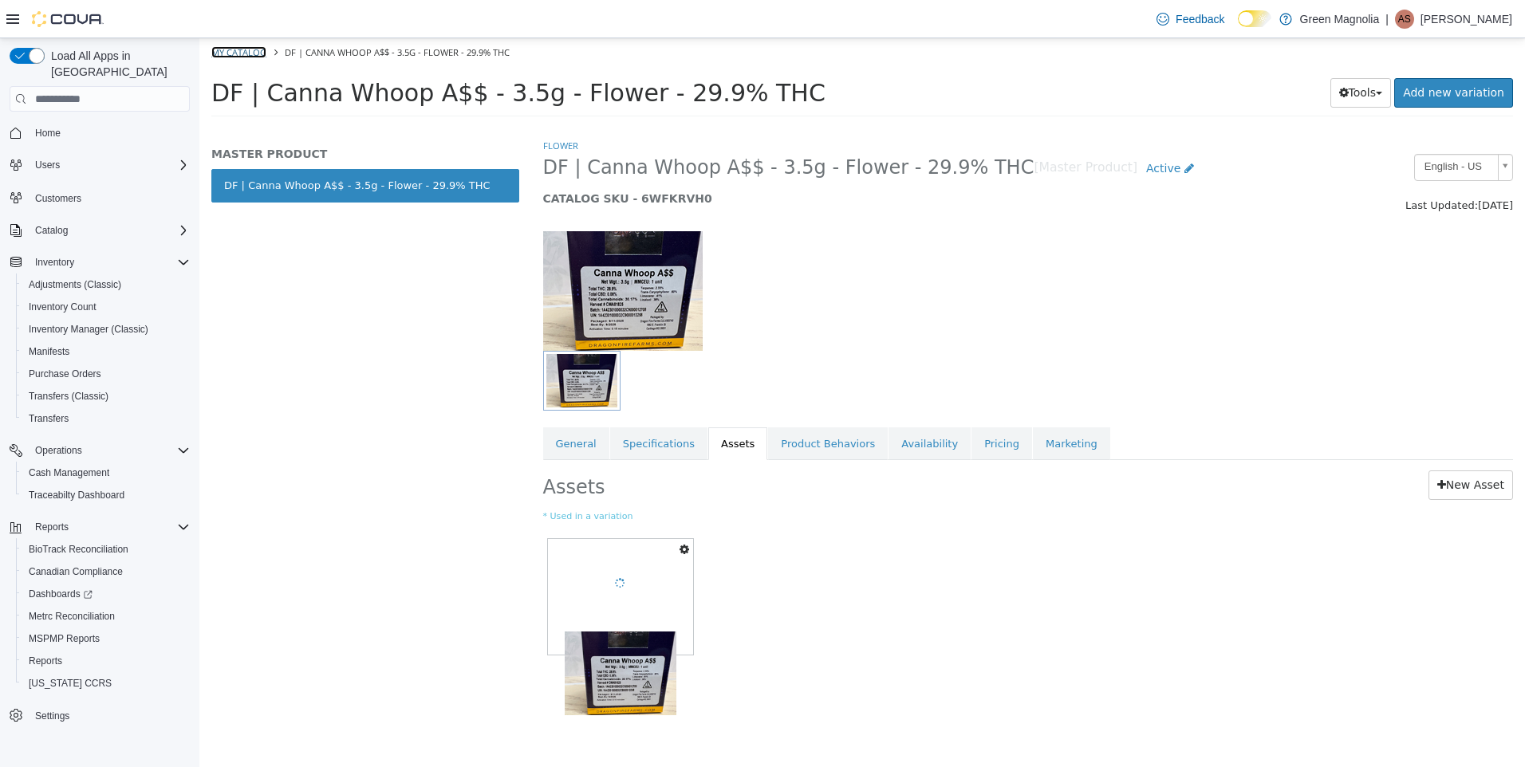
click at [251, 55] on link "My Catalog" at bounding box center [238, 52] width 55 height 12
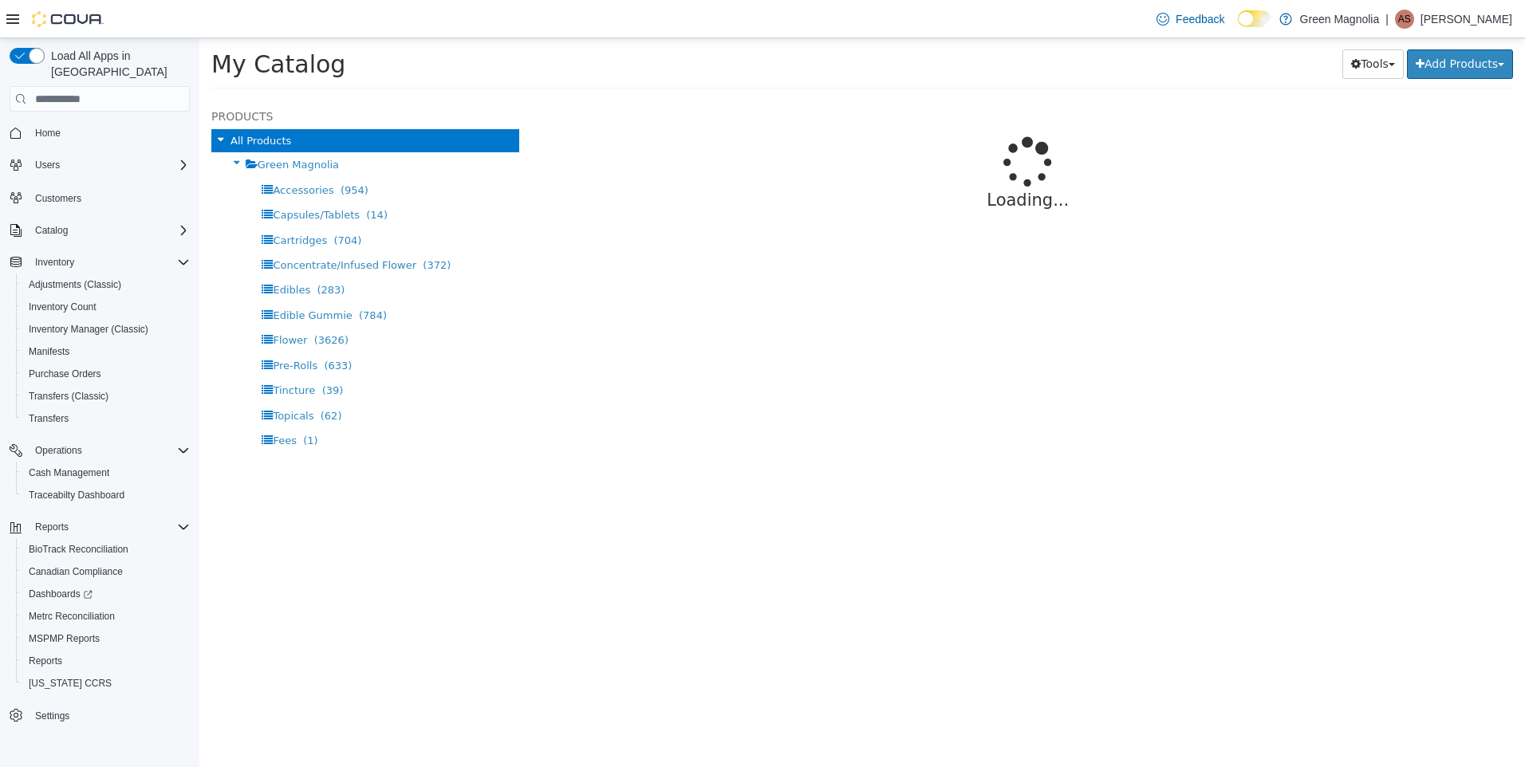
select select "**********"
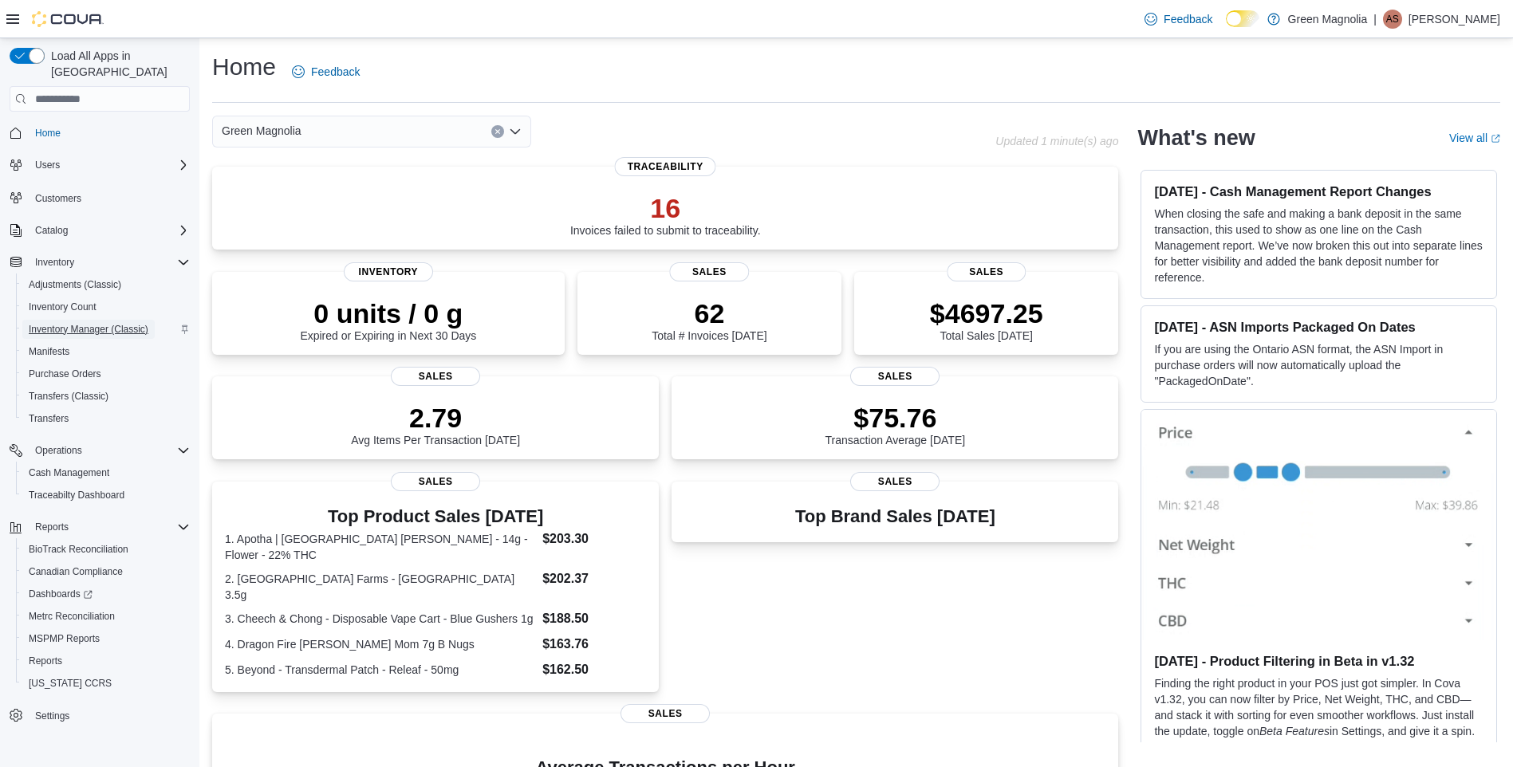
click at [139, 323] on span "Inventory Manager (Classic)" at bounding box center [89, 329] width 120 height 13
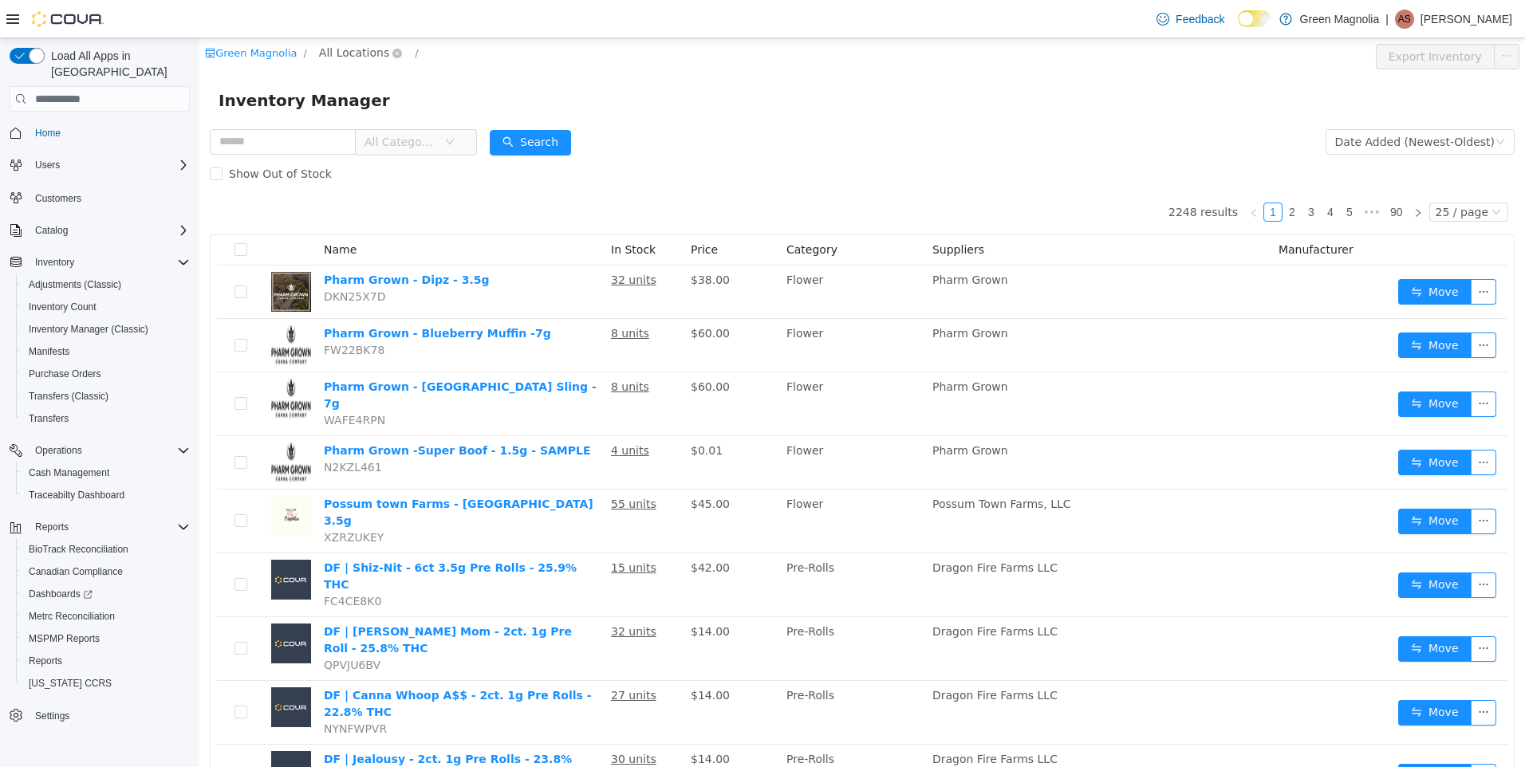
click at [331, 51] on span "All Locations" at bounding box center [354, 53] width 70 height 18
click at [375, 137] on span "[GEOGRAPHIC_DATA]" at bounding box center [407, 138] width 117 height 13
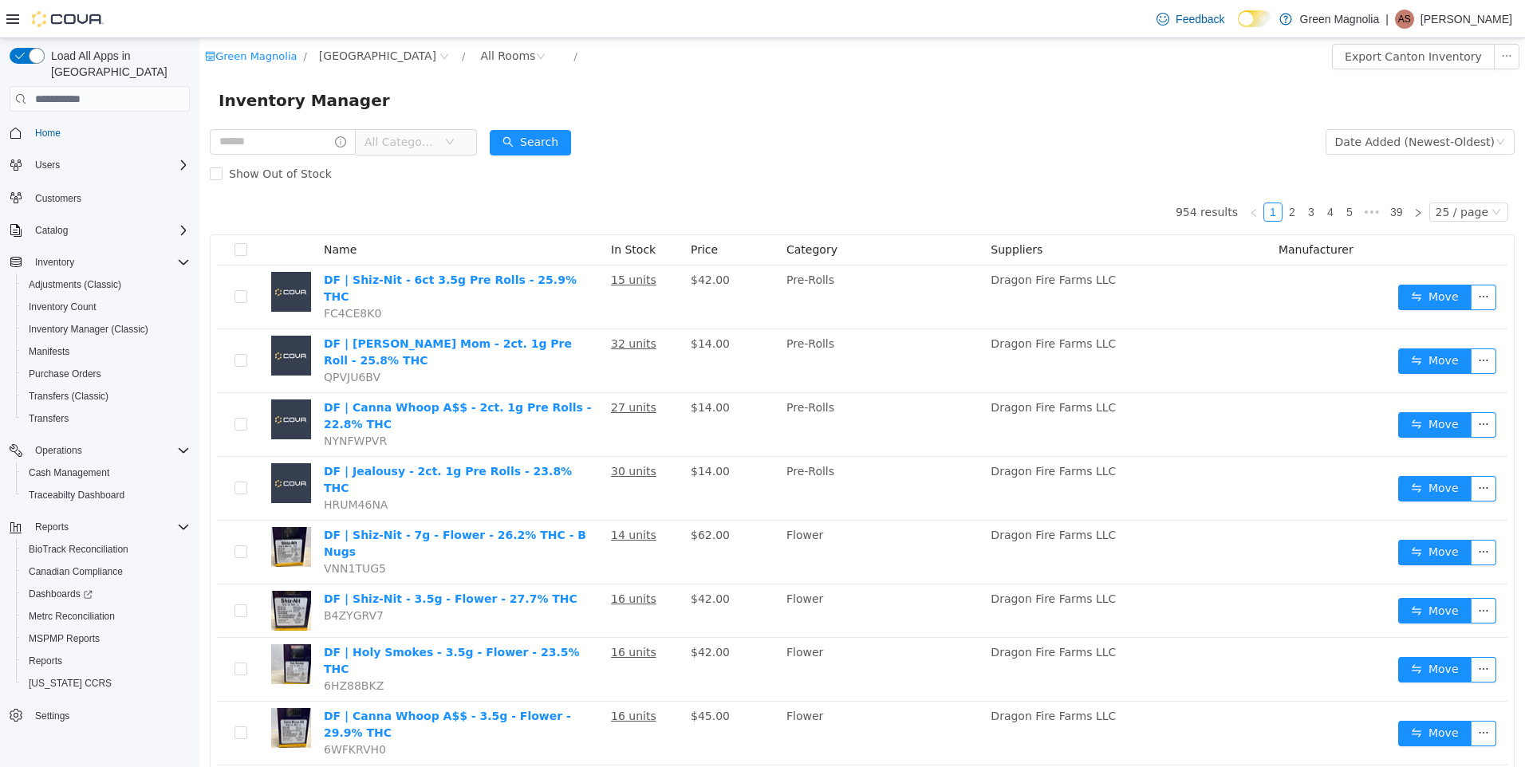
click at [392, 143] on span "All Categories" at bounding box center [401, 142] width 73 height 16
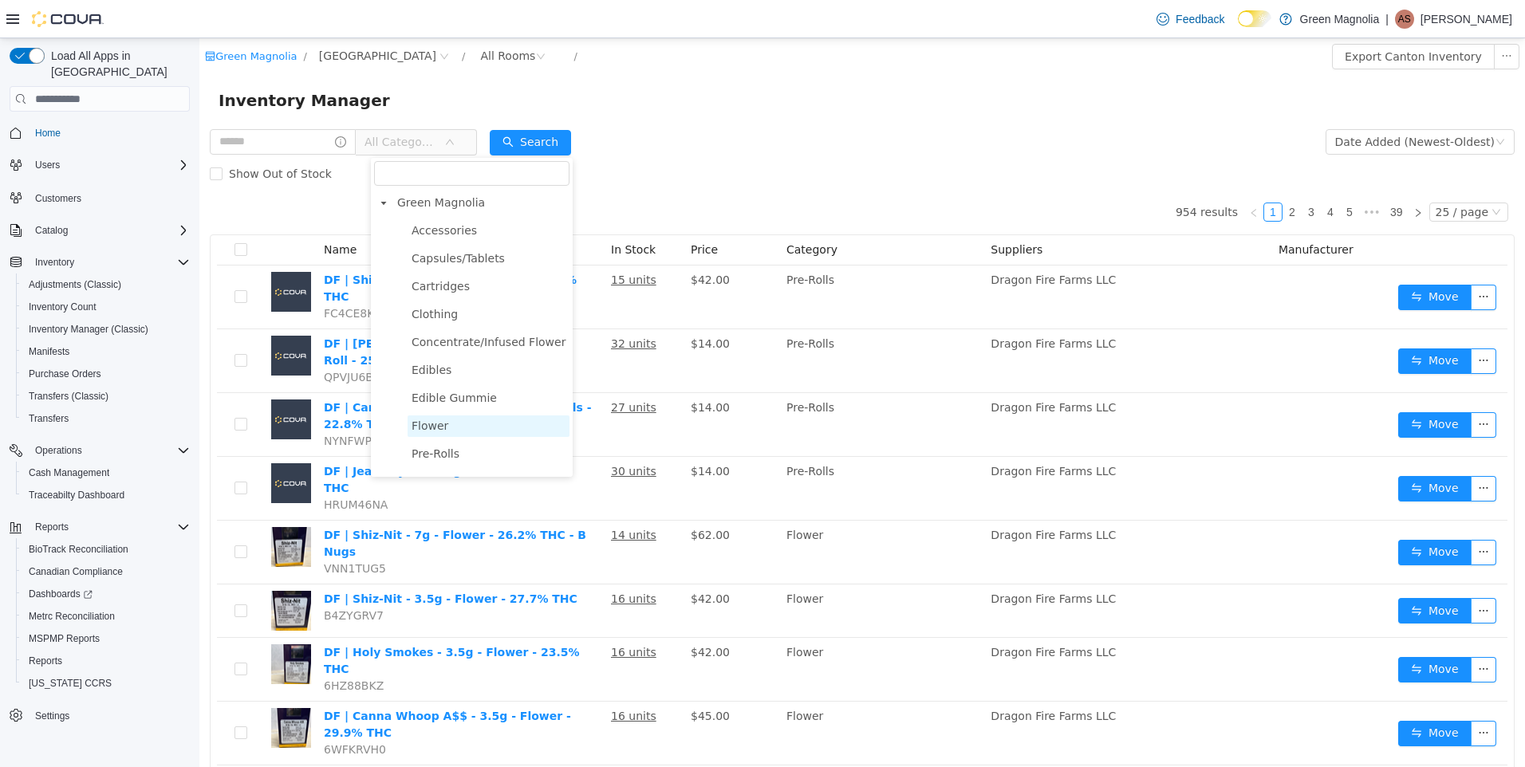
click at [420, 432] on span "Flower" at bounding box center [430, 426] width 37 height 13
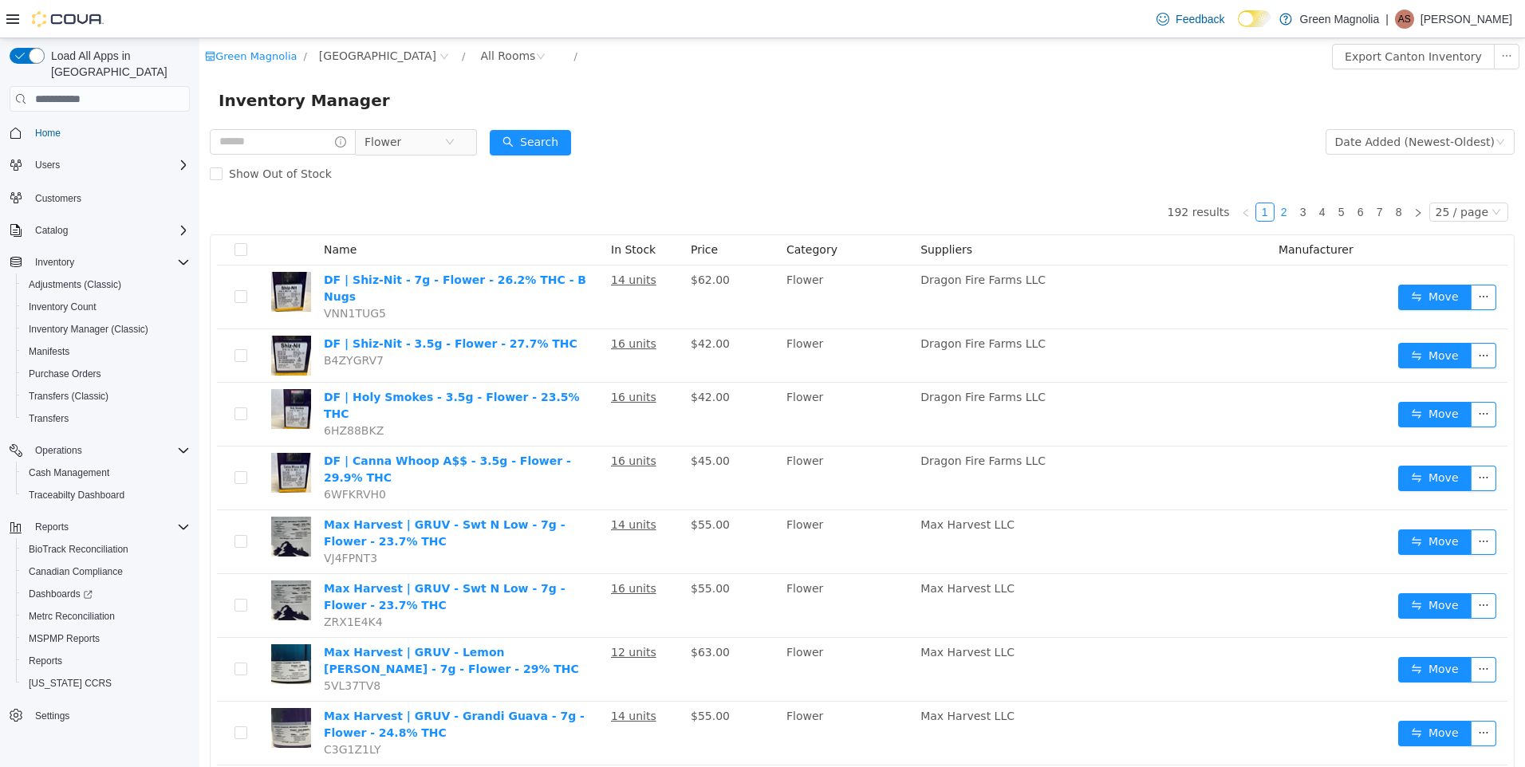
click at [1275, 212] on link "2" at bounding box center [1284, 212] width 18 height 18
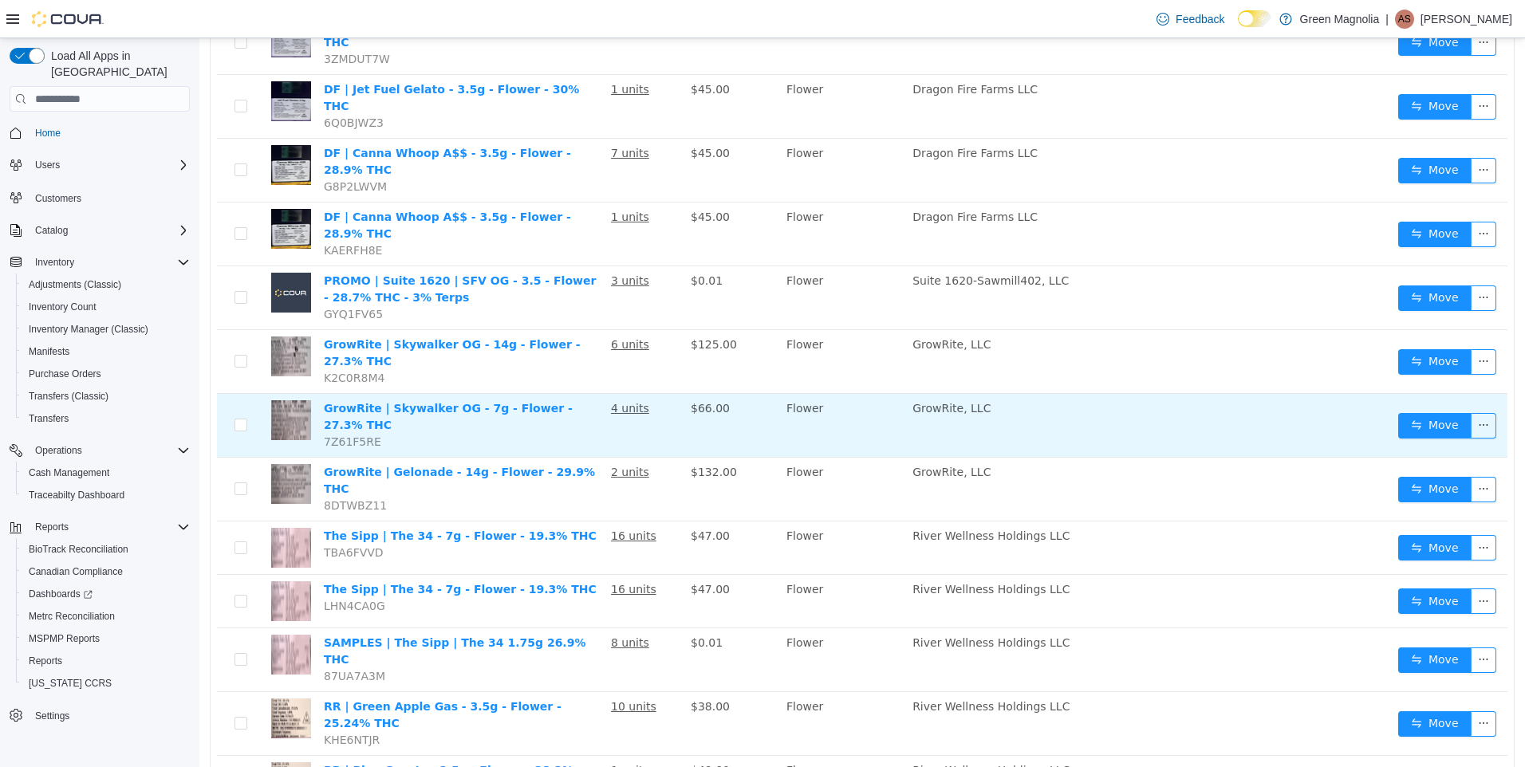
scroll to position [821, 0]
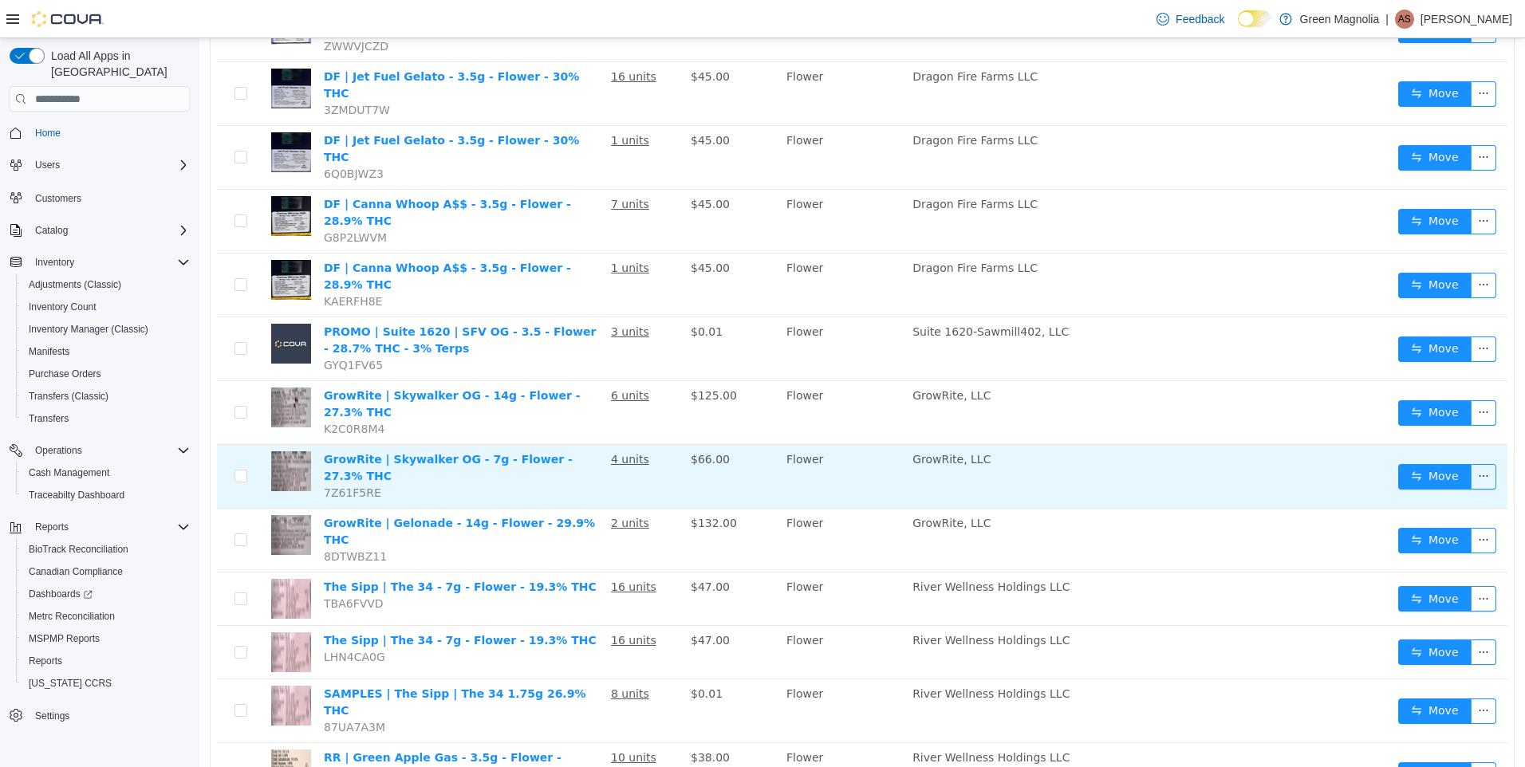
click at [294, 451] on img at bounding box center [291, 471] width 40 height 40
click at [333, 453] on link "GrowRite | Skywalker OG - 7g - Flower - 27.3% THC" at bounding box center [448, 468] width 249 height 30
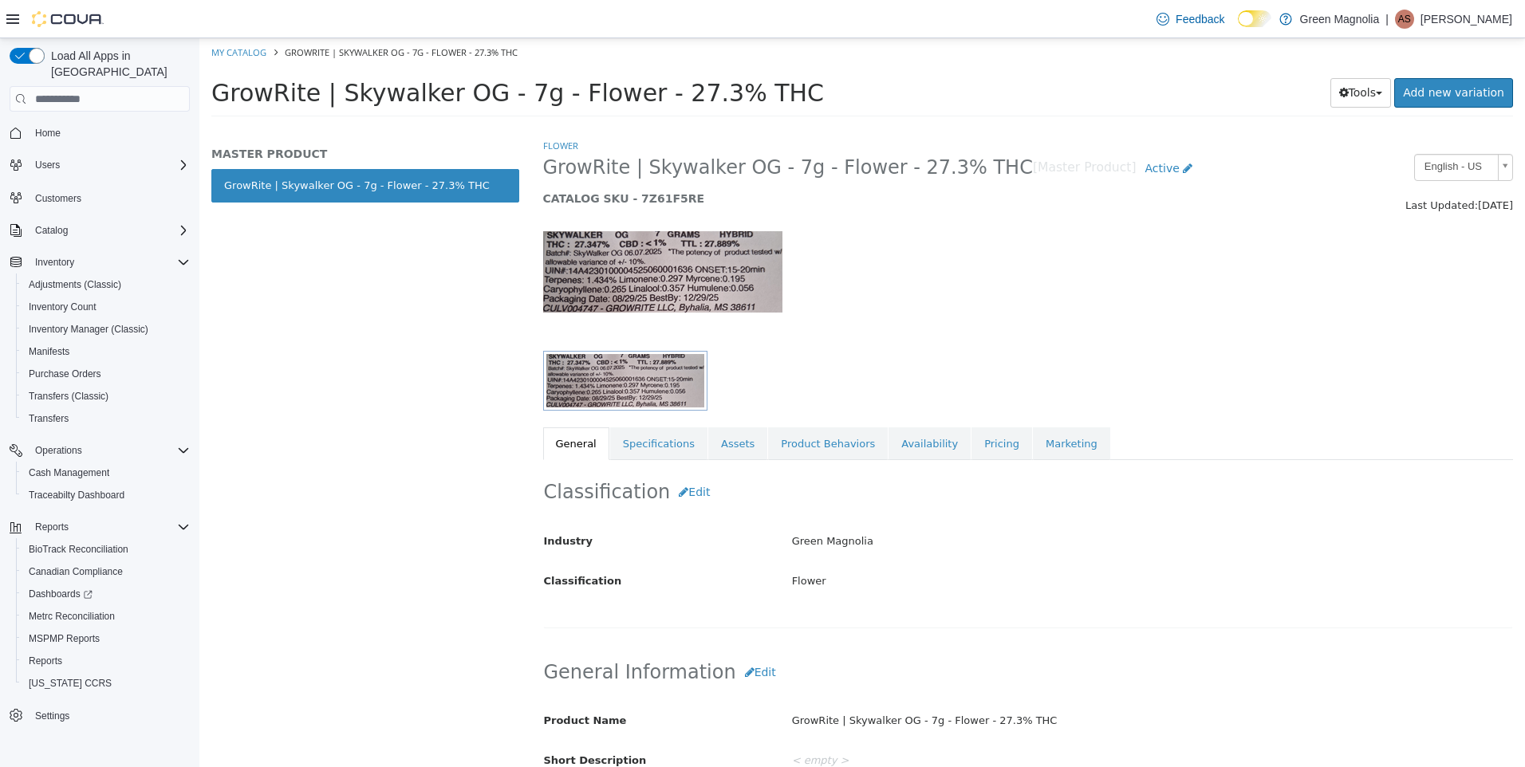
click at [625, 371] on img "button" at bounding box center [625, 380] width 158 height 53
click at [665, 276] on img at bounding box center [662, 271] width 239 height 81
click at [719, 460] on div "Classification Edit Industry Green Magnolia Classification Flower Cancel Save C…" at bounding box center [1028, 550] width 971 height 180
click at [715, 446] on link "Assets" at bounding box center [737, 445] width 59 height 34
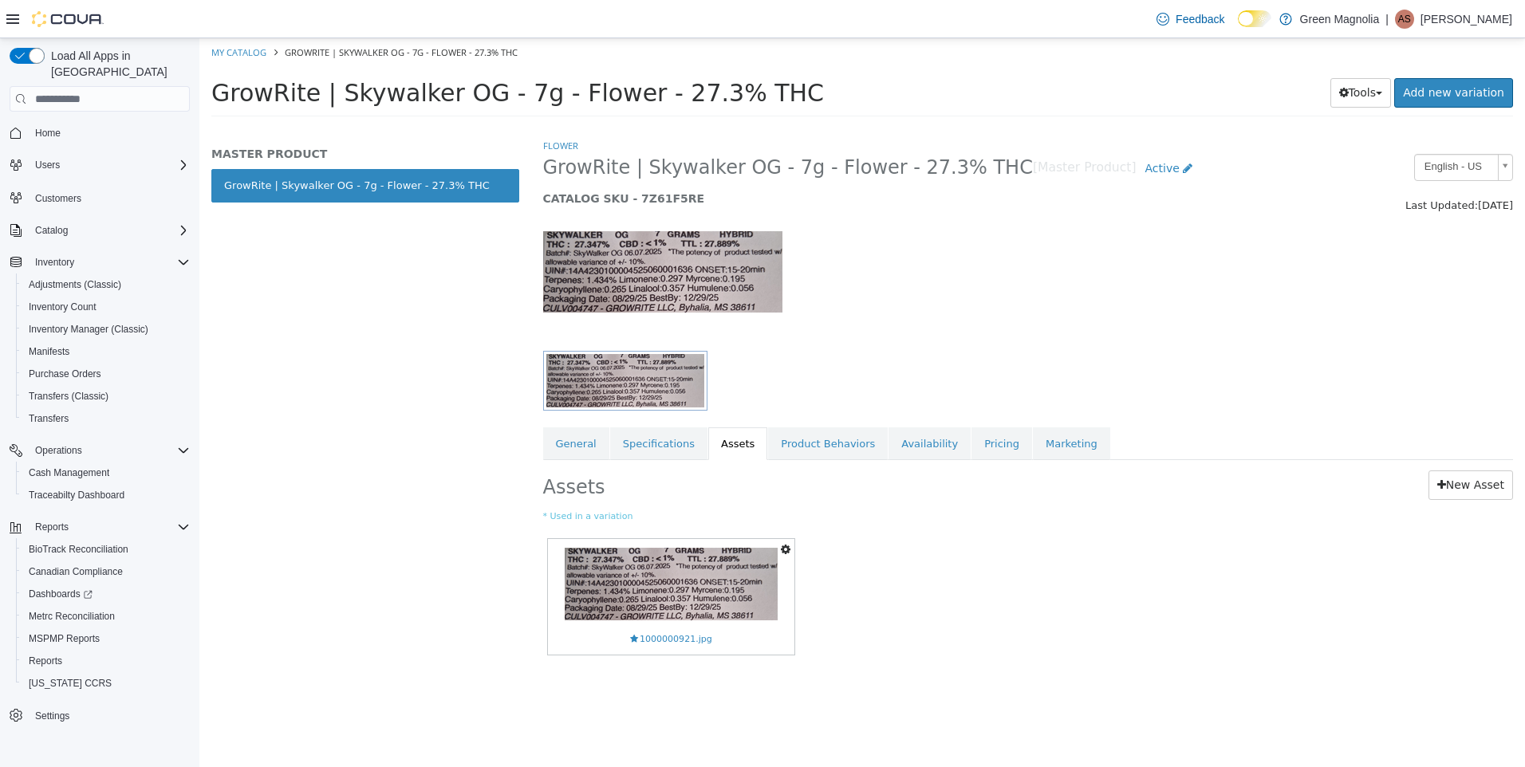
click at [481, 324] on div "MASTER PRODUCT GrowRite | Skywalker OG - 7g - Flower - 27.3% THC" at bounding box center [365, 452] width 332 height 629
click at [88, 323] on span "Inventory Manager (Classic)" at bounding box center [89, 329] width 120 height 13
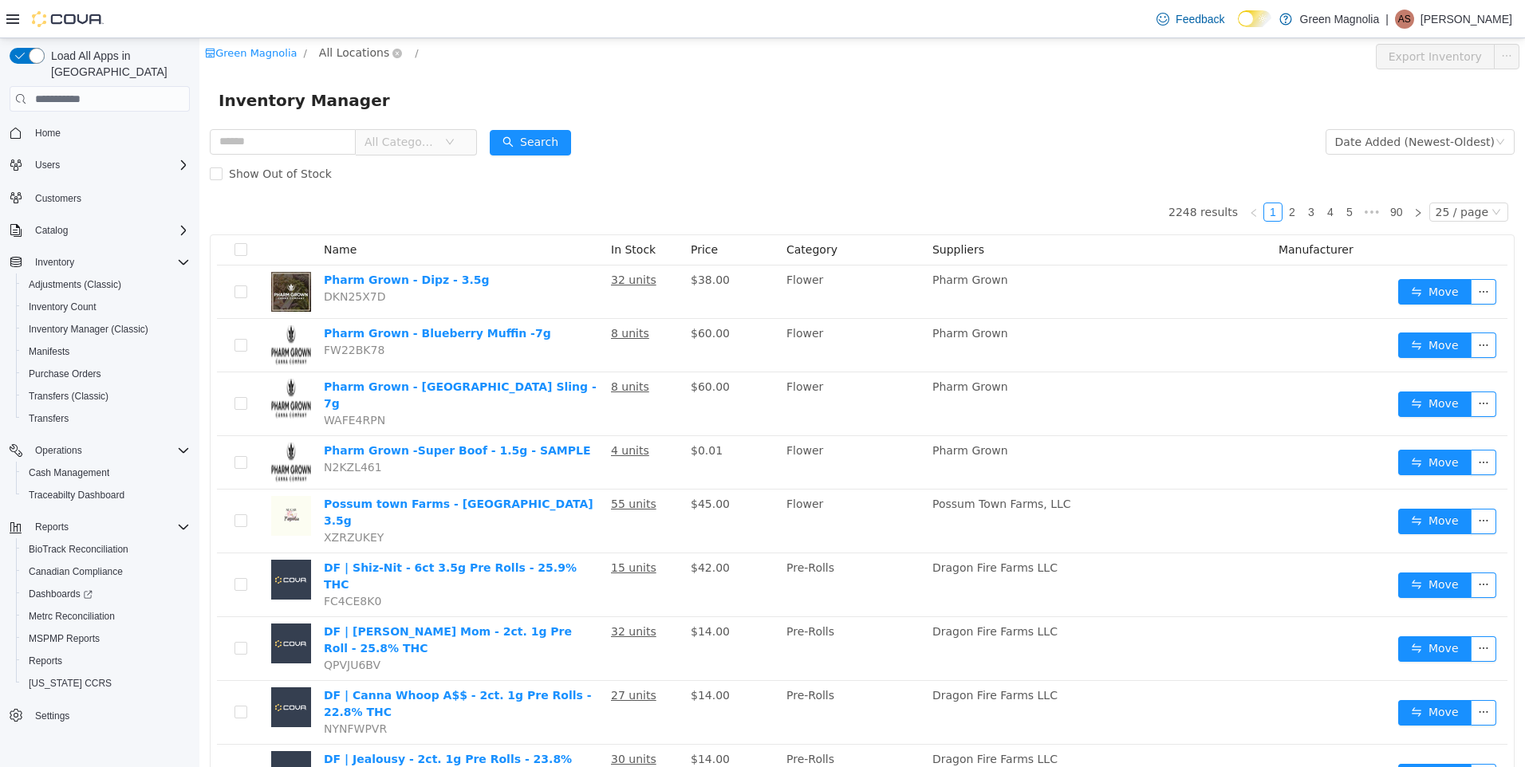
click at [358, 44] on span "All Locations" at bounding box center [354, 53] width 70 height 18
click at [370, 140] on span "[GEOGRAPHIC_DATA]" at bounding box center [407, 138] width 117 height 13
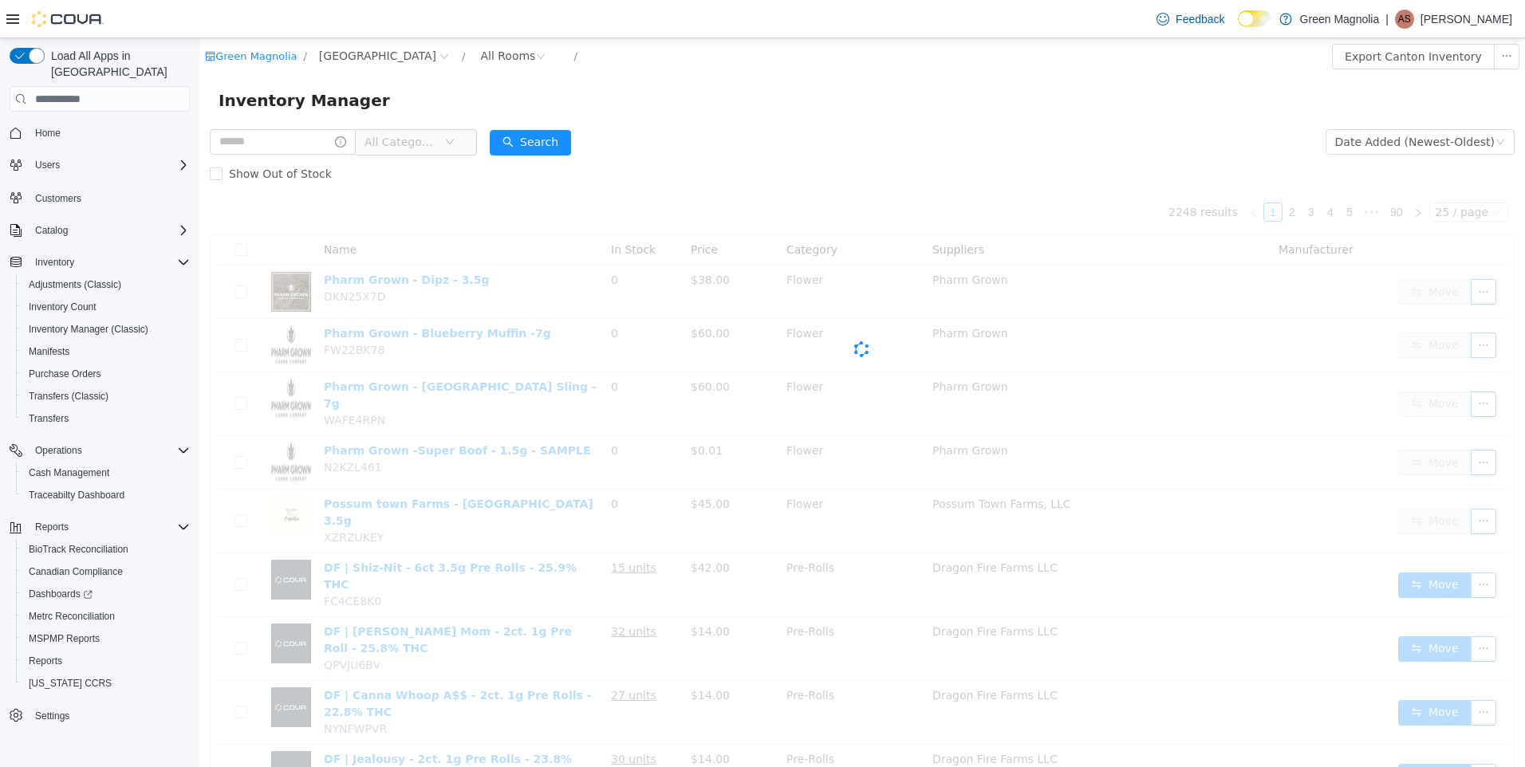
click at [420, 144] on span "All Categories" at bounding box center [401, 142] width 73 height 16
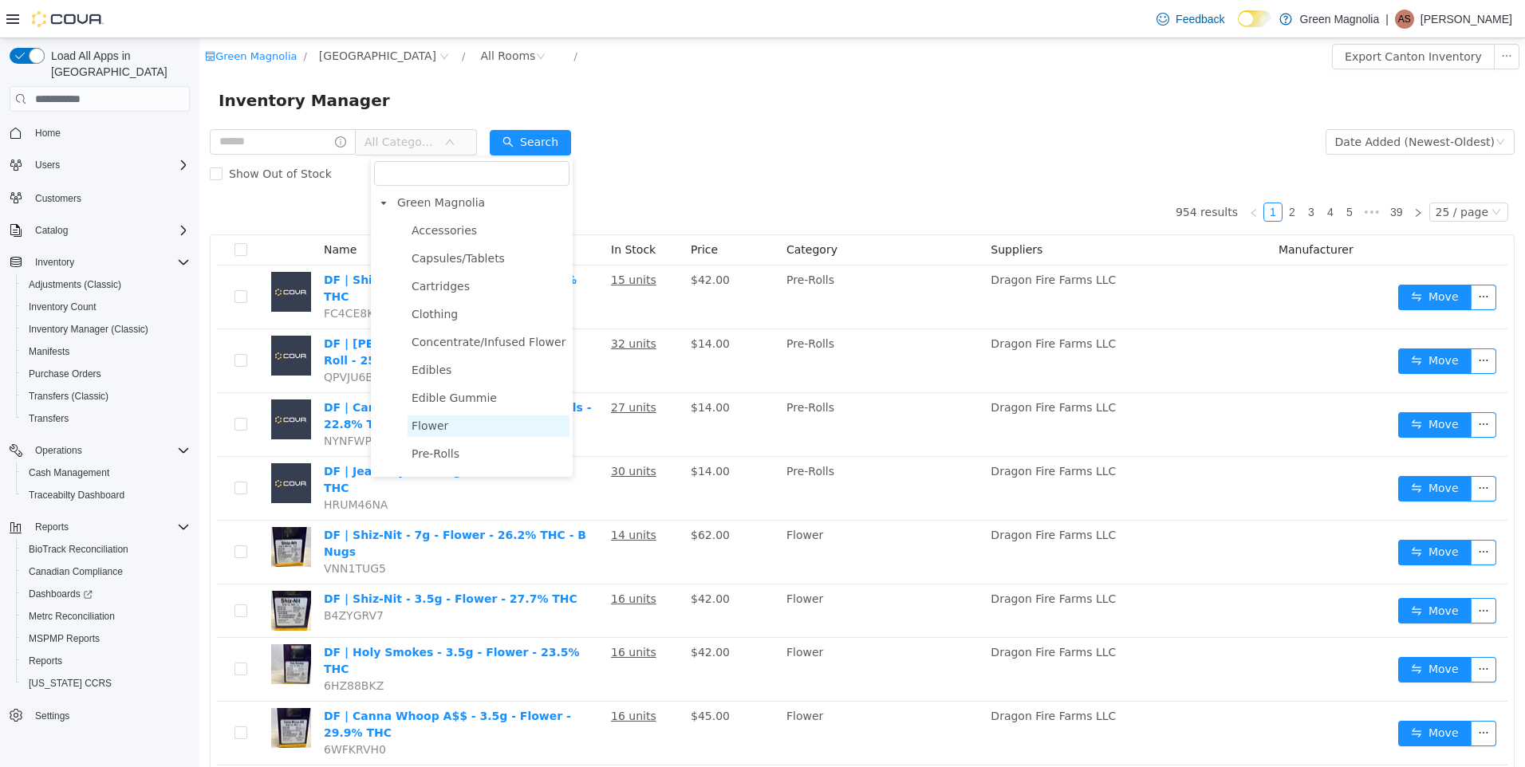
click at [443, 429] on span "Flower" at bounding box center [430, 426] width 37 height 13
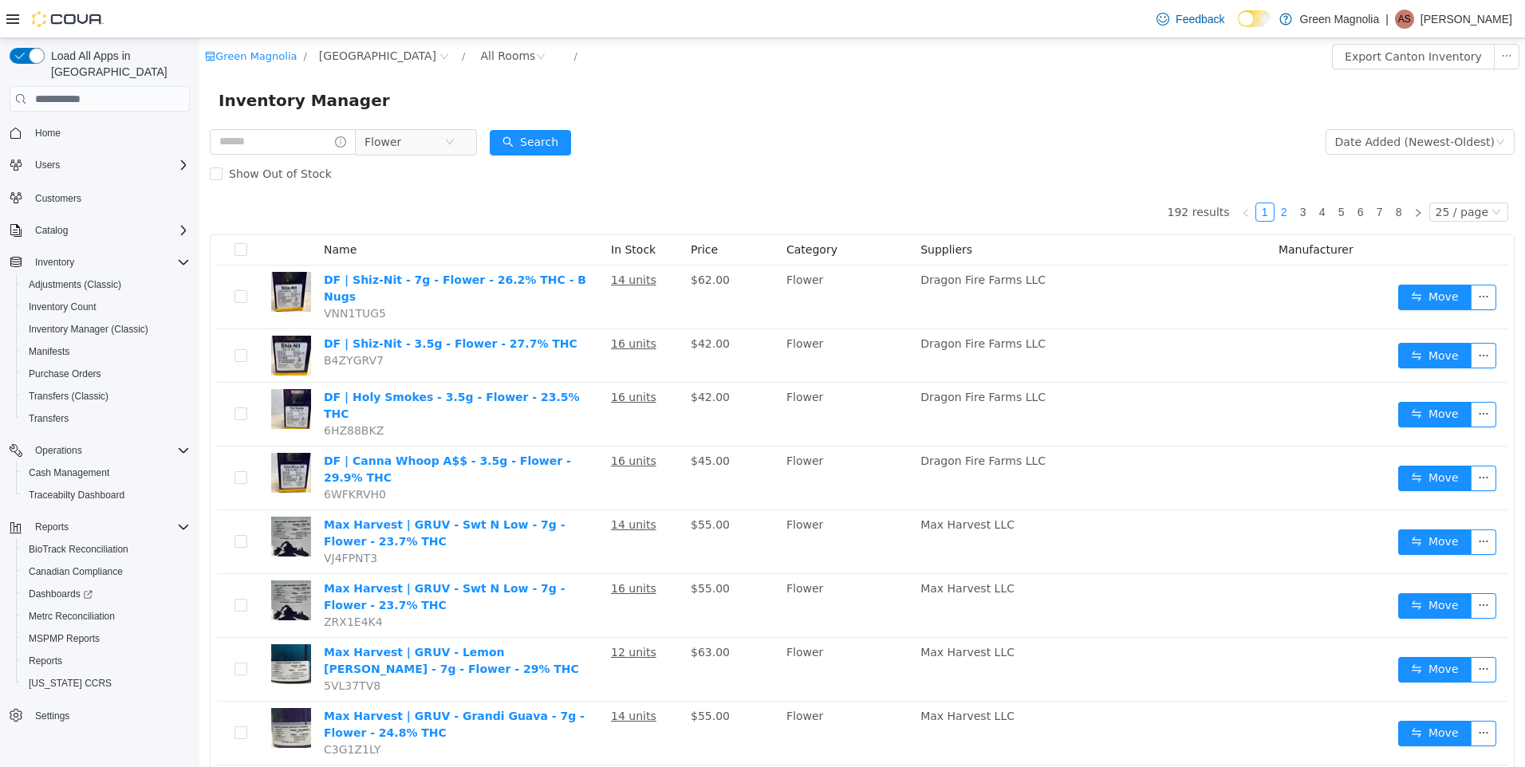
click at [1279, 214] on link "2" at bounding box center [1284, 212] width 18 height 18
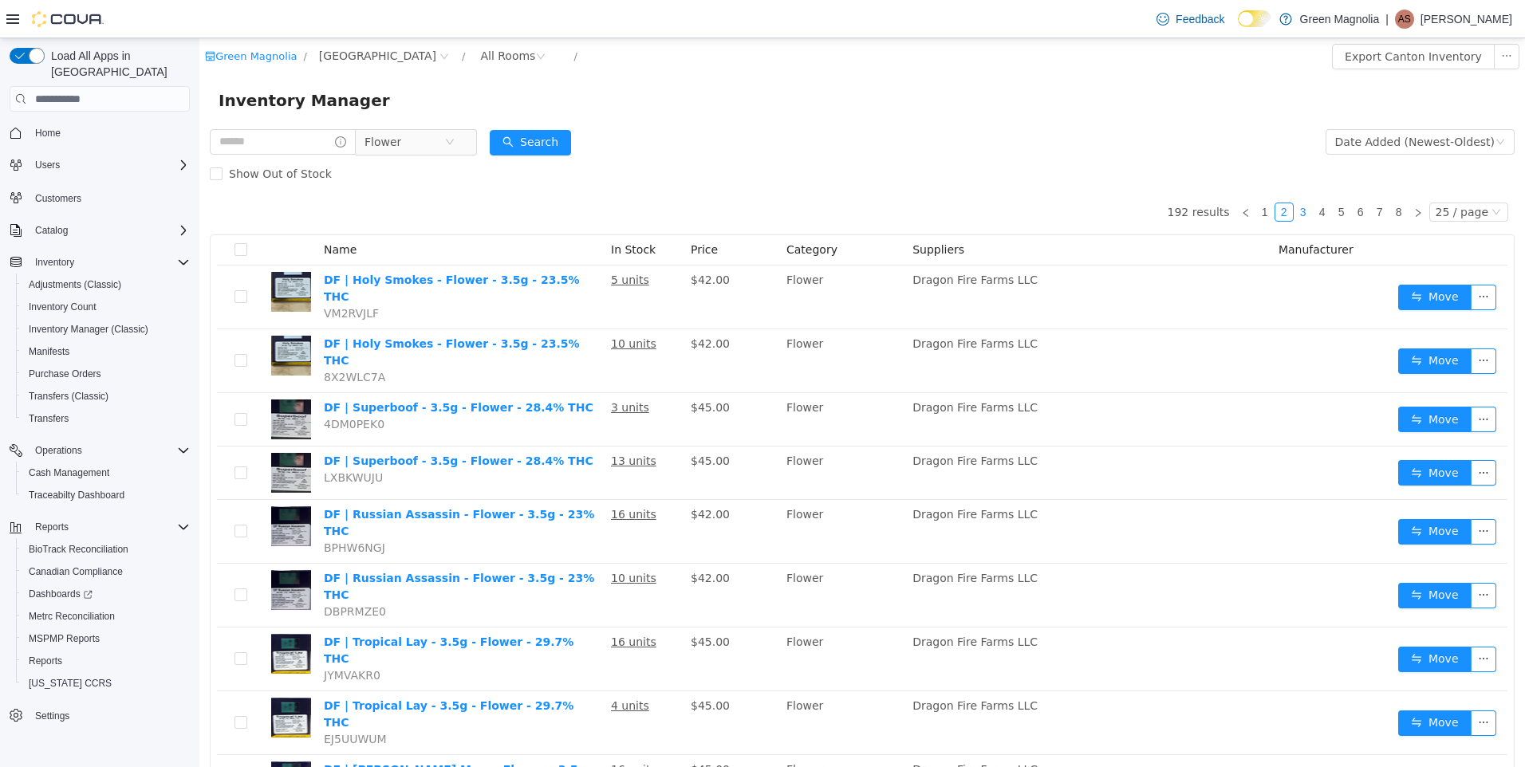
click at [1297, 209] on link "3" at bounding box center [1304, 212] width 18 height 18
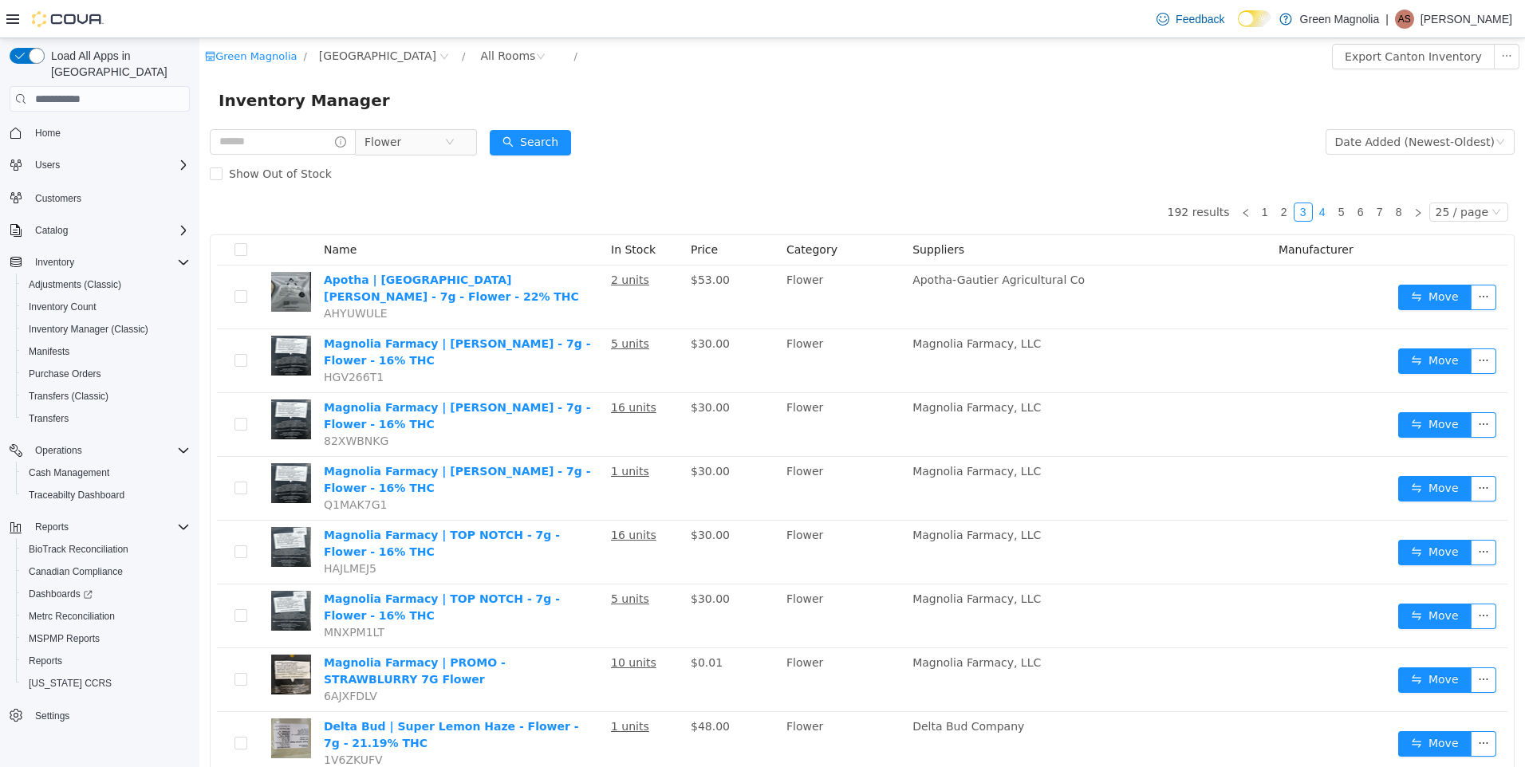
click at [1319, 204] on link "4" at bounding box center [1323, 212] width 18 height 18
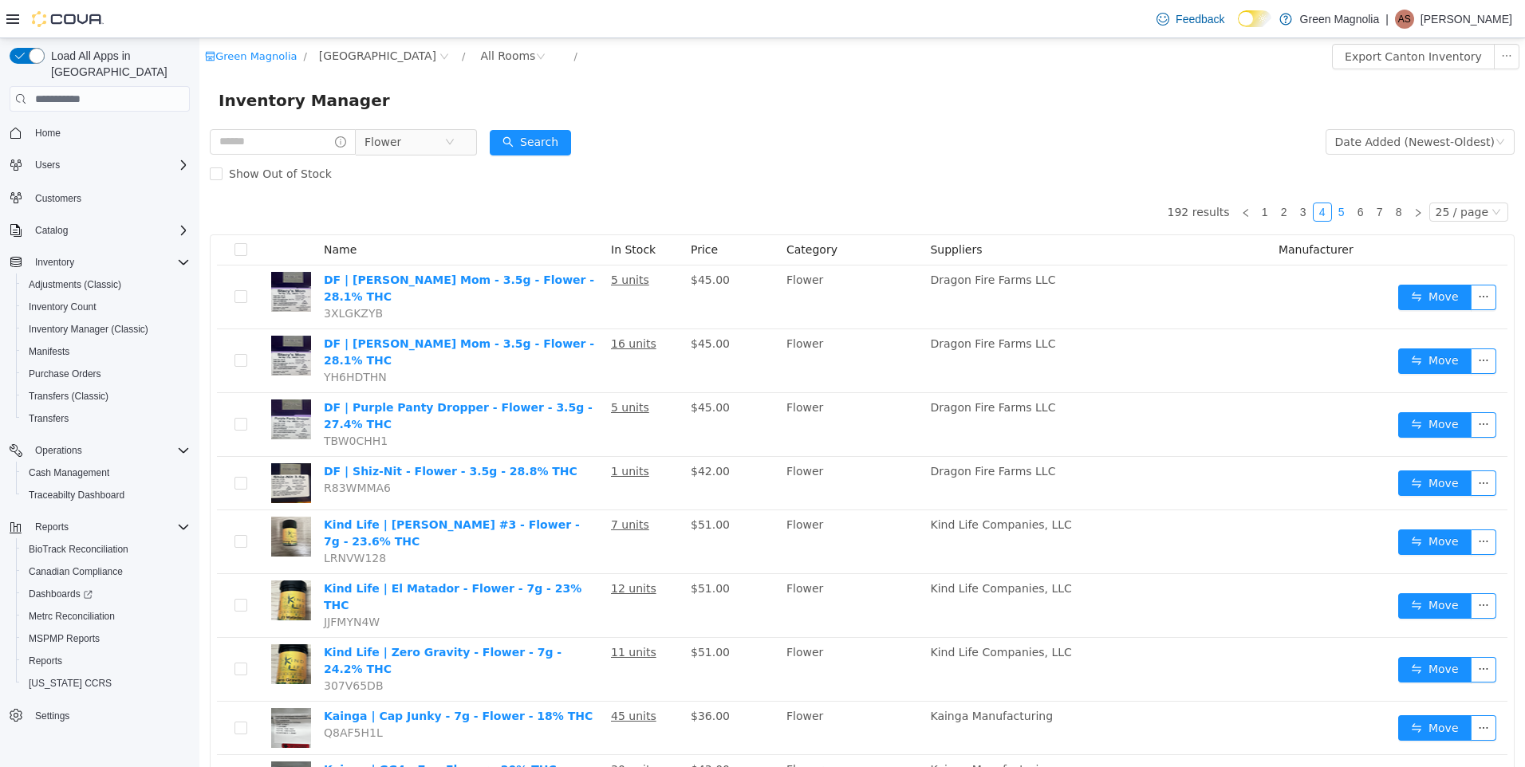
click at [1338, 212] on link "5" at bounding box center [1342, 212] width 18 height 18
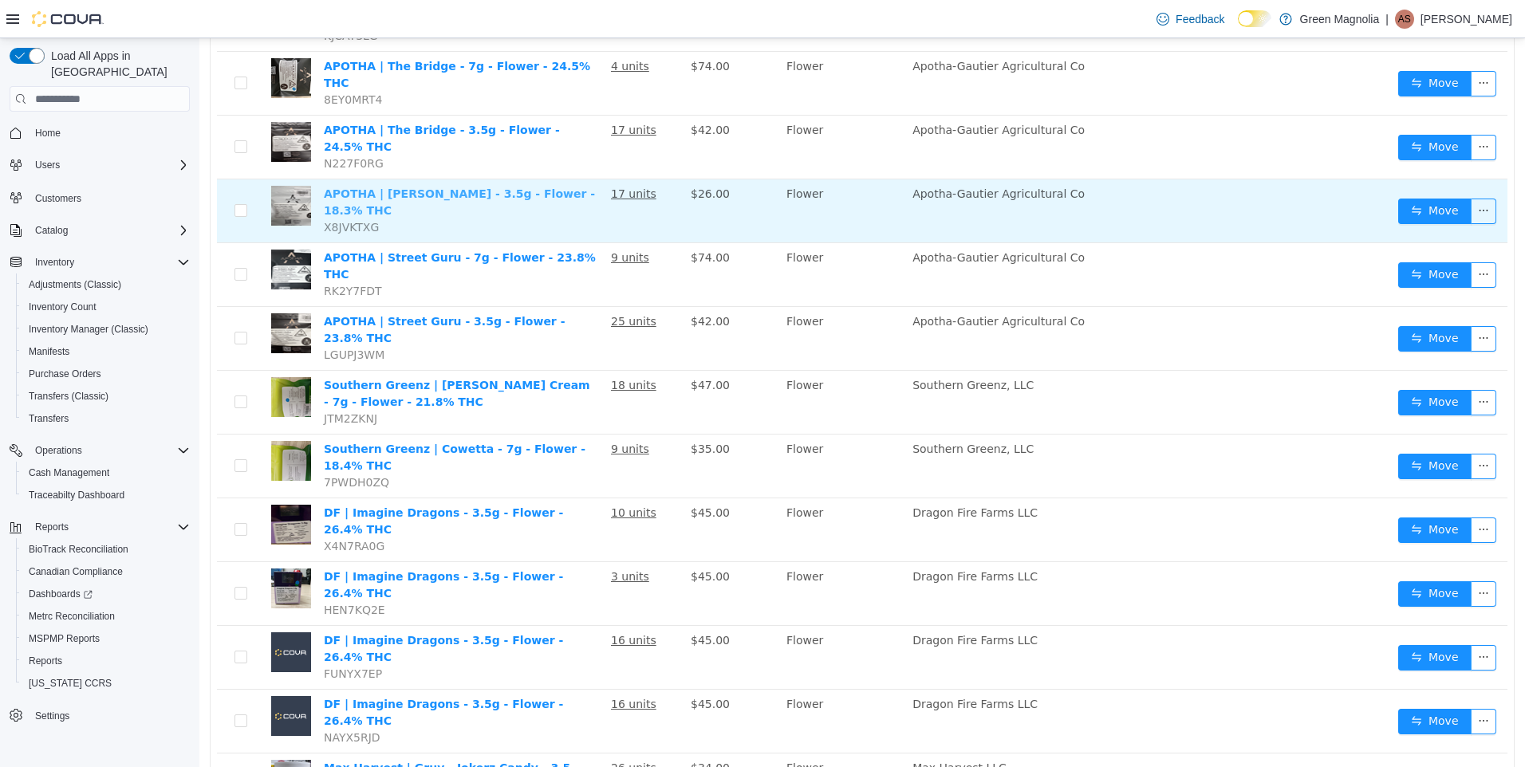
scroll to position [973, 0]
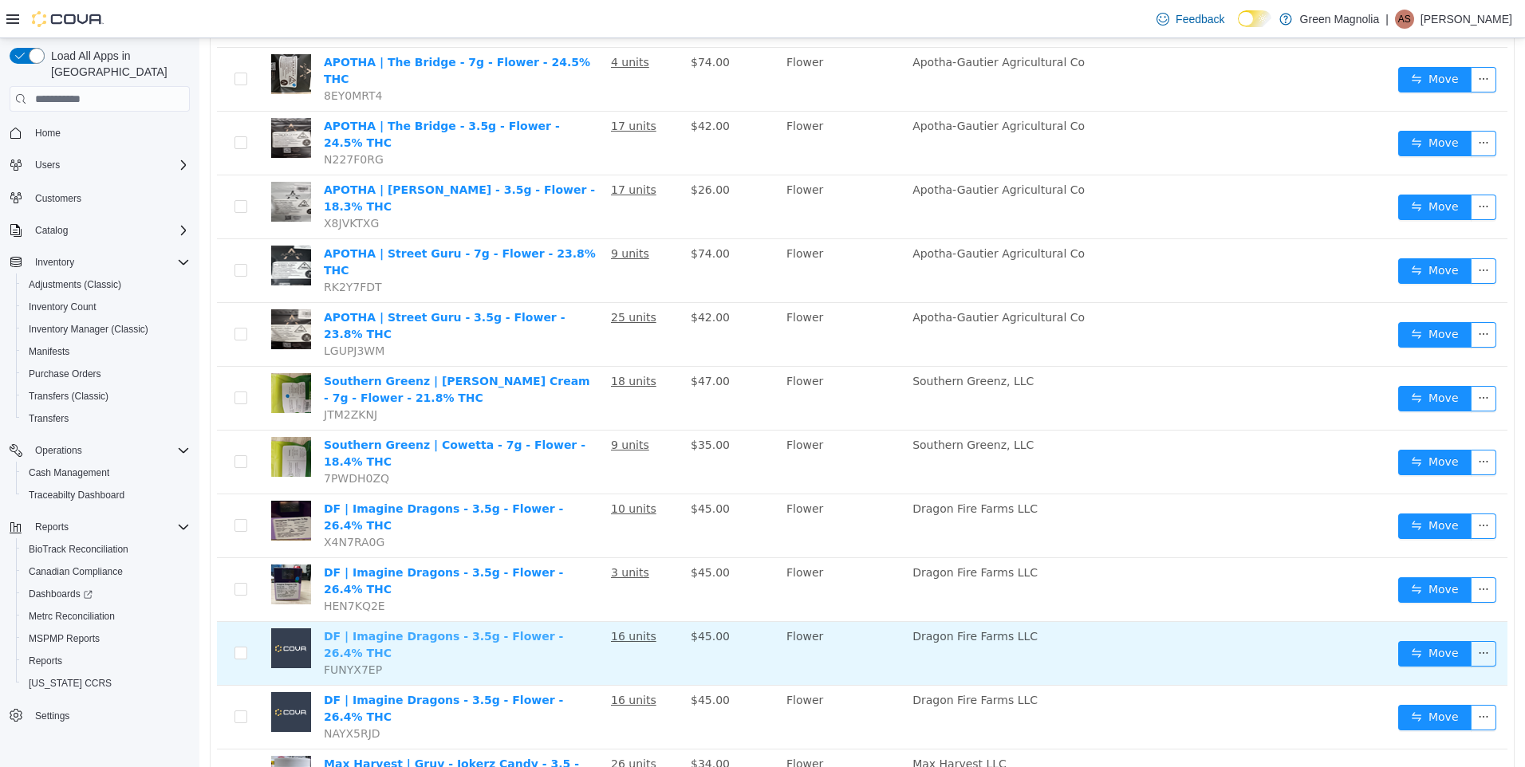
click at [396, 630] on link "DF | Imagine Dragons - 3.5g - Flower - 26.4% THC" at bounding box center [443, 645] width 239 height 30
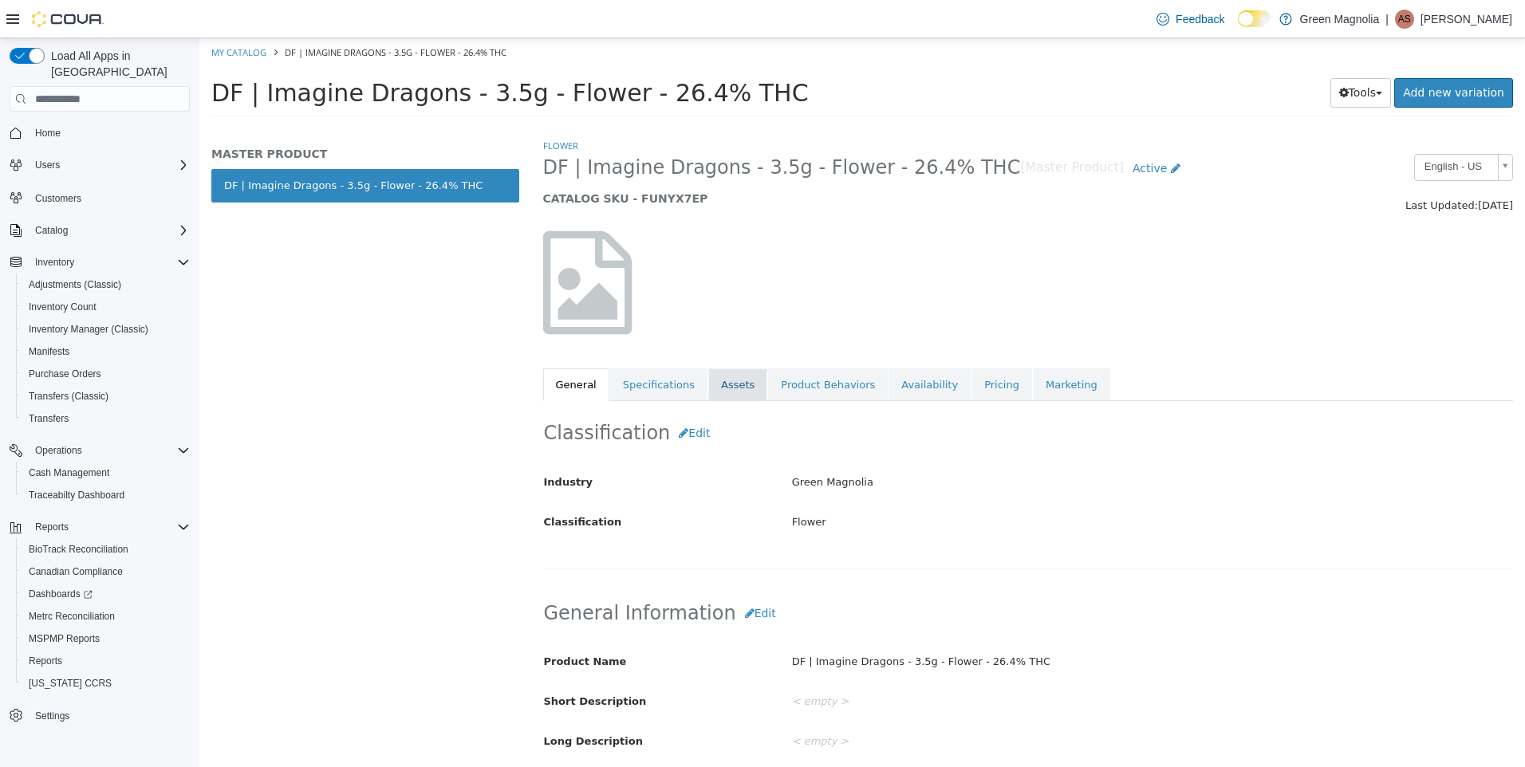
click at [732, 392] on link "Assets" at bounding box center [737, 386] width 59 height 34
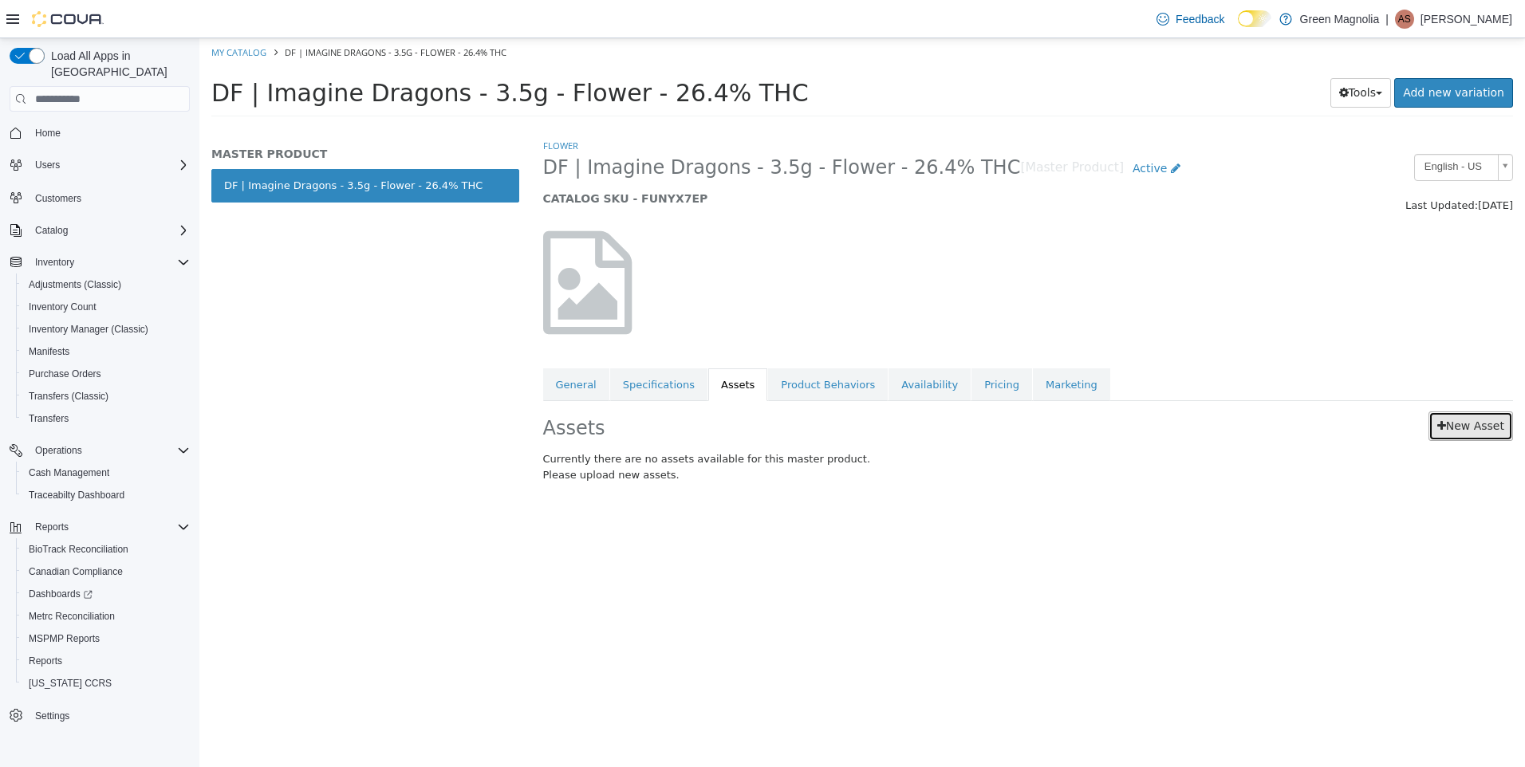
click at [1467, 420] on link "New Asset" at bounding box center [1471, 427] width 85 height 30
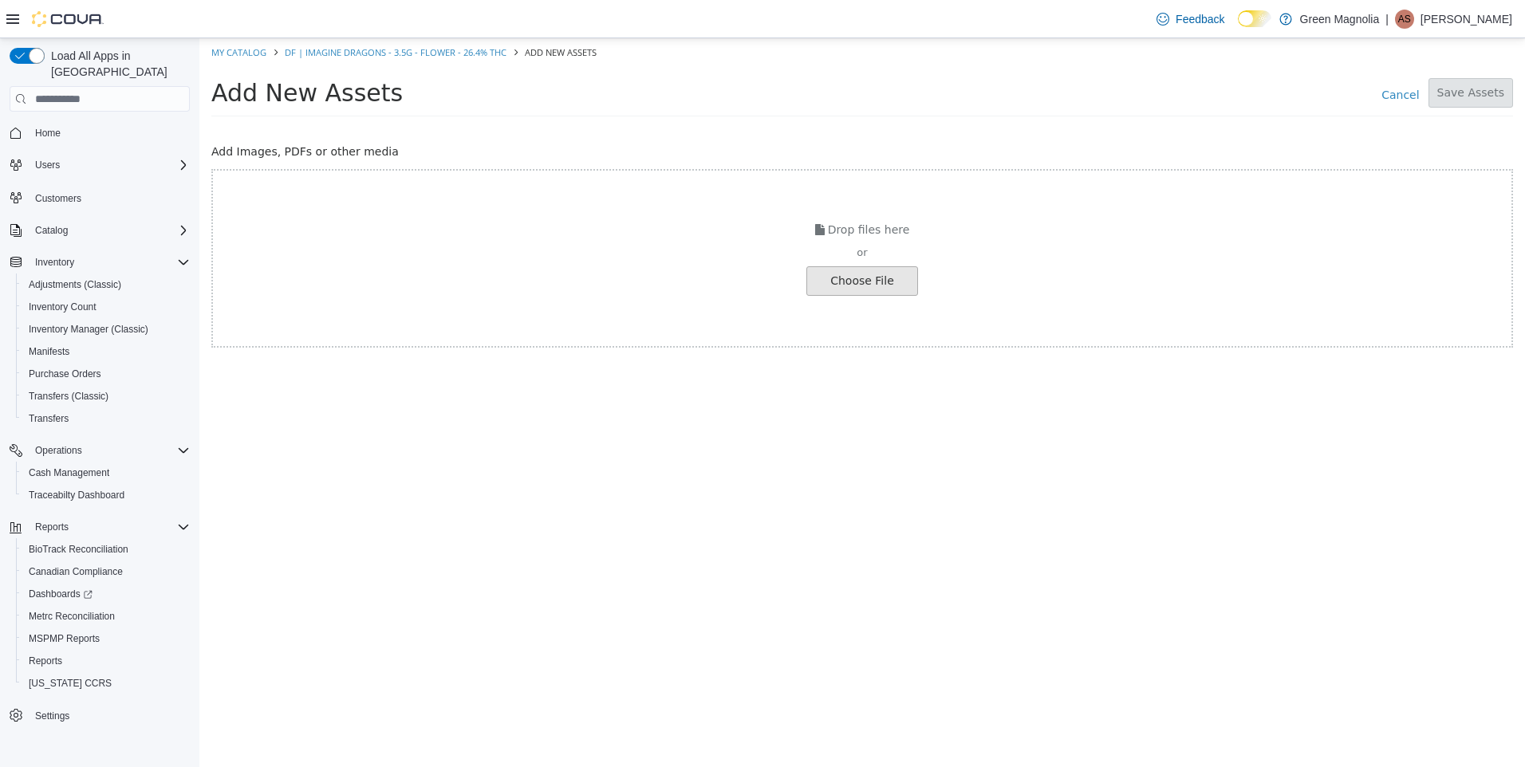
click at [857, 274] on input "file" at bounding box center [27, 281] width 1780 height 28
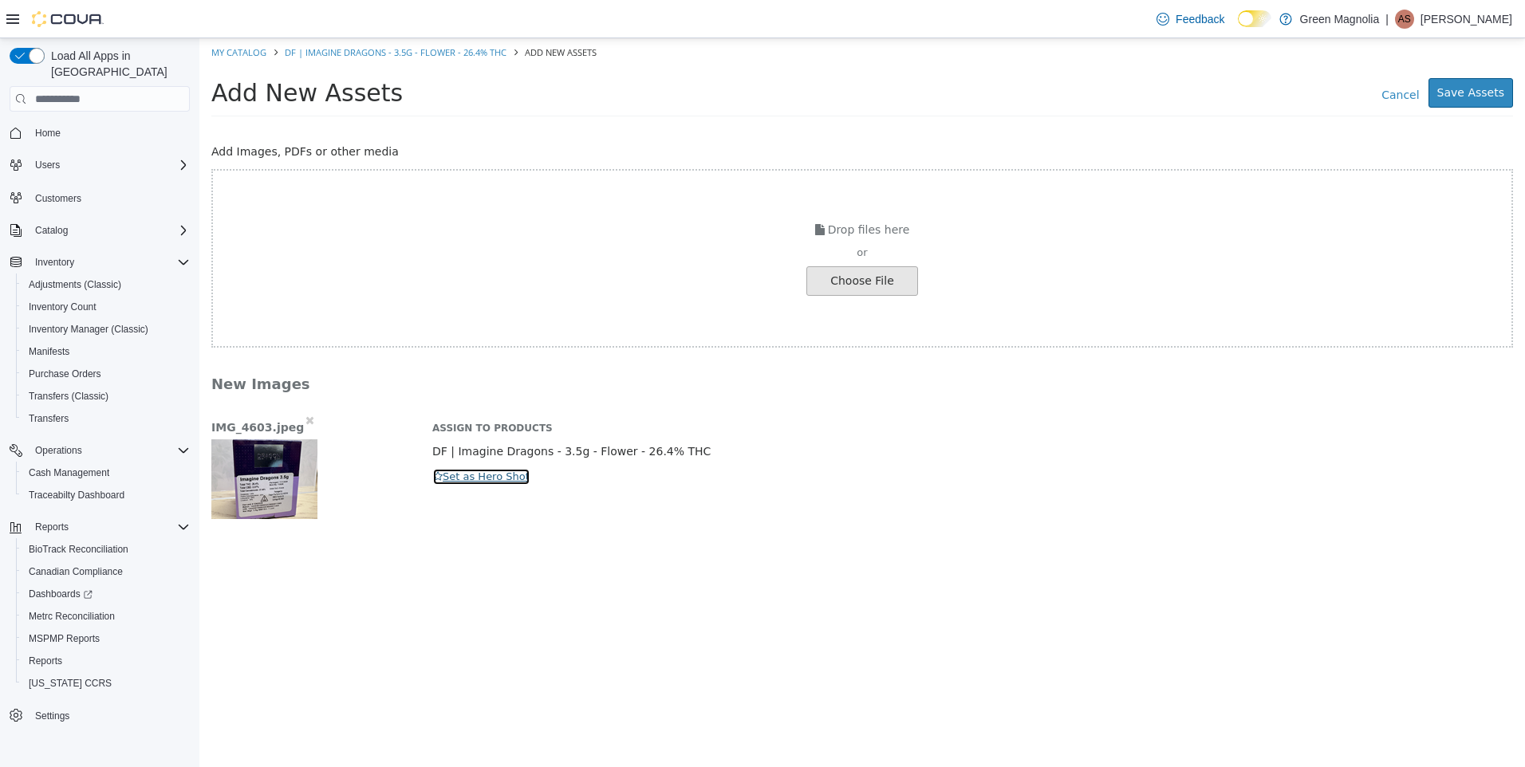
click at [492, 471] on button "Set as Hero Shot" at bounding box center [481, 477] width 98 height 18
click at [1476, 93] on button "Save Assets" at bounding box center [1471, 93] width 85 height 30
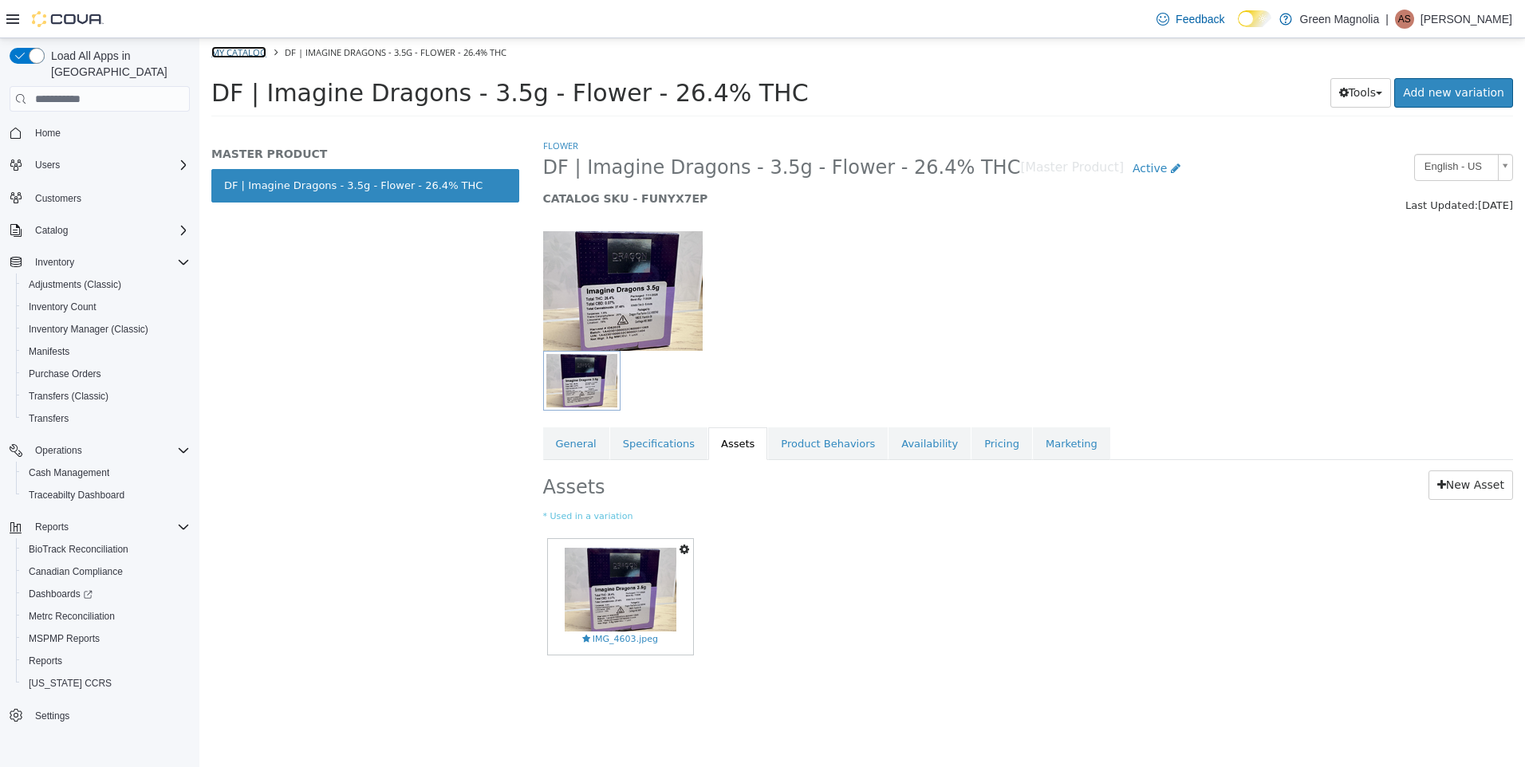
click at [242, 49] on link "My Catalog" at bounding box center [238, 52] width 55 height 12
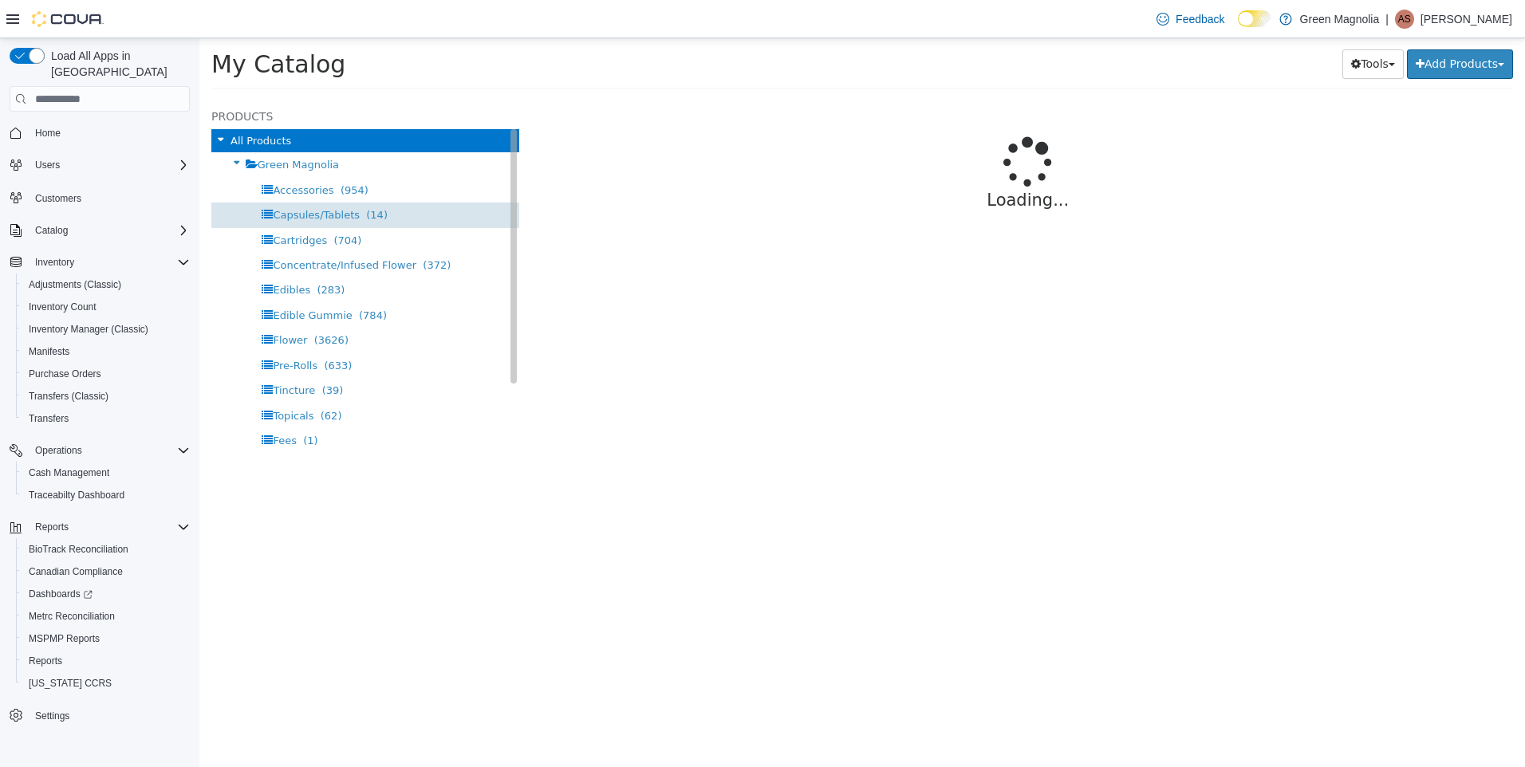
select select "**********"
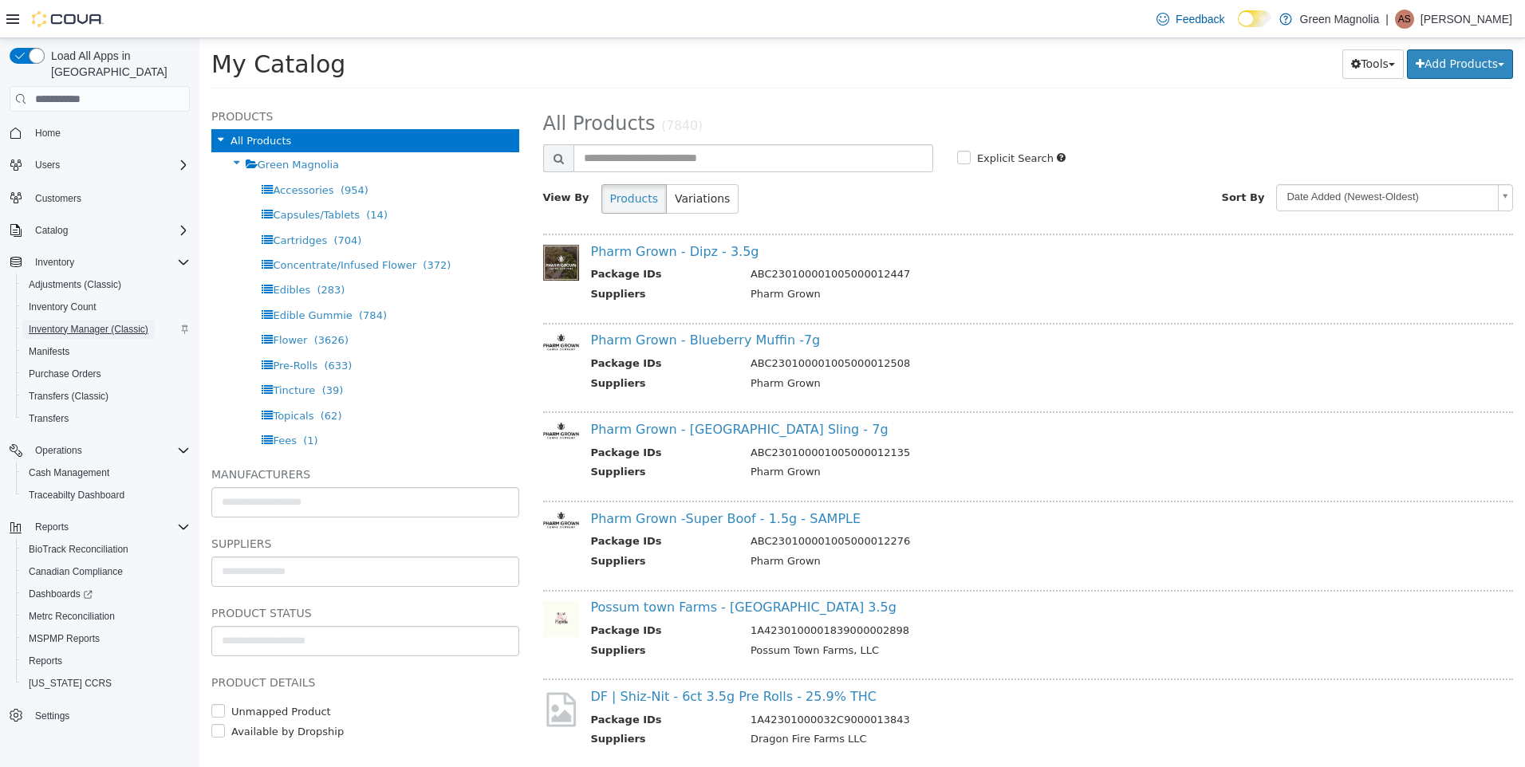
click at [99, 323] on span "Inventory Manager (Classic)" at bounding box center [89, 329] width 120 height 13
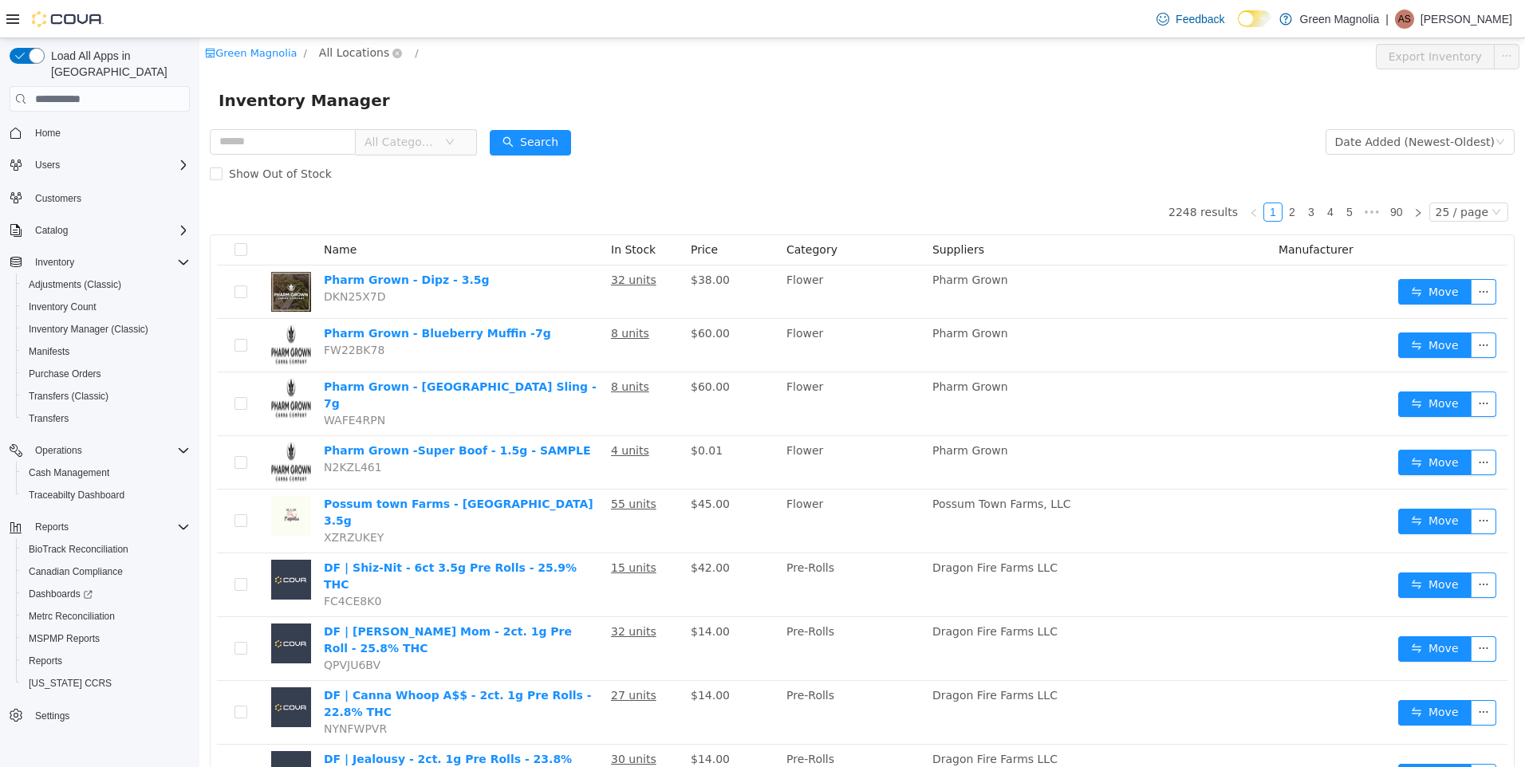
click at [334, 49] on span "All Locations" at bounding box center [354, 53] width 70 height 18
click at [376, 144] on span "[GEOGRAPHIC_DATA]" at bounding box center [407, 138] width 117 height 13
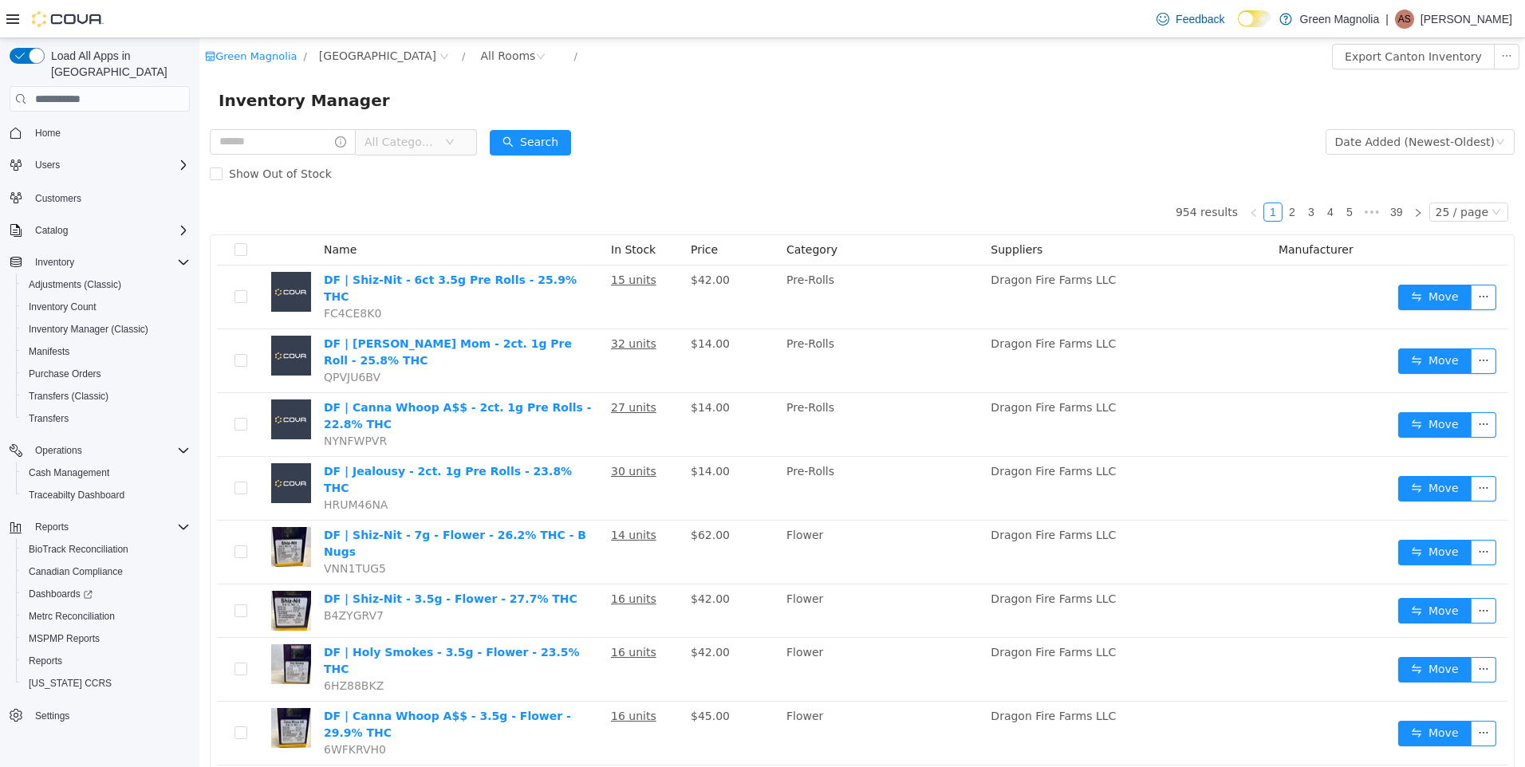
click at [394, 140] on span "All Categories" at bounding box center [401, 142] width 73 height 16
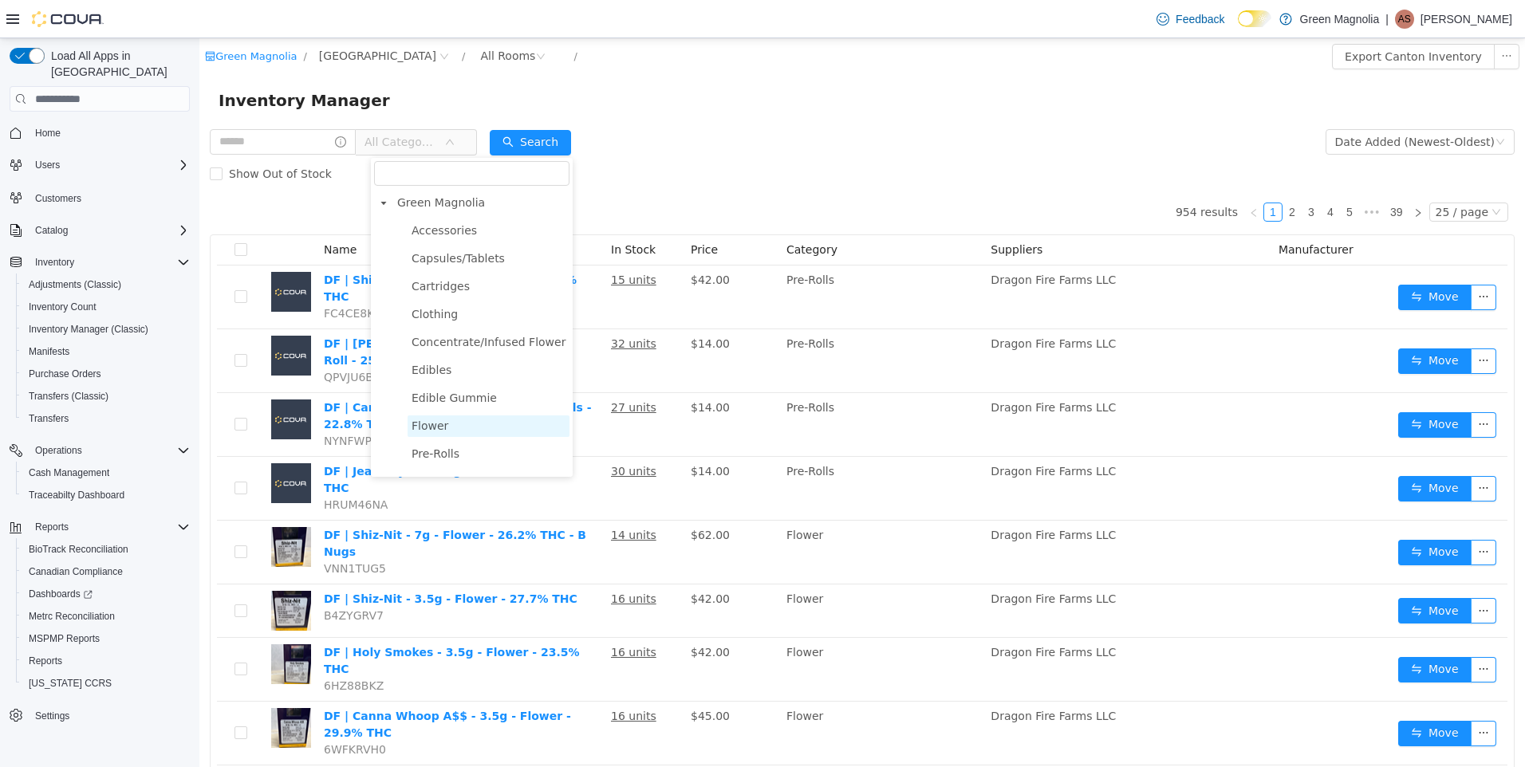
click at [463, 433] on span "Flower" at bounding box center [489, 427] width 162 height 22
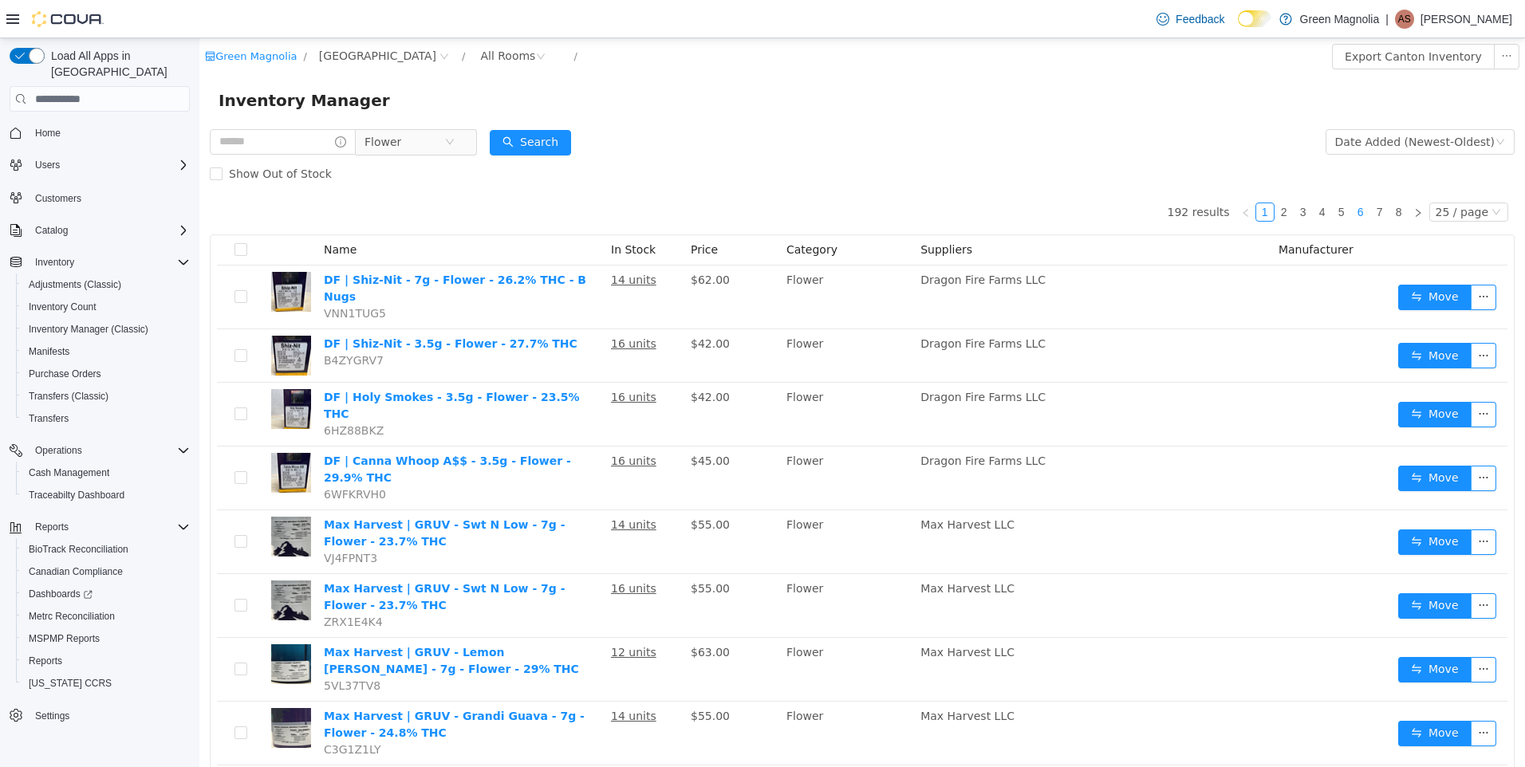
click at [1358, 215] on link "6" at bounding box center [1361, 212] width 18 height 18
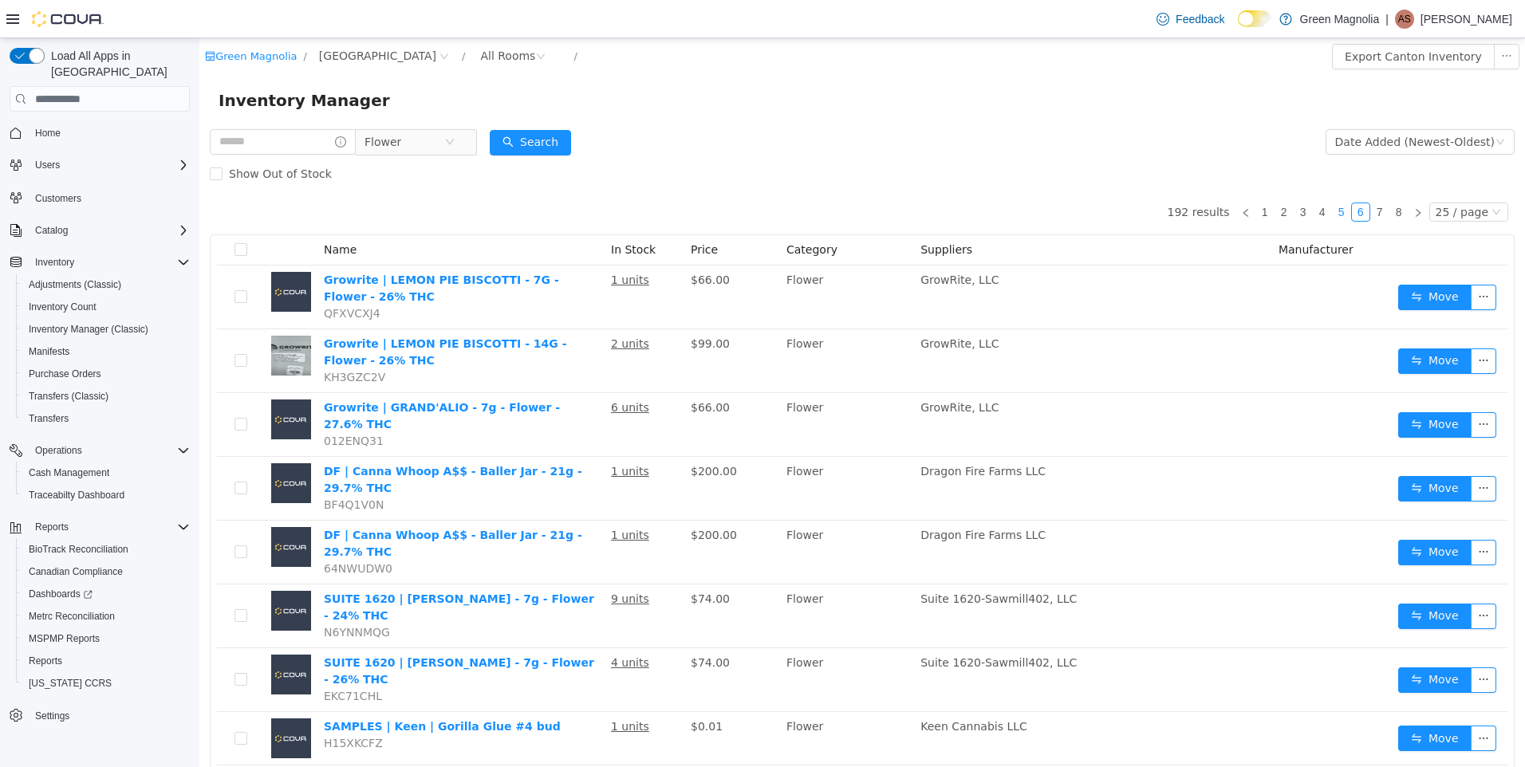
click at [1335, 207] on link "5" at bounding box center [1342, 212] width 18 height 18
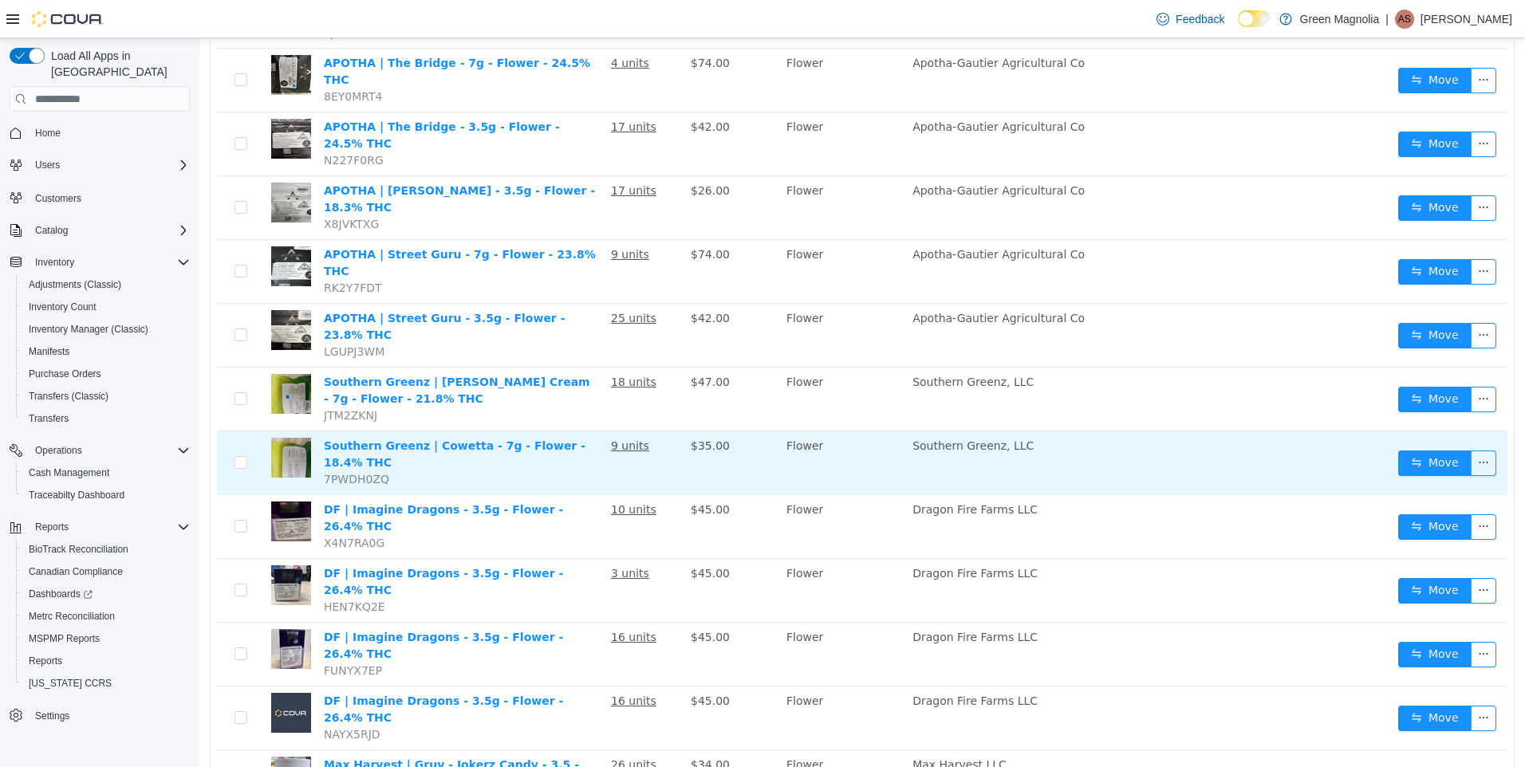
scroll to position [973, 0]
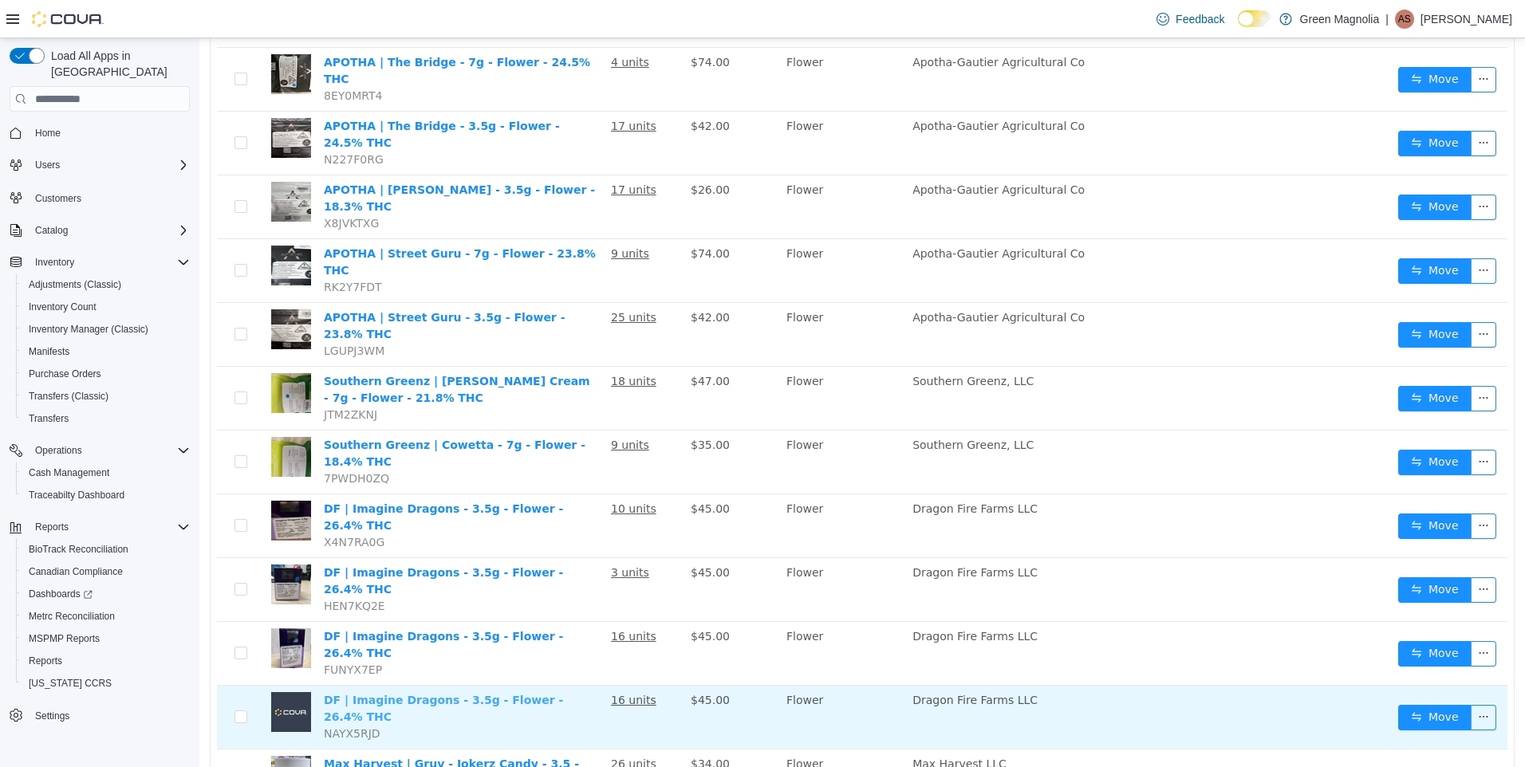
click at [428, 694] on link "DF | Imagine Dragons - 3.5g - Flower - 26.4% THC" at bounding box center [443, 709] width 239 height 30
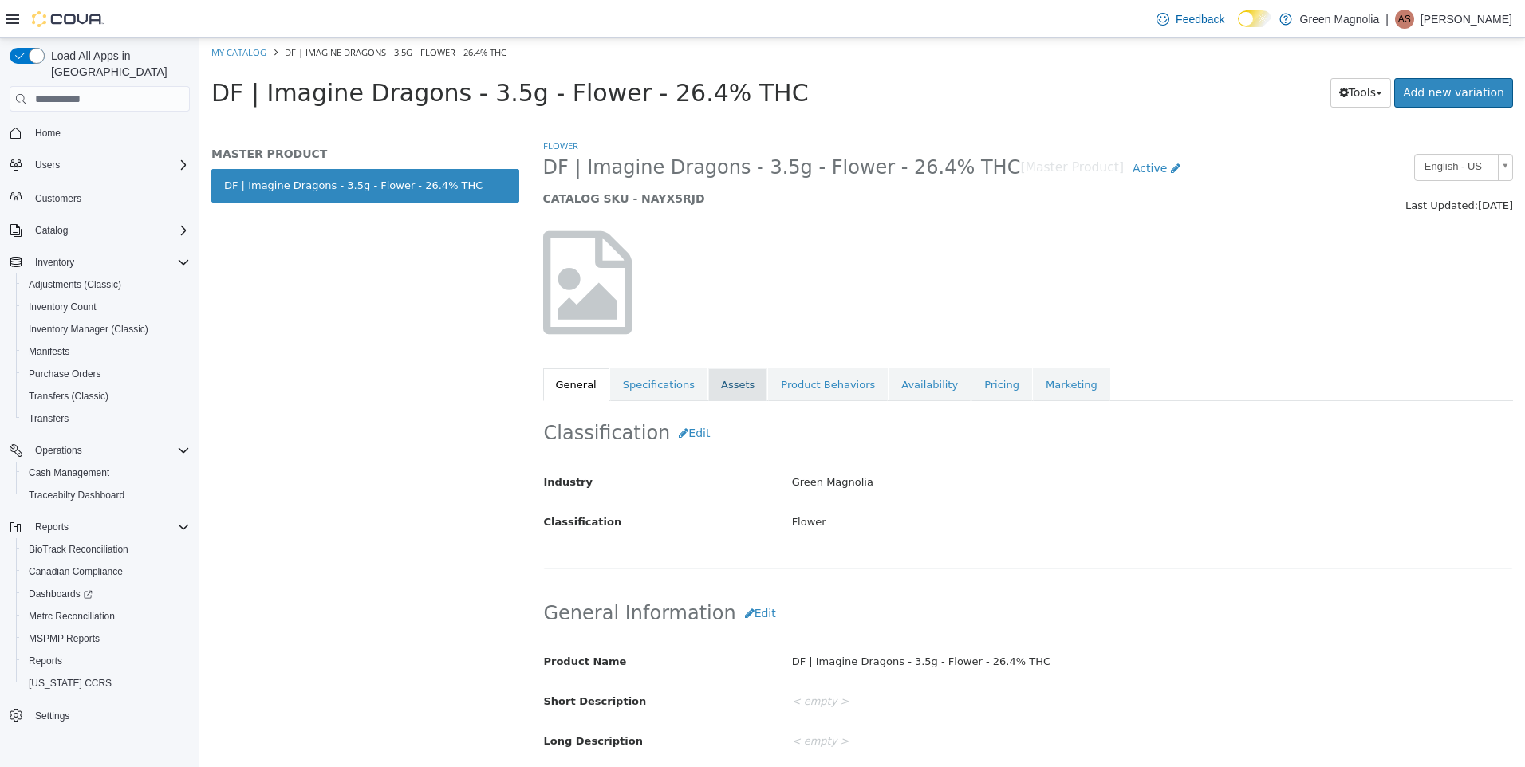
click at [719, 386] on link "Assets" at bounding box center [737, 386] width 59 height 34
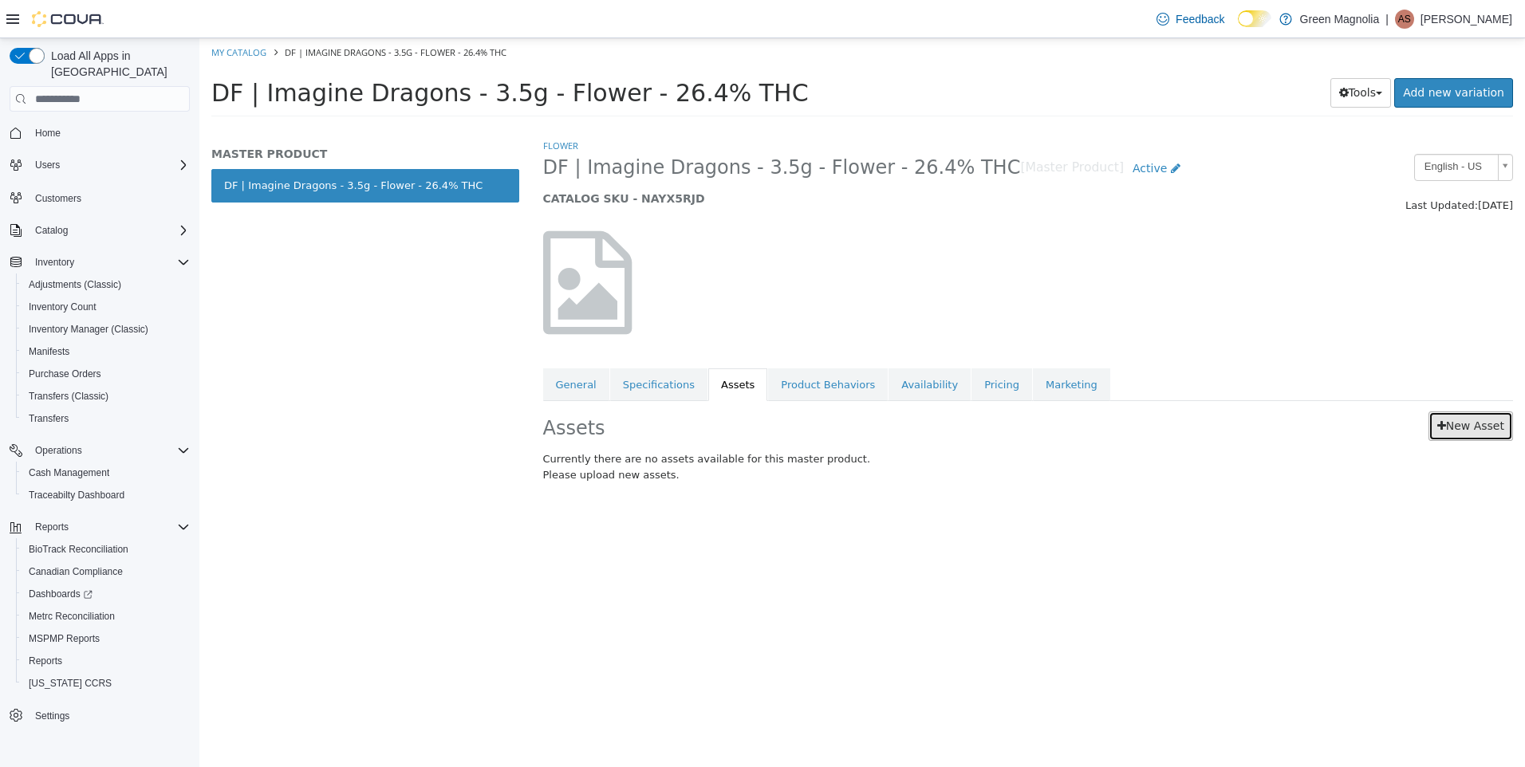
click at [1461, 423] on link "New Asset" at bounding box center [1471, 427] width 85 height 30
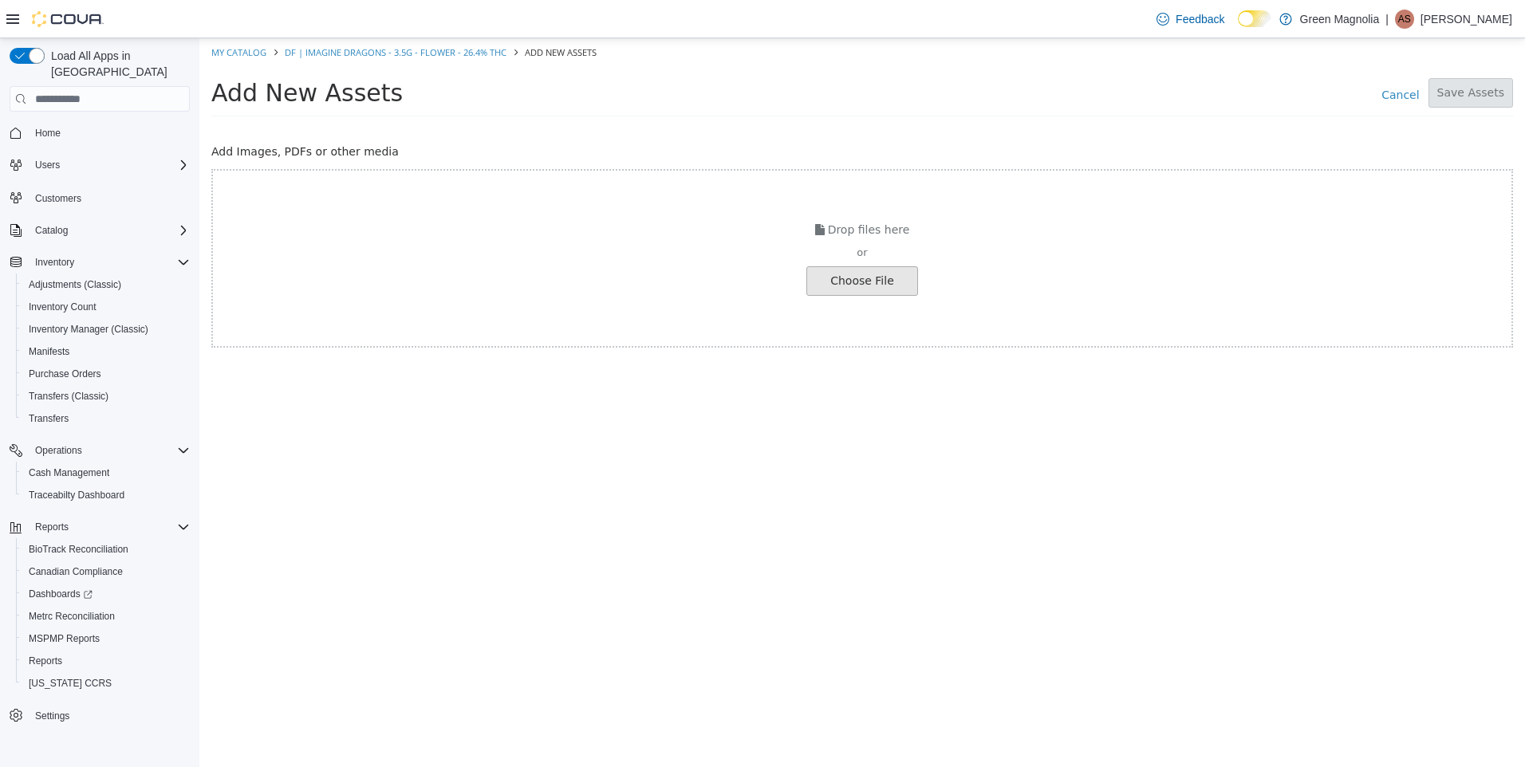
click at [837, 282] on input "file" at bounding box center [27, 281] width 1780 height 28
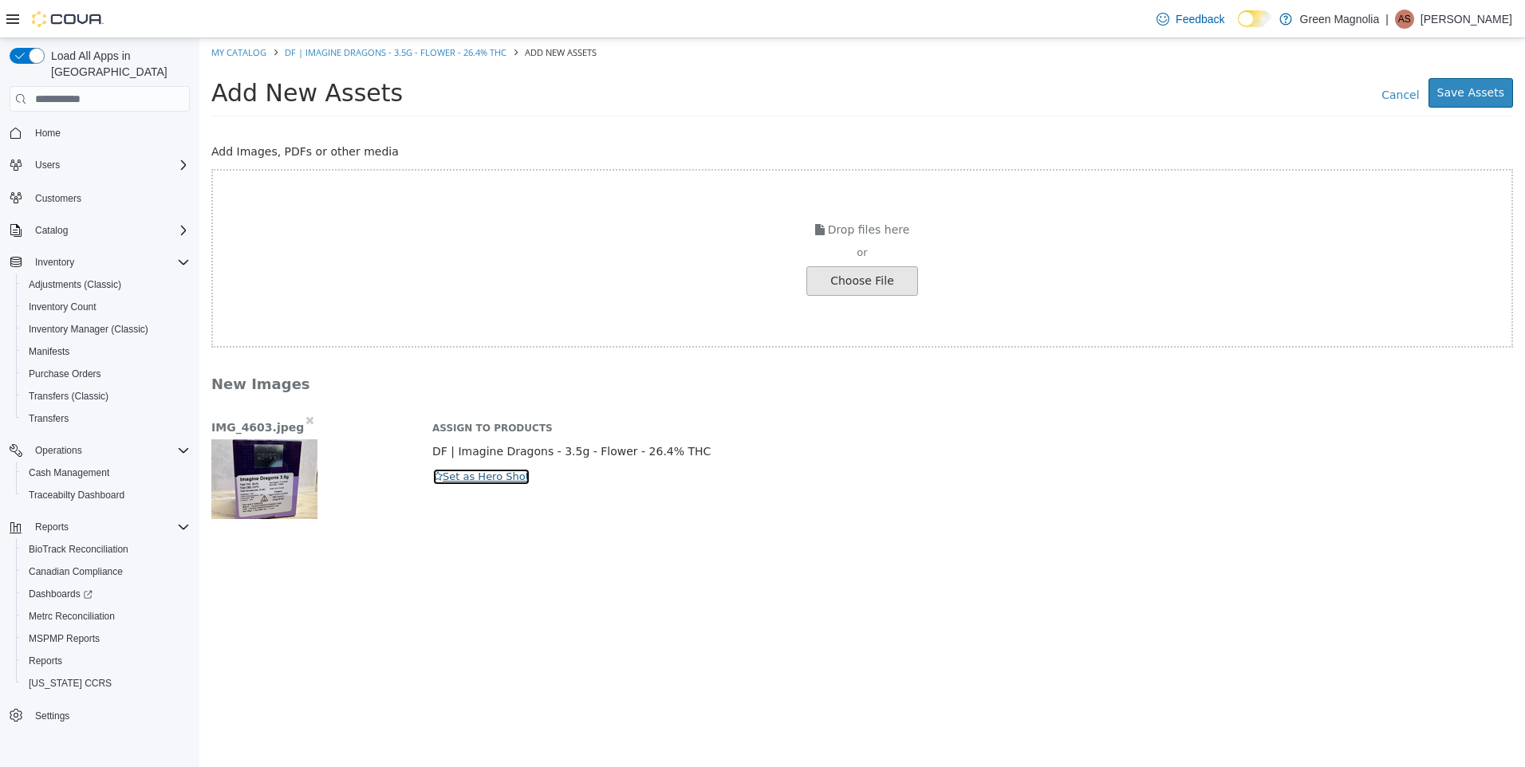
click at [490, 476] on button "Set as Hero Shot" at bounding box center [481, 477] width 98 height 18
click at [1472, 94] on button "Save Assets" at bounding box center [1471, 93] width 85 height 30
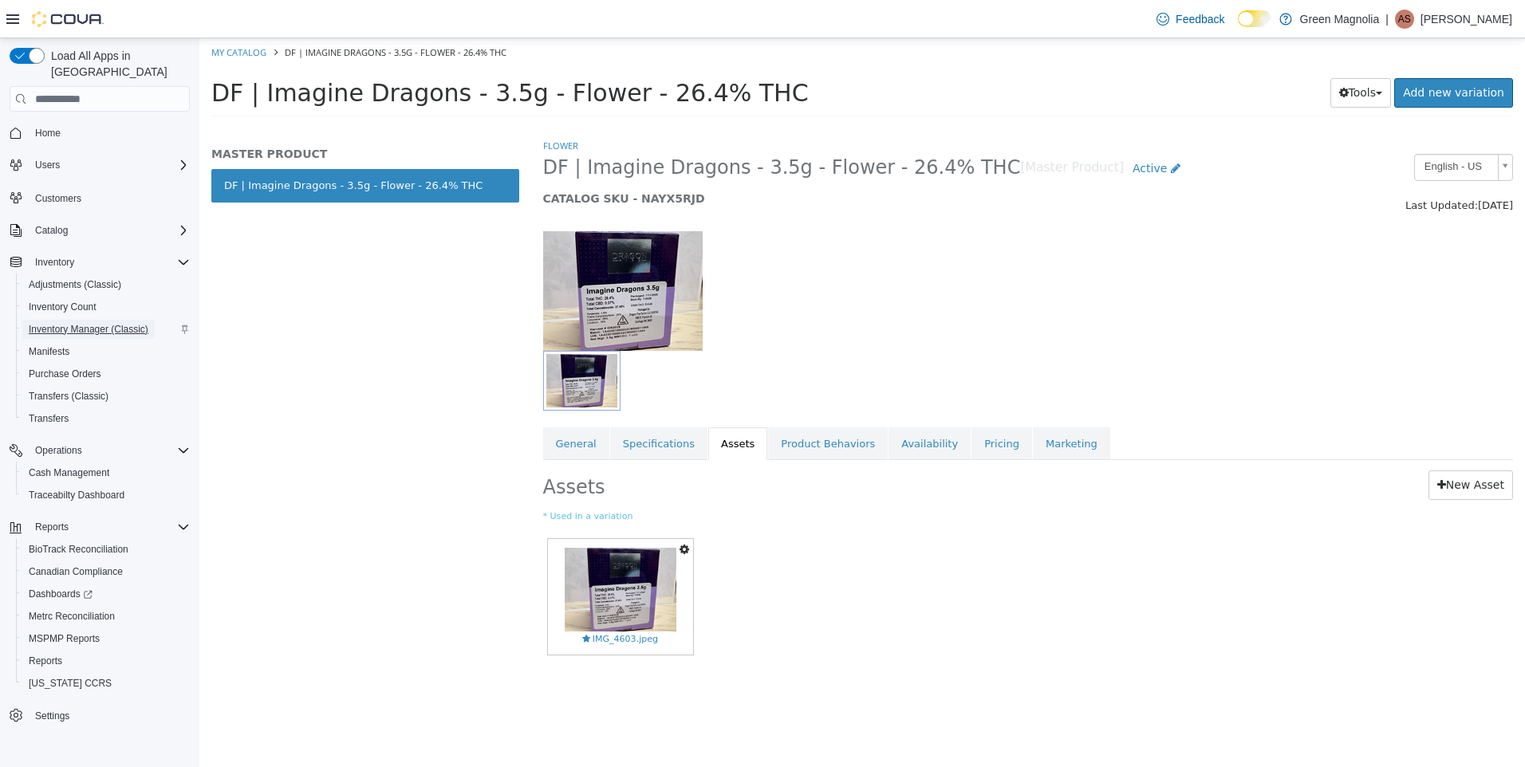
click at [118, 323] on span "Inventory Manager (Classic)" at bounding box center [89, 329] width 120 height 13
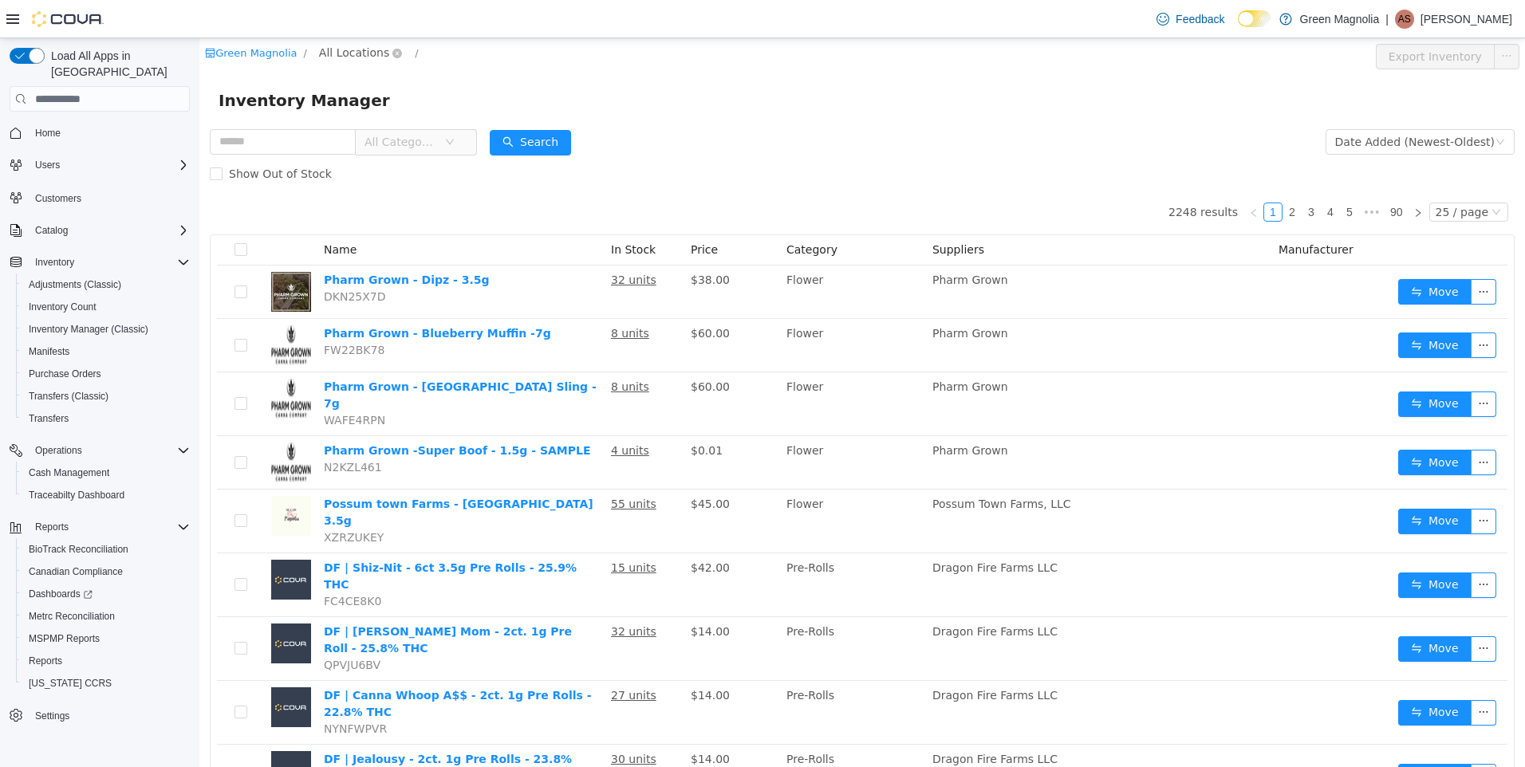
click at [337, 45] on span "All Locations" at bounding box center [354, 53] width 70 height 18
click at [364, 145] on span "[GEOGRAPHIC_DATA]" at bounding box center [407, 138] width 117 height 13
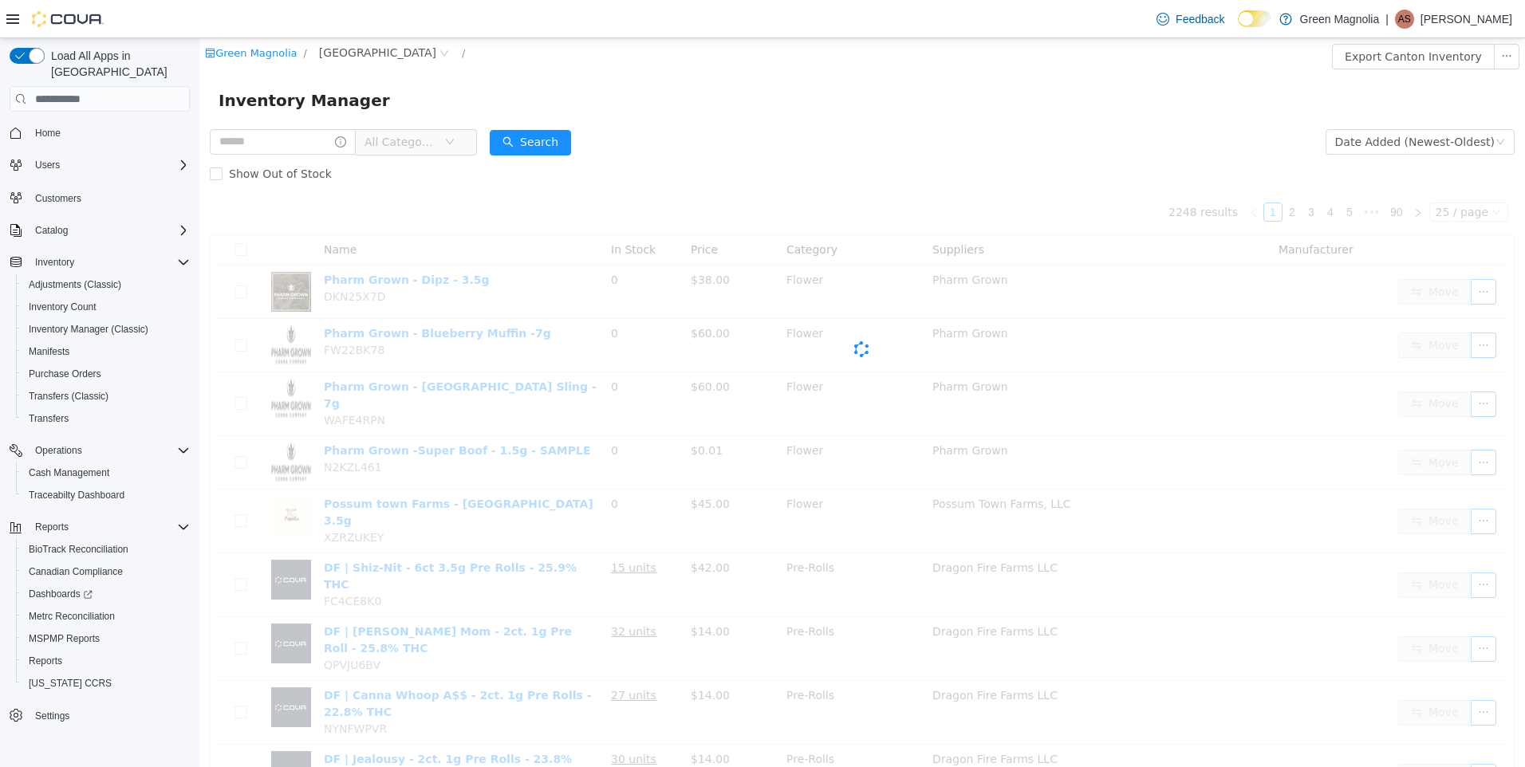
click at [434, 152] on span "All Categories" at bounding box center [405, 142] width 80 height 24
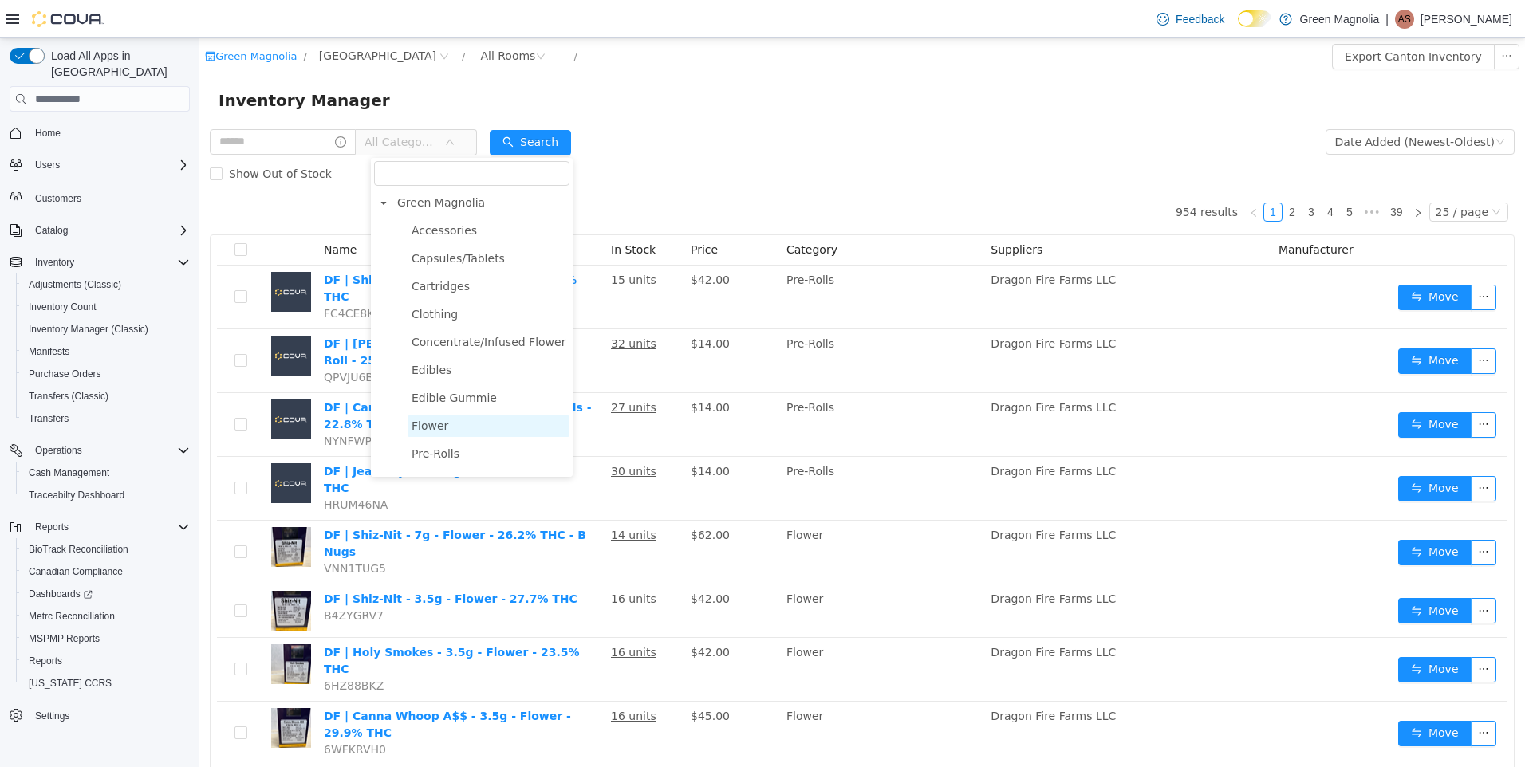
click at [479, 428] on span "Flower" at bounding box center [489, 427] width 162 height 22
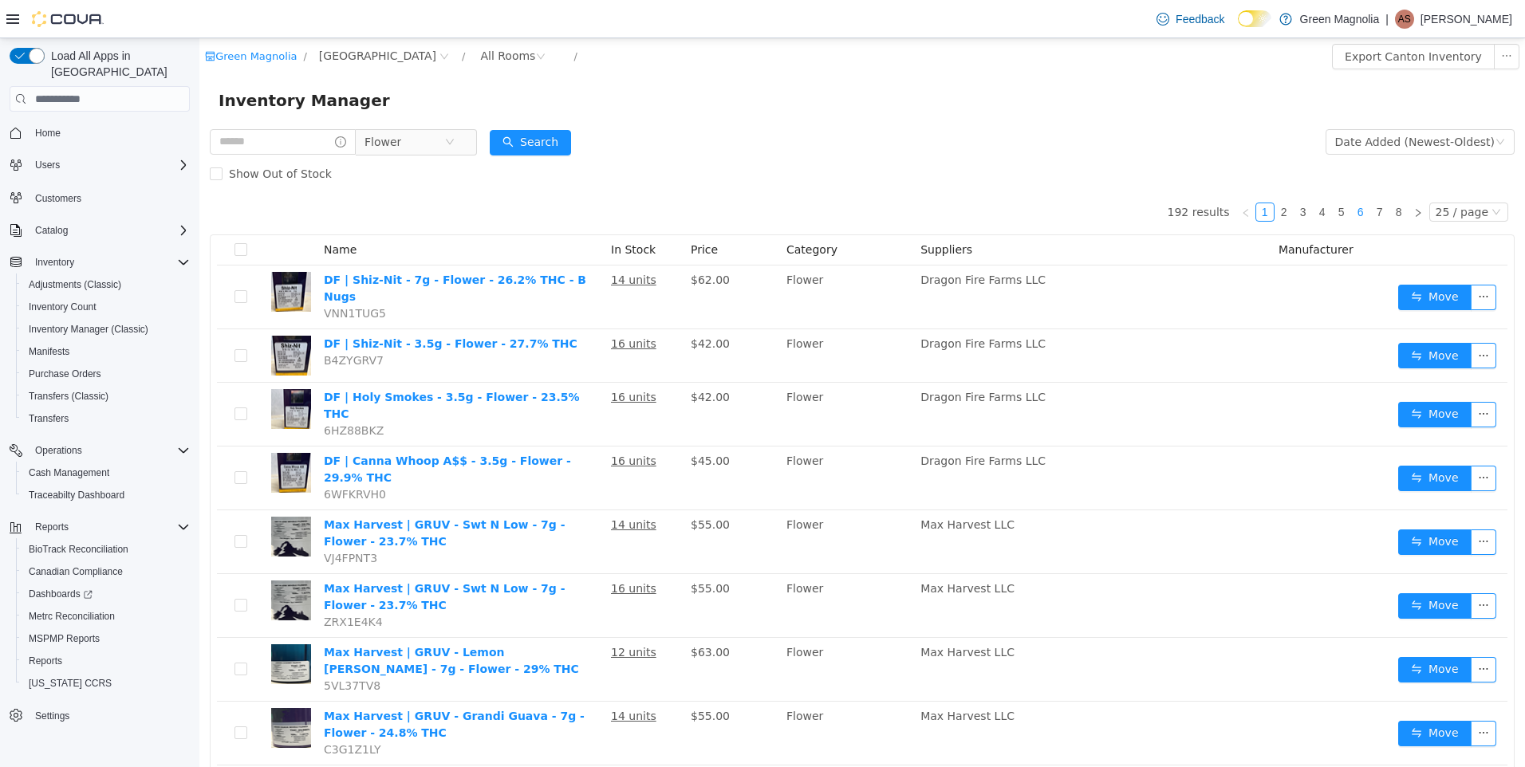
click at [1354, 208] on link "6" at bounding box center [1361, 212] width 18 height 18
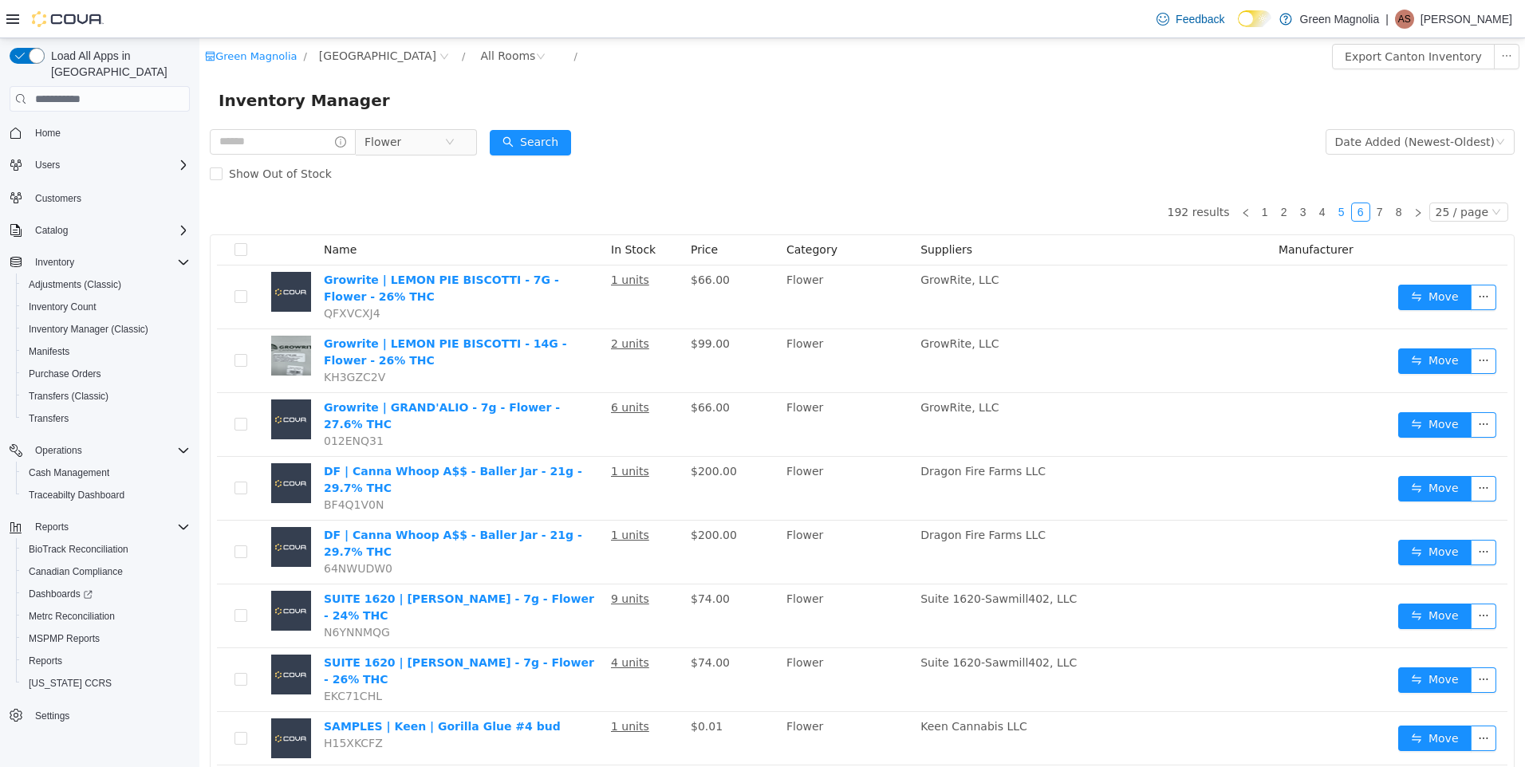
click at [1333, 210] on link "5" at bounding box center [1342, 212] width 18 height 18
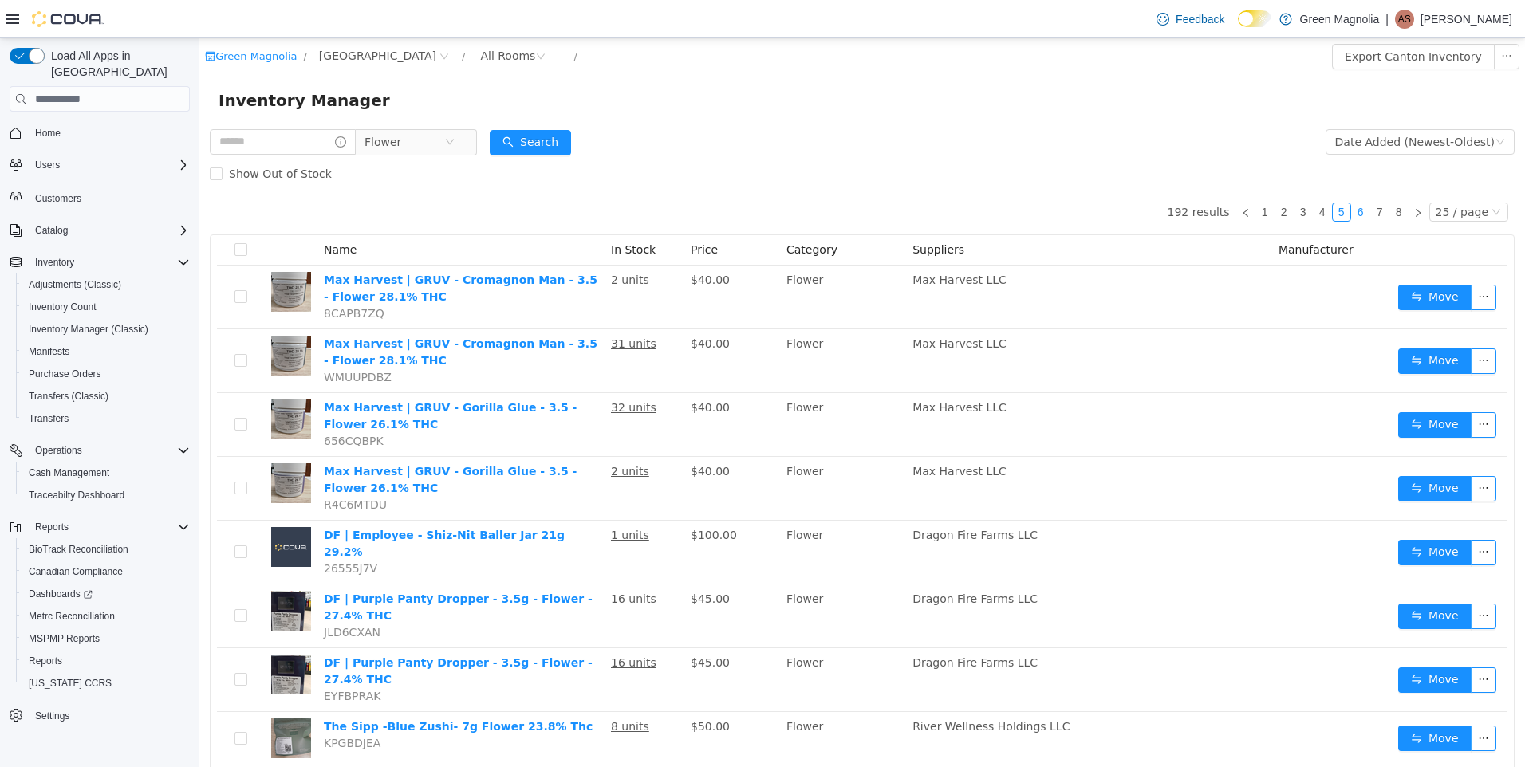
click at [1354, 214] on link "6" at bounding box center [1361, 212] width 18 height 18
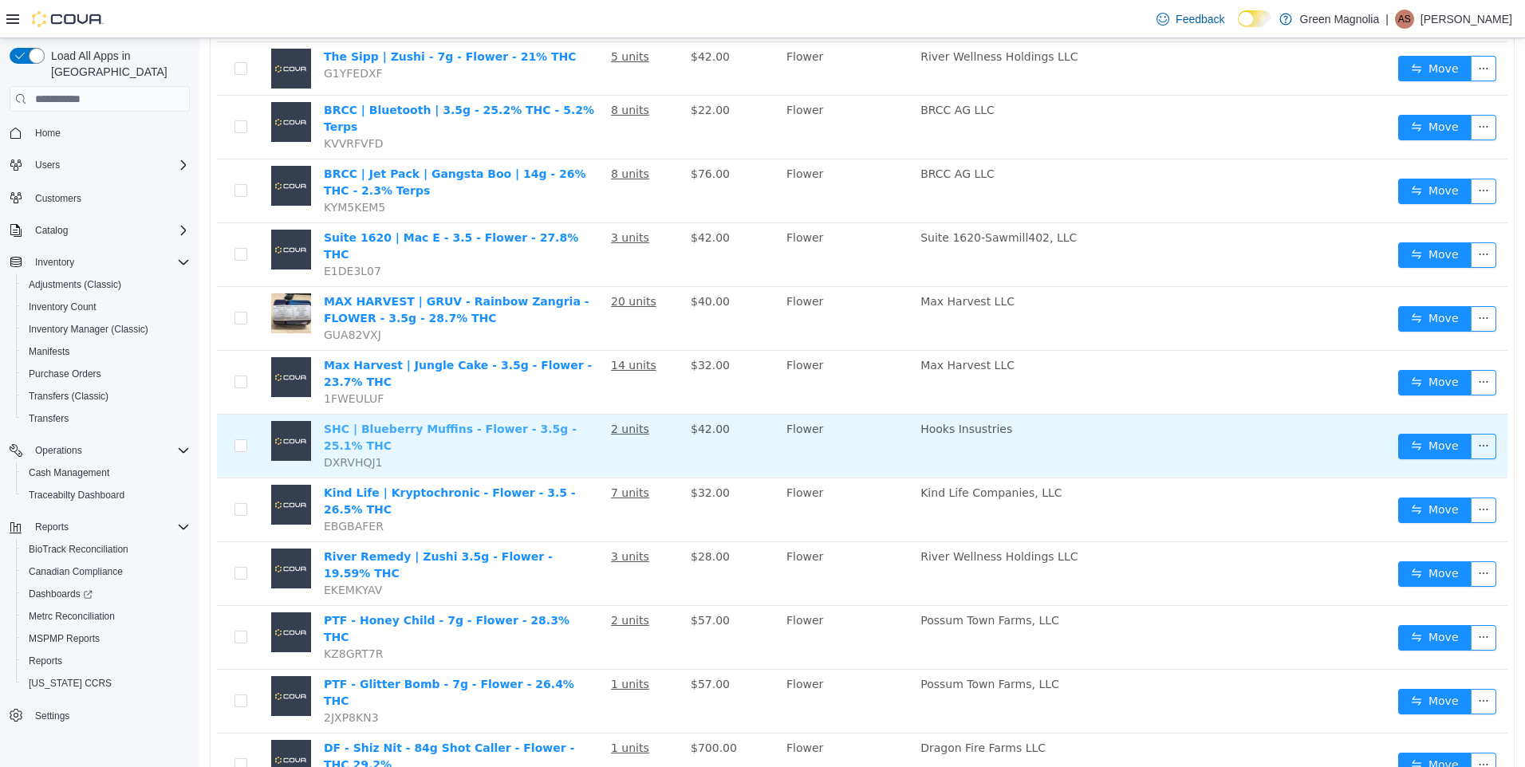
scroll to position [942, 0]
